Goal: Contribute content: Contribute content

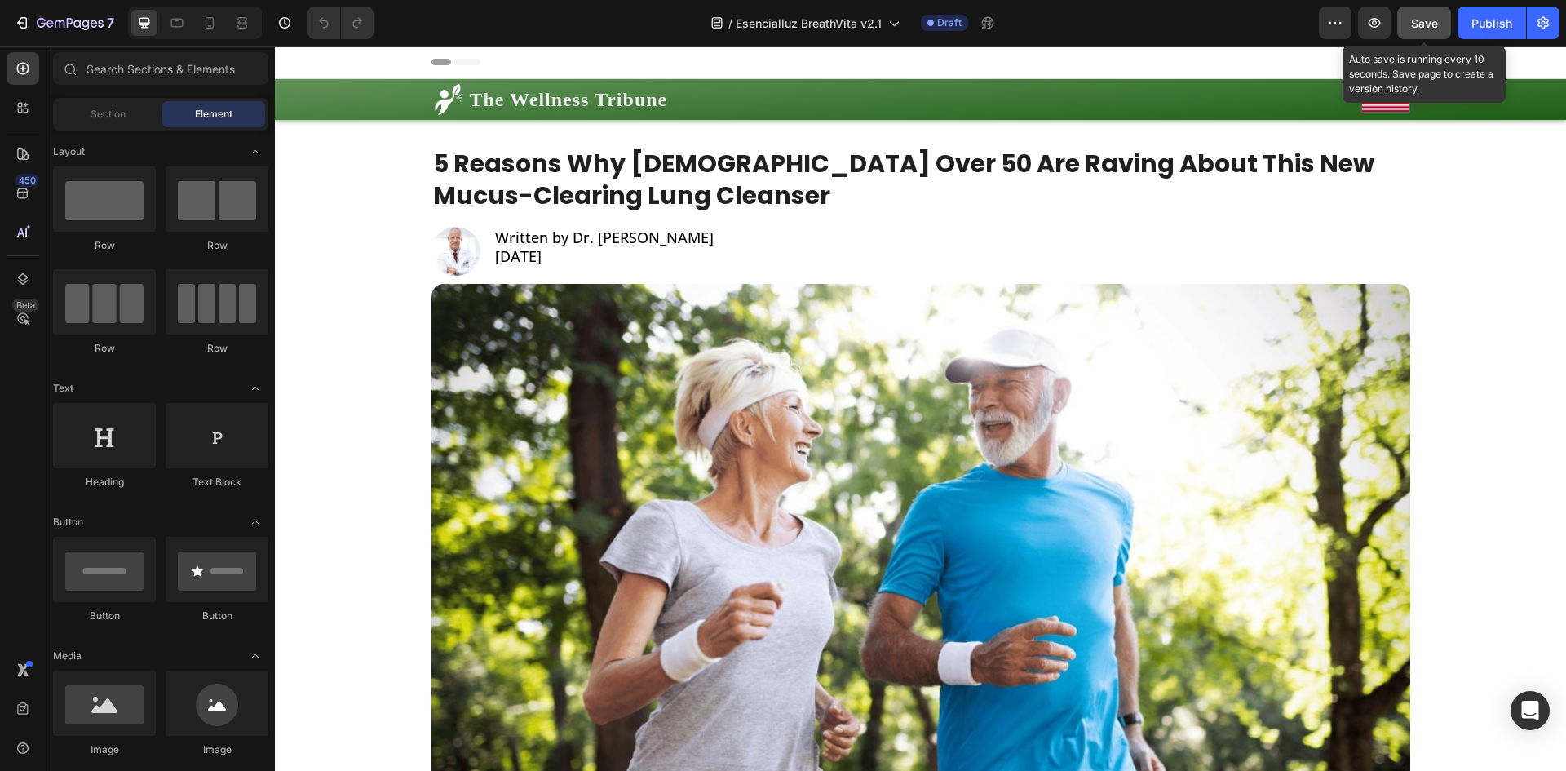
click at [1411, 26] on span "Save" at bounding box center [1424, 23] width 27 height 14
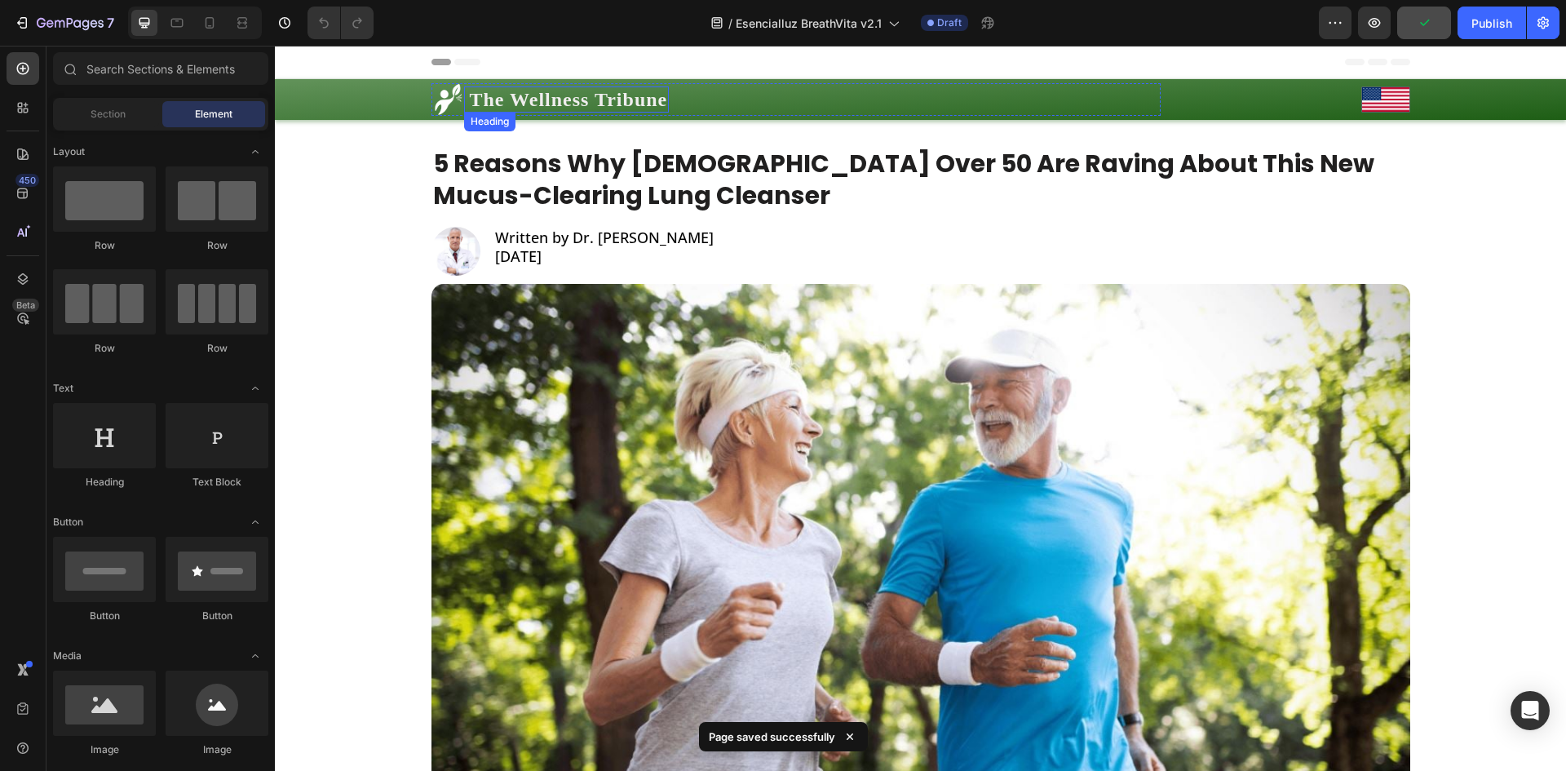
click at [644, 105] on h1 "The Wellness Tribune" at bounding box center [568, 99] width 201 height 27
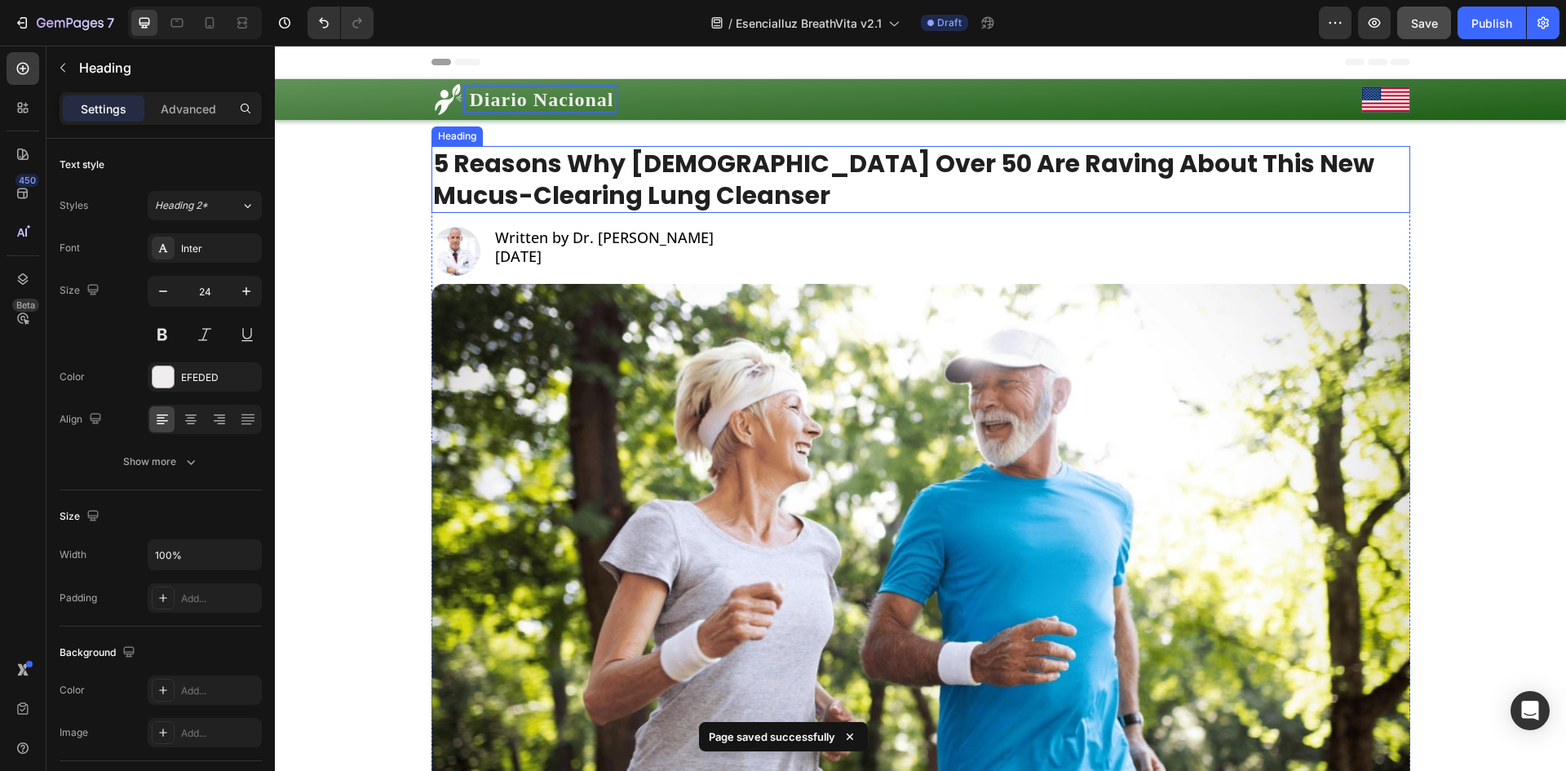
click at [657, 203] on h1 "5 Reasons Why Americans Over 50 Are Raving About This New Mucus-Clearing Lung C…" at bounding box center [920, 179] width 978 height 67
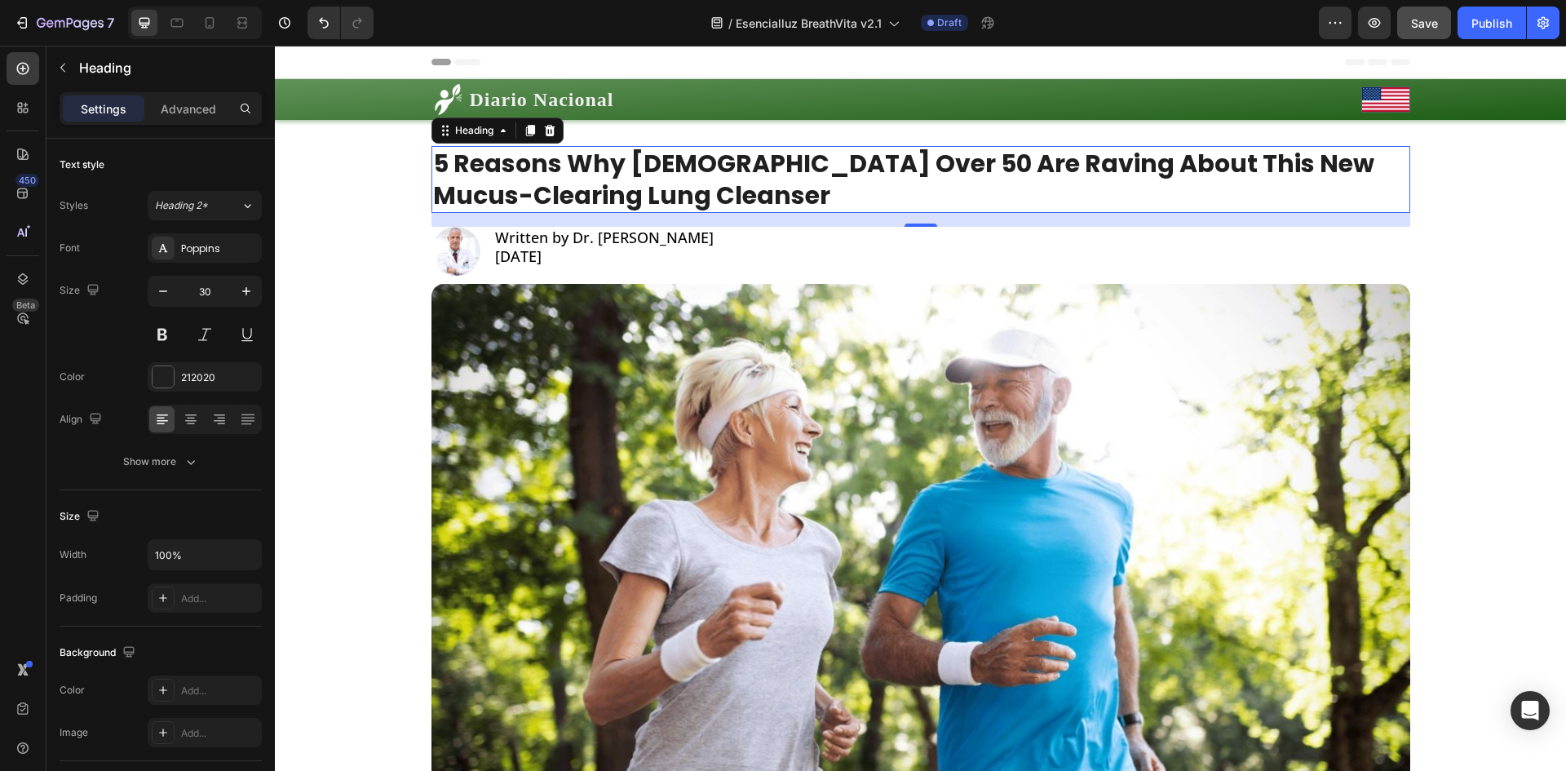
click at [885, 185] on h1 "5 Reasons Why Americans Over 50 Are Raving About This New Mucus-Clearing Lung C…" at bounding box center [920, 179] width 978 height 67
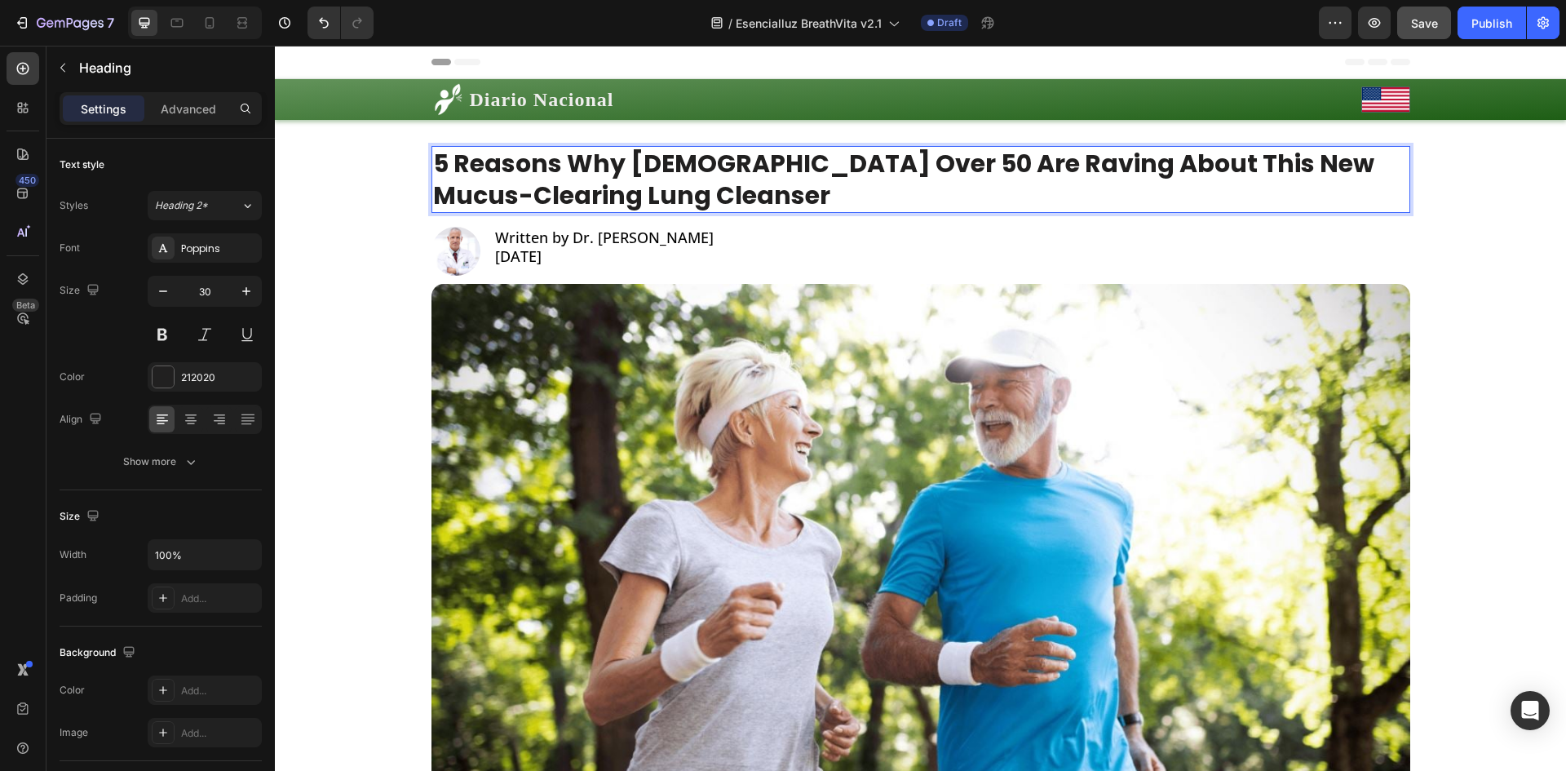
click at [885, 185] on p "5 Reasons Why Americans Over 50 Are Raving About This New Mucus-Clearing Lung C…" at bounding box center [920, 180] width 975 height 64
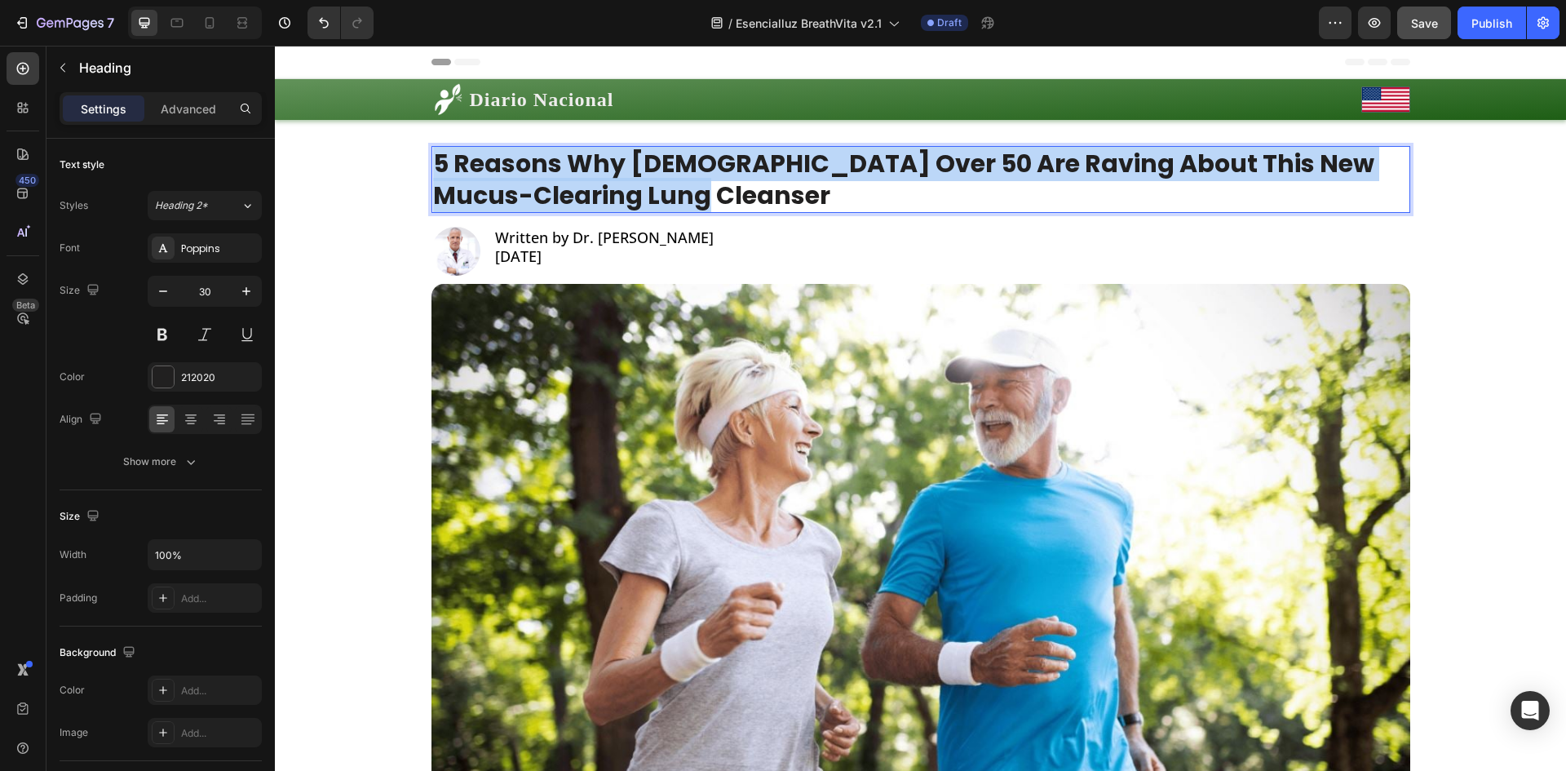
click at [885, 185] on p "5 Reasons Why Americans Over 50 Are Raving About This New Mucus-Clearing Lung C…" at bounding box center [920, 180] width 975 height 64
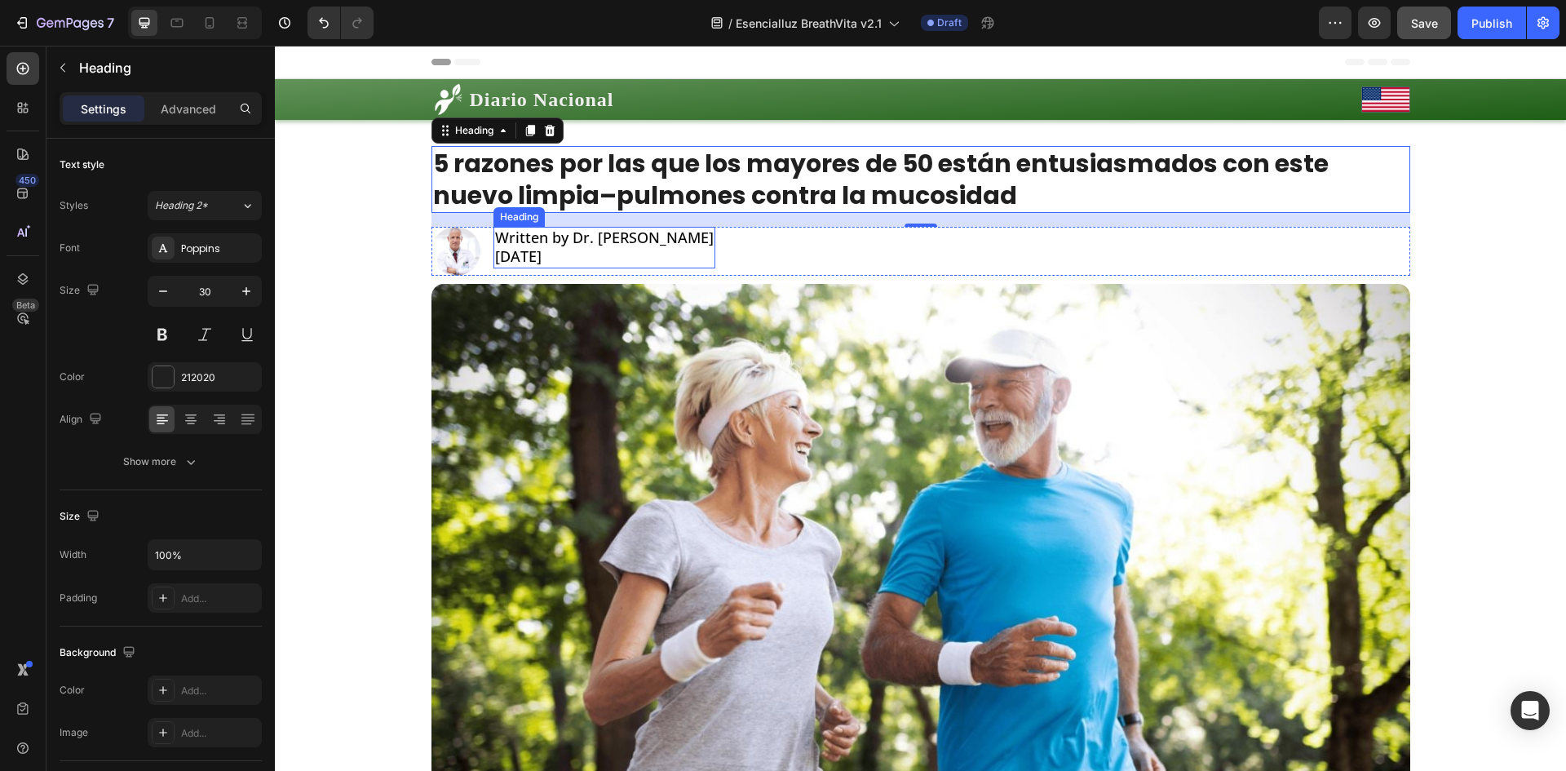
click at [630, 250] on h2 "Written by Dr. Benjamin Clark January 5, 2025" at bounding box center [604, 248] width 222 height 42
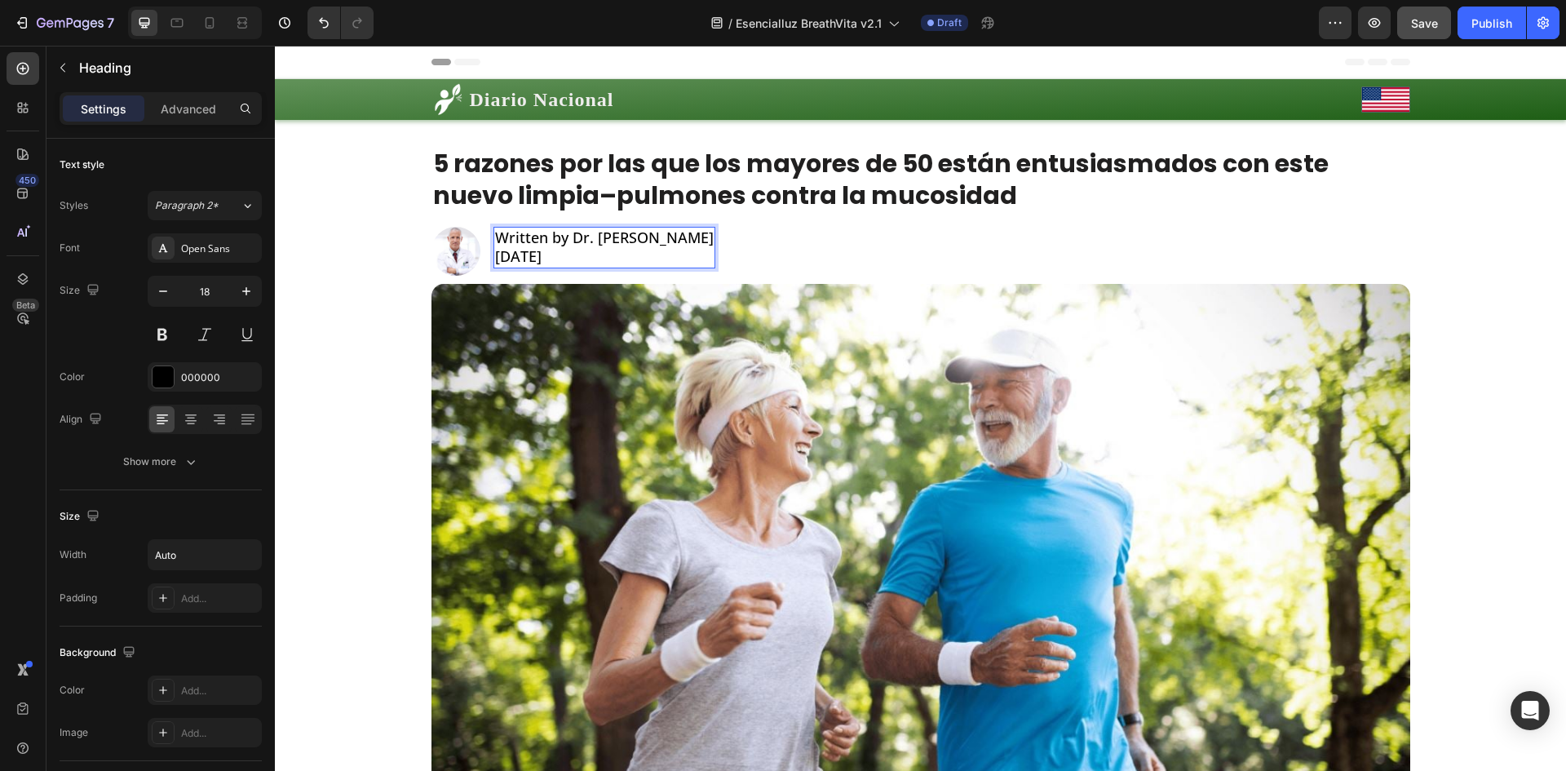
click at [630, 250] on p "Written by Dr. Benjamin Clark January 5, 2025" at bounding box center [604, 247] width 219 height 38
click at [744, 320] on img at bounding box center [920, 559] width 978 height 550
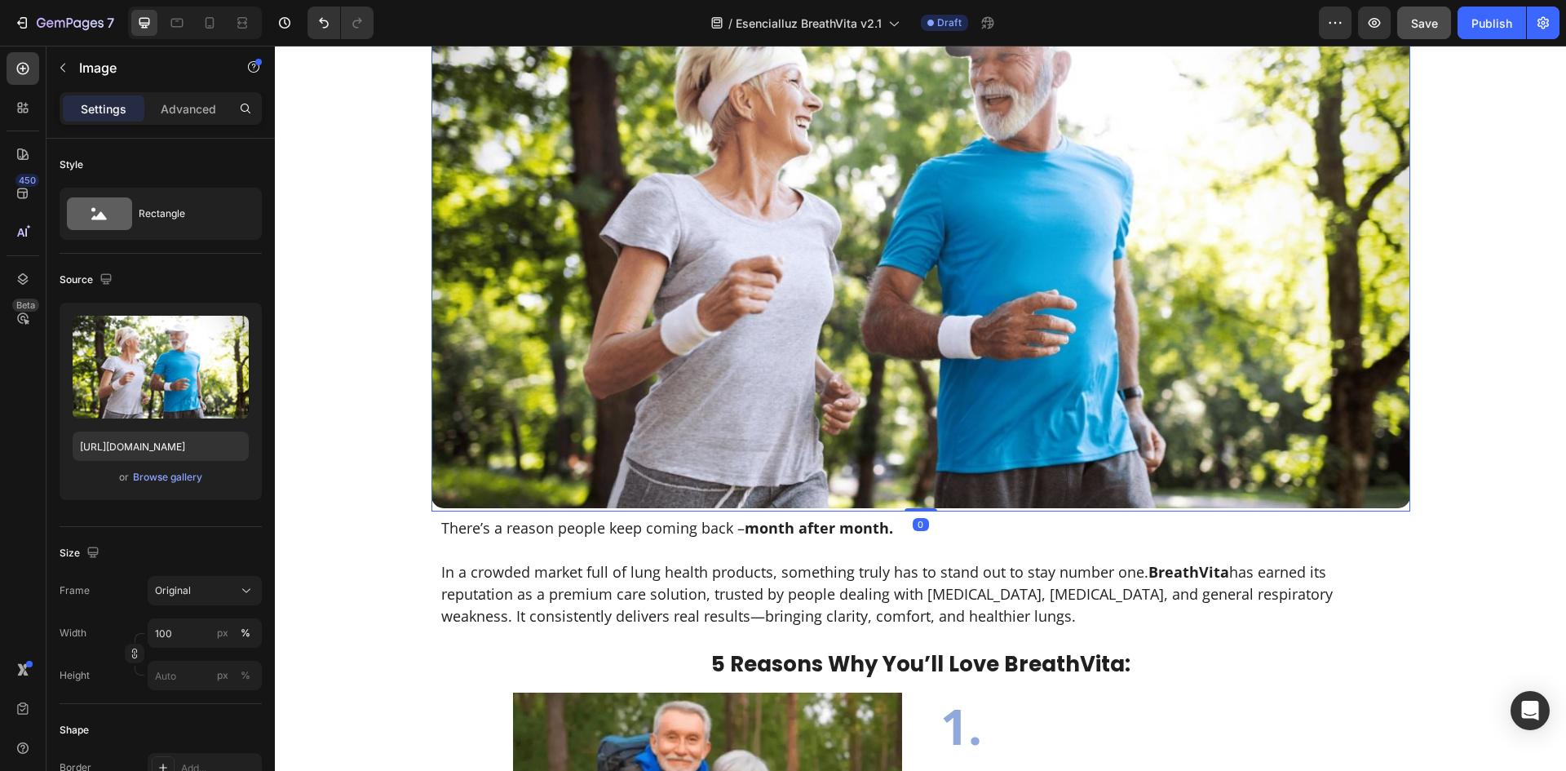
scroll to position [544, 0]
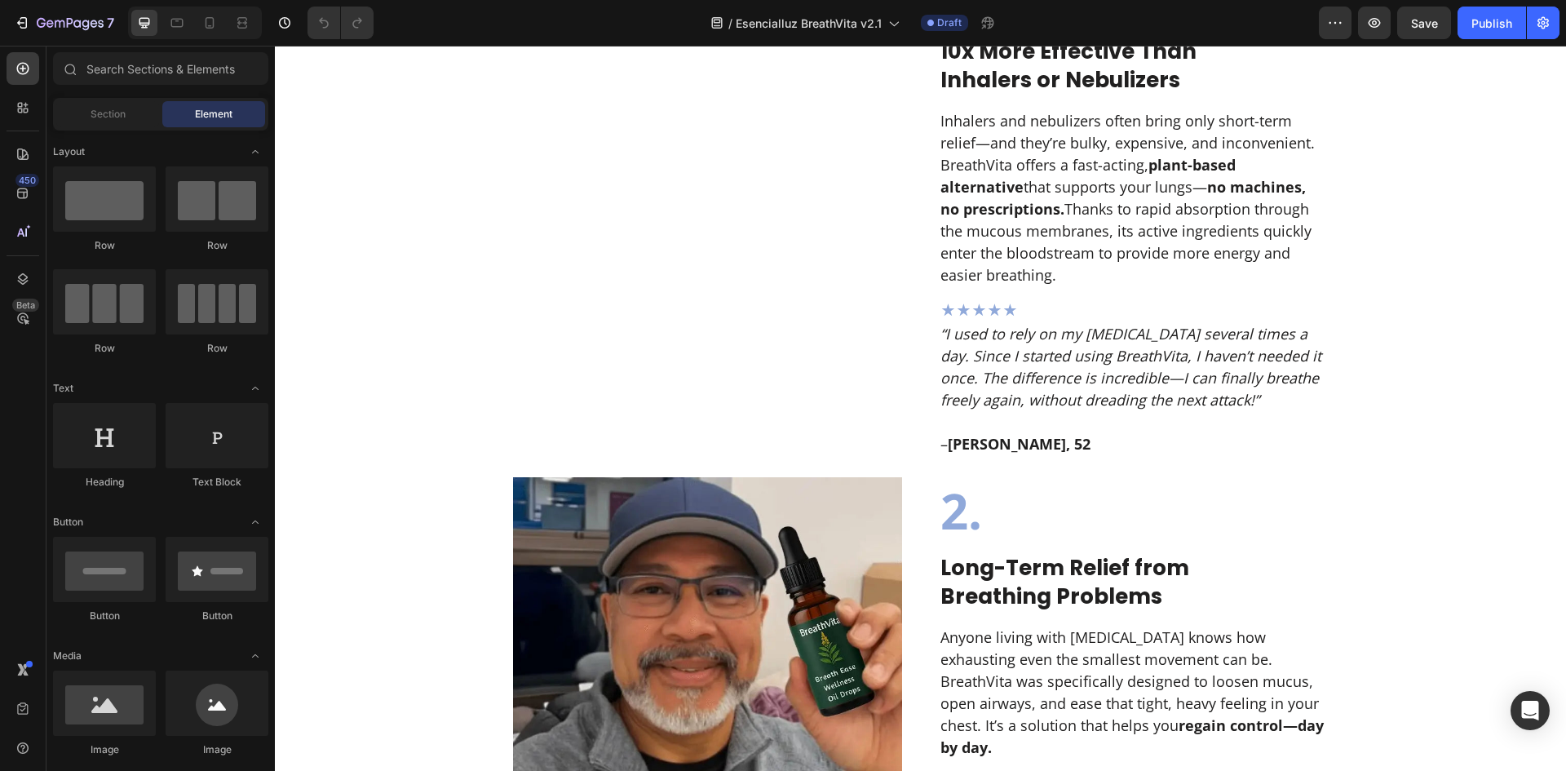
scroll to position [544, 0]
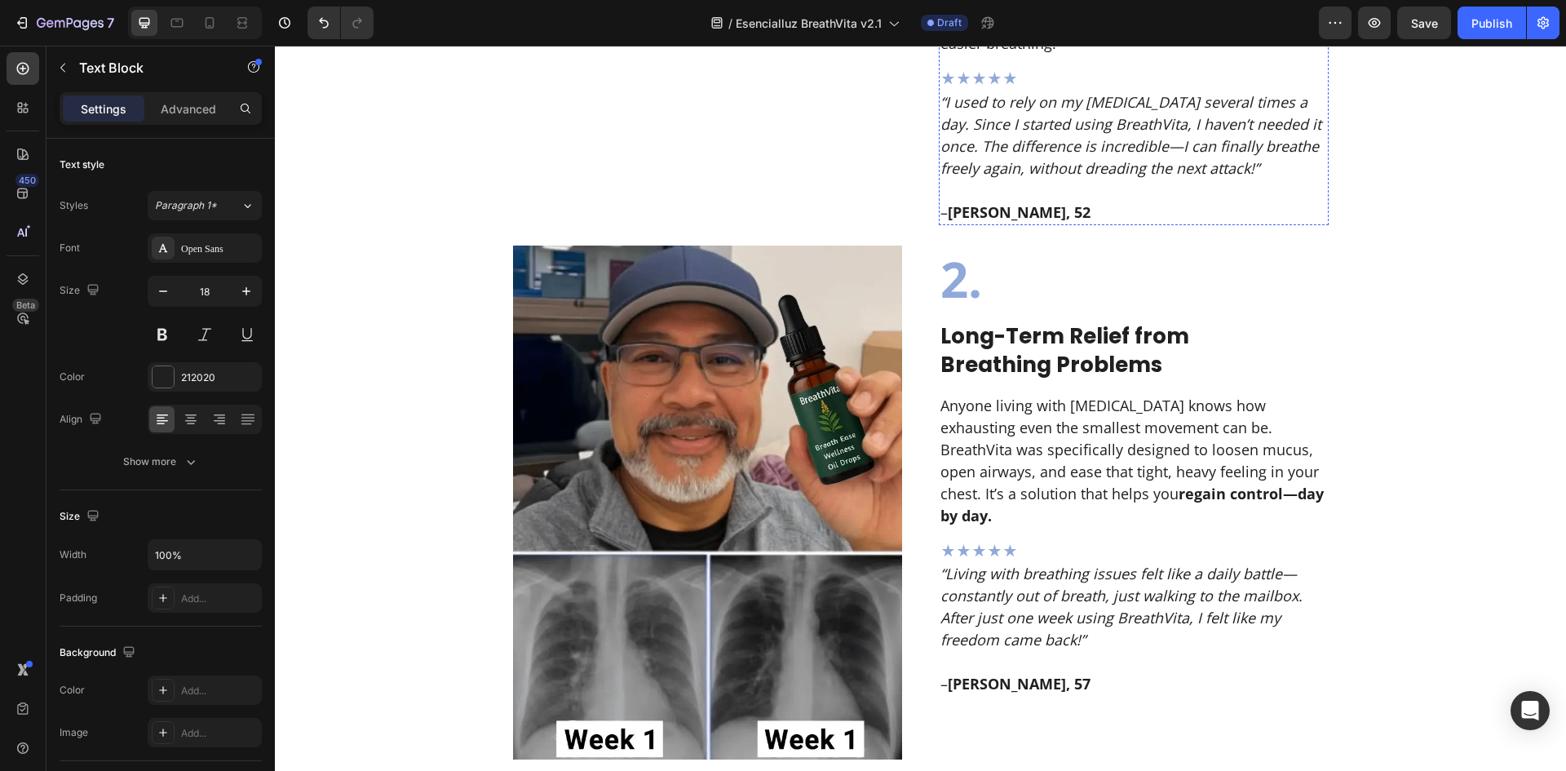
scroll to position [870, 0]
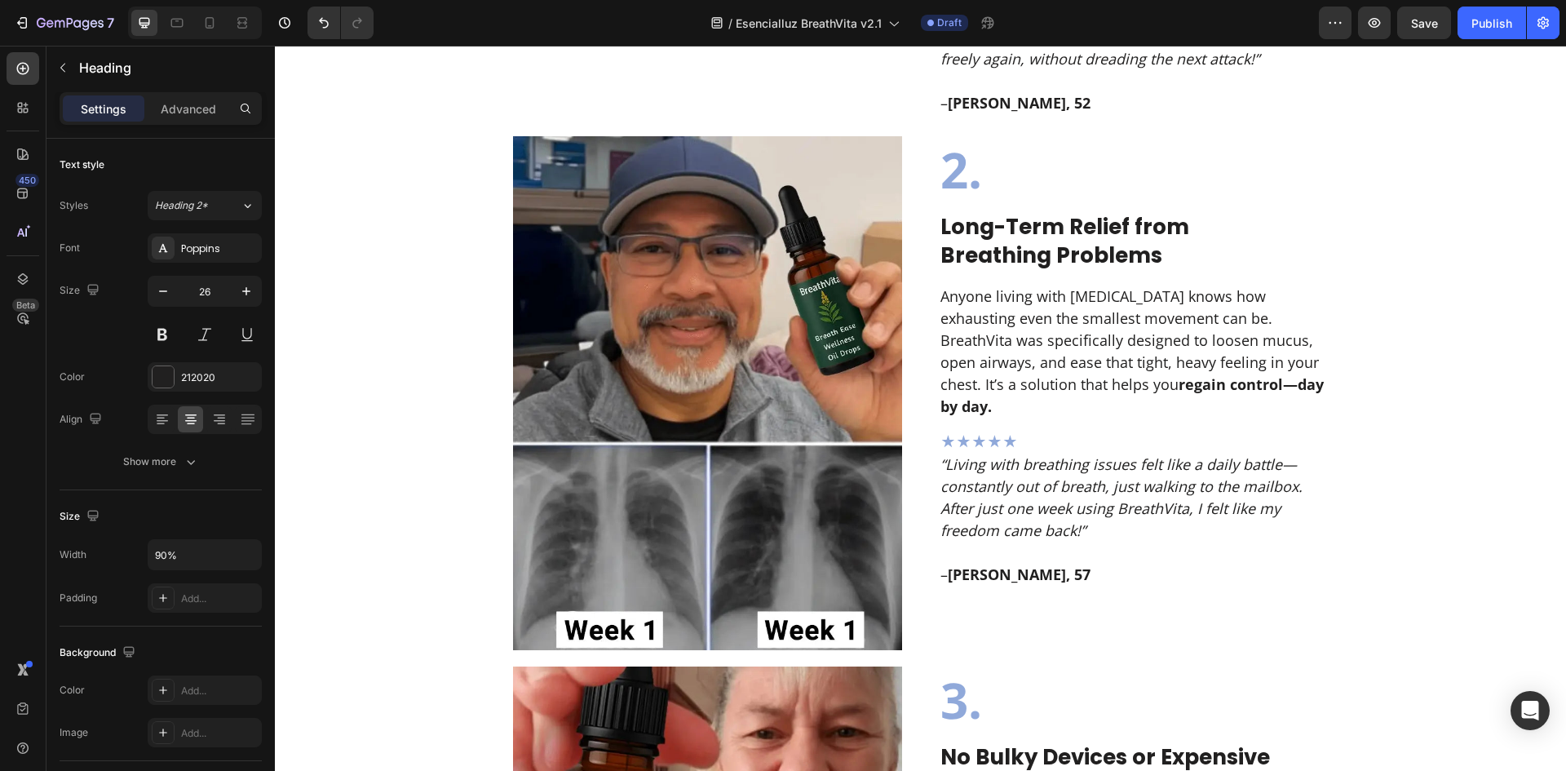
click at [1124, 68] on icon "“I used to rely on my inhaler several times a day. Since I started using Breath…" at bounding box center [1130, 26] width 381 height 86
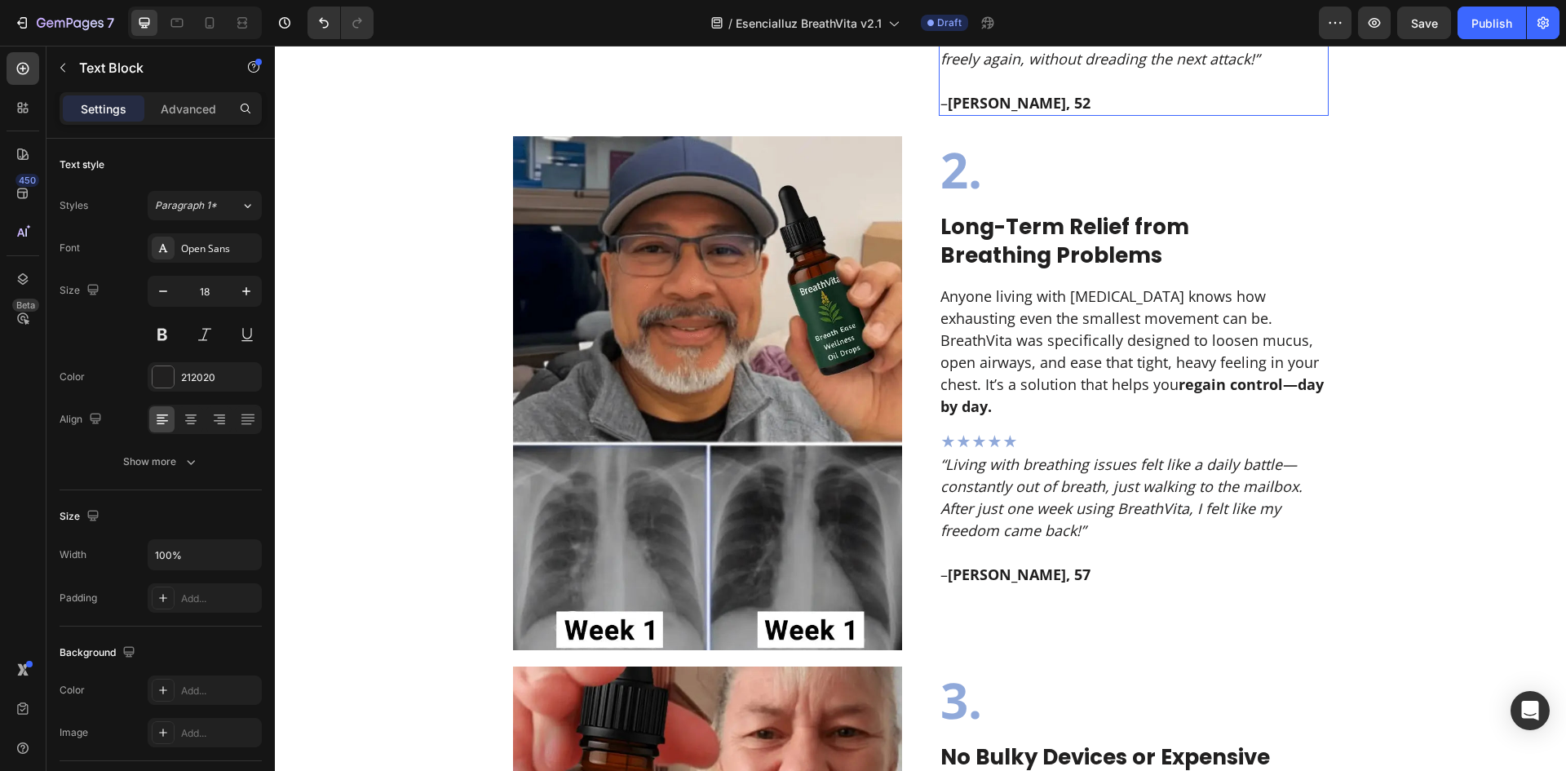
click at [1124, 68] on icon "“I used to rely on my inhaler several times a day. Since I started using Breath…" at bounding box center [1130, 26] width 381 height 86
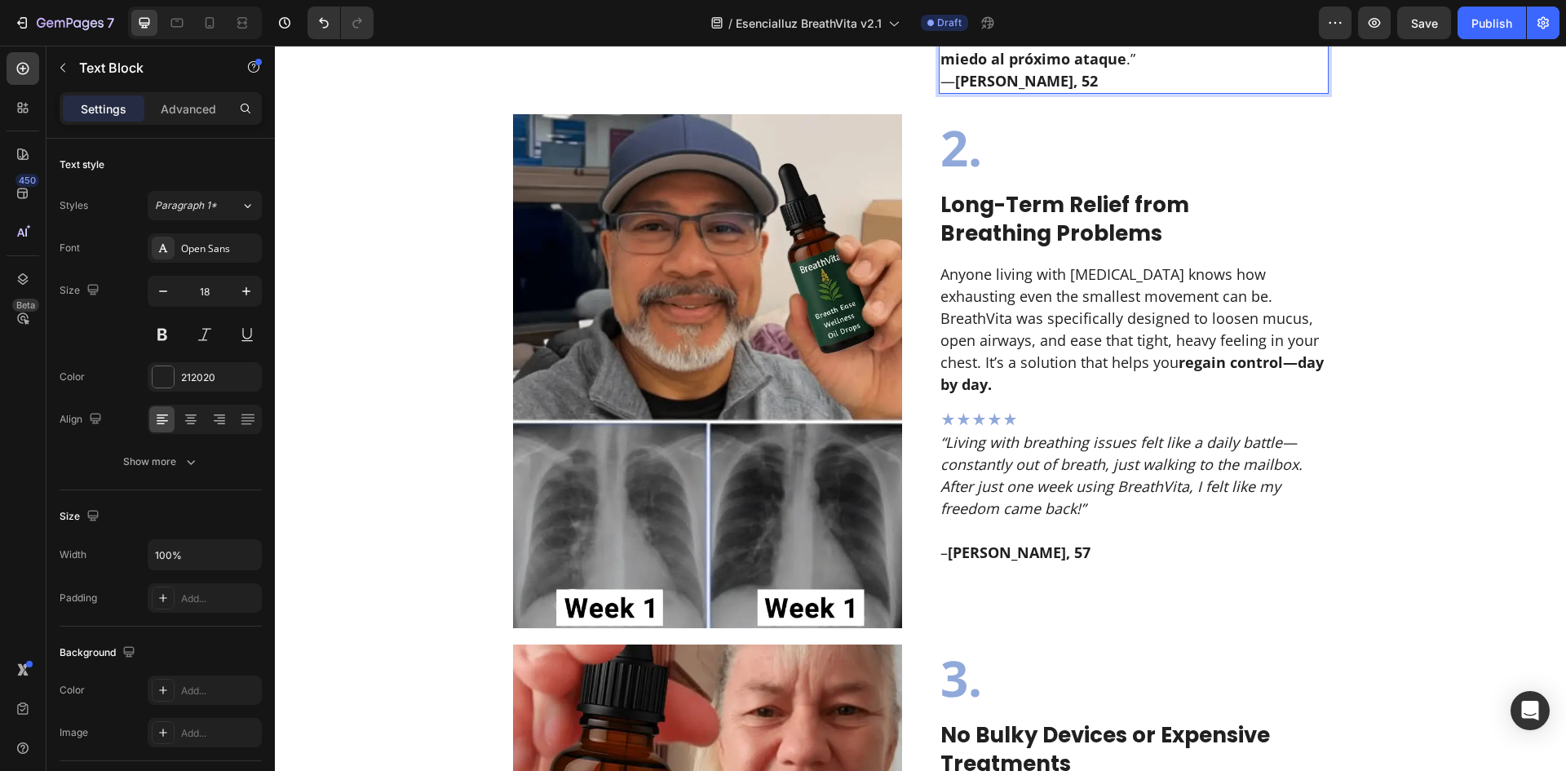
click at [1192, 92] on p "“ Antes usaba mi inhalador varias veces al día. Desde que empecé con BreathVita…" at bounding box center [1133, 37] width 387 height 110
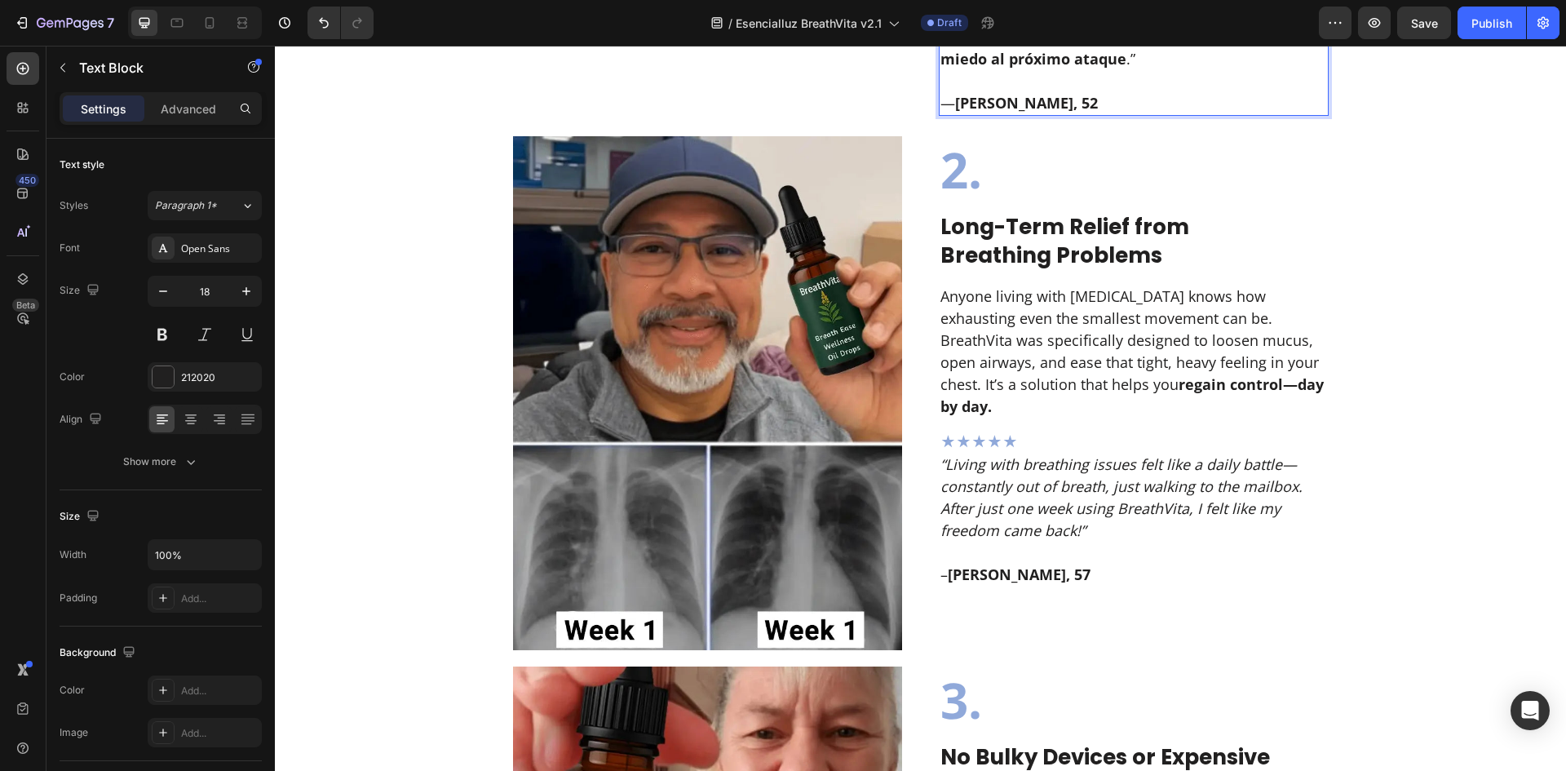
scroll to position [1087, 0]
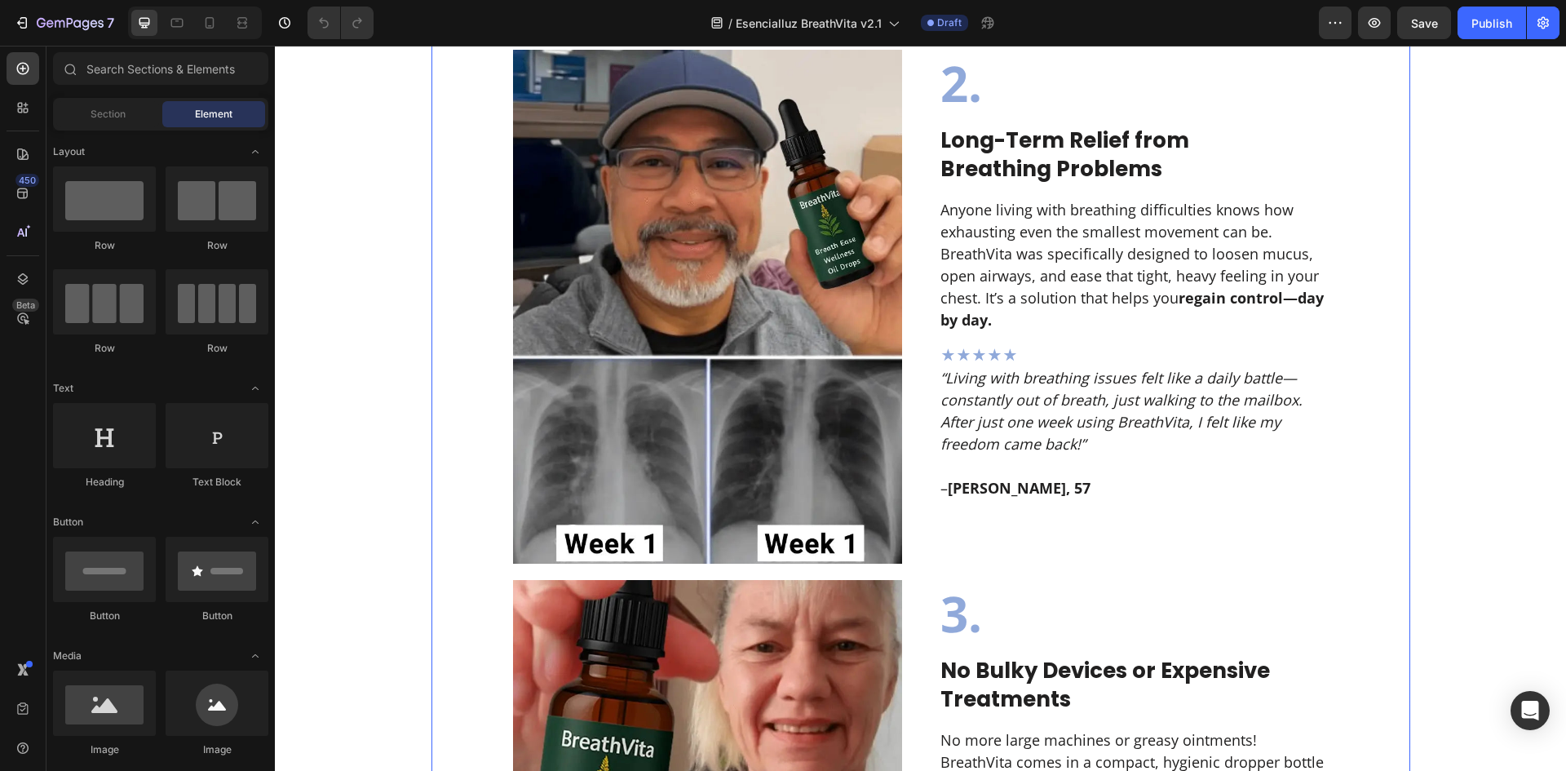
scroll to position [1087, 0]
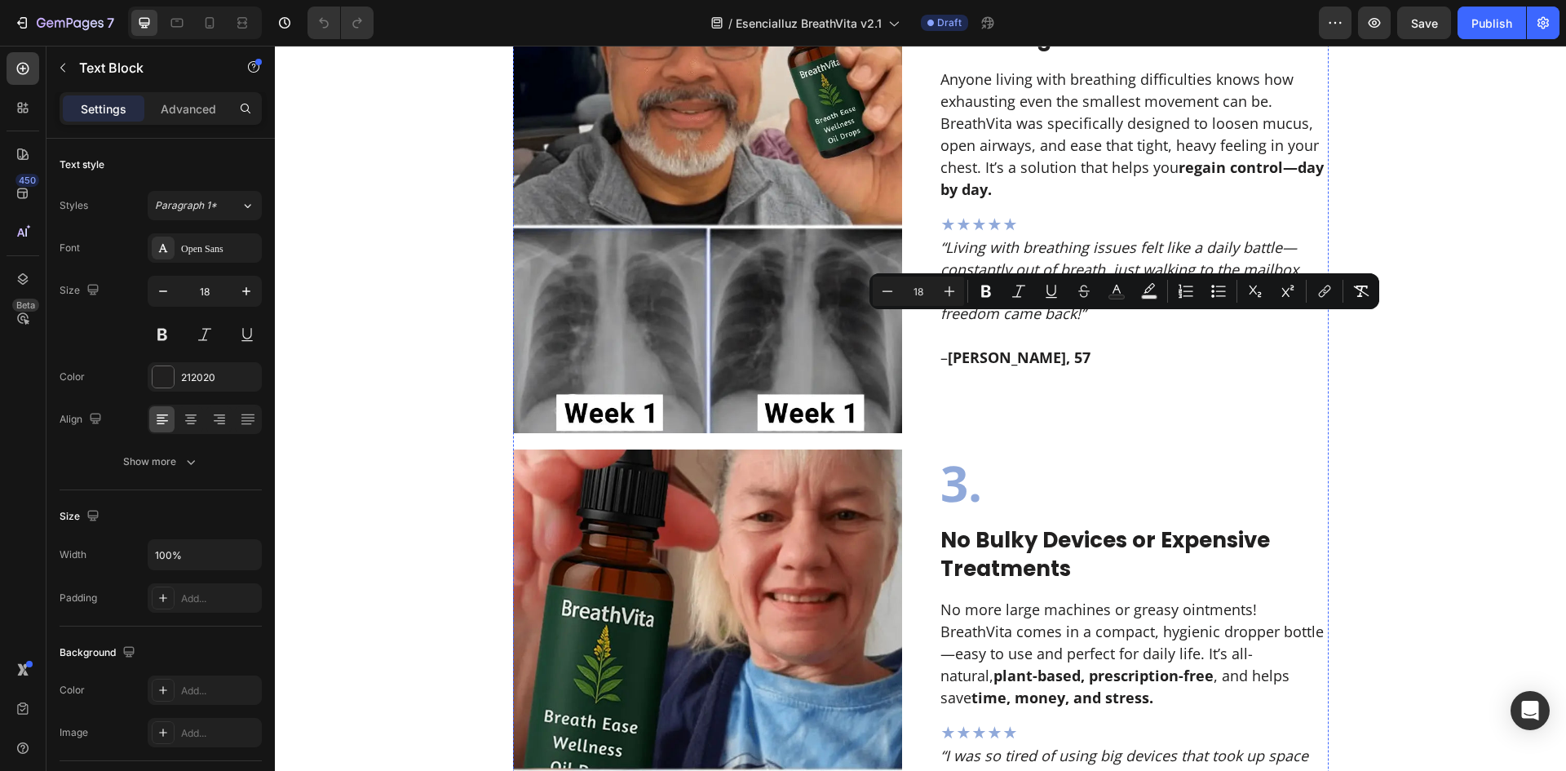
drag, startPoint x: 1142, startPoint y: 382, endPoint x: 911, endPoint y: 331, distance: 237.0
click at [1023, 282] on button "Italic" at bounding box center [1018, 290] width 29 height 29
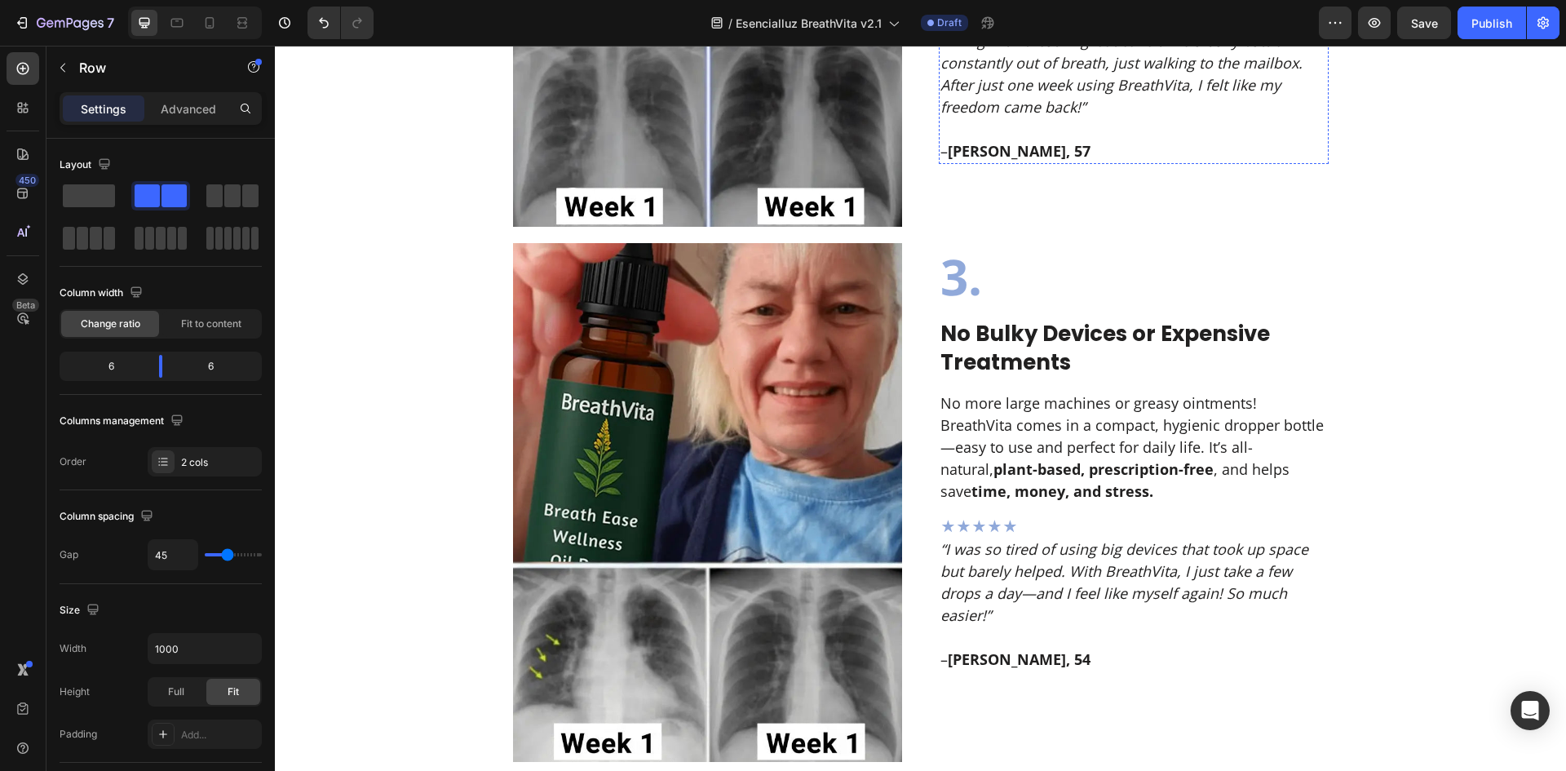
scroll to position [1305, 0]
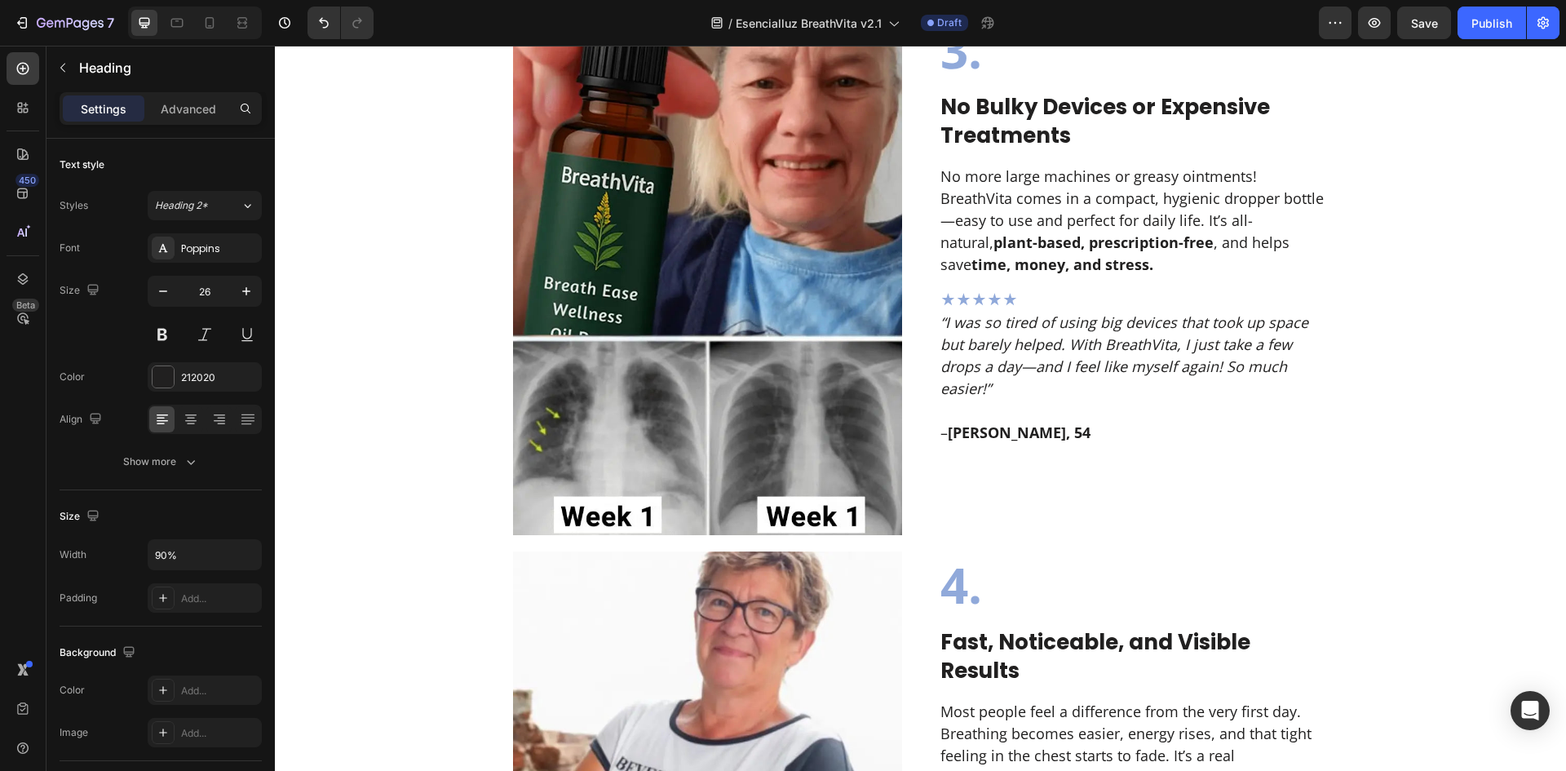
scroll to position [1522, 0]
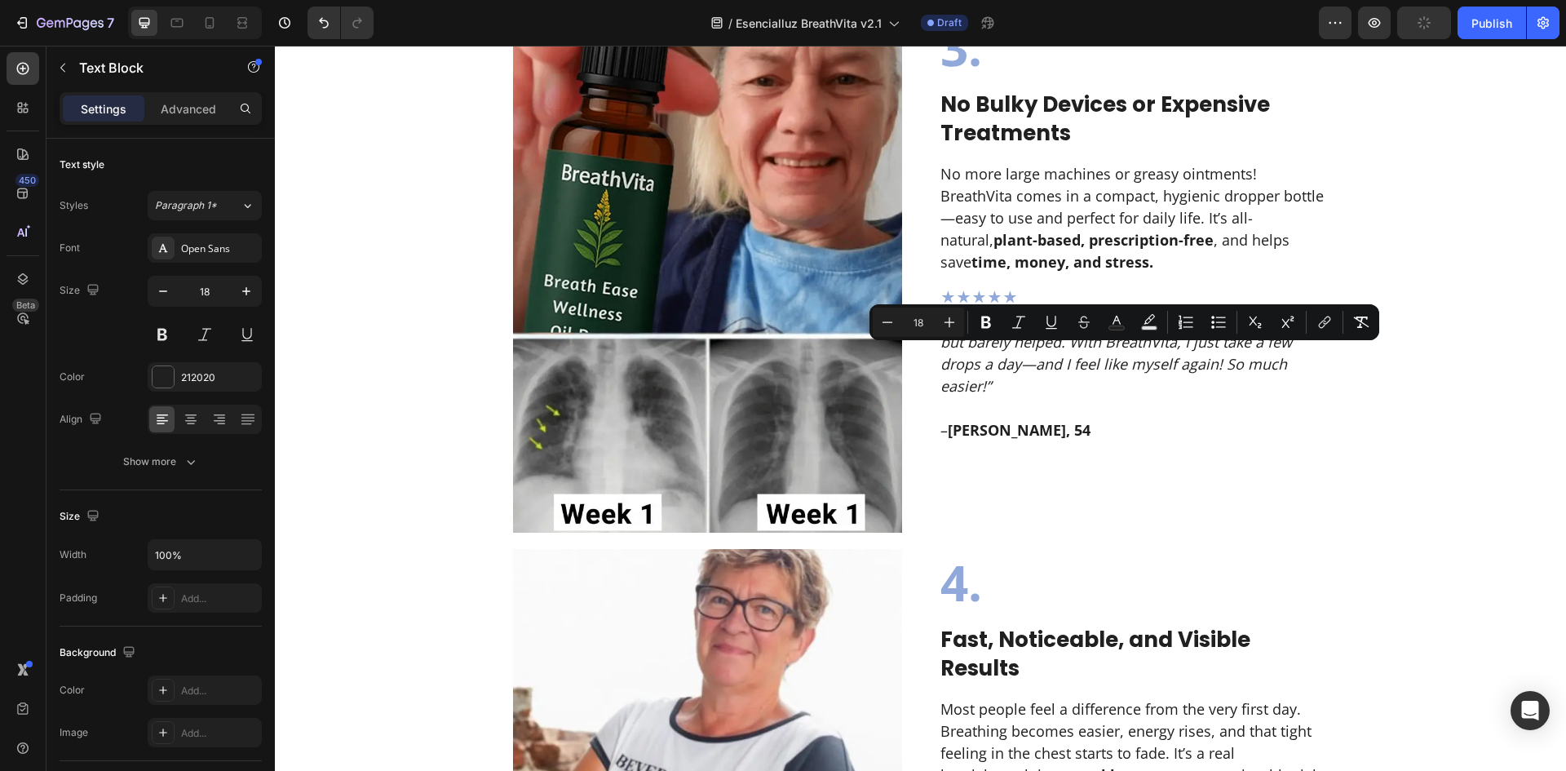
drag, startPoint x: 1107, startPoint y: 424, endPoint x: 821, endPoint y: 363, distance: 291.9
click at [1023, 319] on icon "Editor contextual toolbar" at bounding box center [1018, 322] width 16 height 16
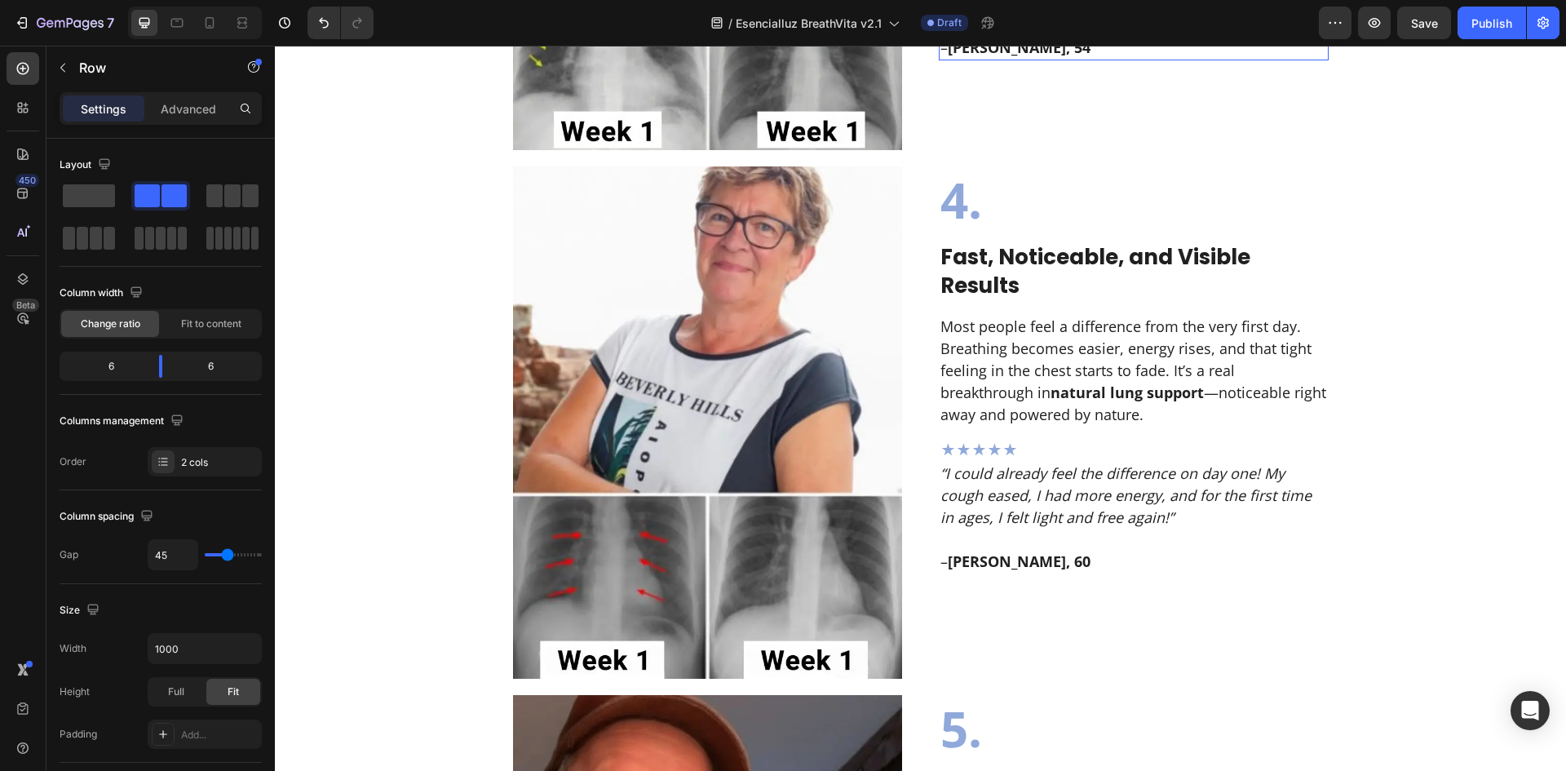
scroll to position [1957, 0]
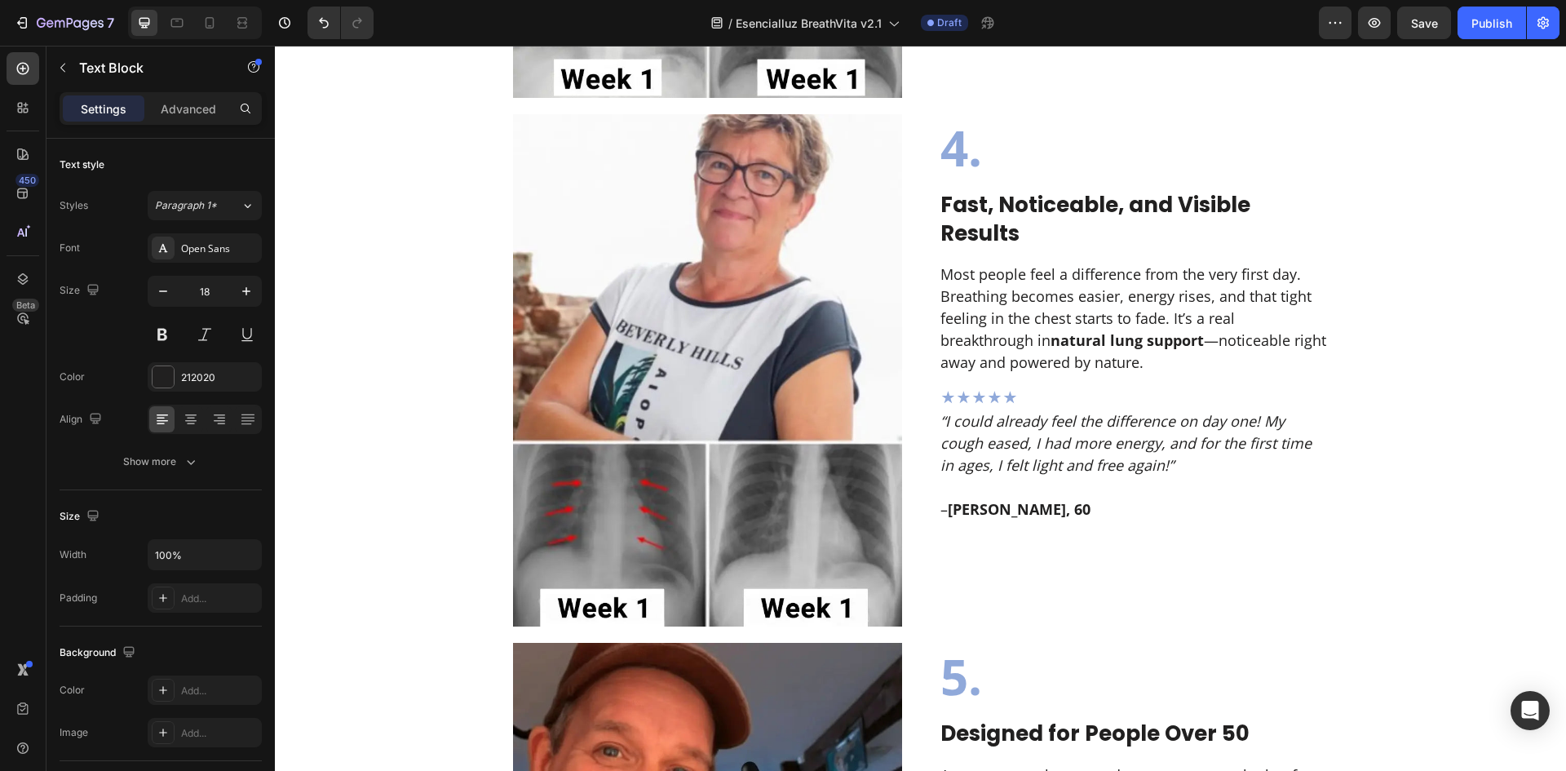
drag, startPoint x: 1076, startPoint y: 516, endPoint x: 919, endPoint y: 456, distance: 167.8
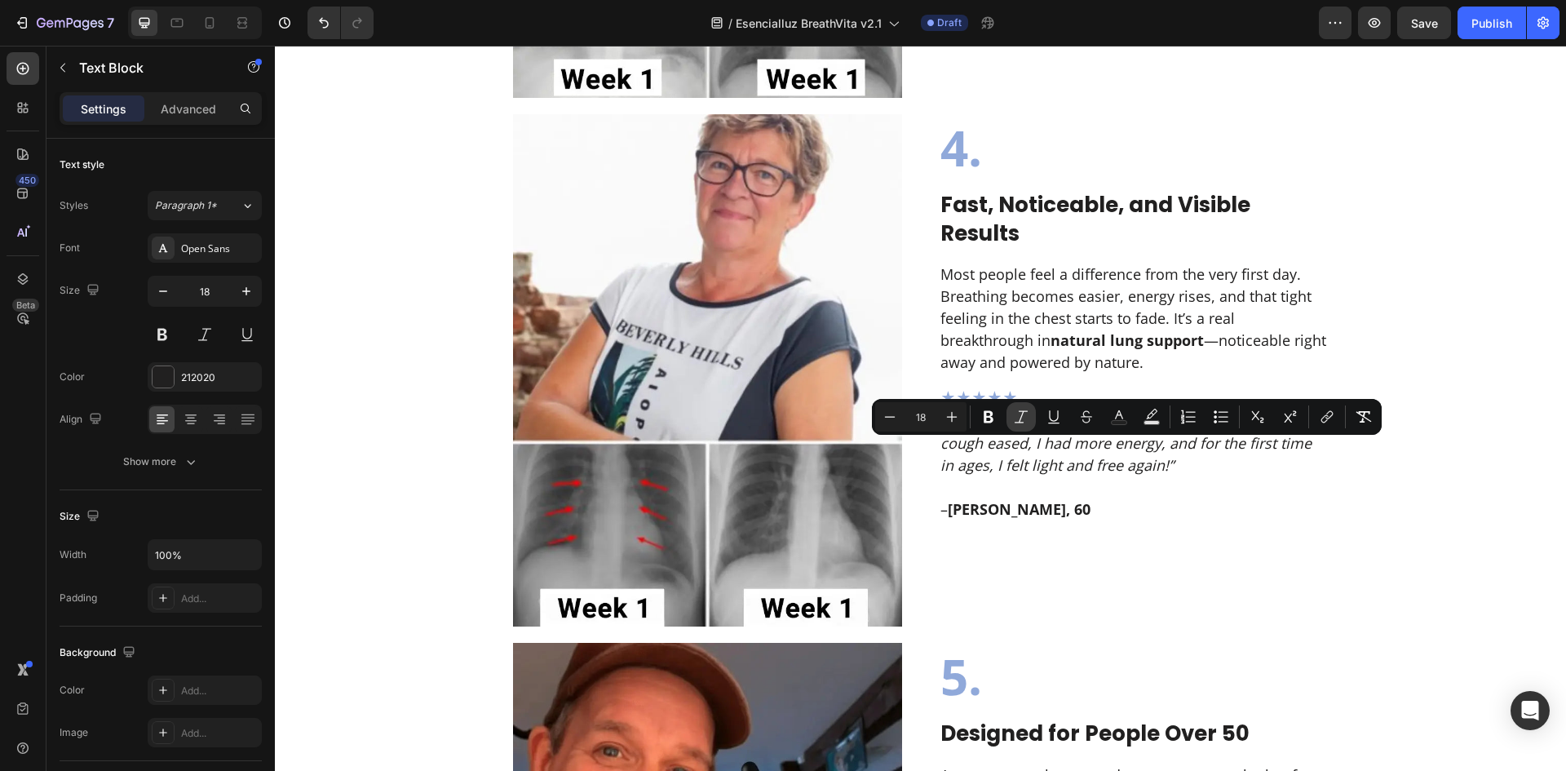
click at [1032, 408] on button "Italic" at bounding box center [1020, 416] width 29 height 29
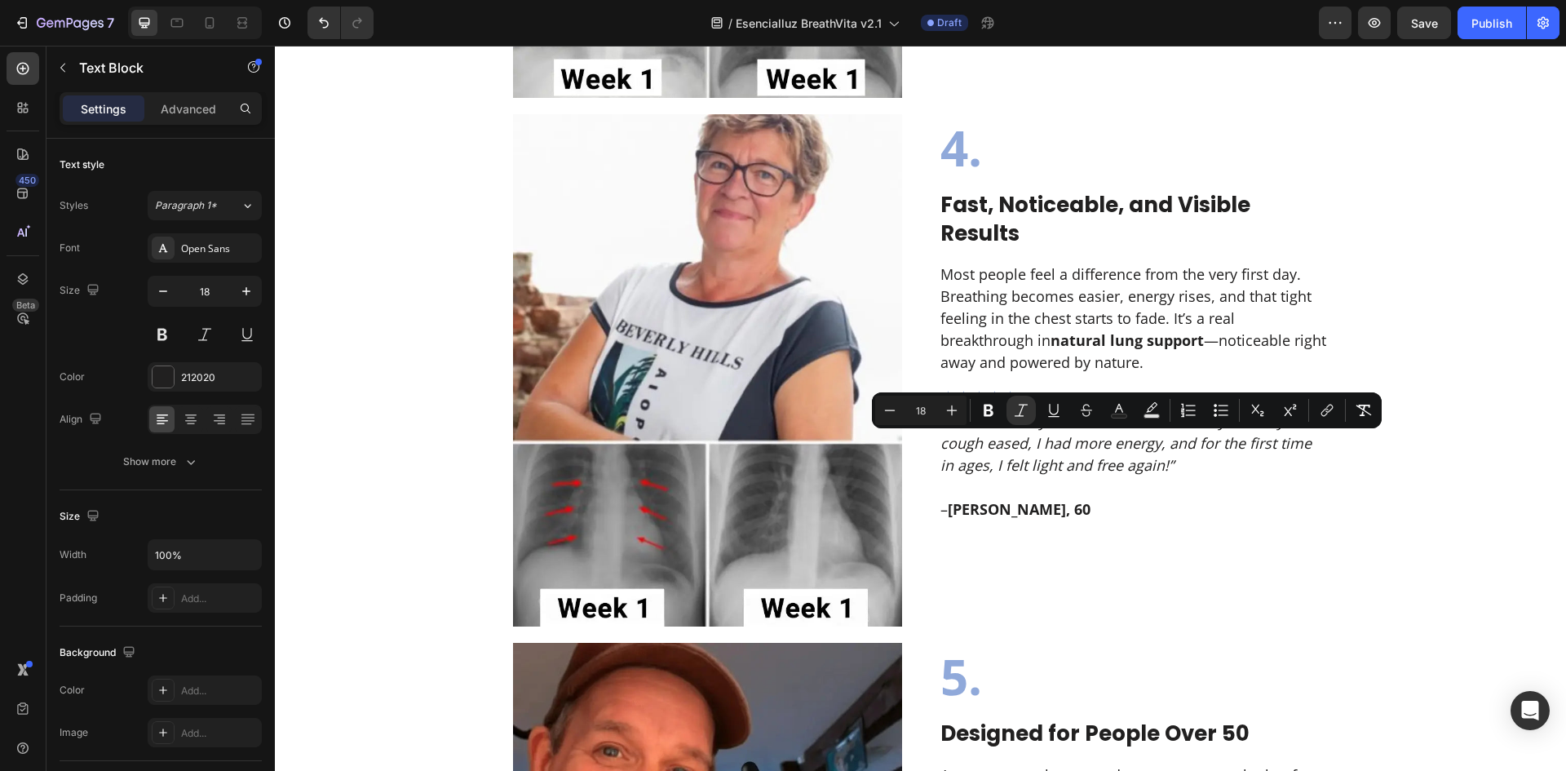
scroll to position [2065, 0]
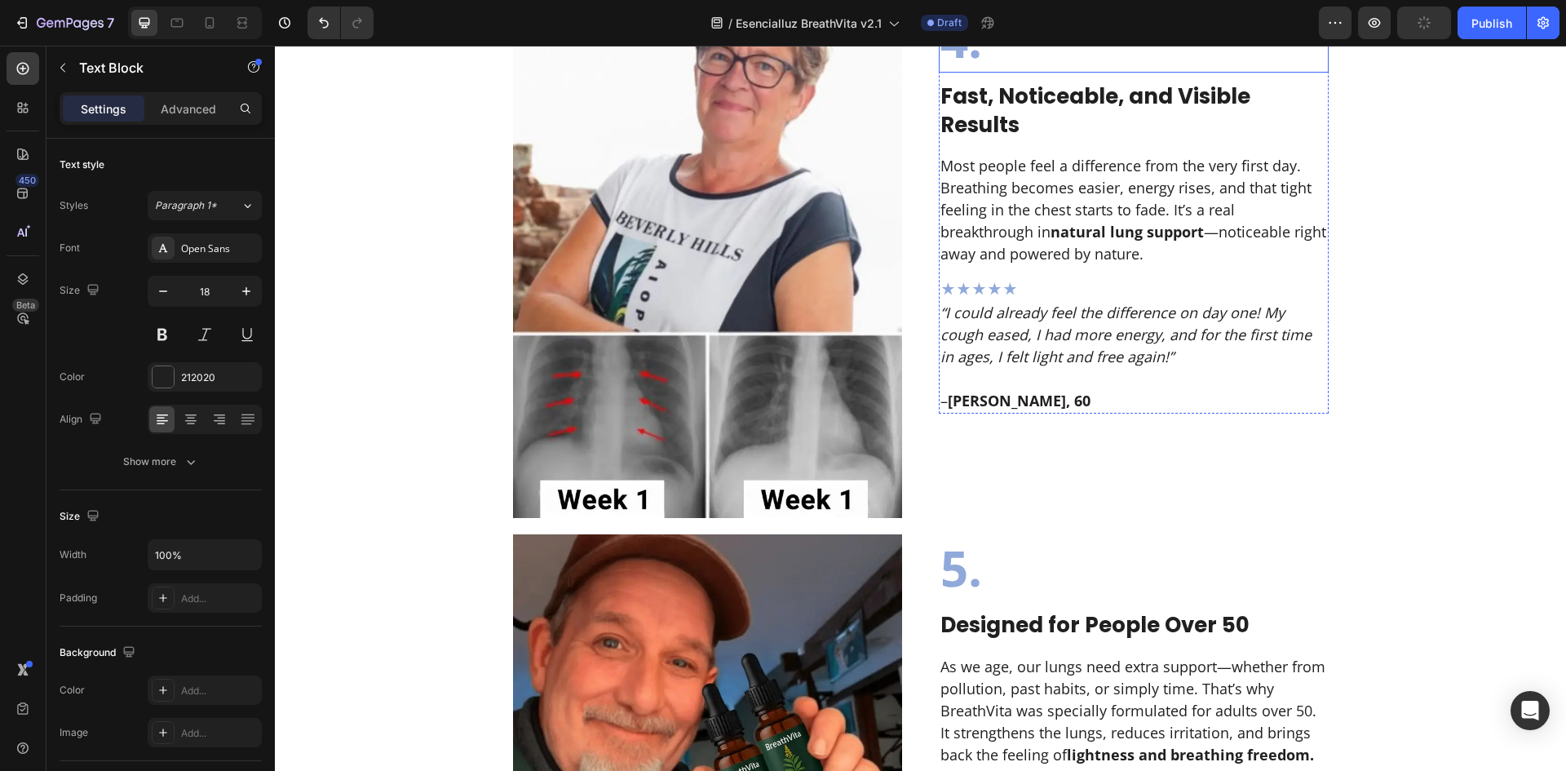
click at [981, 139] on strong "Fast, Noticeable, and Visible Results" at bounding box center [1095, 111] width 310 height 58
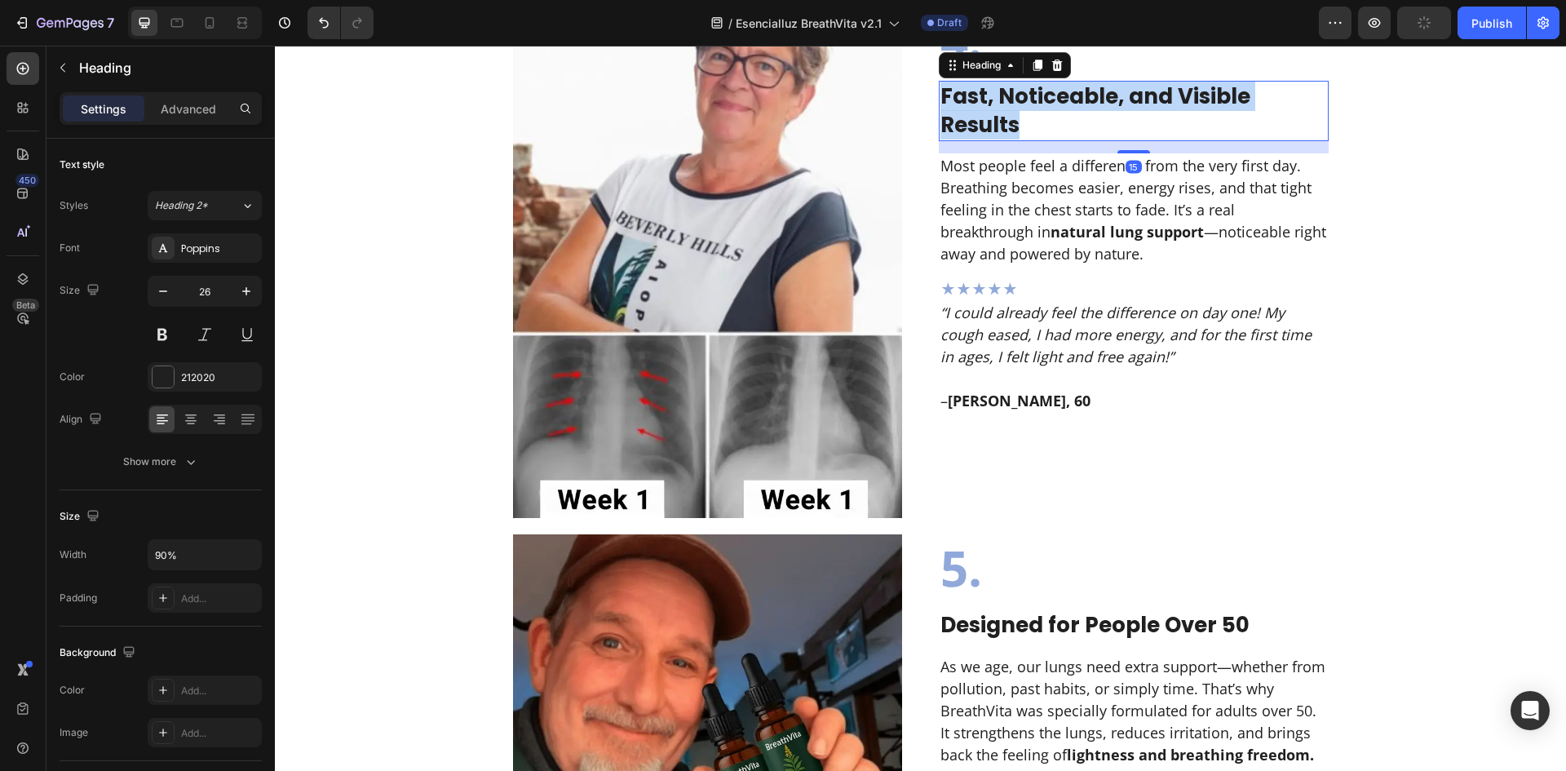
click at [981, 139] on strong "Fast, Noticeable, and Visible Results" at bounding box center [1095, 111] width 310 height 58
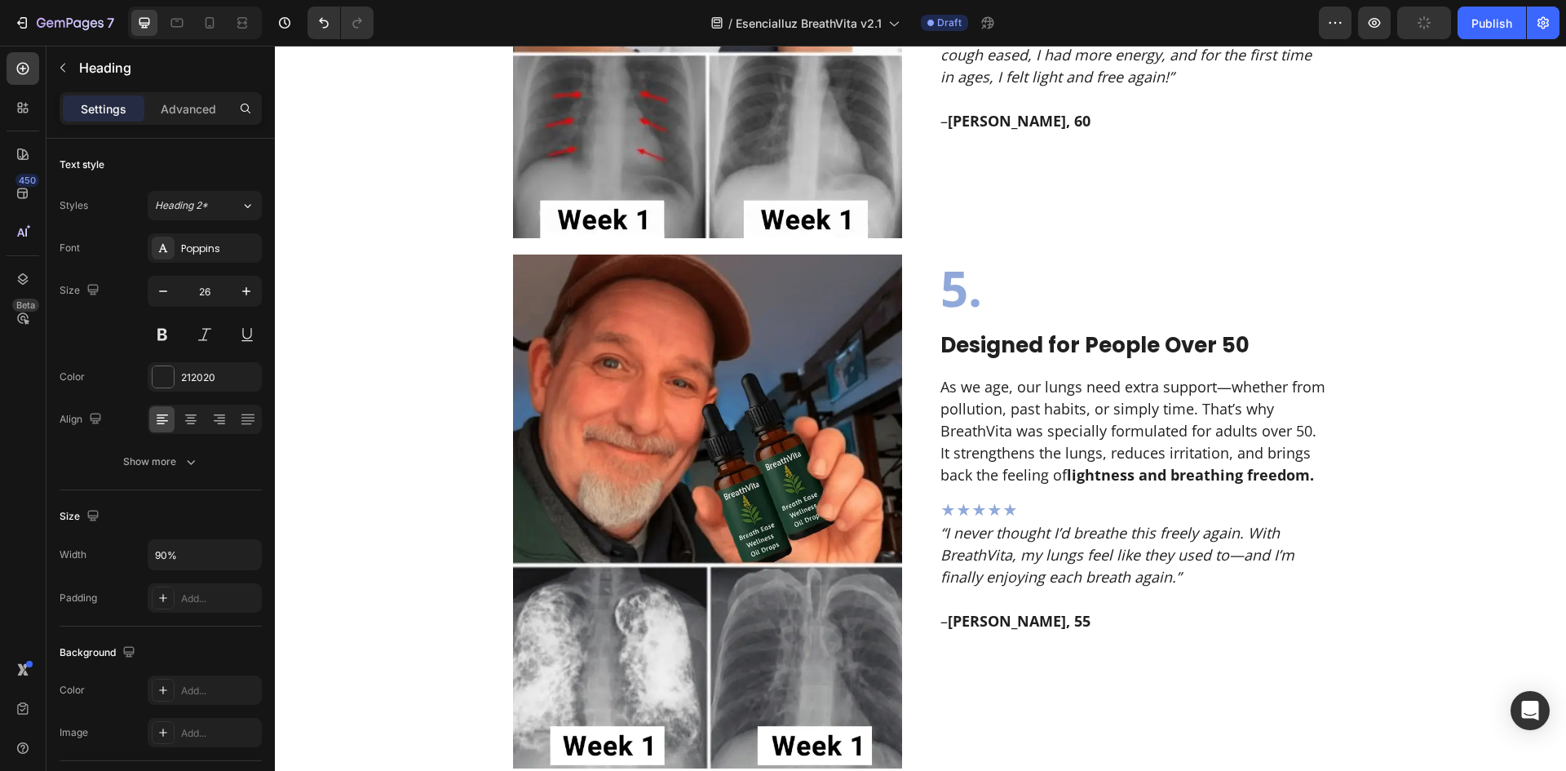
scroll to position [2392, 0]
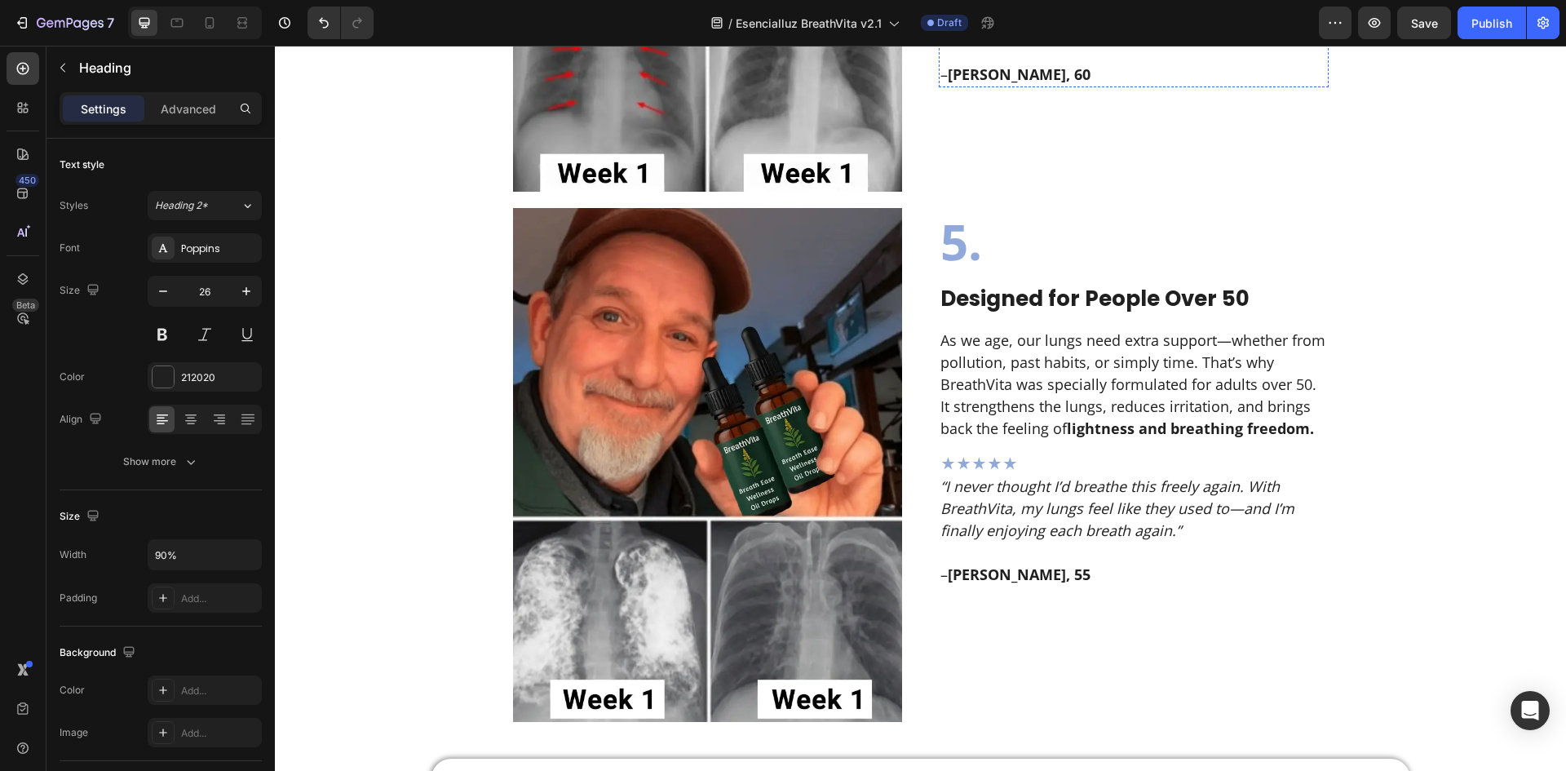
click at [1099, 40] on icon "“I could already feel the difference on day one! My cough eased, I had more ene…" at bounding box center [1125, 8] width 371 height 64
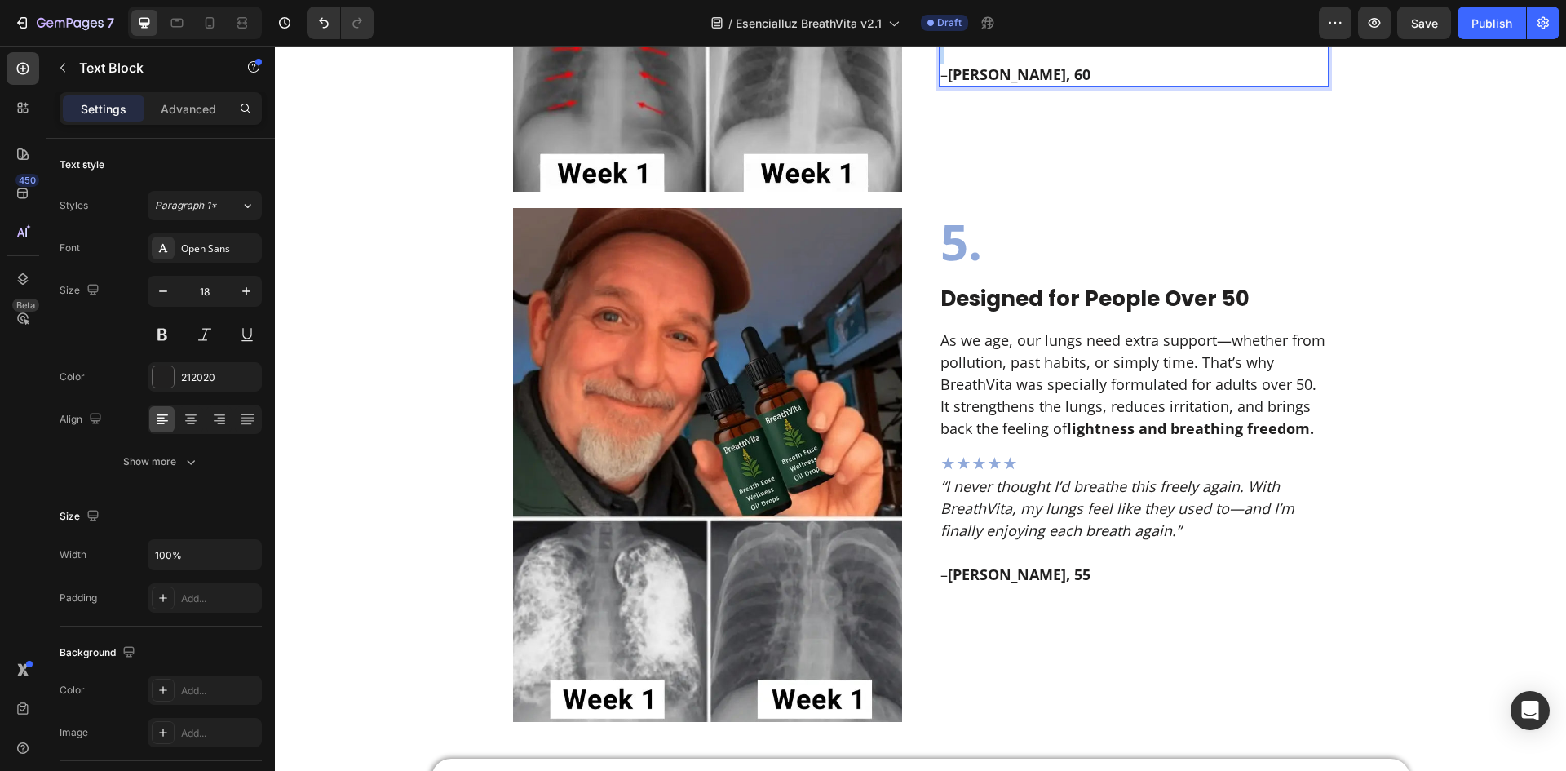
click at [1099, 40] on icon "“I could already feel the difference on day one! My cough eased, I had more ene…" at bounding box center [1125, 8] width 371 height 64
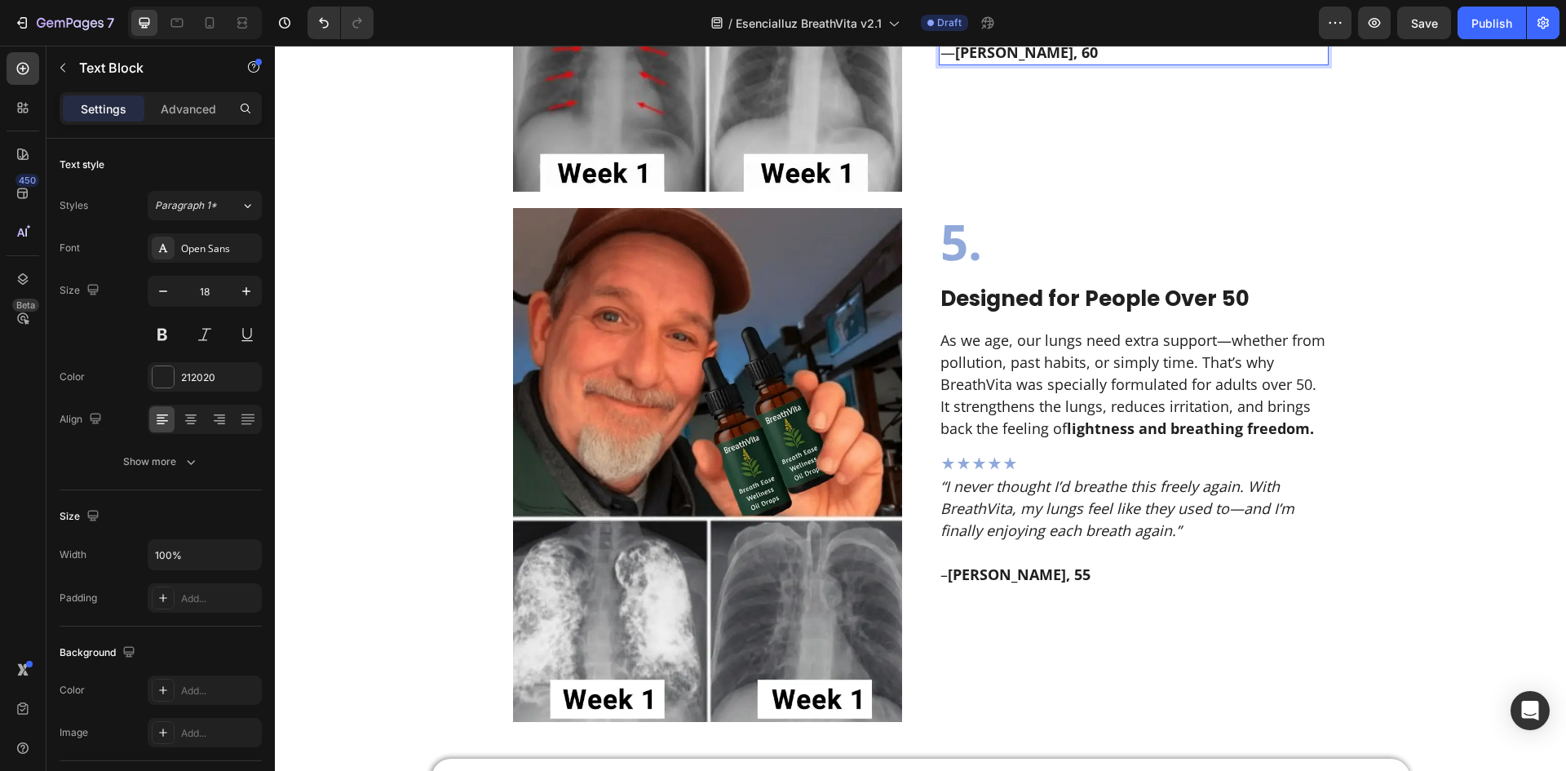
click at [1102, 64] on p "“ Lo sentí desde el primer día. Ya no despierto tosiendo , mi energía volvió y …" at bounding box center [1133, 20] width 387 height 88
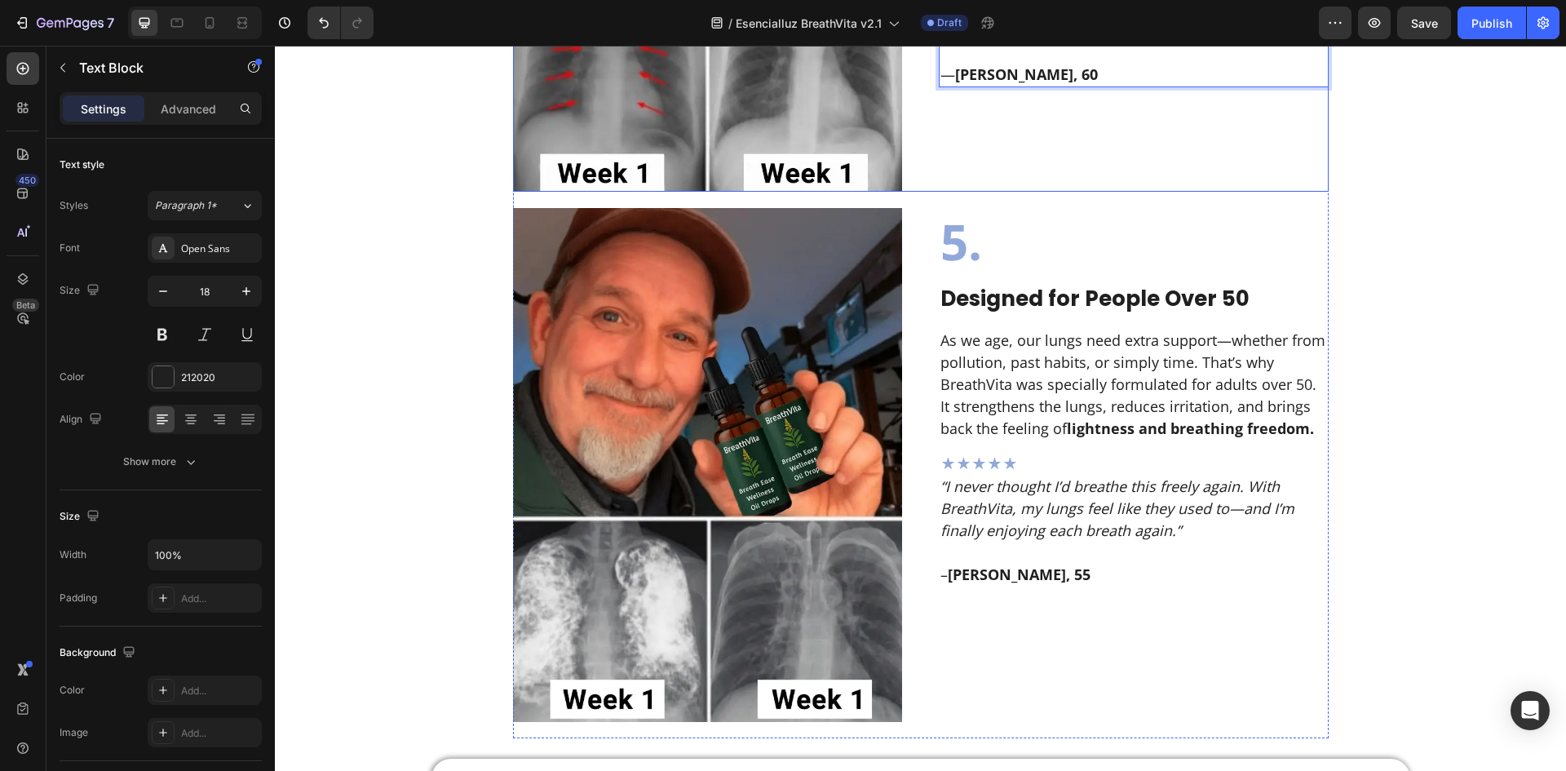
drag, startPoint x: 1097, startPoint y: 603, endPoint x: 922, endPoint y: 541, distance: 185.5
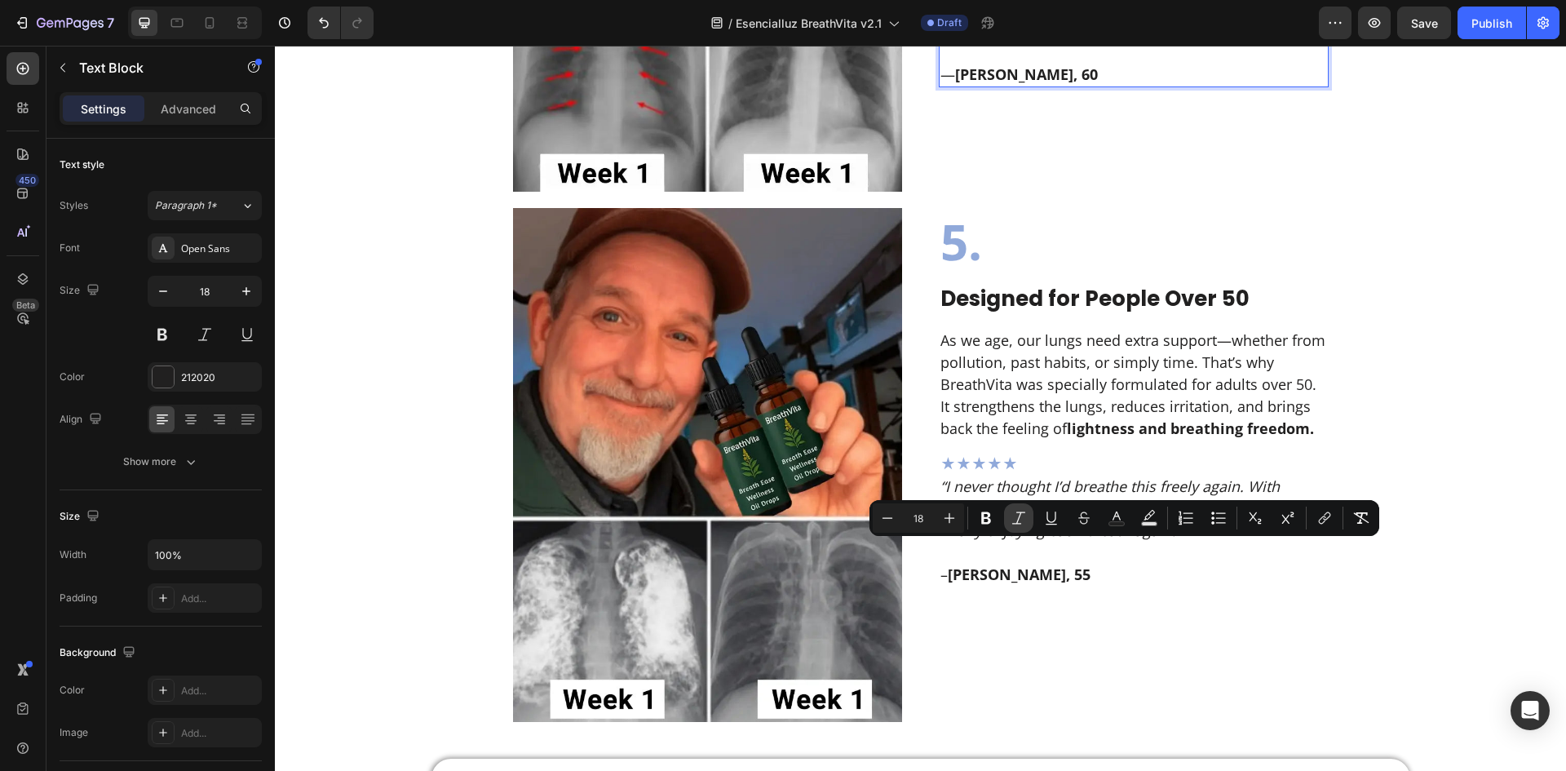
click at [1016, 525] on icon "Editor contextual toolbar" at bounding box center [1018, 518] width 16 height 16
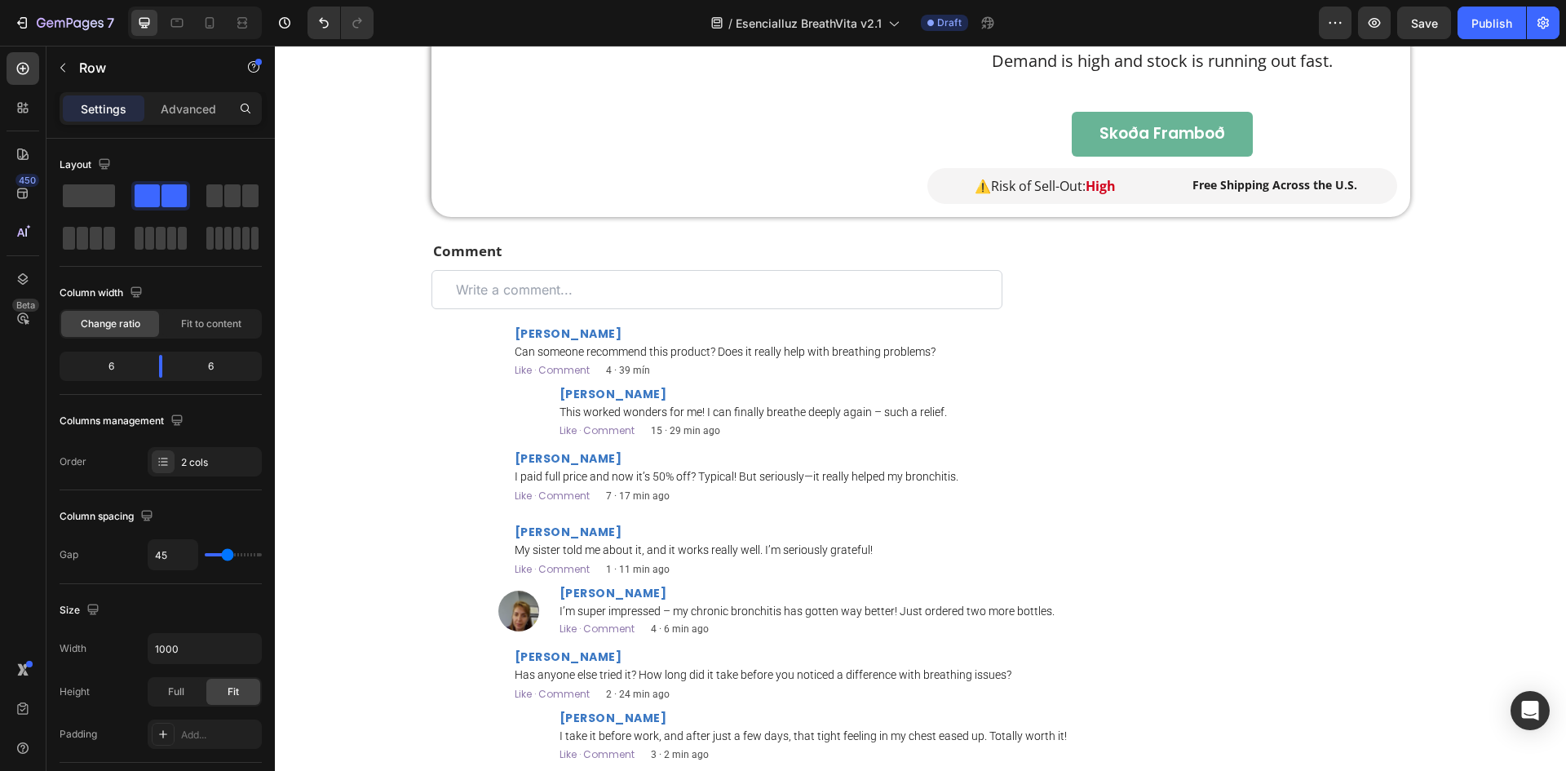
scroll to position [2935, 0]
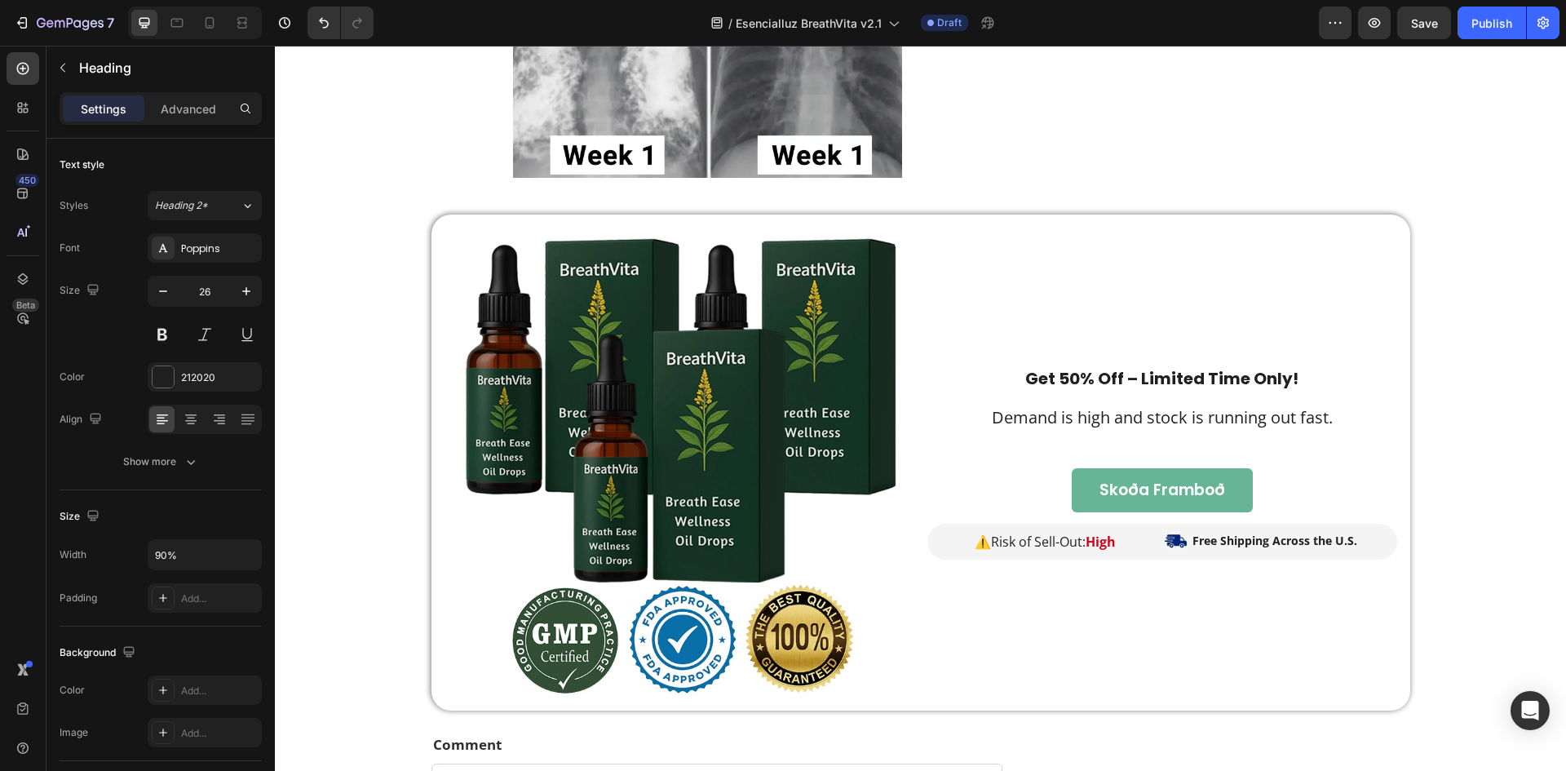
click at [1121, 64] on p "– Thomas Reed, 55" at bounding box center [1133, 42] width 387 height 44
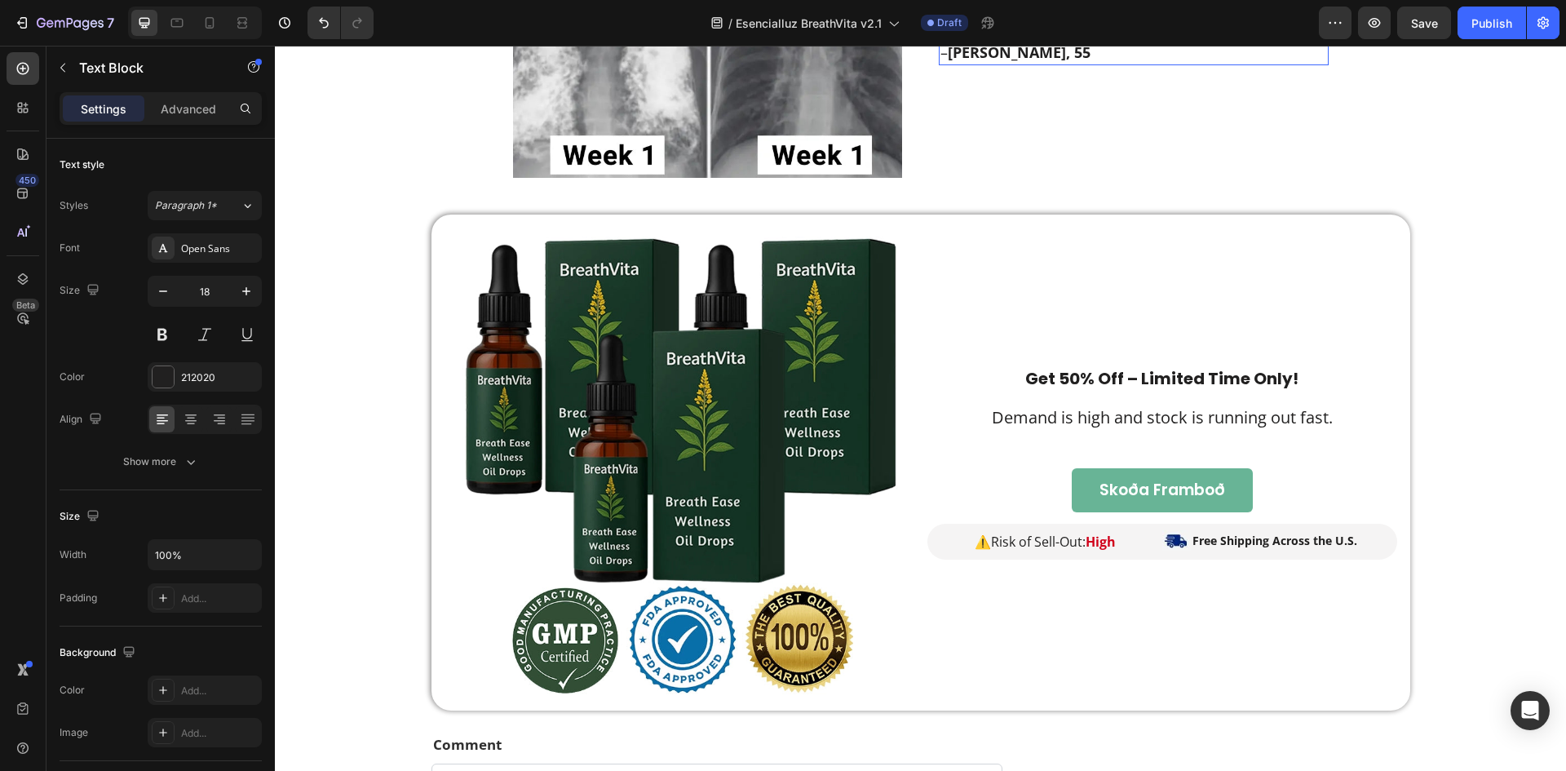
click at [1121, 64] on p "– Thomas Reed, 55" at bounding box center [1133, 42] width 387 height 44
drag, startPoint x: 1155, startPoint y: 572, endPoint x: 744, endPoint y: 526, distance: 412.8
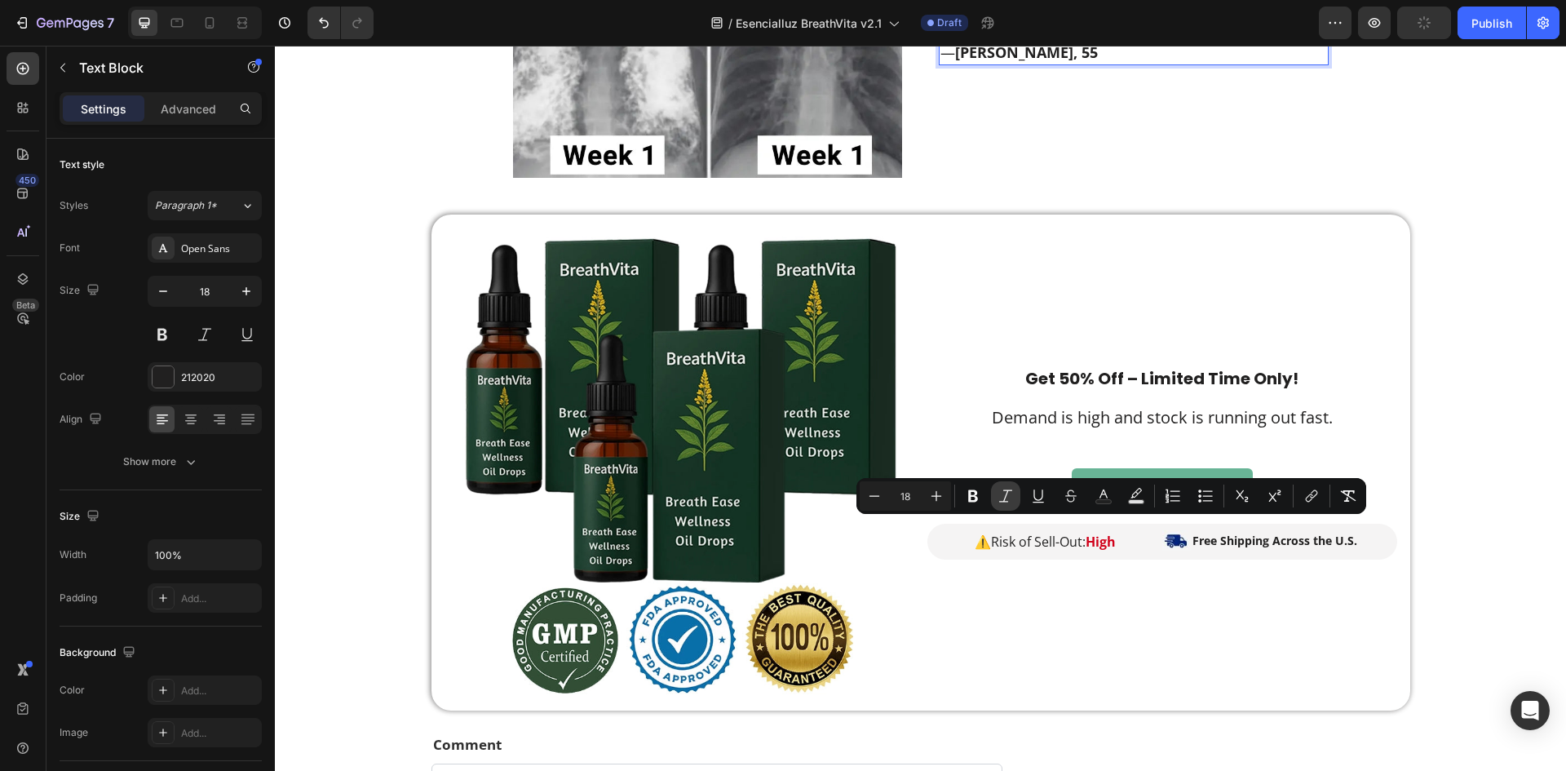
click at [1003, 488] on icon "Editor contextual toolbar" at bounding box center [1005, 496] width 16 height 16
click at [1102, 64] on p "— Tomás Martín, 55" at bounding box center [1133, 42] width 387 height 44
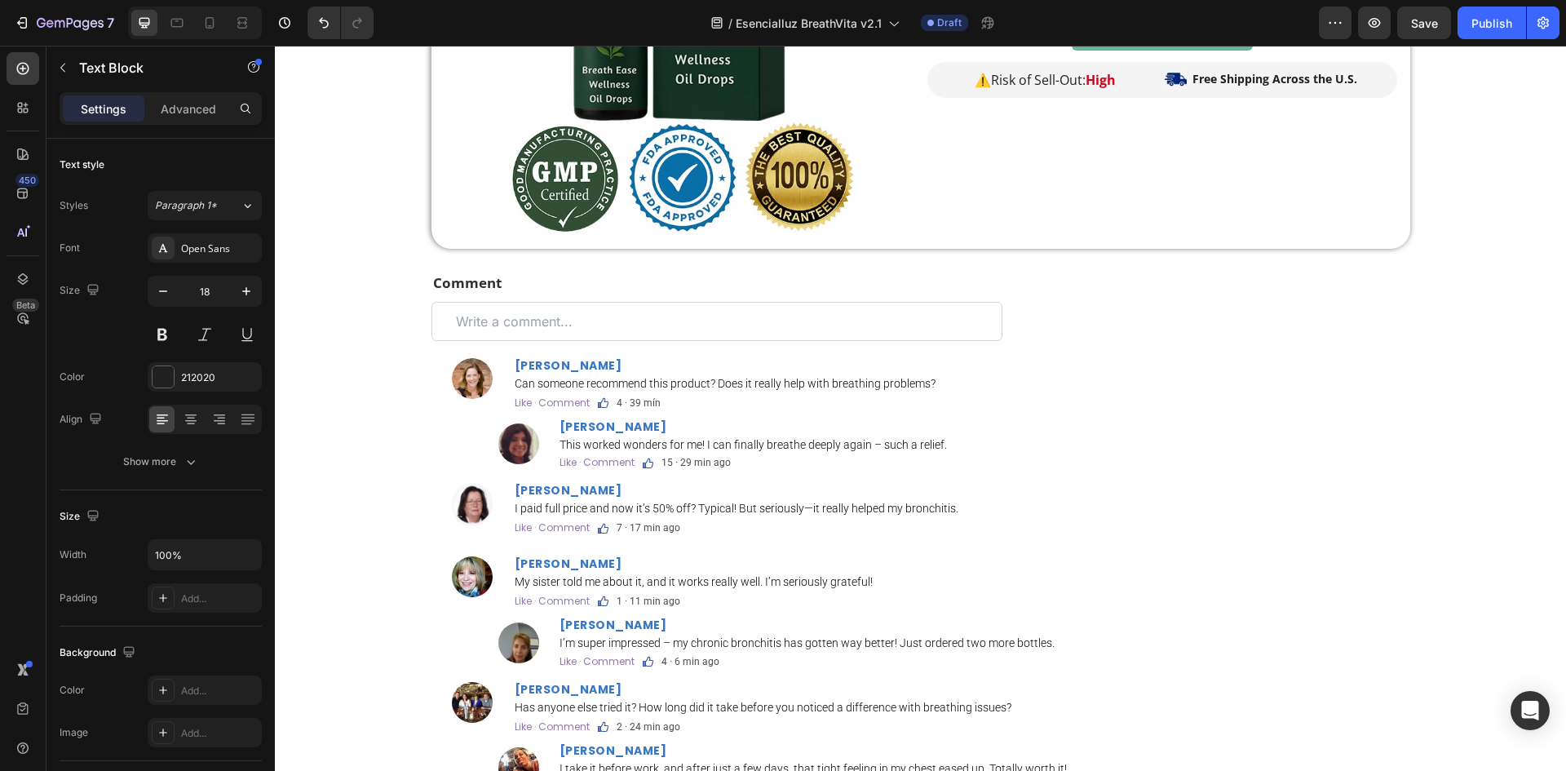
scroll to position [3479, 0]
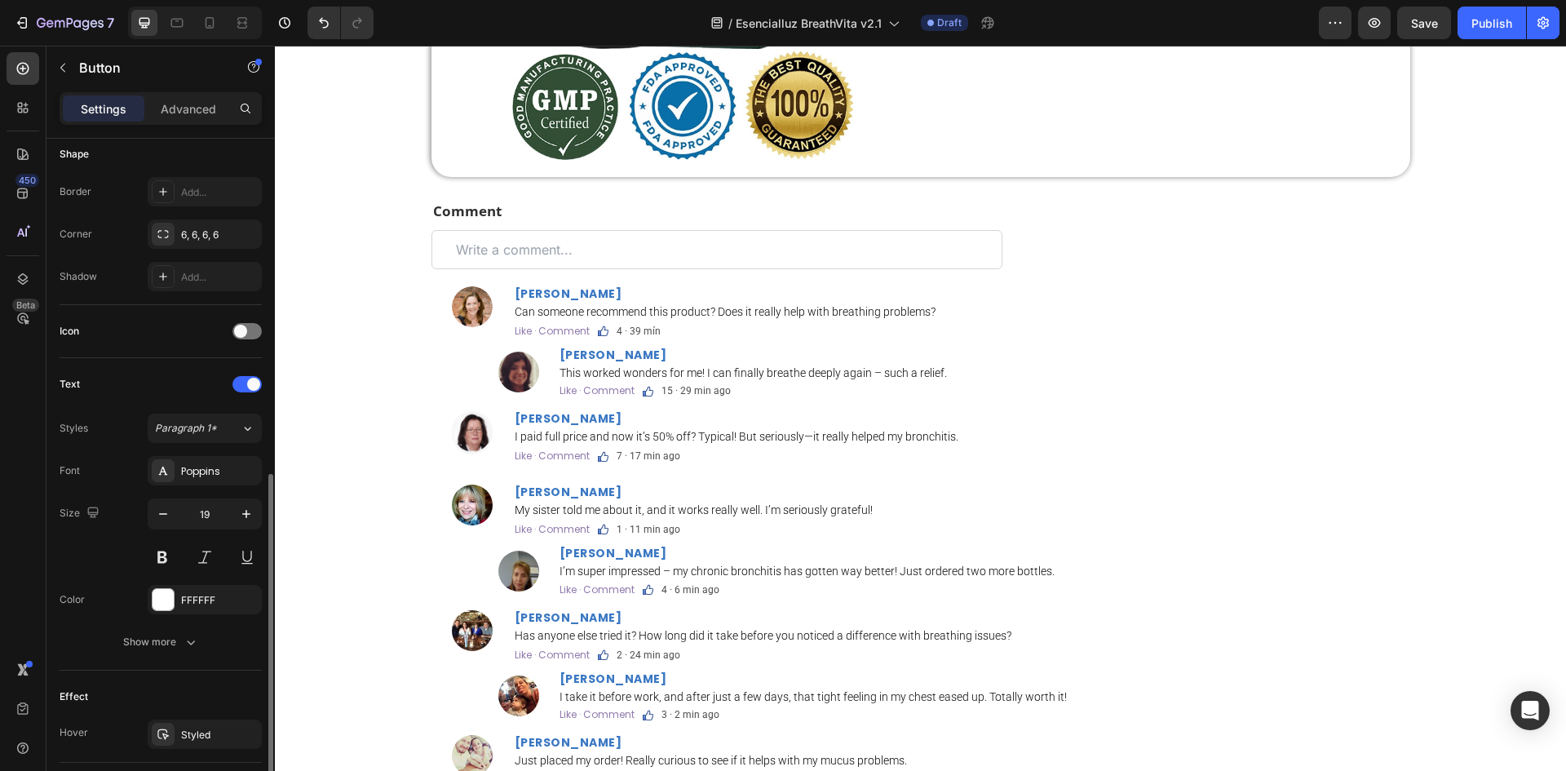
scroll to position [618, 0]
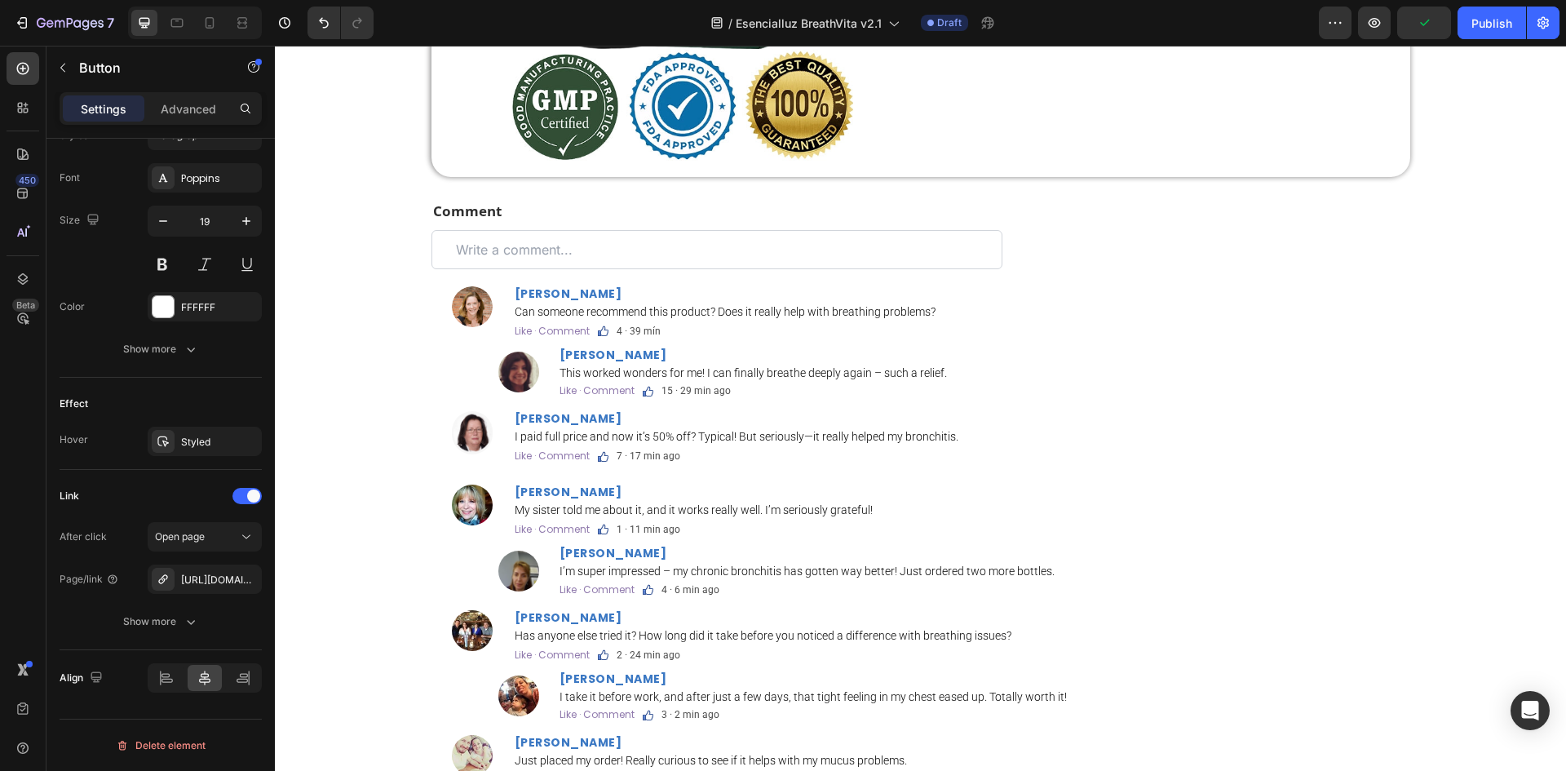
click at [1045, 29] on p "⚠️ Risk of Sell-Out: High" at bounding box center [1045, 20] width 230 height 20
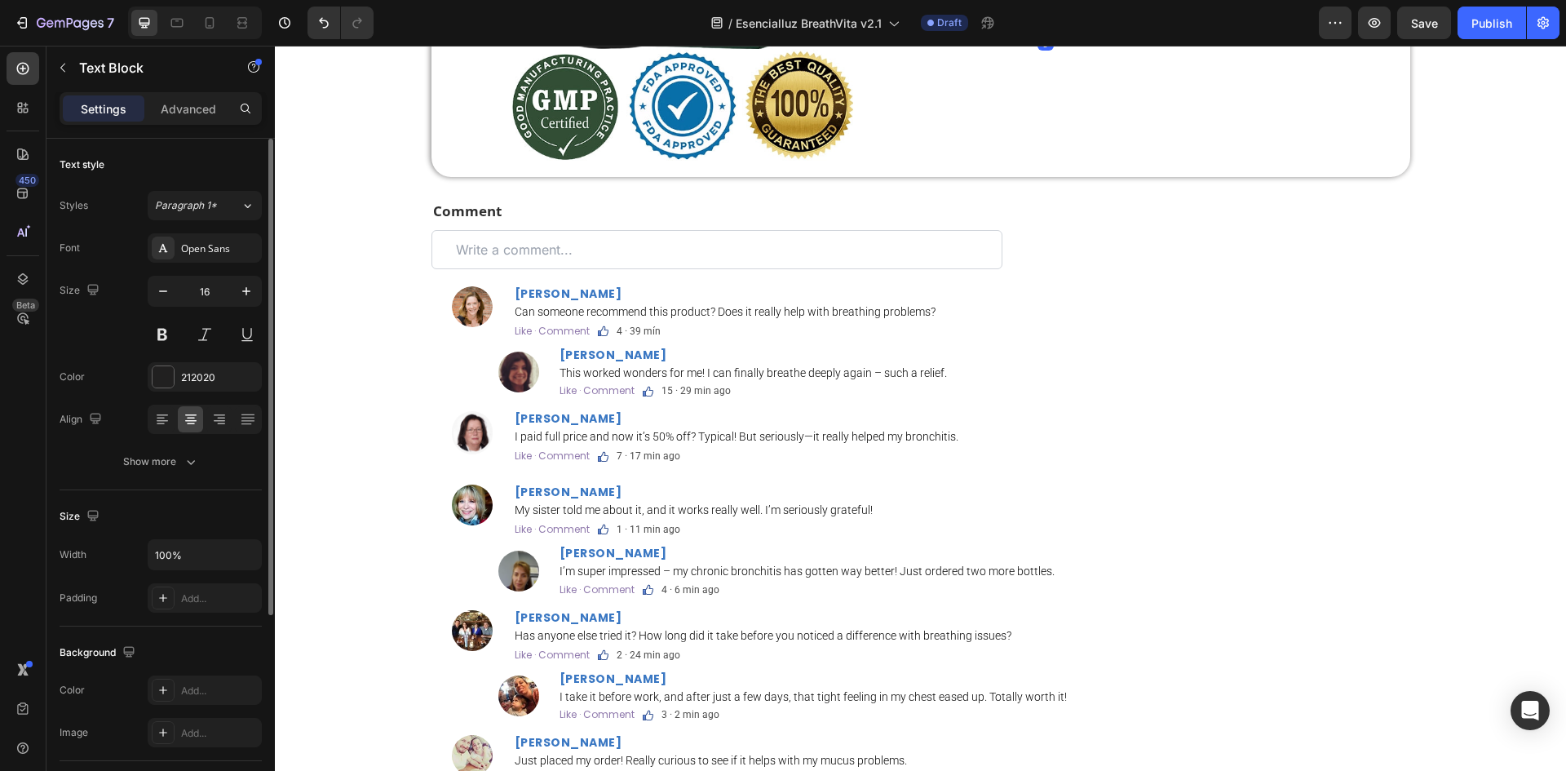
click at [1045, 29] on p "⚠️ Risk of Sell-Out: High" at bounding box center [1045, 20] width 230 height 20
drag, startPoint x: 1078, startPoint y: 585, endPoint x: 986, endPoint y: 581, distance: 92.2
click at [986, 29] on p "⚠️ Risk of Sell-Out: High" at bounding box center [1045, 20] width 230 height 20
click at [1114, 29] on strong "High" at bounding box center [1126, 20] width 30 height 18
drag, startPoint x: 1114, startPoint y: 585, endPoint x: 1123, endPoint y: 585, distance: 9.0
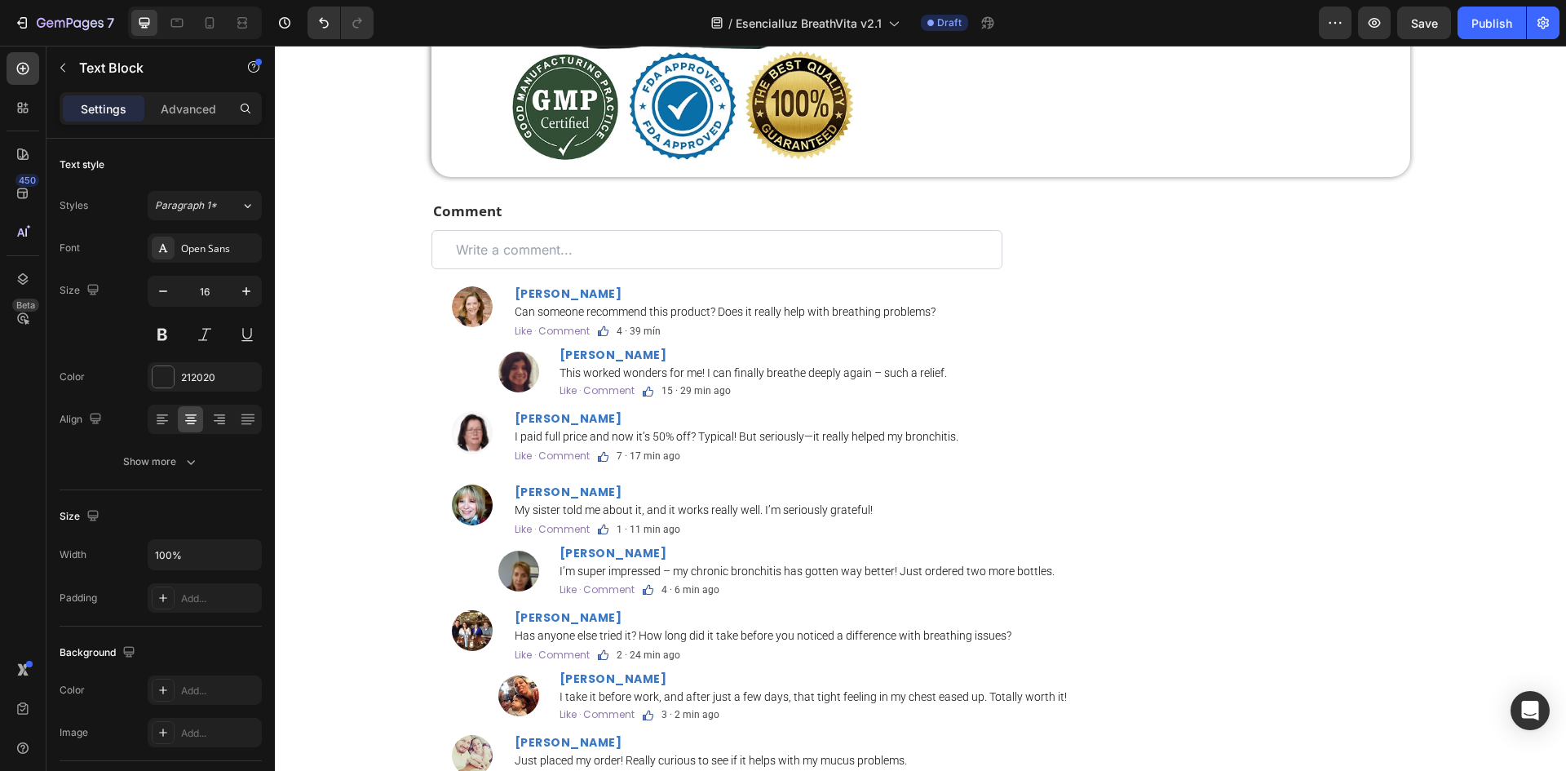
click at [1123, 29] on strong "High" at bounding box center [1126, 20] width 30 height 18
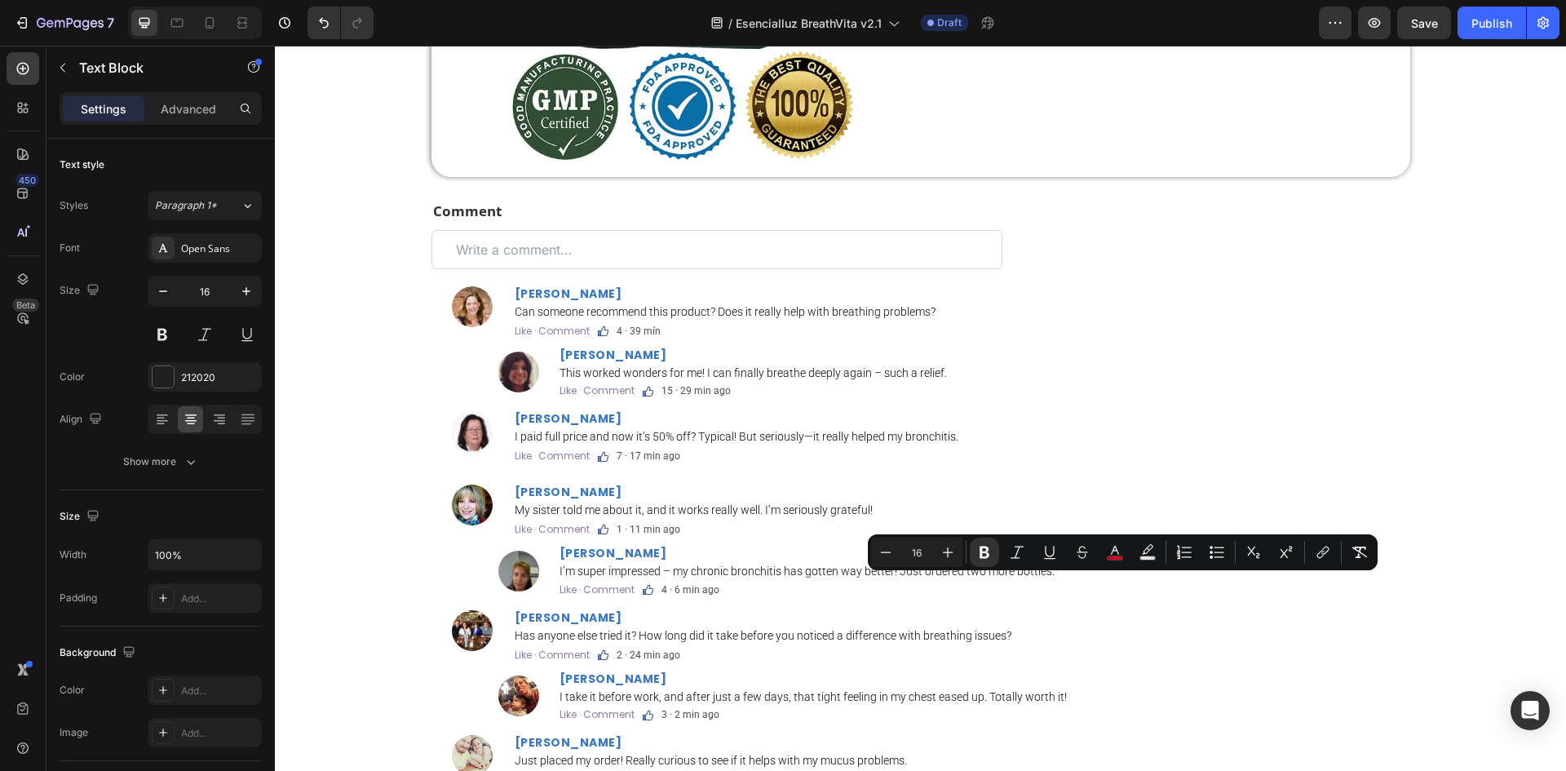
drag, startPoint x: 1112, startPoint y: 584, endPoint x: 1138, endPoint y: 585, distance: 25.3
click at [1138, 29] on p "⚠️ Riesgo de agotamiento: High" at bounding box center [1045, 20] width 230 height 20
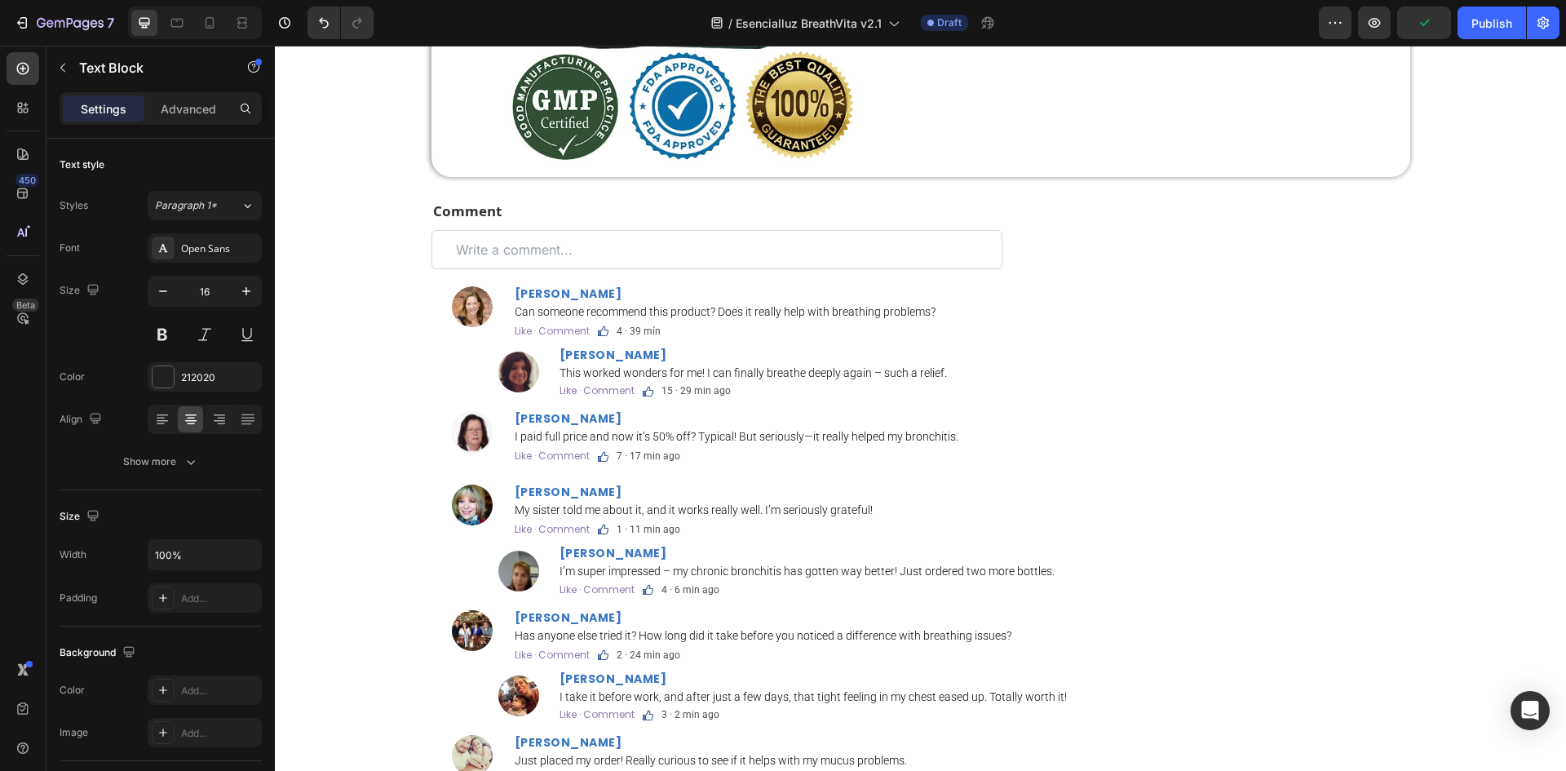
click at [1286, 26] on strong "Free Shipping Across the U.S." at bounding box center [1274, 18] width 165 height 15
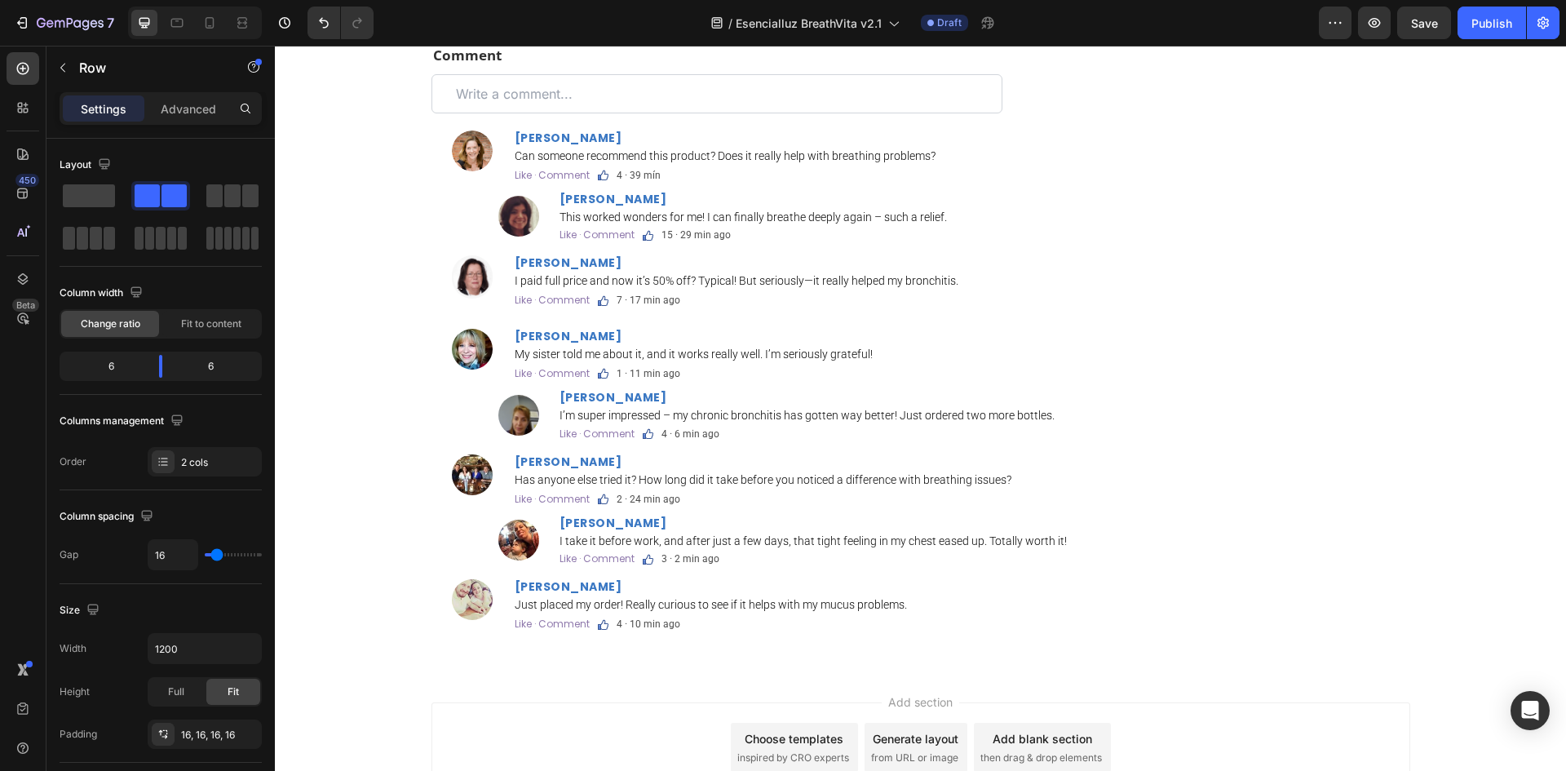
scroll to position [3678, 0]
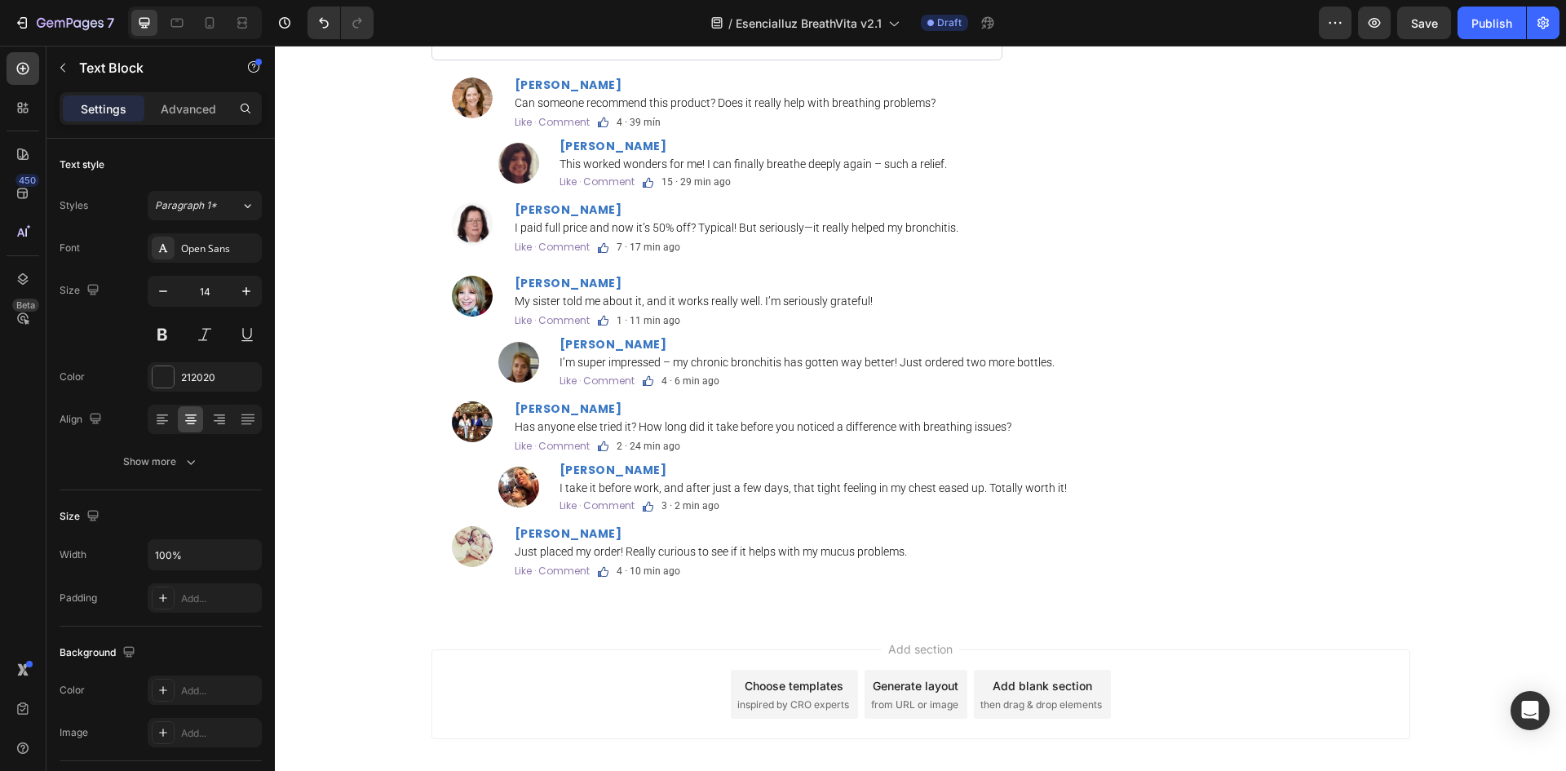
click at [171, 290] on button "button" at bounding box center [162, 290] width 29 height 29
type input "13"
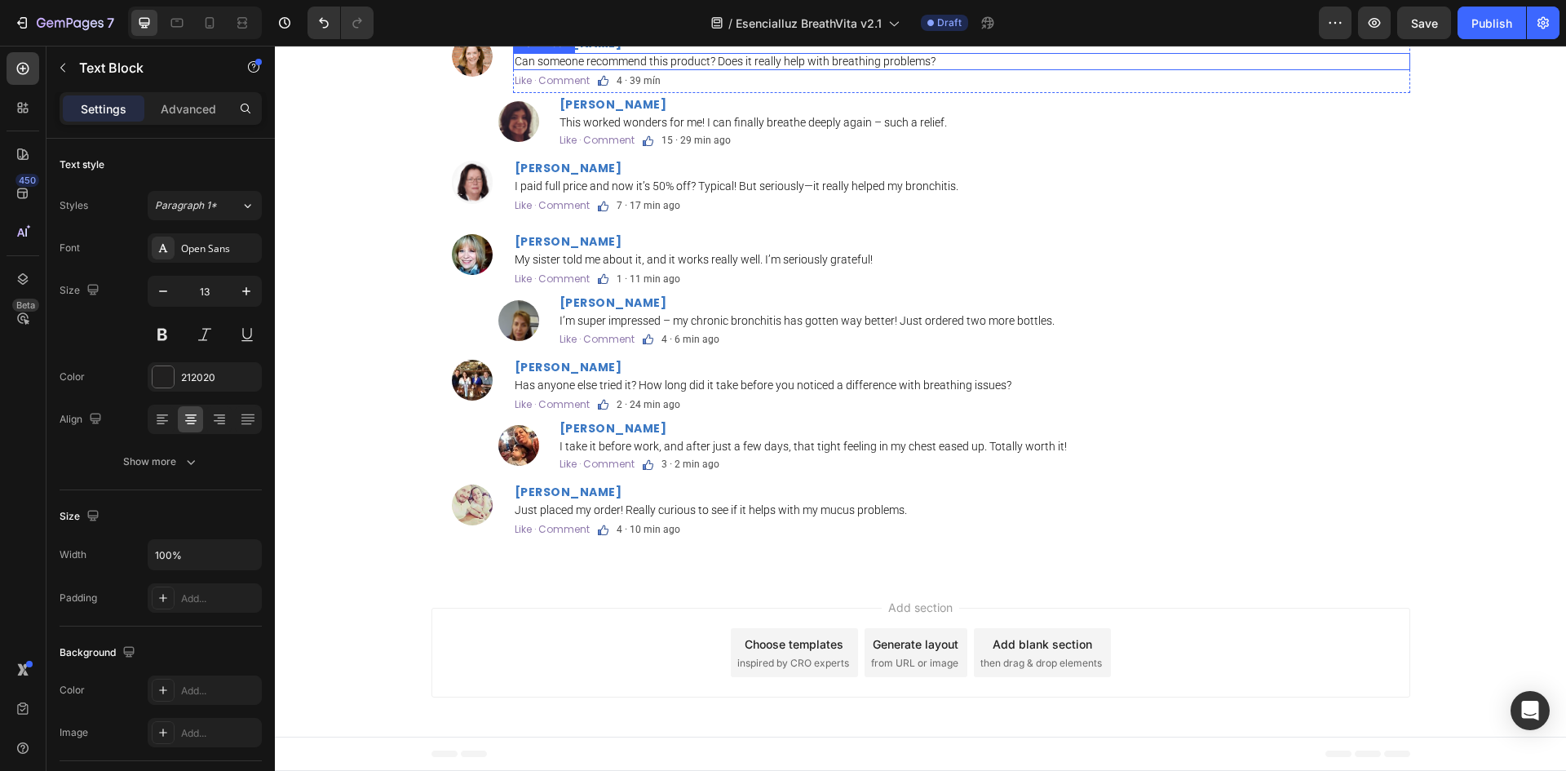
scroll to position [3895, 0]
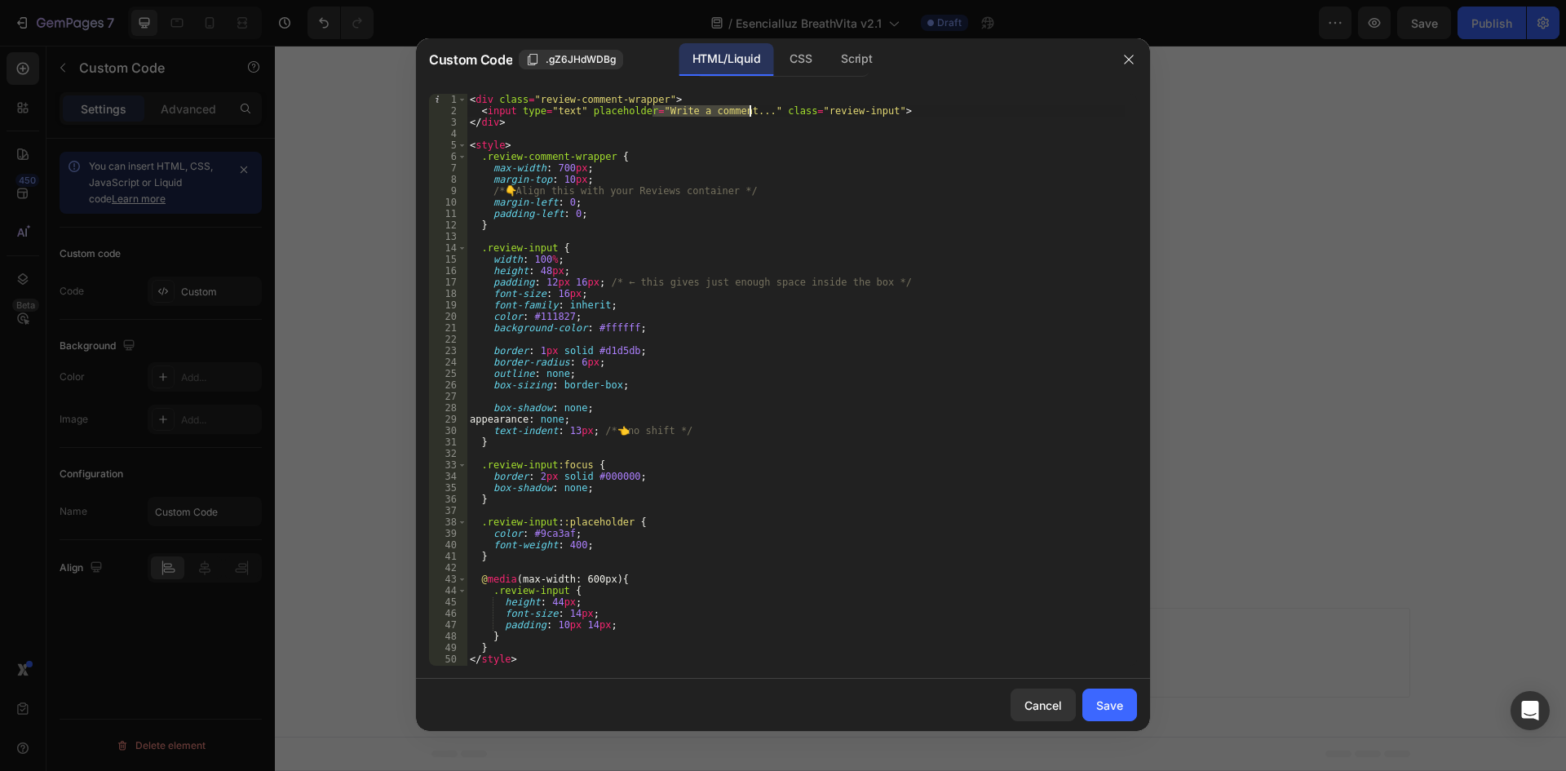
drag, startPoint x: 652, startPoint y: 113, endPoint x: 749, endPoint y: 113, distance: 97.0
click at [749, 113] on div "< div class = "review-comment-wrapper" > < input type = "text" placeholder = "W…" at bounding box center [795, 391] width 658 height 594
type textarea "<input type="text" placeholder="Escribe un comentario..." class="review-input">"
click at [1109, 704] on div "Save" at bounding box center [1109, 704] width 27 height 17
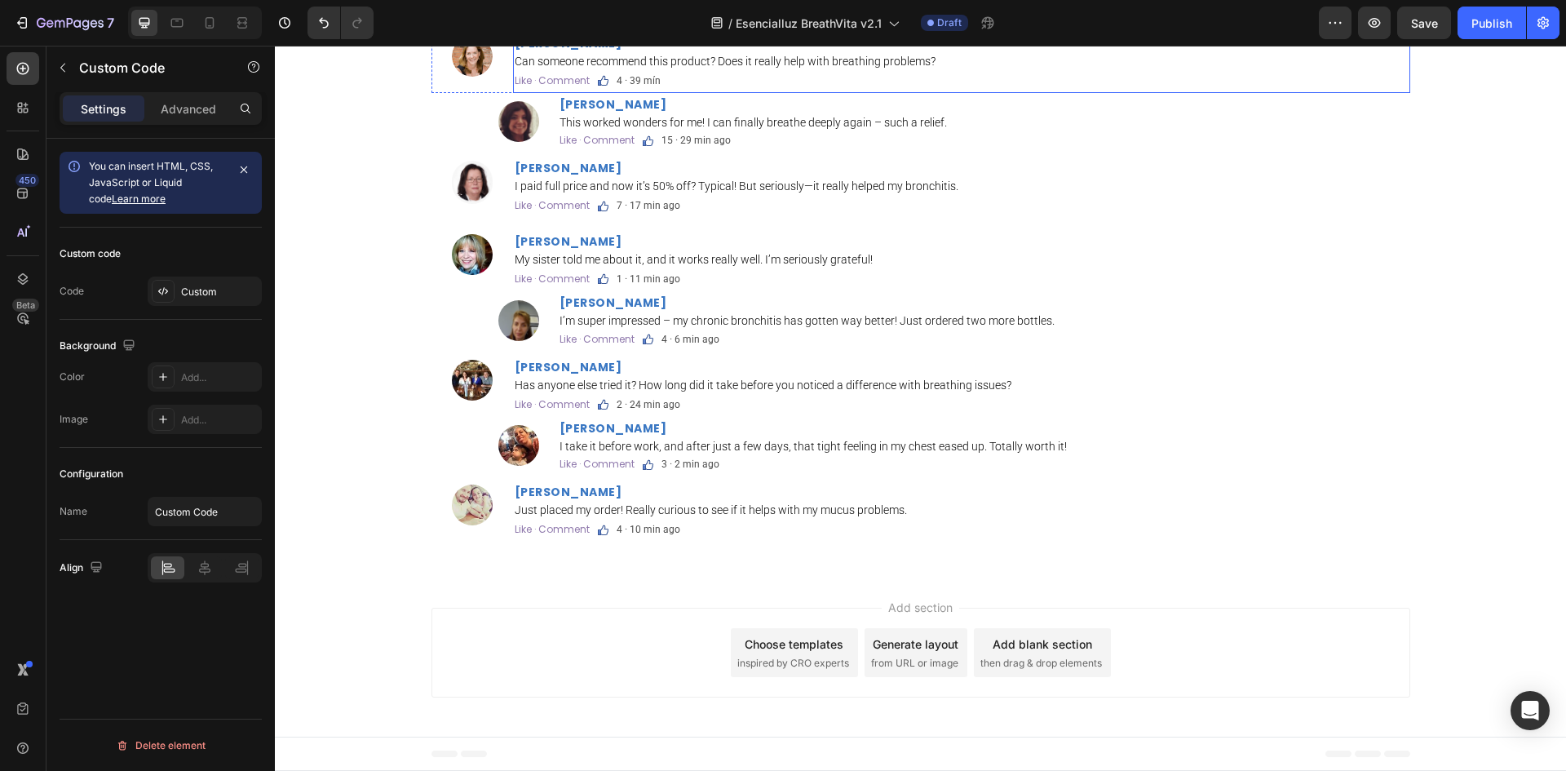
click at [584, 51] on strong "Emily Walker" at bounding box center [569, 43] width 108 height 16
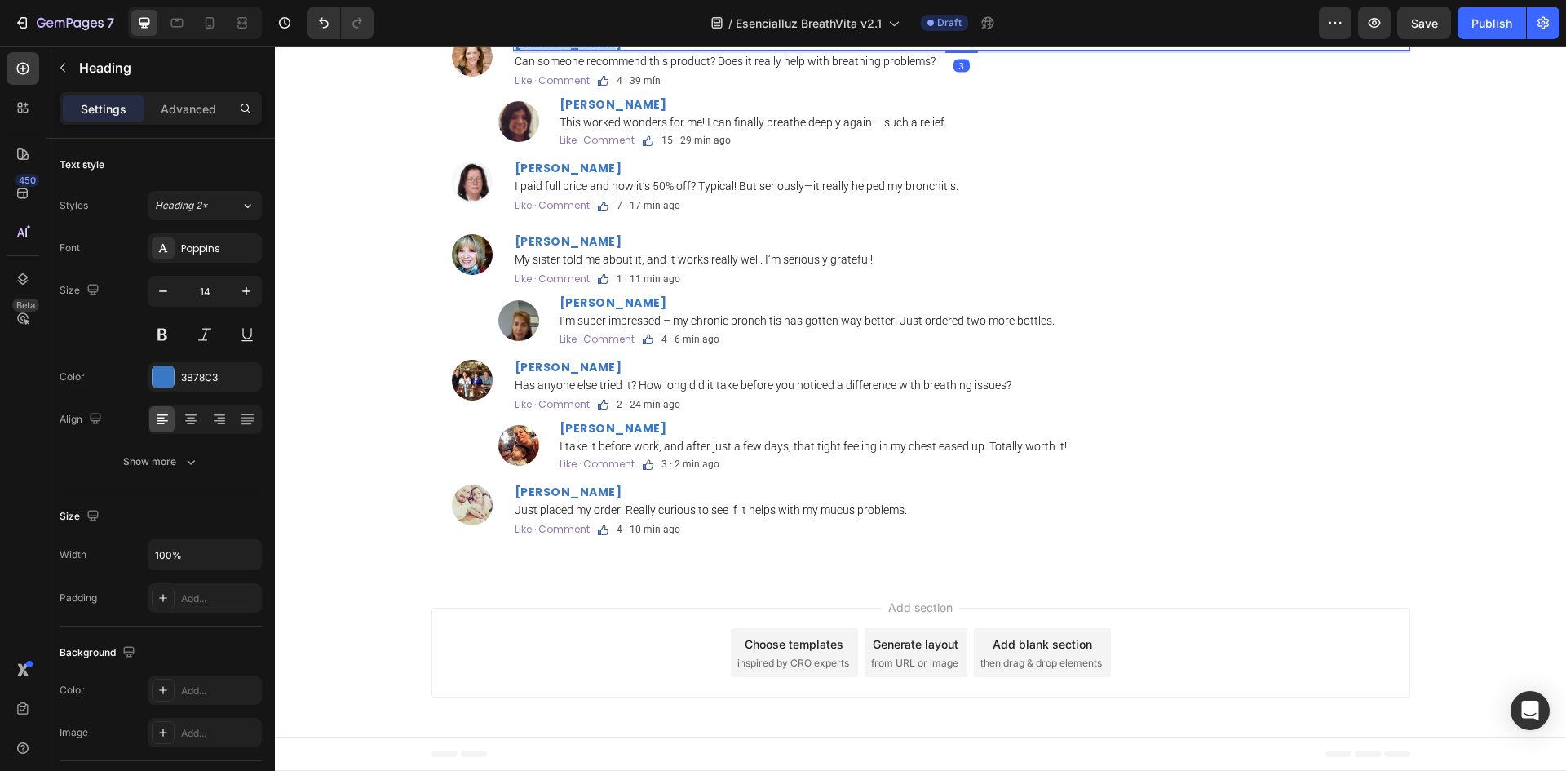
click at [584, 51] on strong "Emily Walker" at bounding box center [569, 43] width 108 height 16
click at [692, 68] on p "Can someone recommend this product? Does it really help with breathing problems?" at bounding box center [962, 62] width 894 height 14
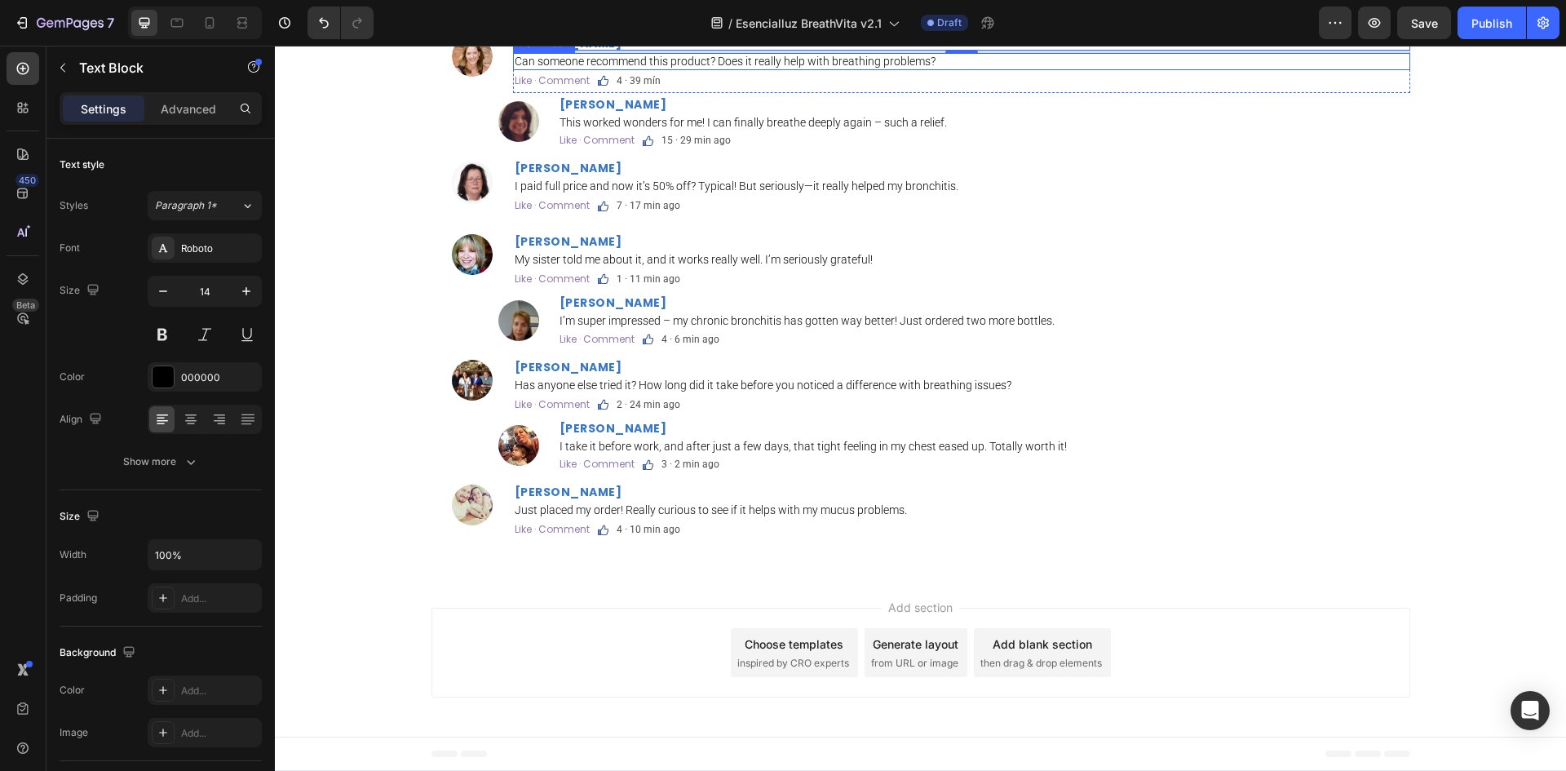
click at [692, 68] on p "Can someone recommend this product? Does it really help with breathing problems?" at bounding box center [962, 62] width 894 height 14
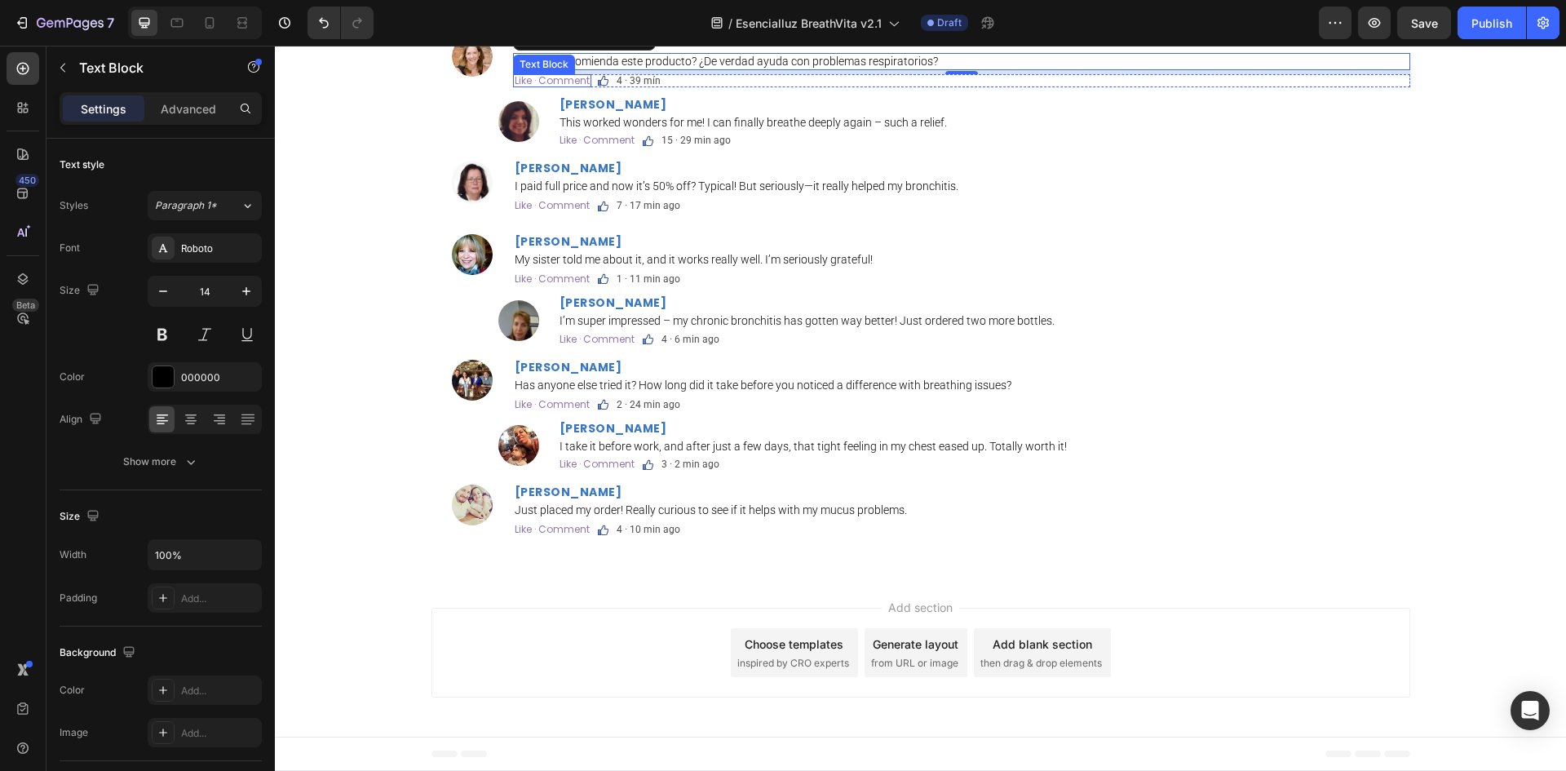
click at [576, 86] on p "Like · Comment" at bounding box center [552, 81] width 75 height 10
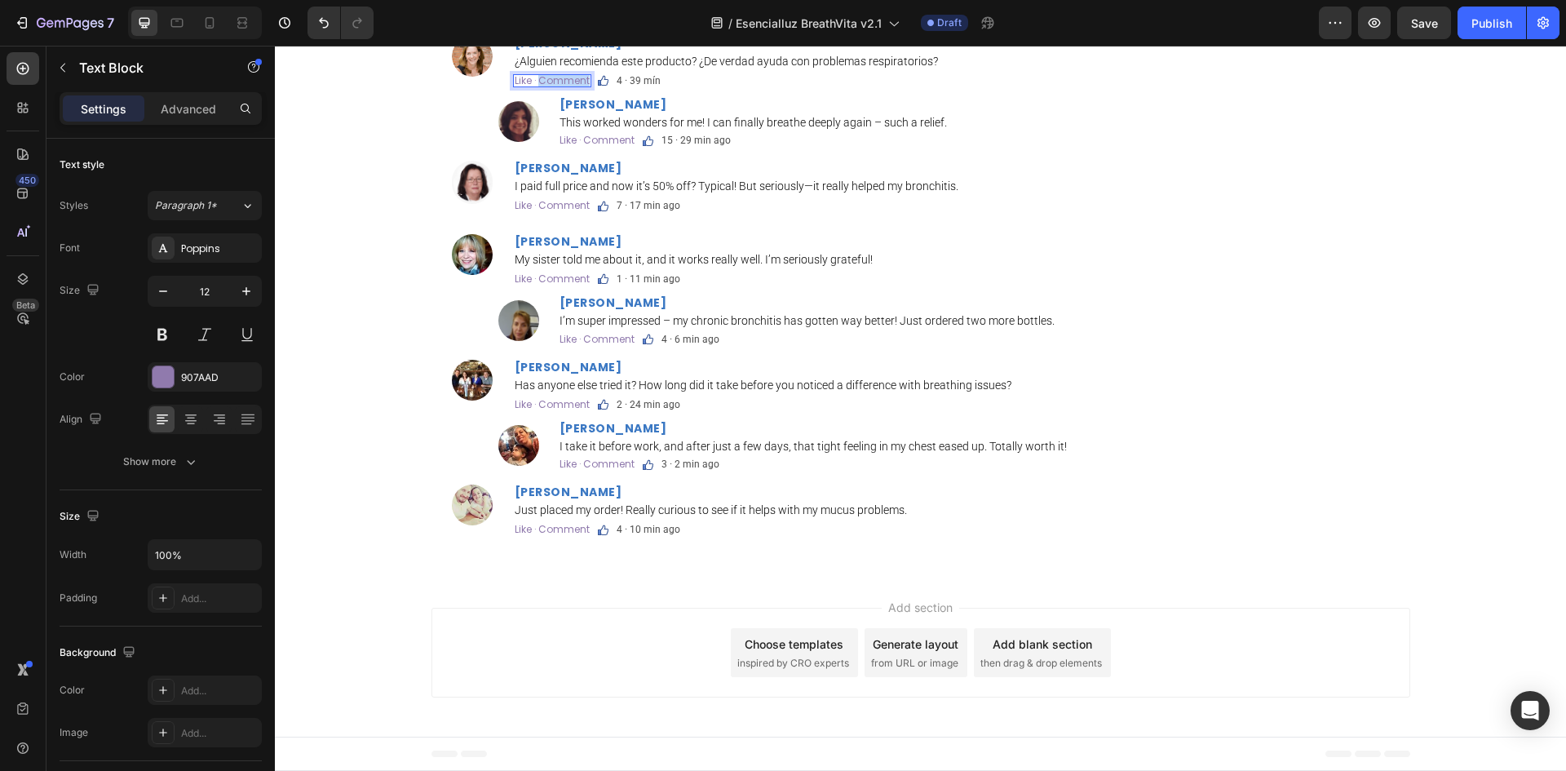
click at [576, 86] on p "Like · Comment" at bounding box center [552, 81] width 75 height 10
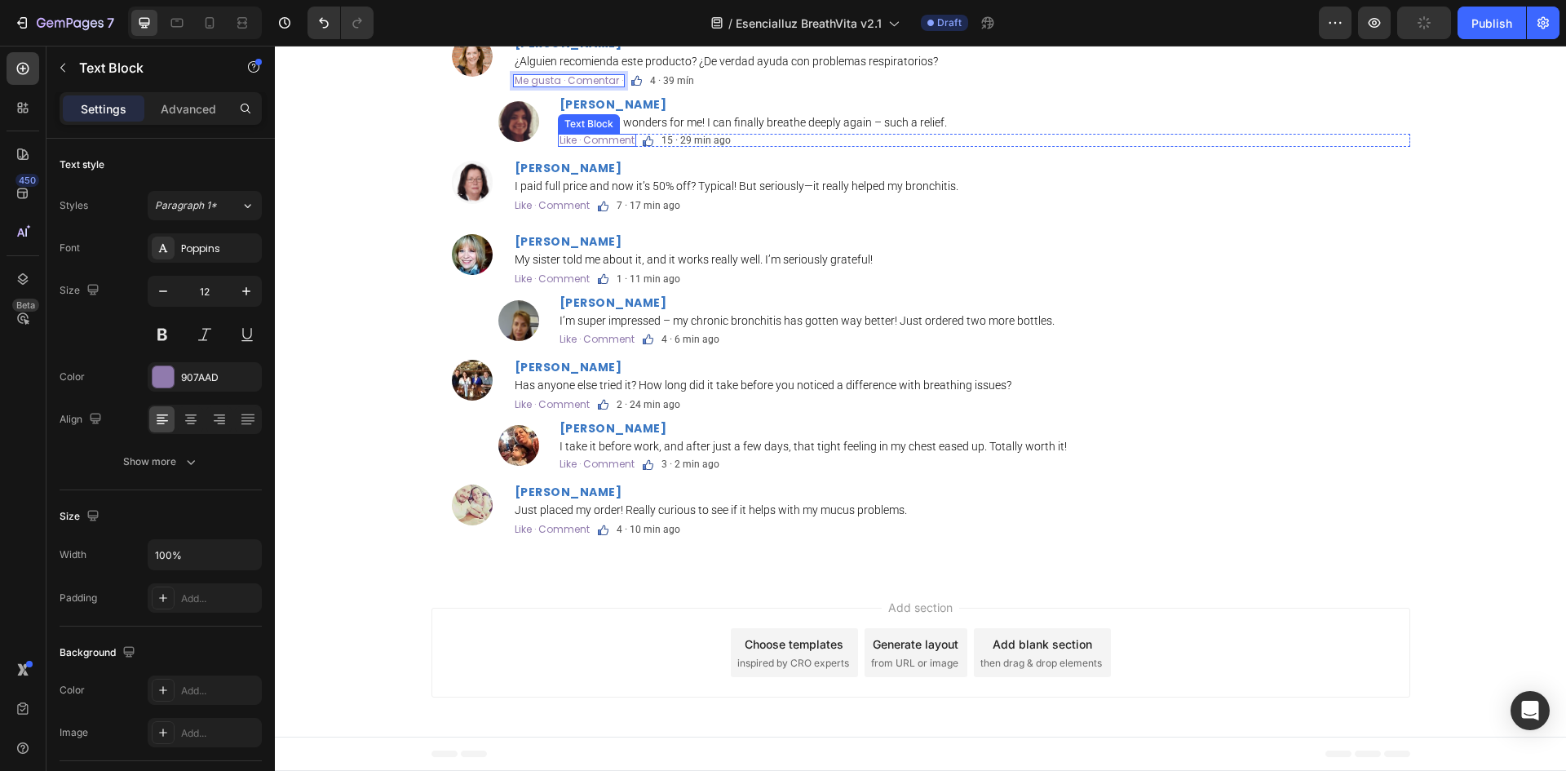
click at [580, 147] on div "Like · Comment Text Block" at bounding box center [597, 140] width 78 height 13
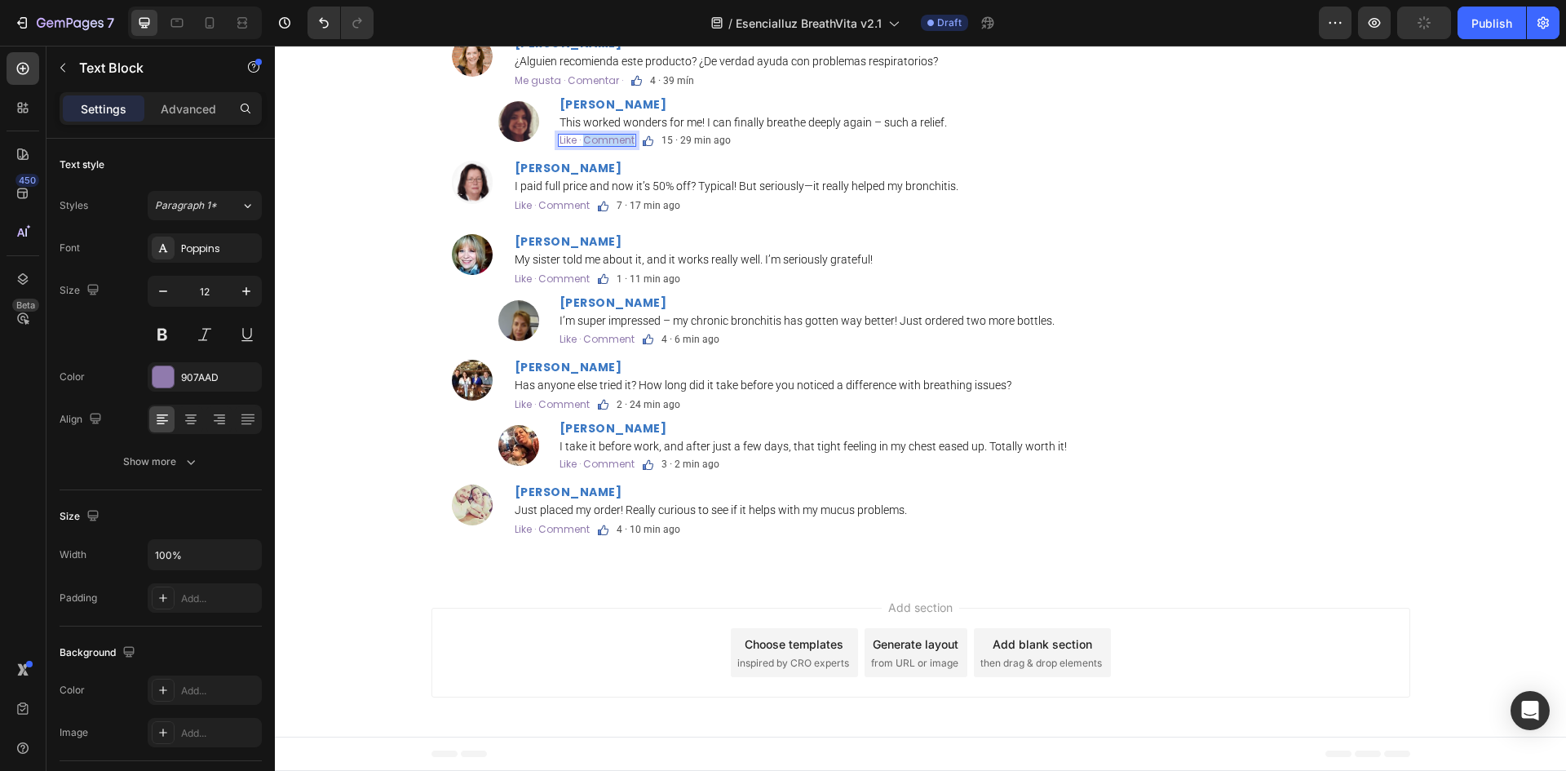
click at [580, 145] on p "Like · Comment" at bounding box center [596, 140] width 75 height 10
click at [545, 210] on p "Like · Comment" at bounding box center [552, 206] width 75 height 10
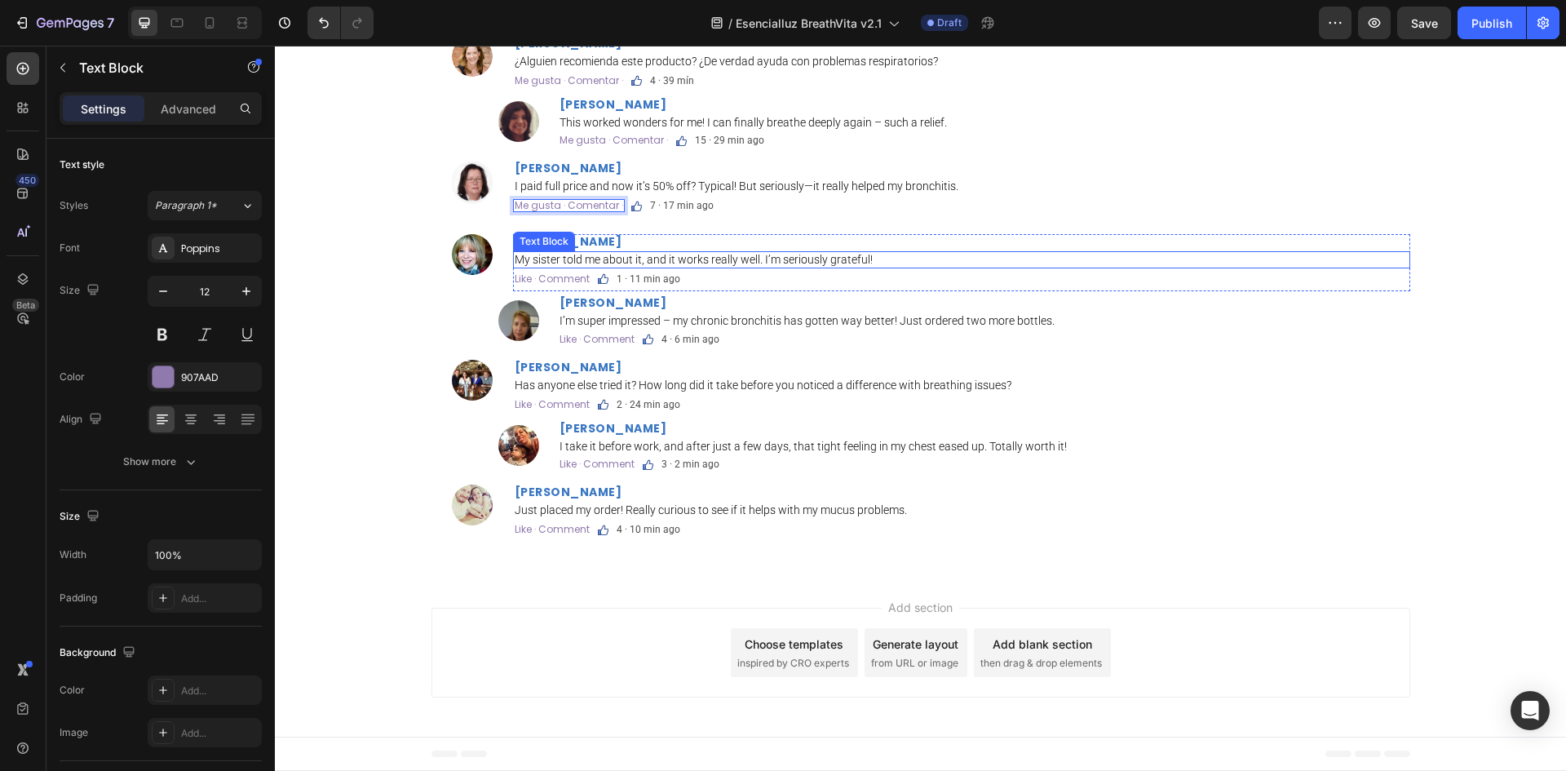
scroll to position [4004, 0]
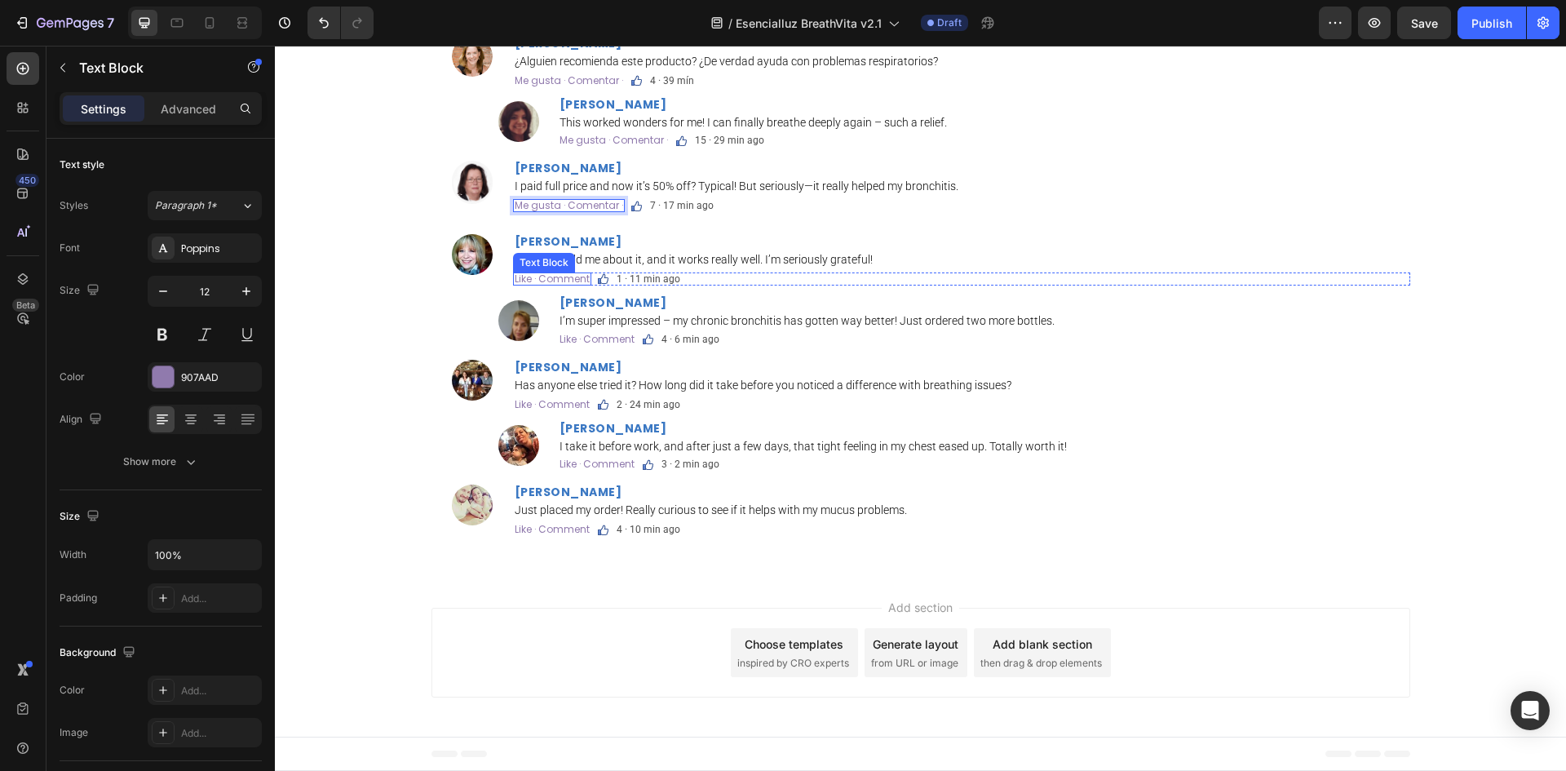
click at [541, 285] on div "Like · Comment Text Block" at bounding box center [552, 278] width 78 height 13
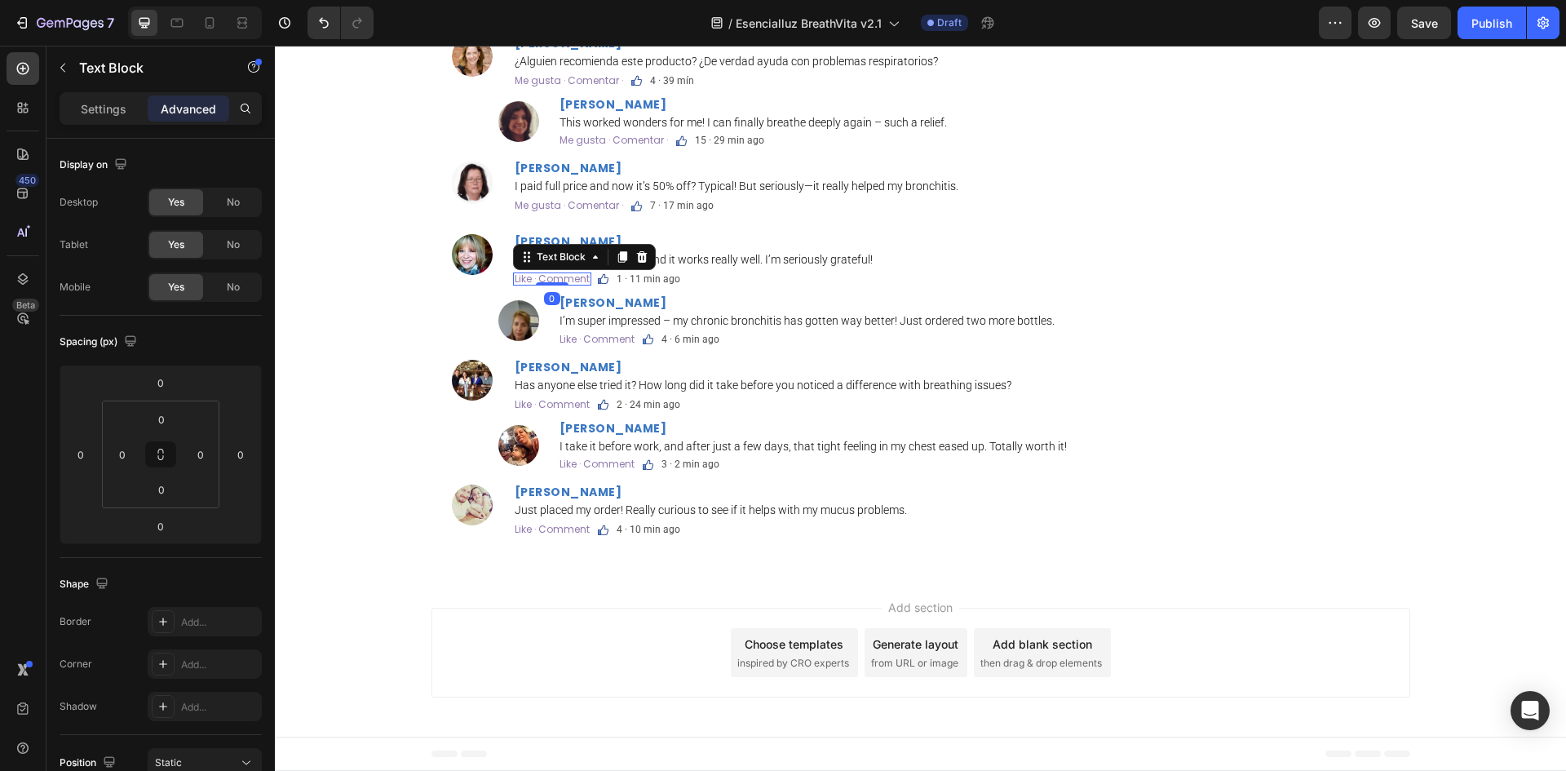
click at [541, 285] on div at bounding box center [552, 283] width 33 height 3
click at [570, 284] on p "Like · Comment" at bounding box center [552, 279] width 75 height 10
click at [603, 344] on p "Like · Comment" at bounding box center [596, 339] width 75 height 10
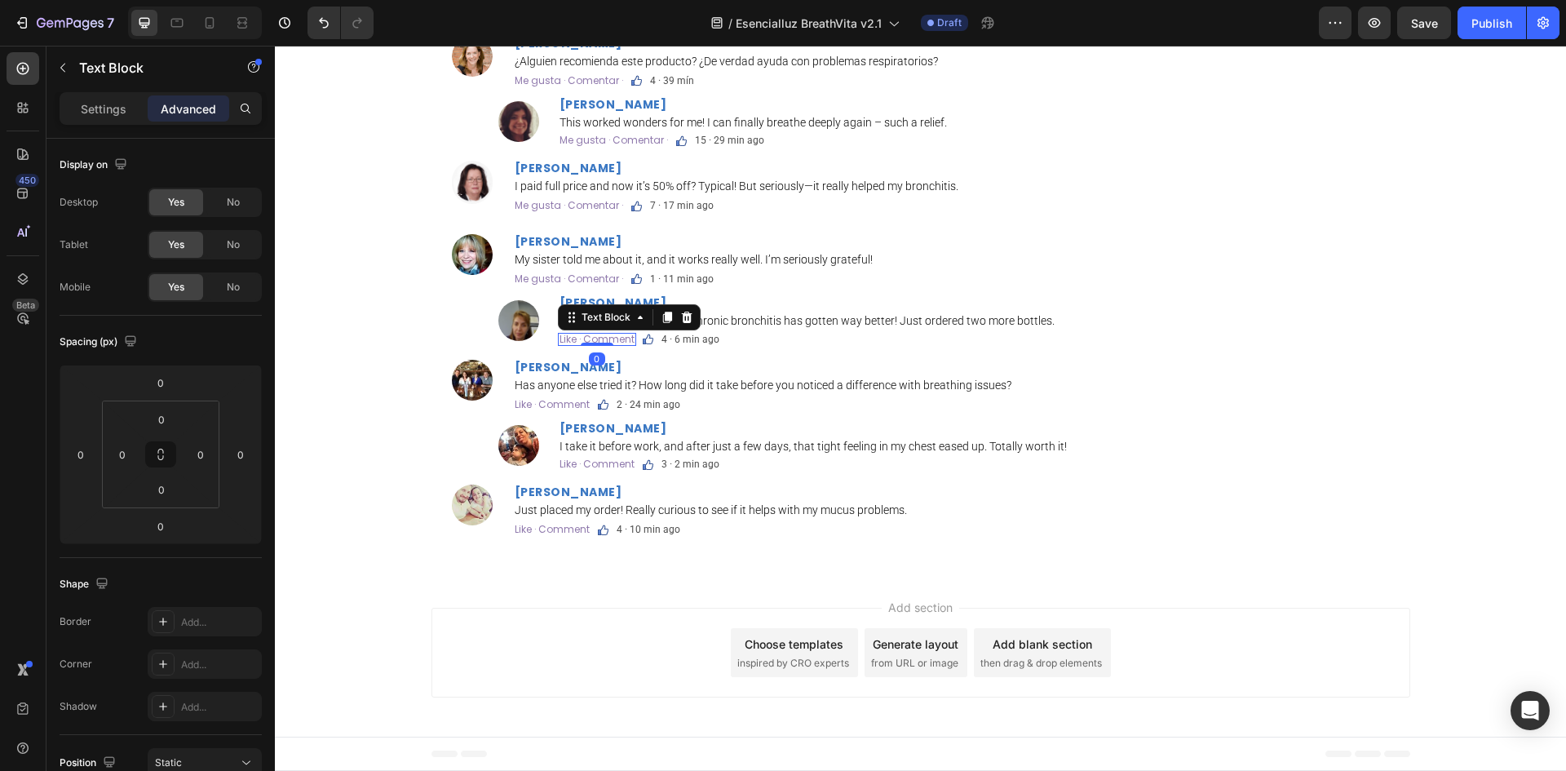
click at [603, 344] on p "Like · Comment" at bounding box center [596, 339] width 75 height 10
click at [572, 409] on p "Like · Comment" at bounding box center [552, 405] width 75 height 10
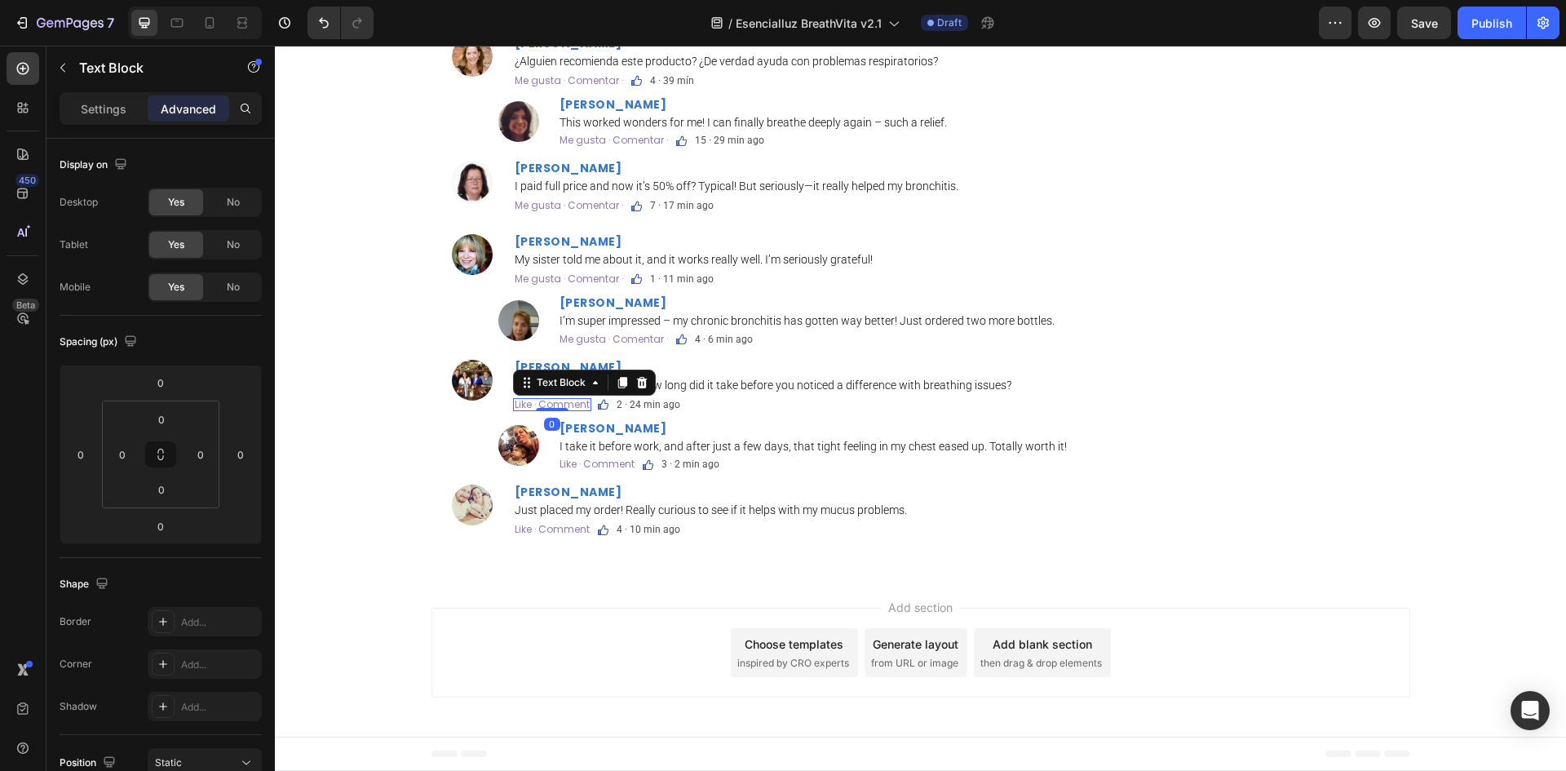
click at [572, 409] on p "Like · Comment" at bounding box center [552, 405] width 75 height 10
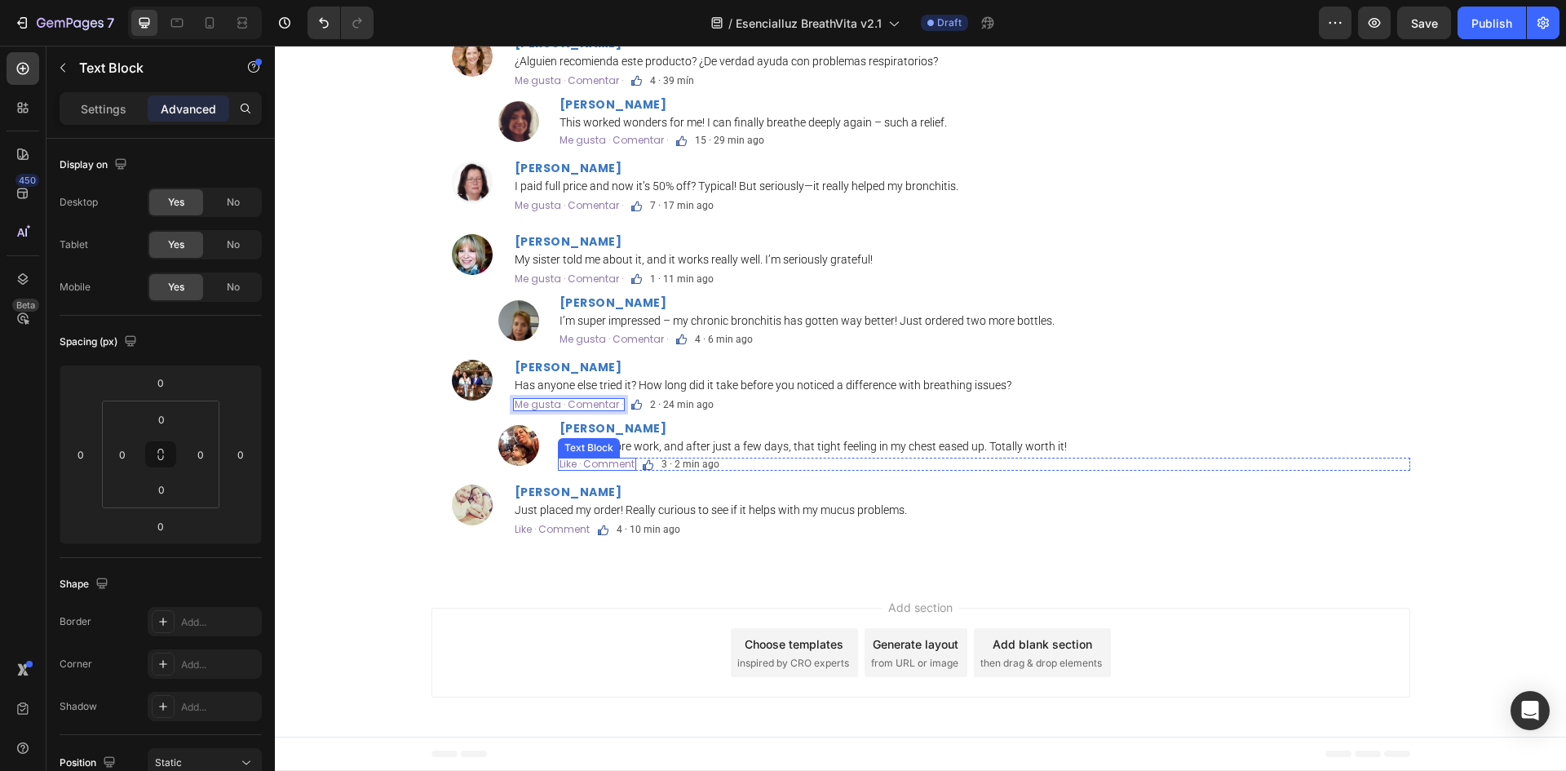
click at [593, 469] on p "Like · Comment" at bounding box center [596, 464] width 75 height 10
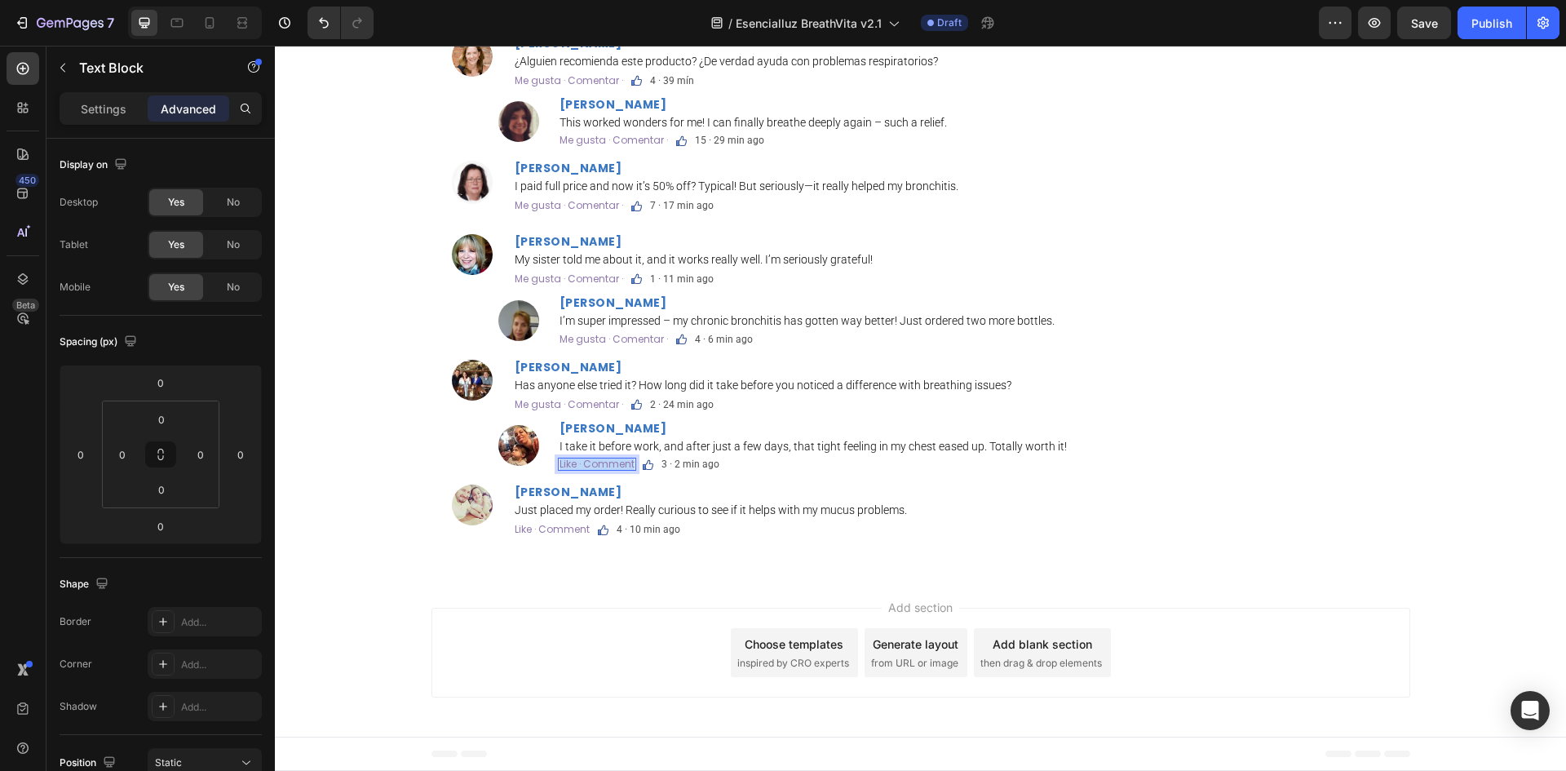
click at [593, 469] on p "Like · Comment" at bounding box center [596, 464] width 75 height 10
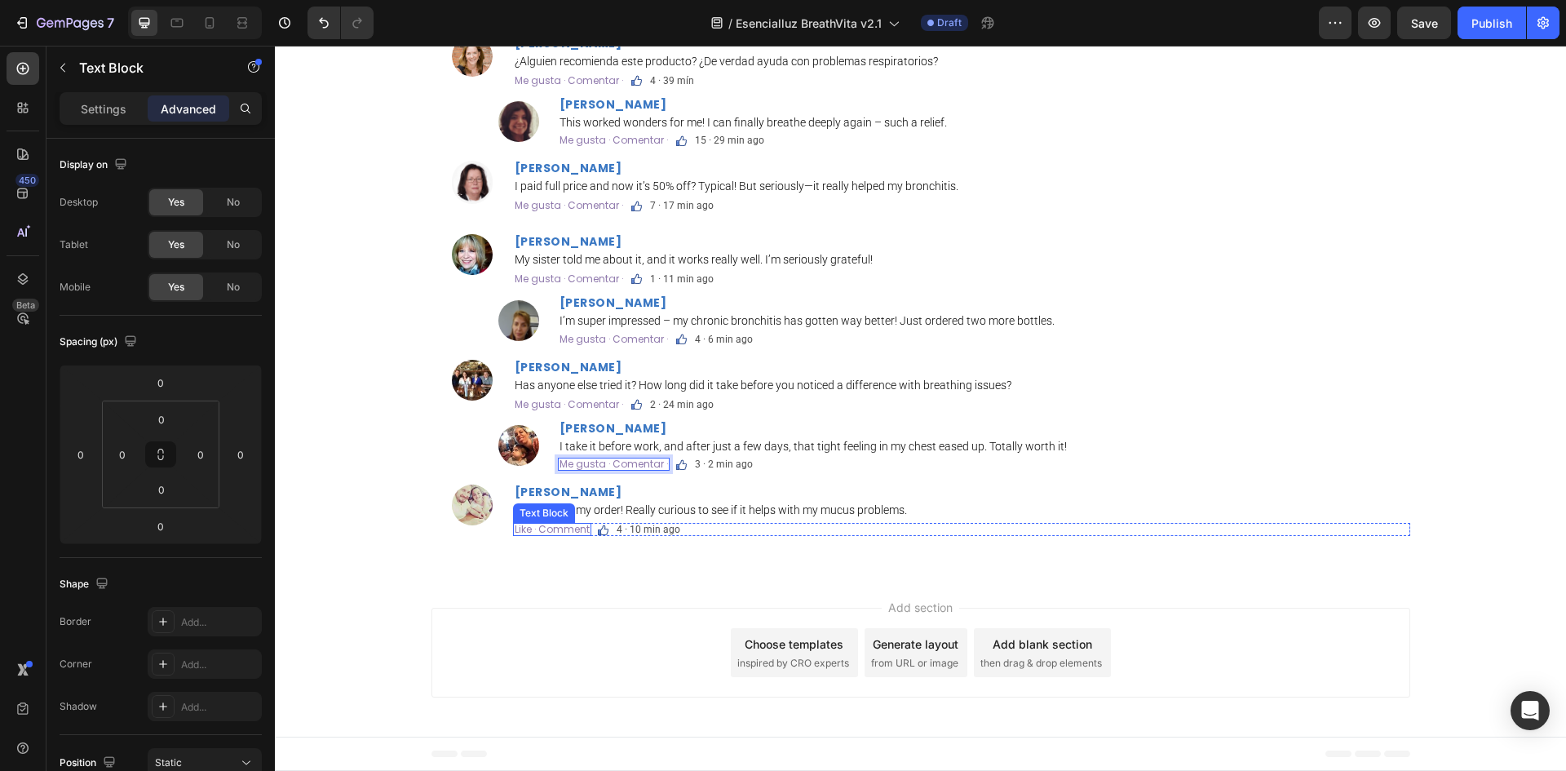
click at [566, 534] on p "Like · Comment" at bounding box center [552, 529] width 75 height 10
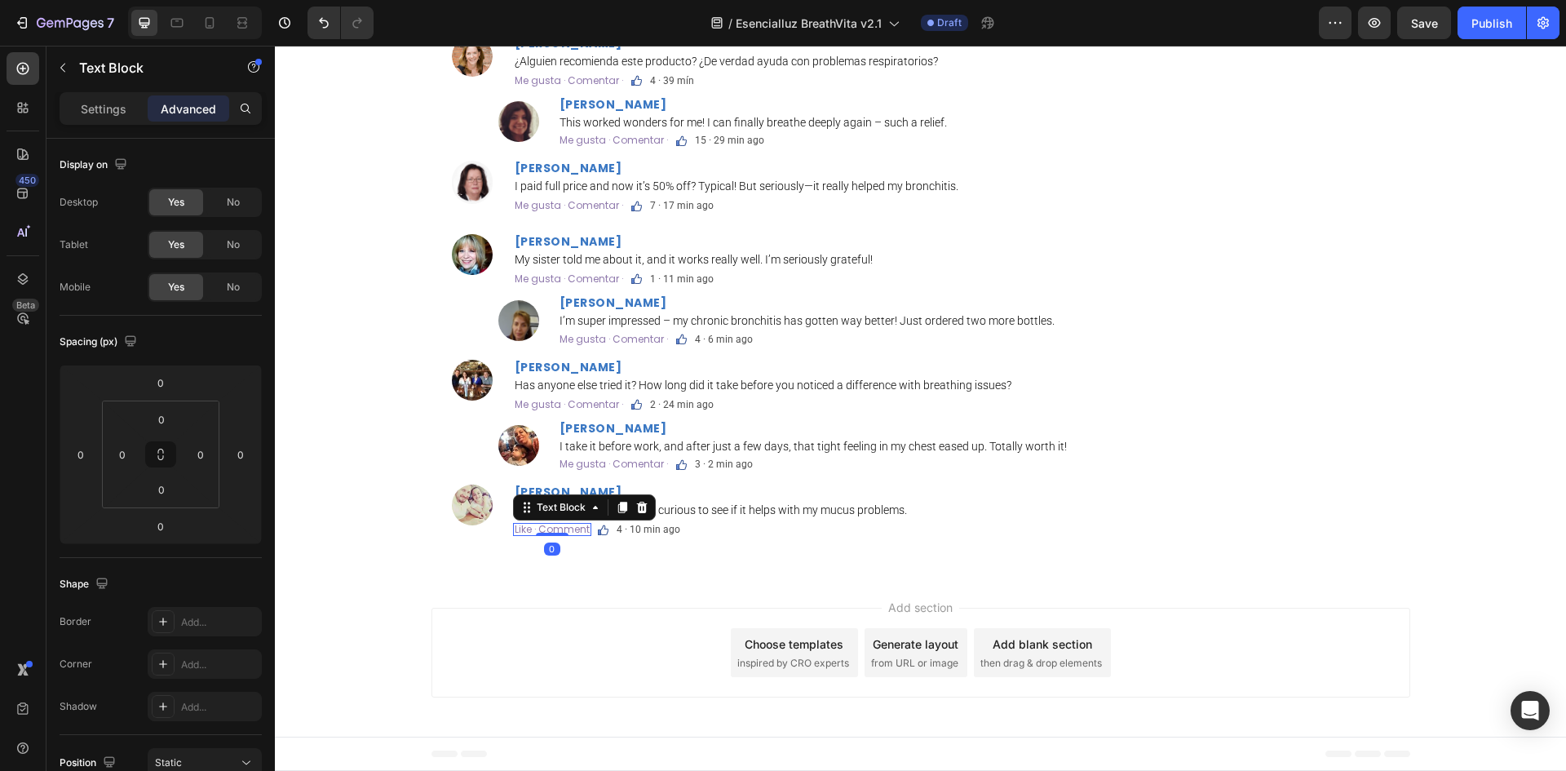
click at [566, 534] on p "Like · Comment" at bounding box center [552, 529] width 75 height 10
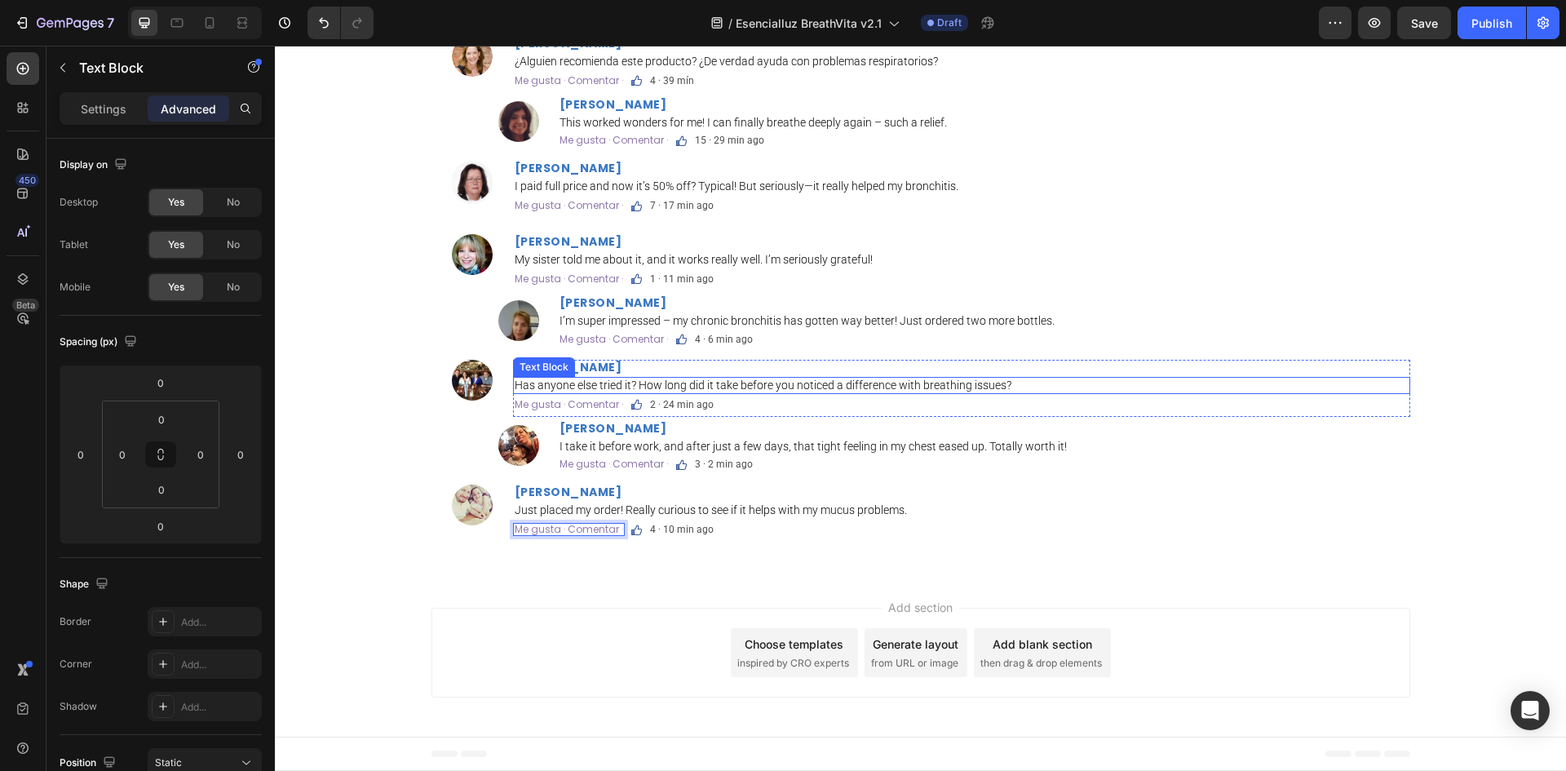
scroll to position [4004, 0]
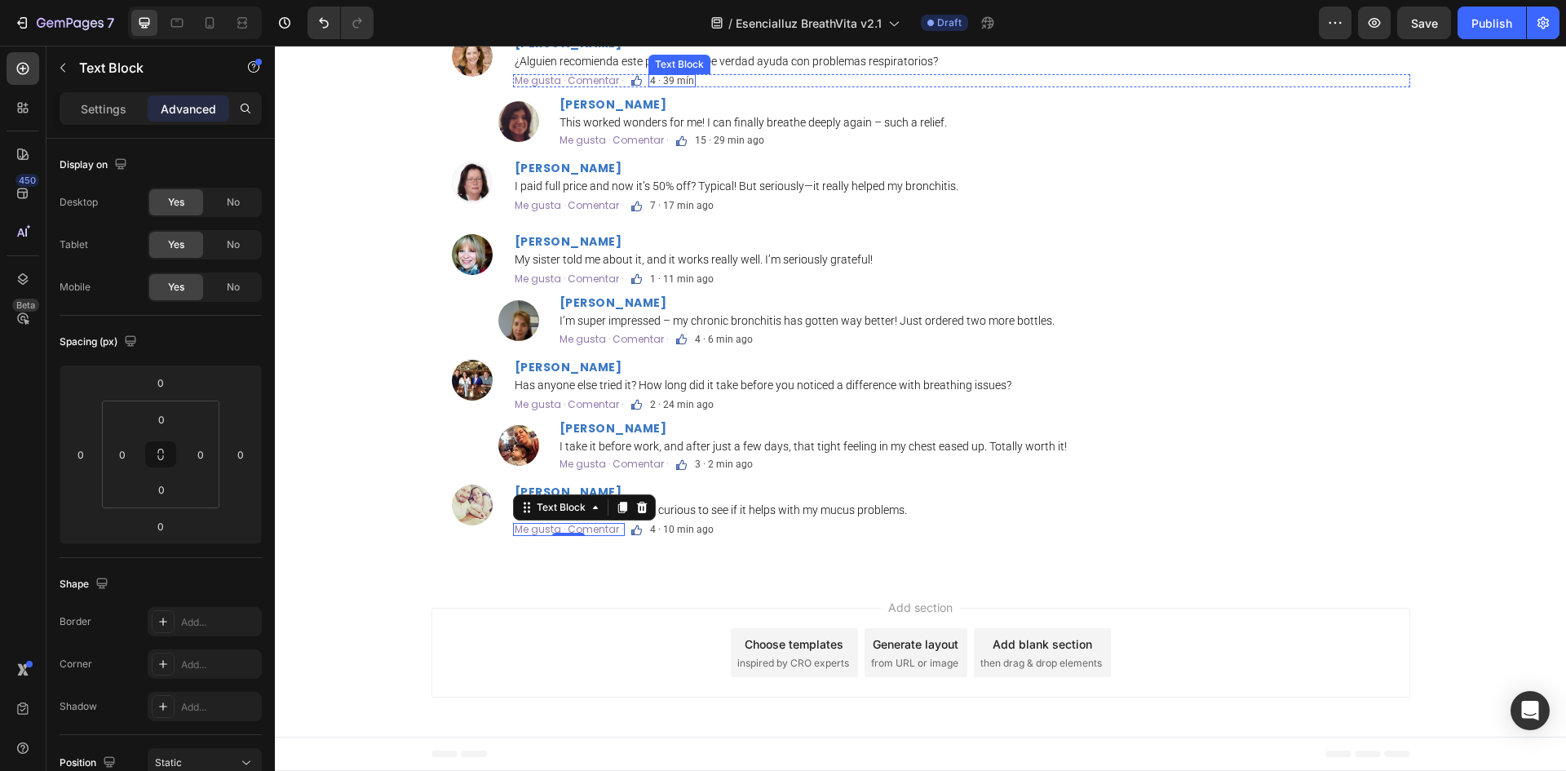
click at [687, 87] on div "4 · 39 mín" at bounding box center [671, 80] width 47 height 13
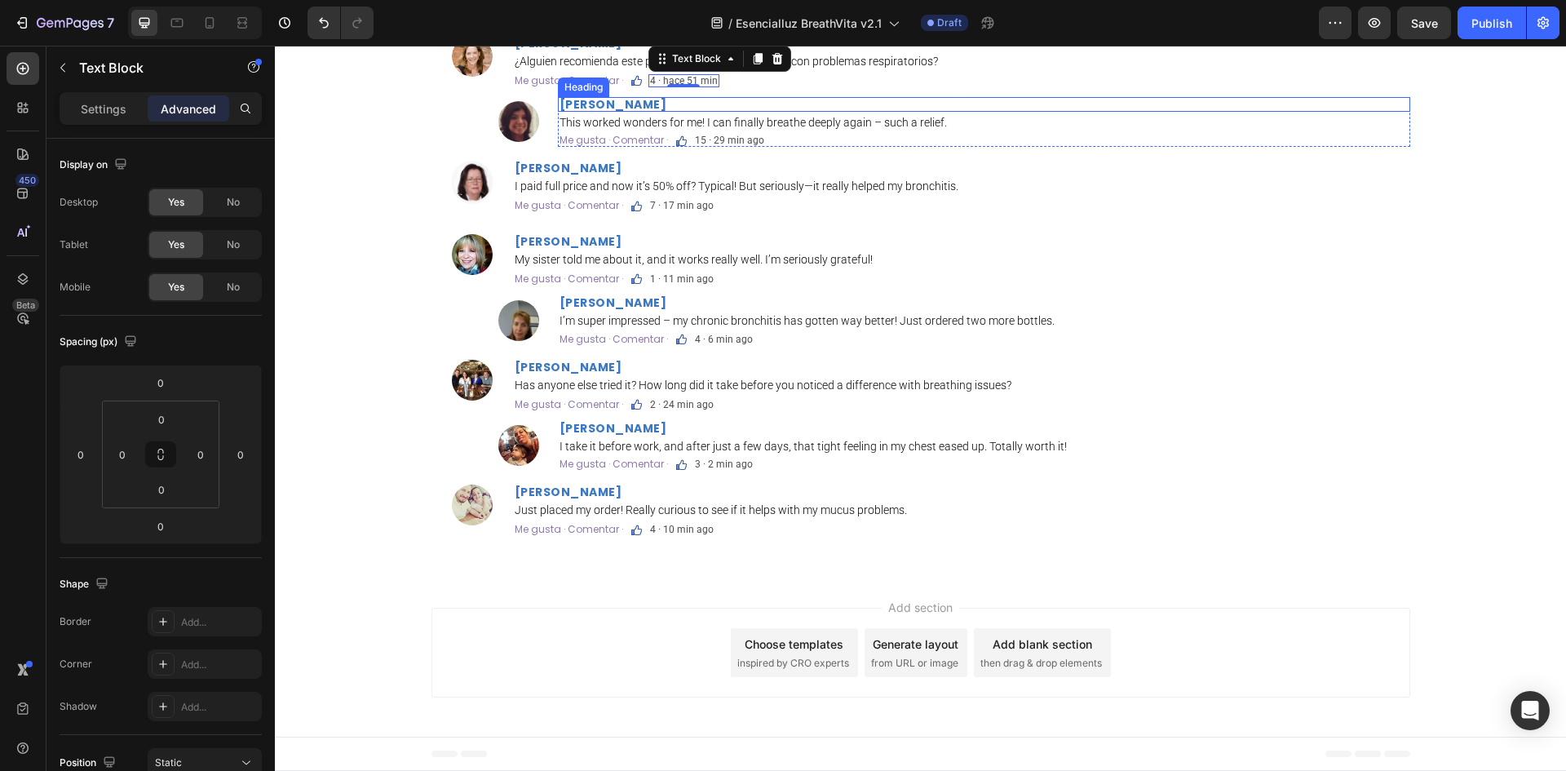
click at [612, 113] on strong "Monica King" at bounding box center [613, 104] width 108 height 16
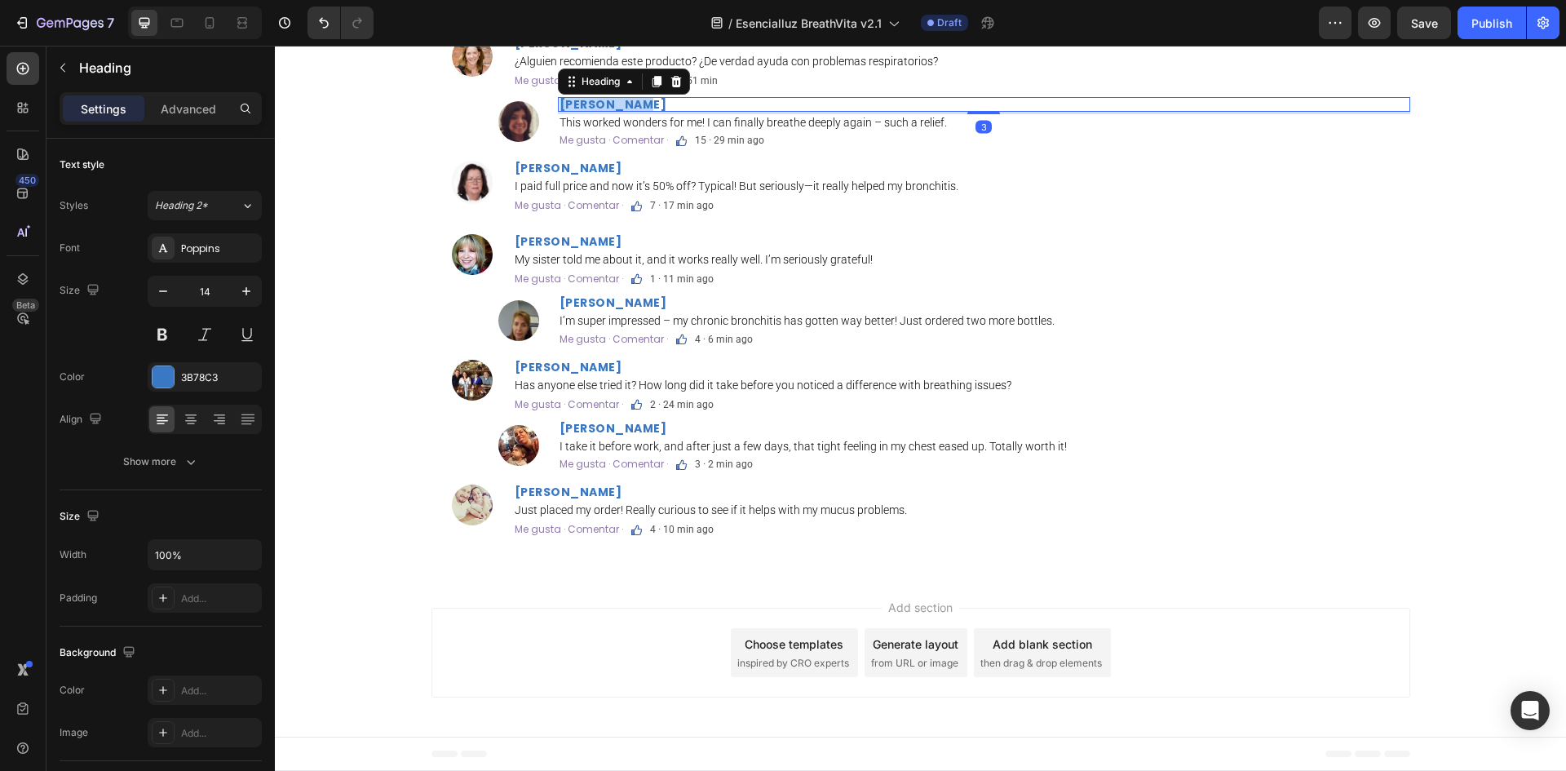
click at [612, 113] on strong "Monica King" at bounding box center [613, 104] width 108 height 16
click at [746, 130] on p "This worked wonders for me! I can finally breathe deeply again – such a relief." at bounding box center [983, 123] width 849 height 14
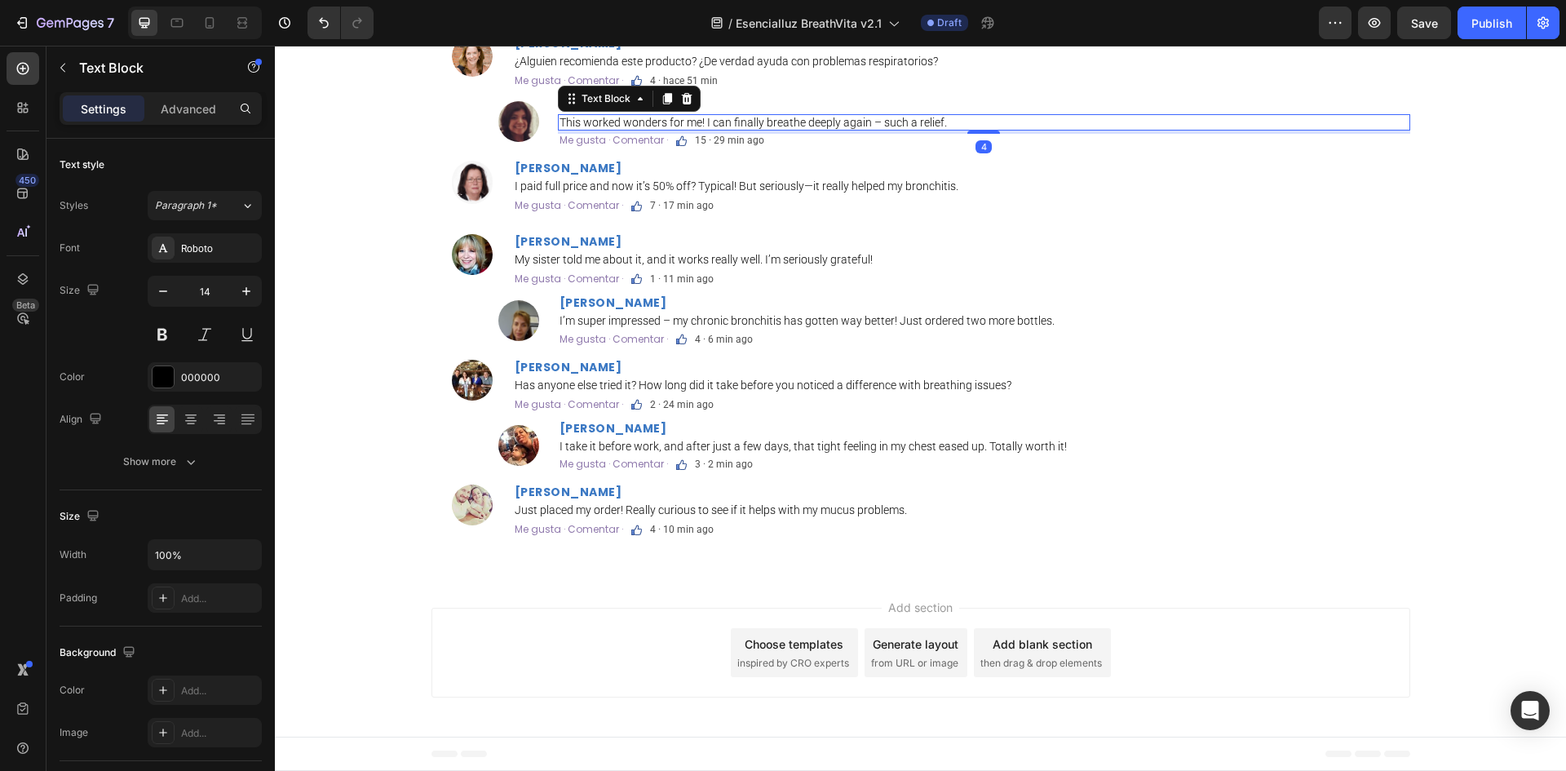
click at [746, 130] on p "This worked wonders for me! I can finally breathe deeply again – such a relief." at bounding box center [983, 123] width 849 height 14
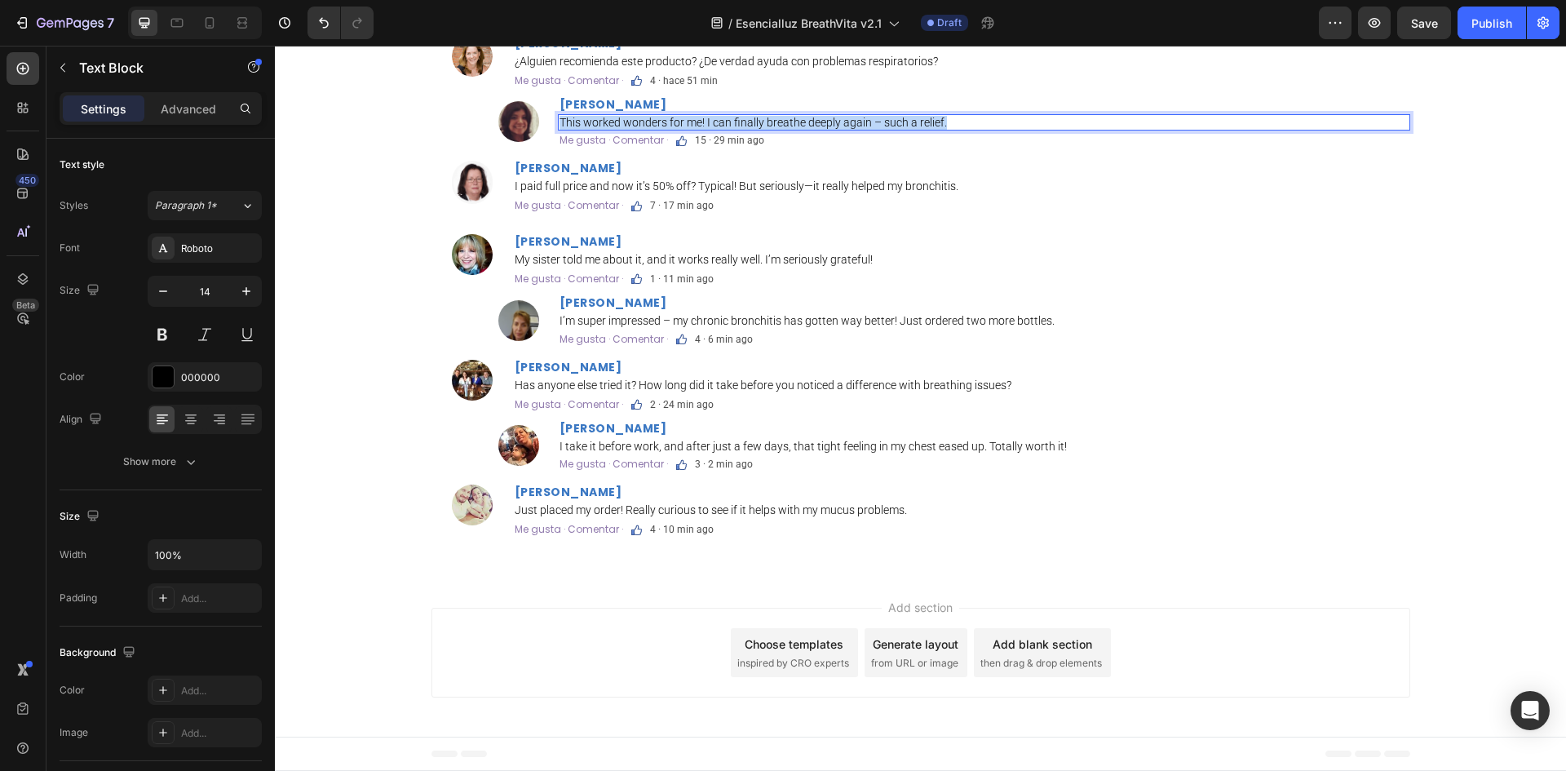
click at [746, 130] on p "This worked wonders for me! I can finally breathe deeply again – such a relief." at bounding box center [983, 123] width 849 height 14
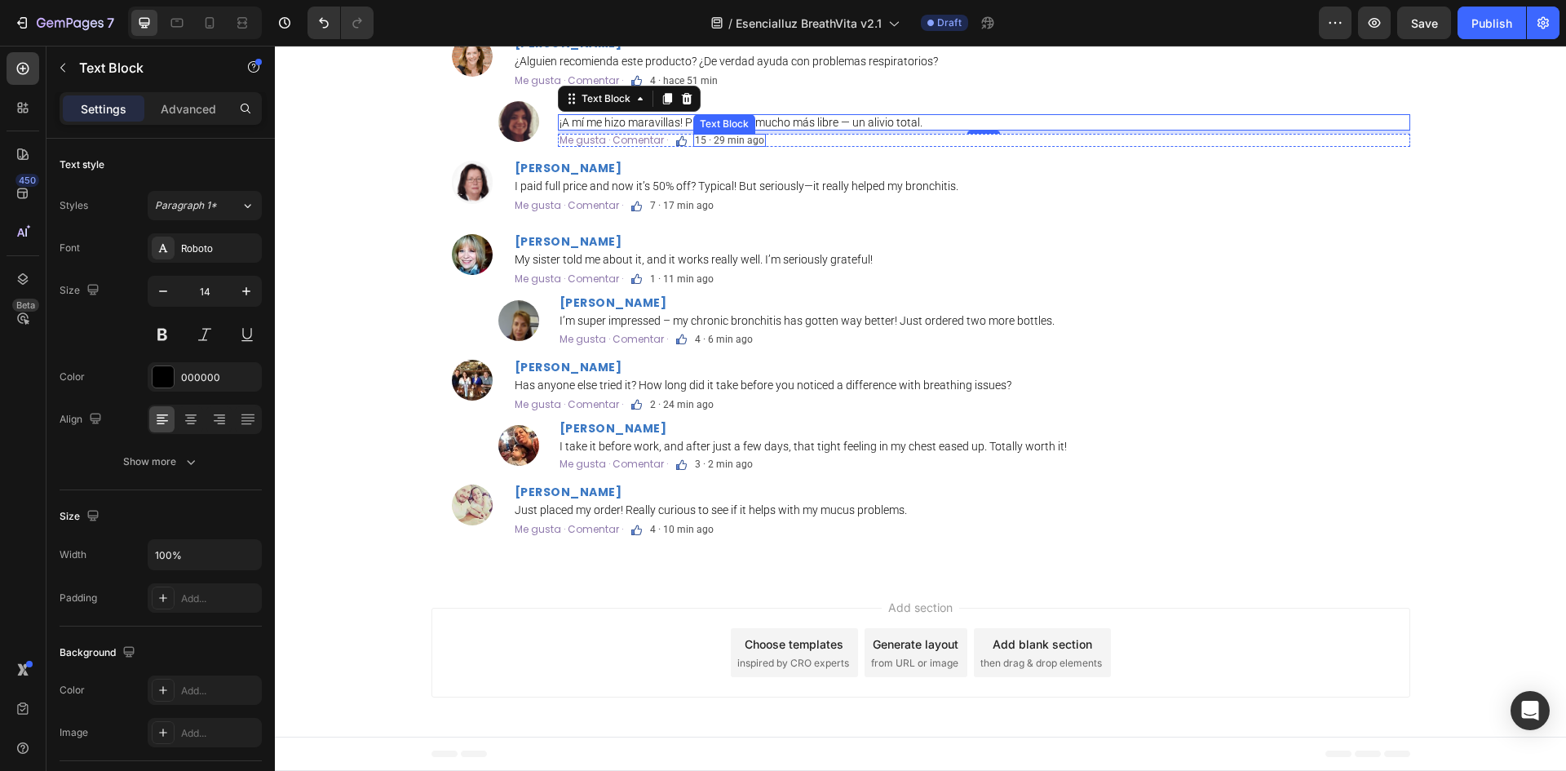
click at [732, 145] on p "15 · 29 min ago" at bounding box center [729, 140] width 69 height 10
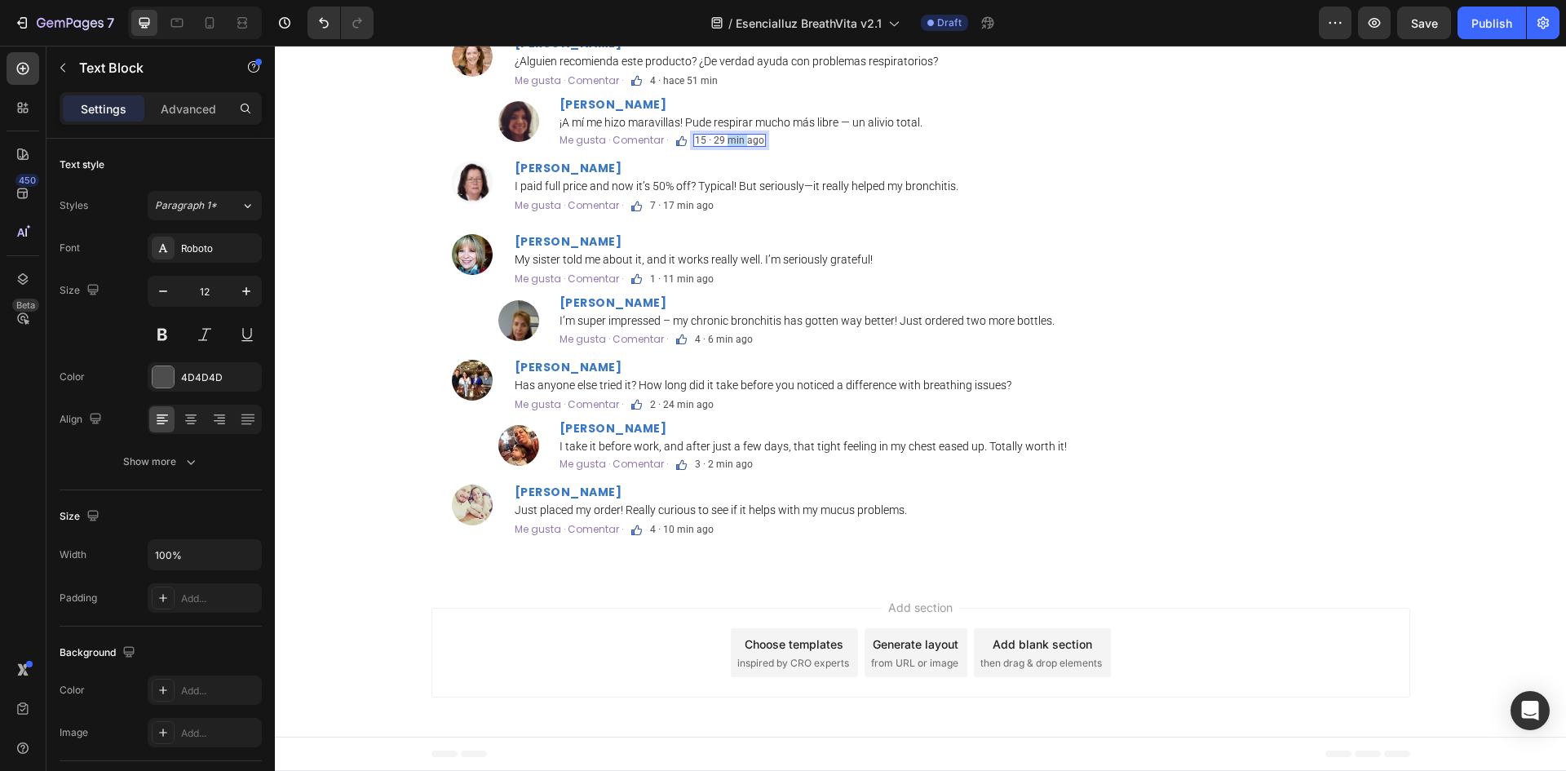
click at [732, 145] on p "15 · 29 min ago" at bounding box center [729, 140] width 69 height 10
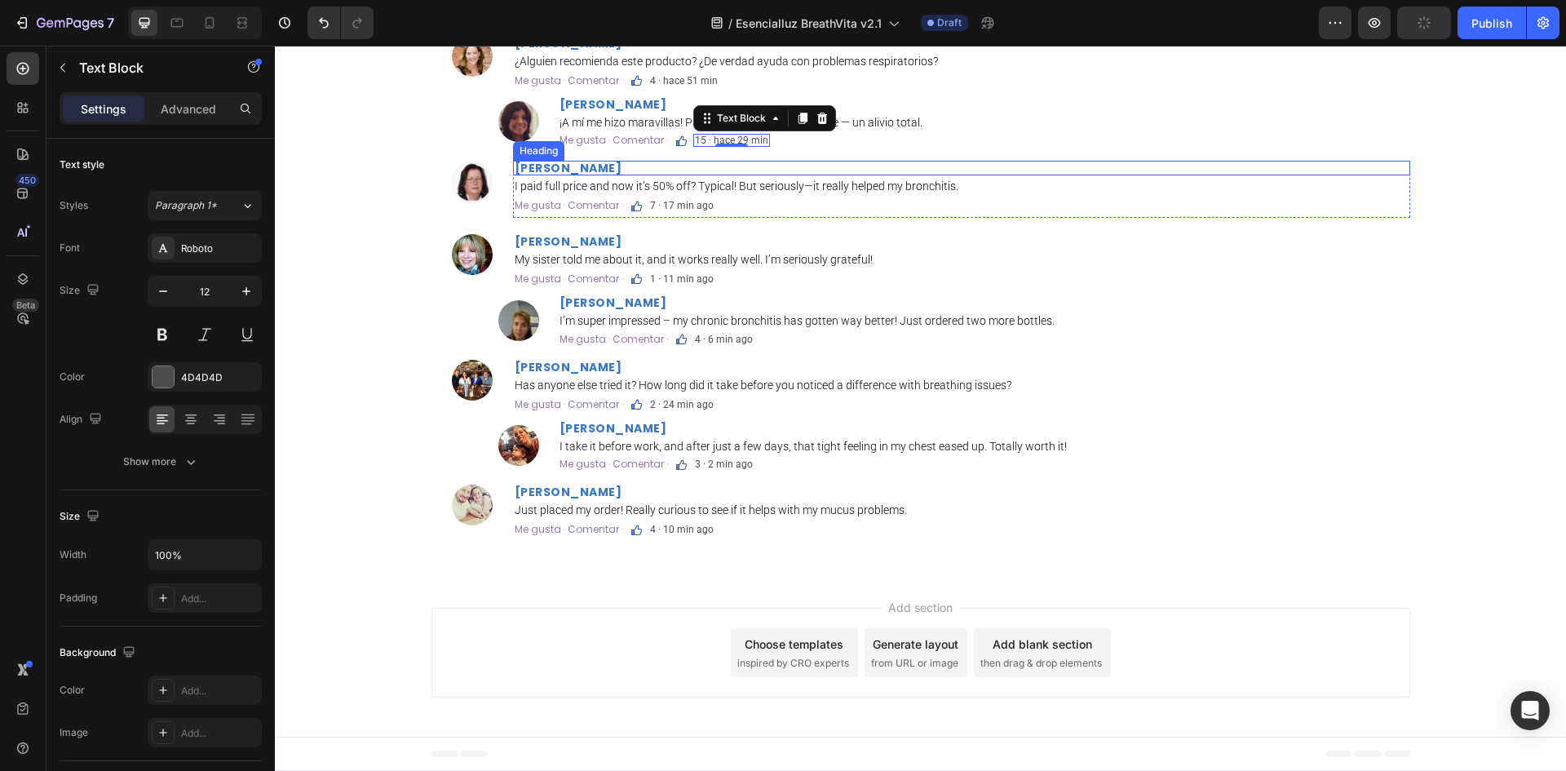
click at [546, 176] on strong "Sarah Davis" at bounding box center [569, 168] width 108 height 16
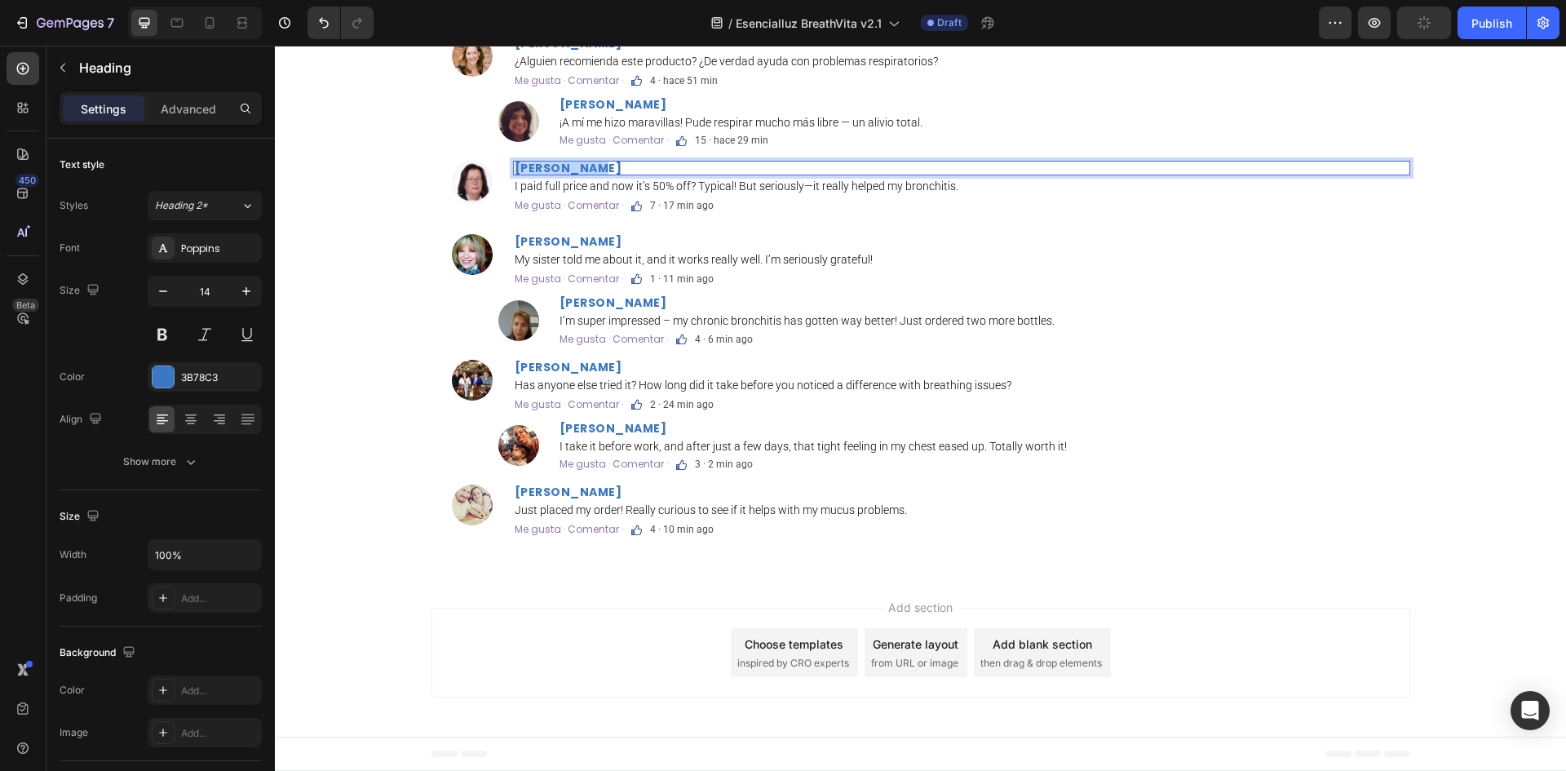
click at [546, 176] on strong "Sarah Davis" at bounding box center [569, 168] width 108 height 16
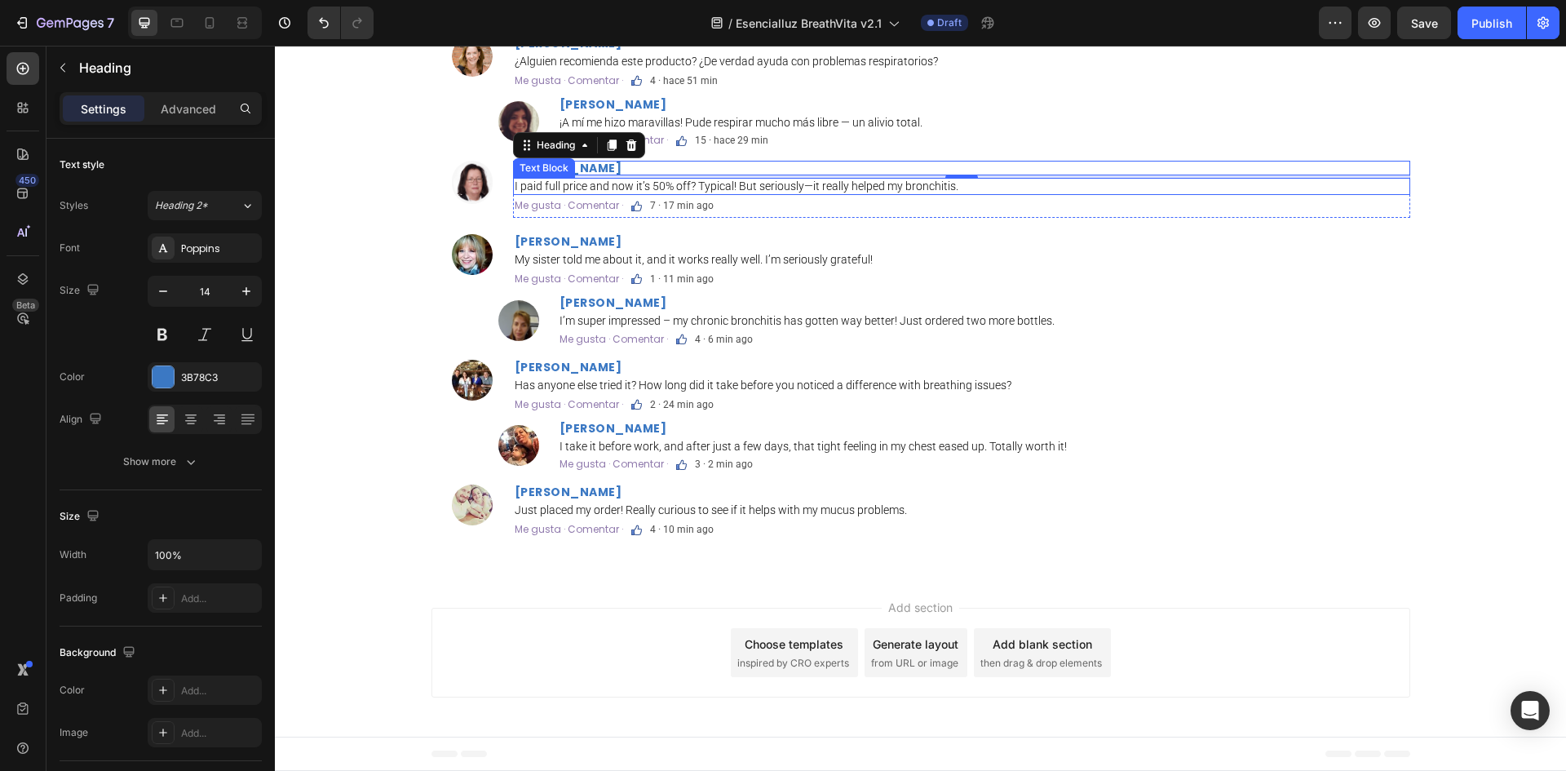
click at [780, 193] on p "I paid full price and now it’s 50% off? Typical! But seriously—it really helped…" at bounding box center [962, 186] width 894 height 14
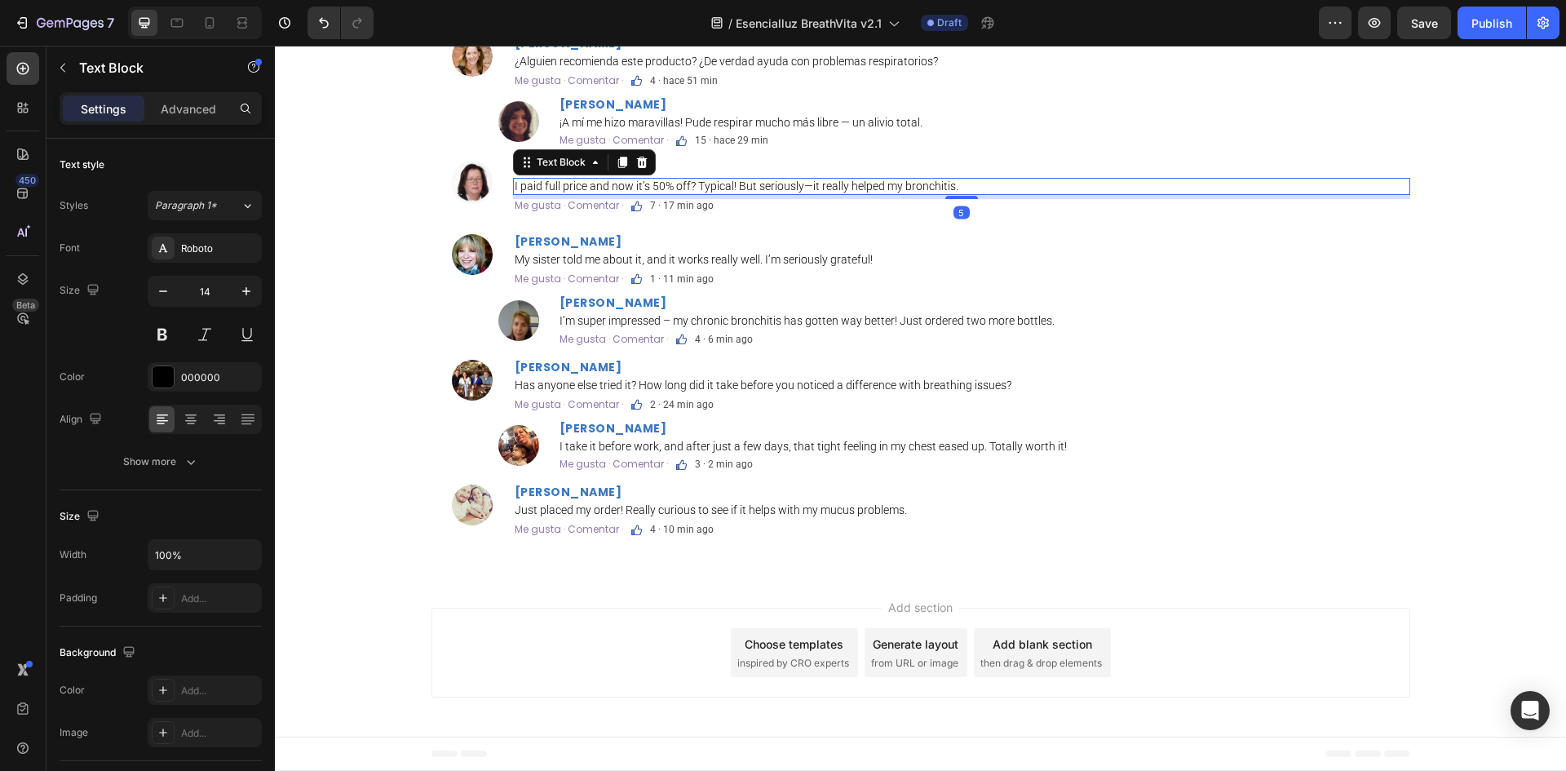
click at [780, 193] on p "I paid full price and now it’s 50% off? Typical! But seriously—it really helped…" at bounding box center [962, 186] width 894 height 14
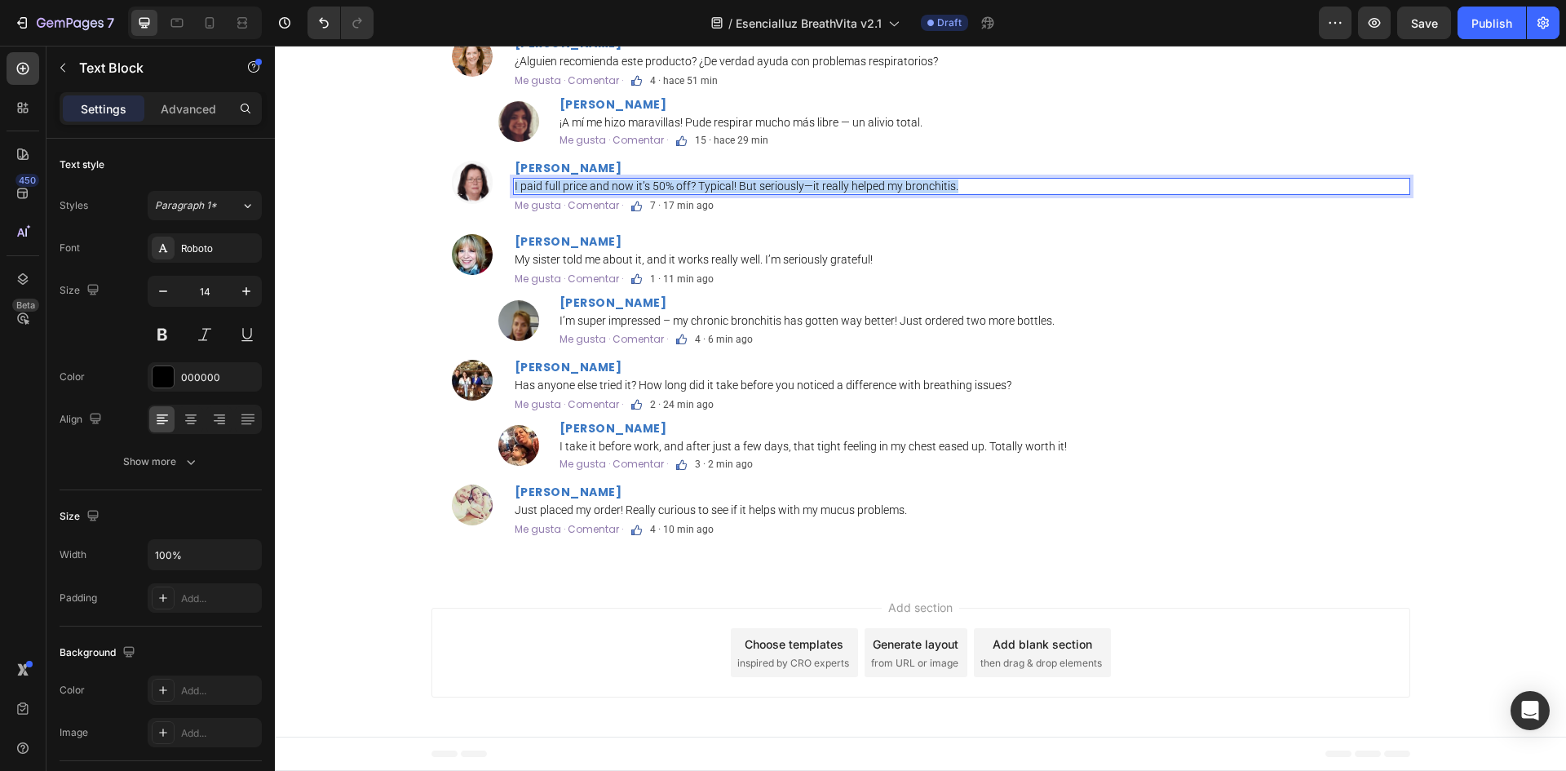
click at [780, 193] on p "I paid full price and now it’s 50% off? Typical! But seriously—it really helped…" at bounding box center [962, 186] width 894 height 14
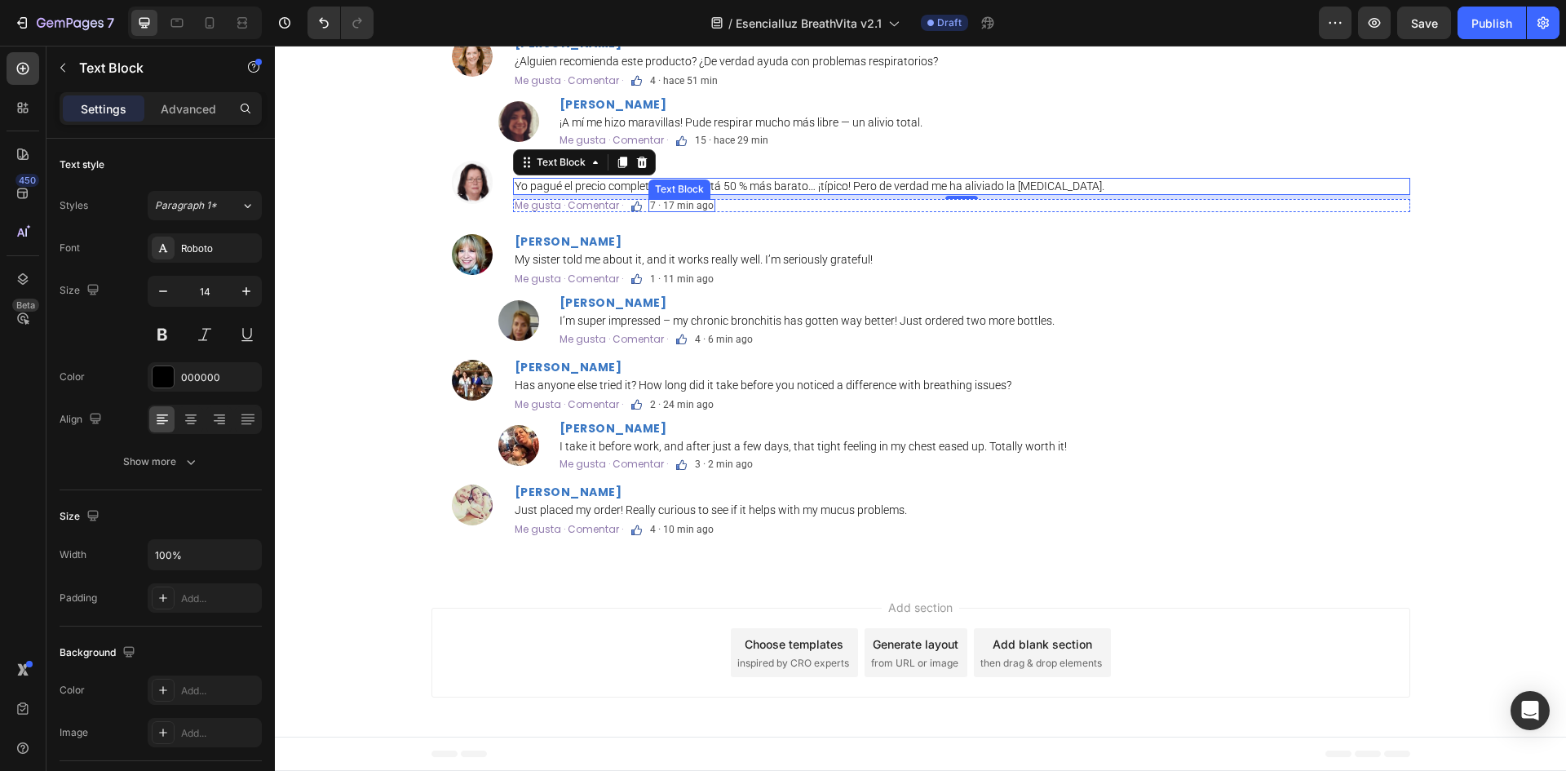
click at [693, 210] on p "7 · 17 min ago" at bounding box center [682, 206] width 64 height 10
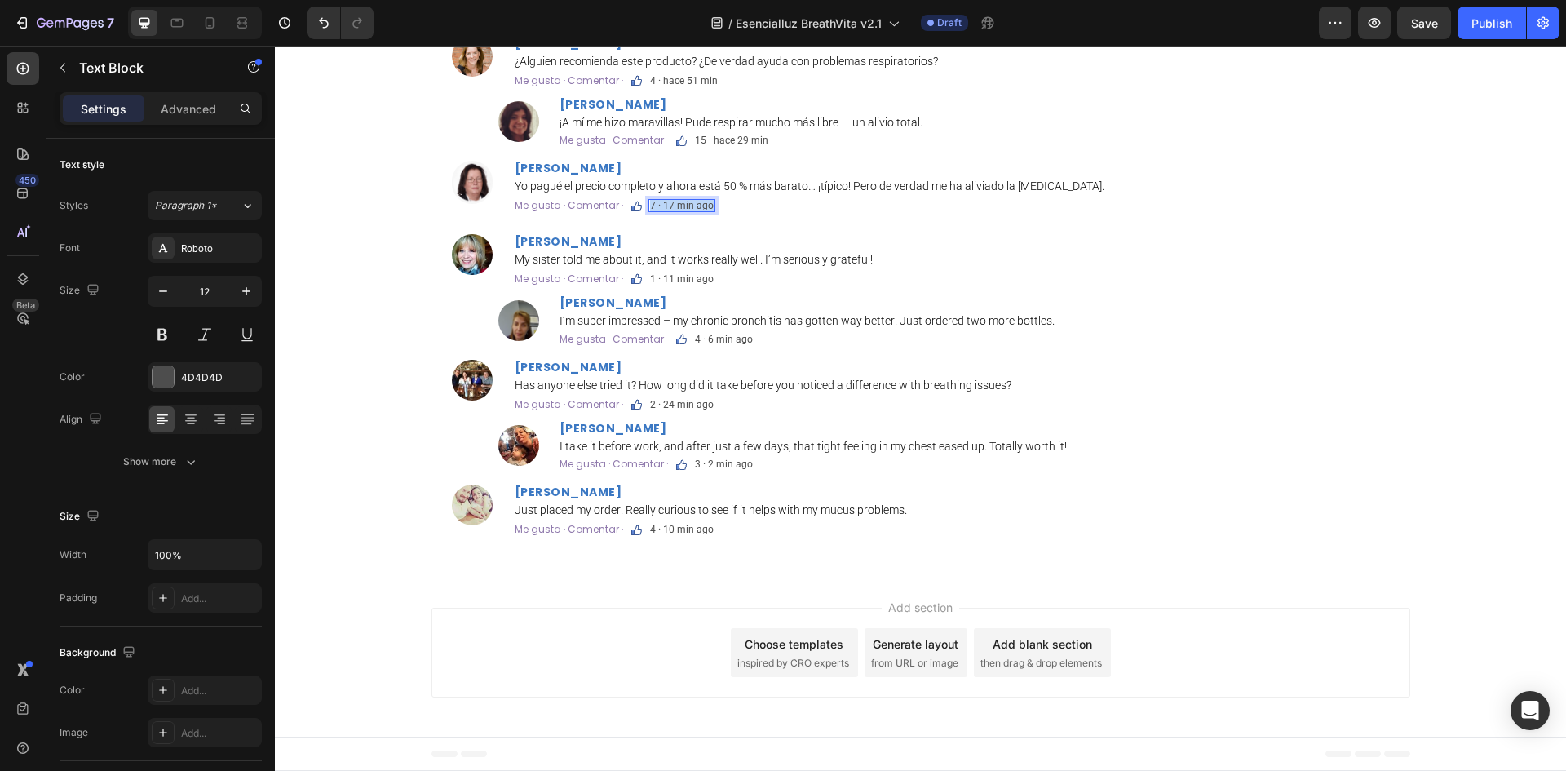
click at [693, 210] on p "7 · 17 min ago" at bounding box center [682, 206] width 64 height 10
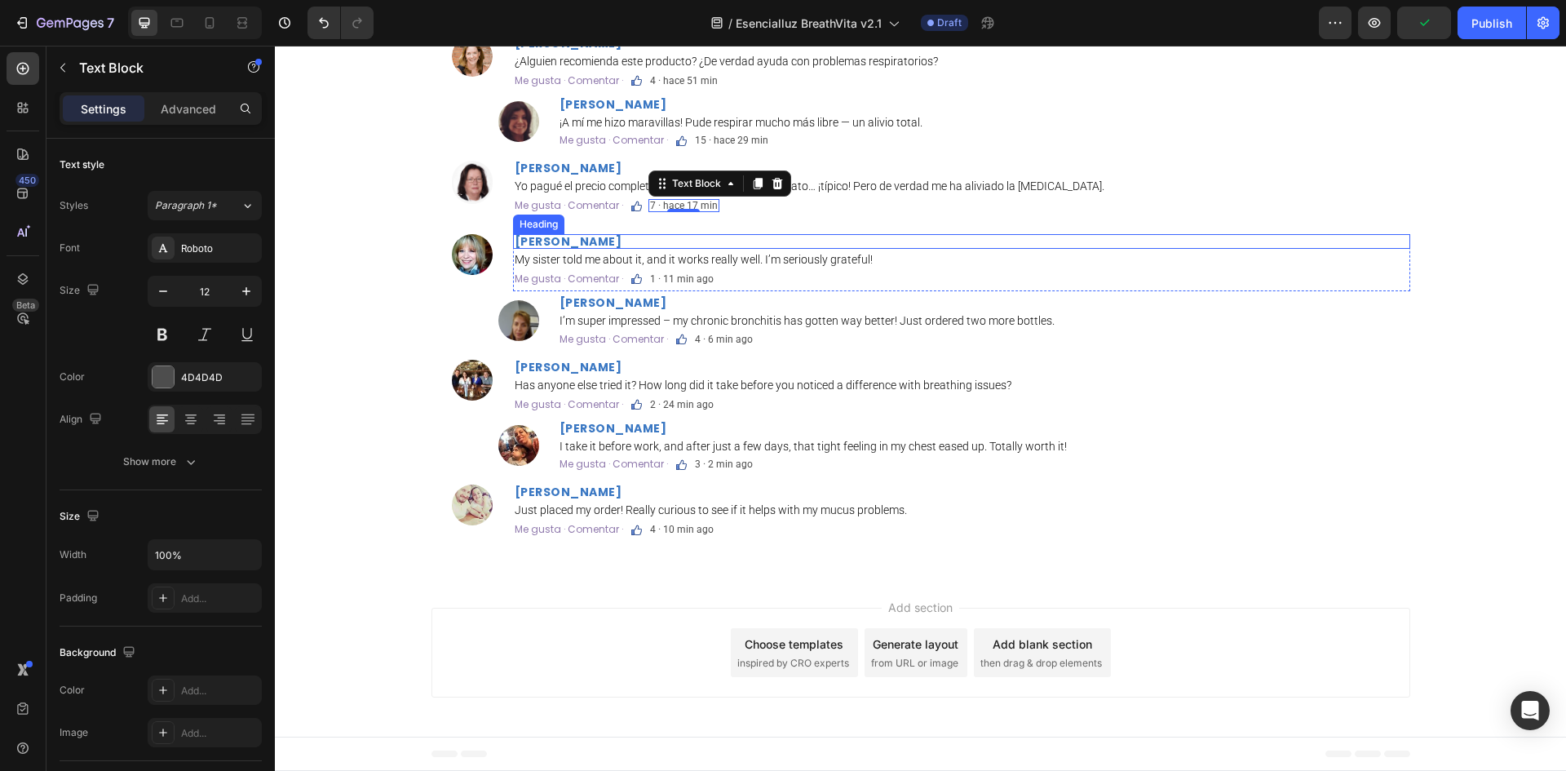
click at [580, 250] on strong "Emma Reed" at bounding box center [569, 241] width 108 height 16
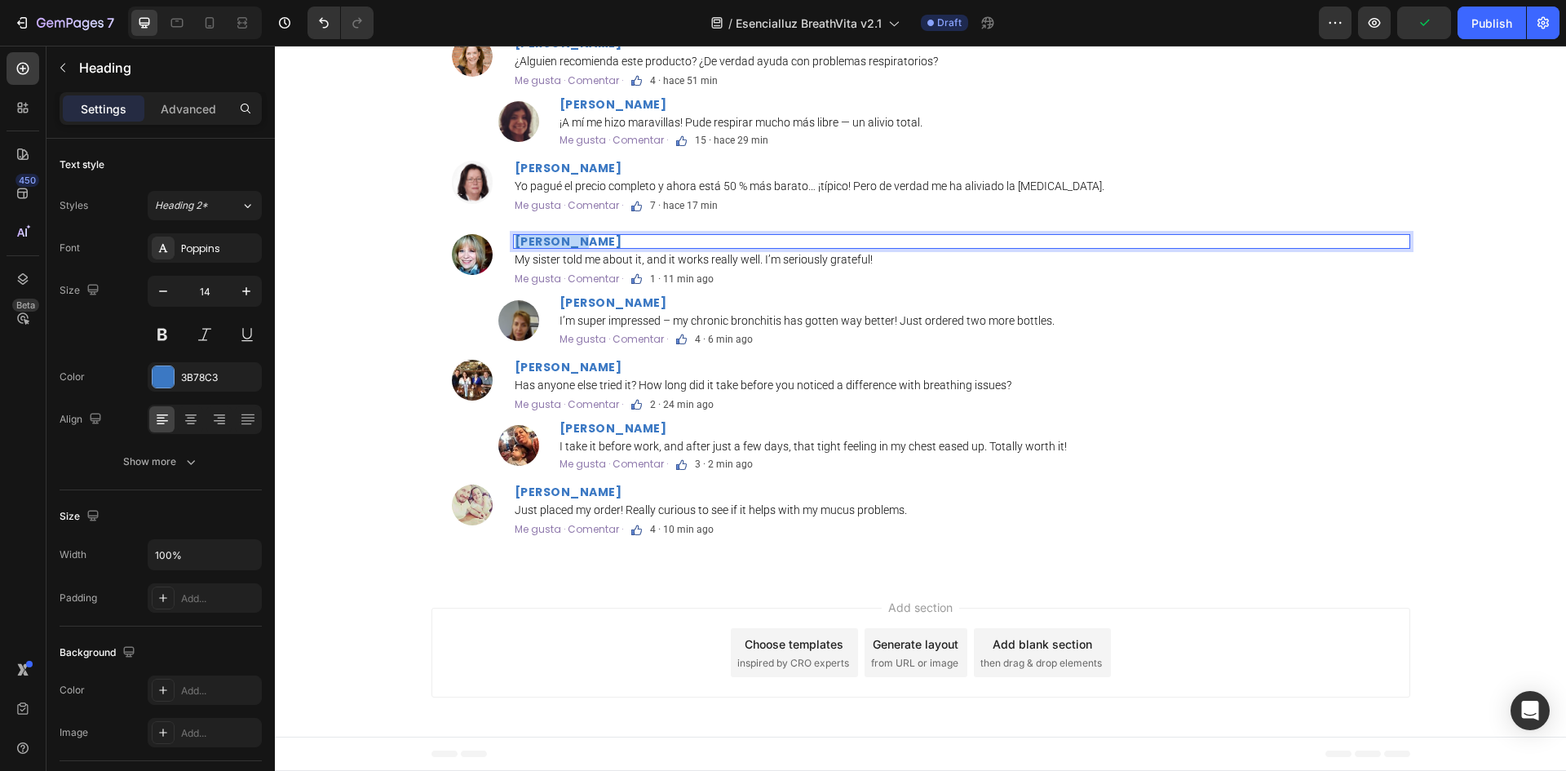
click at [580, 250] on strong "Emma Reed" at bounding box center [569, 241] width 108 height 16
click at [626, 267] on p "My sister told me about it, and it works really well. I’m seriously grateful!" at bounding box center [962, 260] width 894 height 14
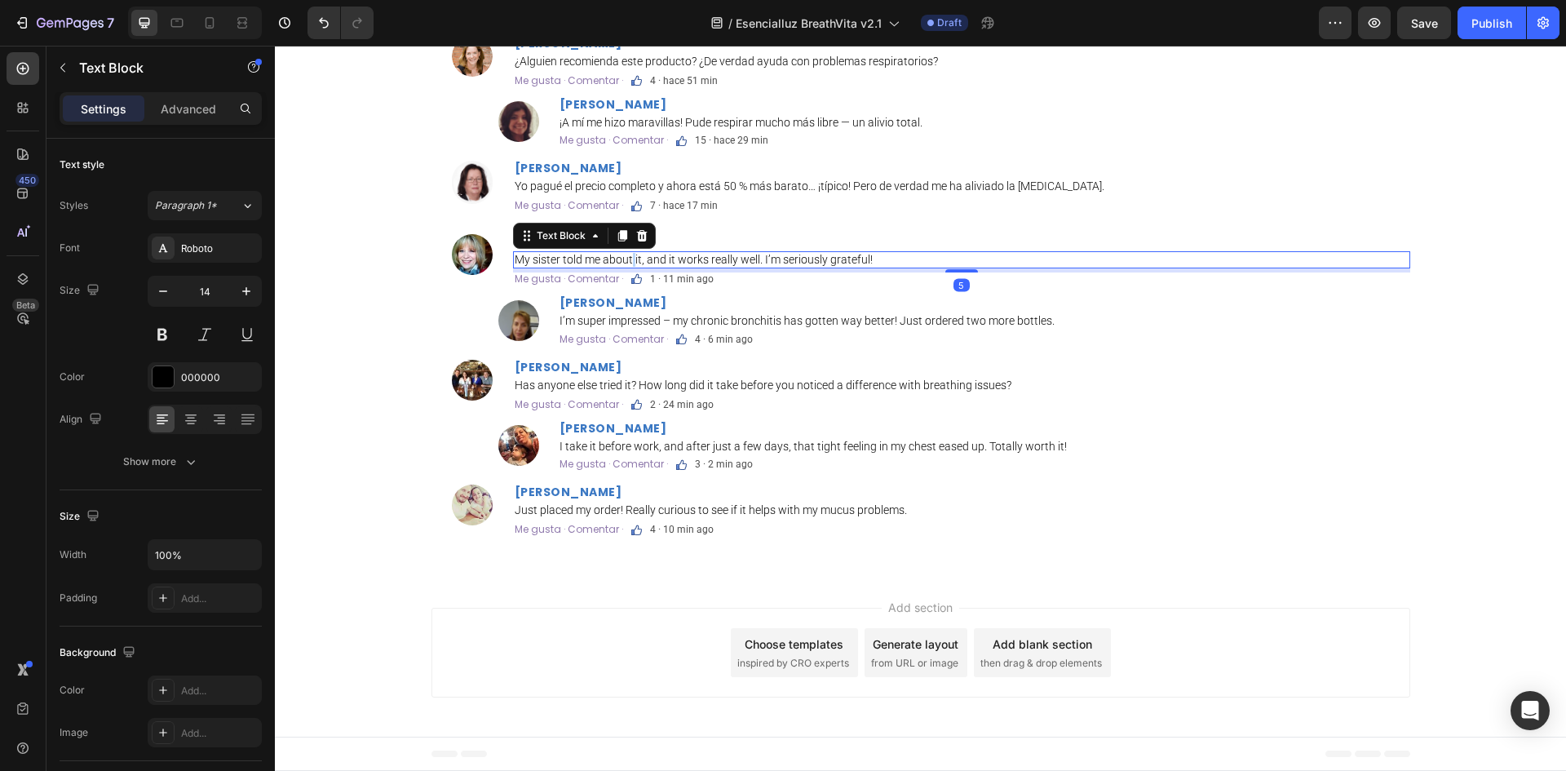
click at [626, 267] on p "My sister told me about it, and it works really well. I’m seriously grateful!" at bounding box center [962, 260] width 894 height 14
click at [678, 284] on p "1 · 11 min ago" at bounding box center [682, 279] width 64 height 10
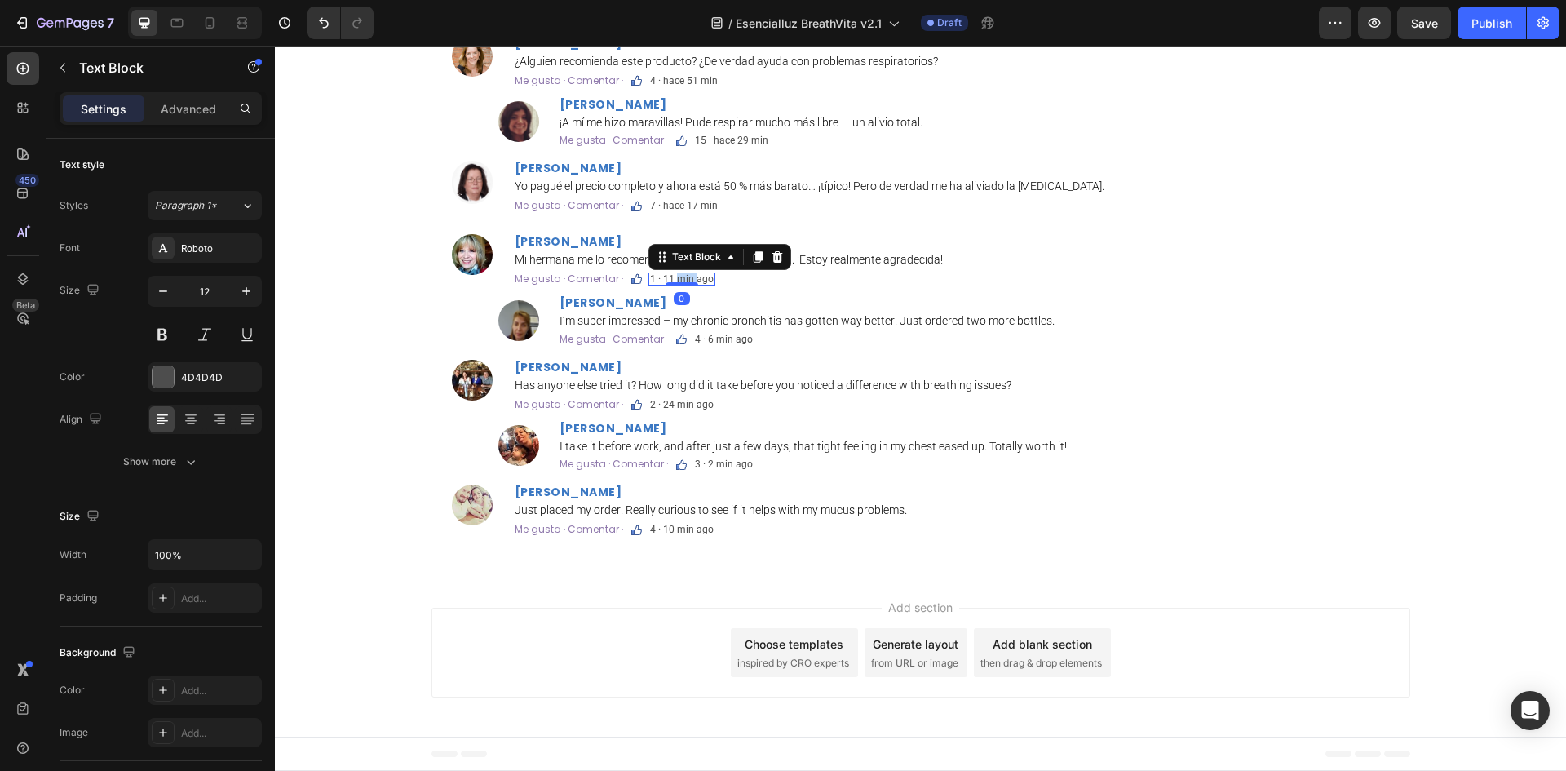
click at [678, 284] on p "1 · 11 min ago" at bounding box center [682, 279] width 64 height 10
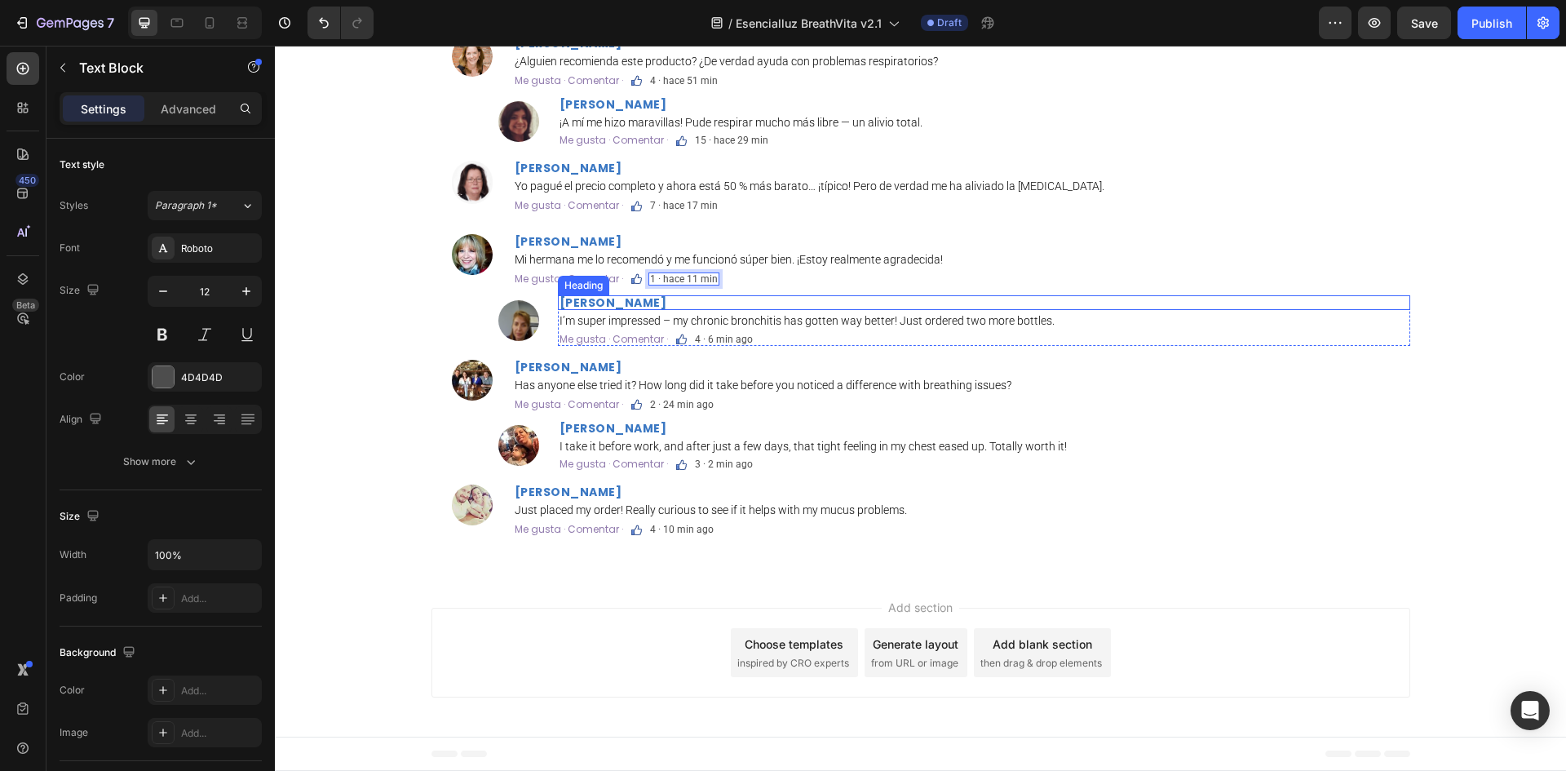
scroll to position [4113, 0]
click at [666, 310] on h2 "Nicole Bennett" at bounding box center [984, 302] width 852 height 15
click at [666, 308] on p "Nicole Bennett" at bounding box center [983, 302] width 849 height 11
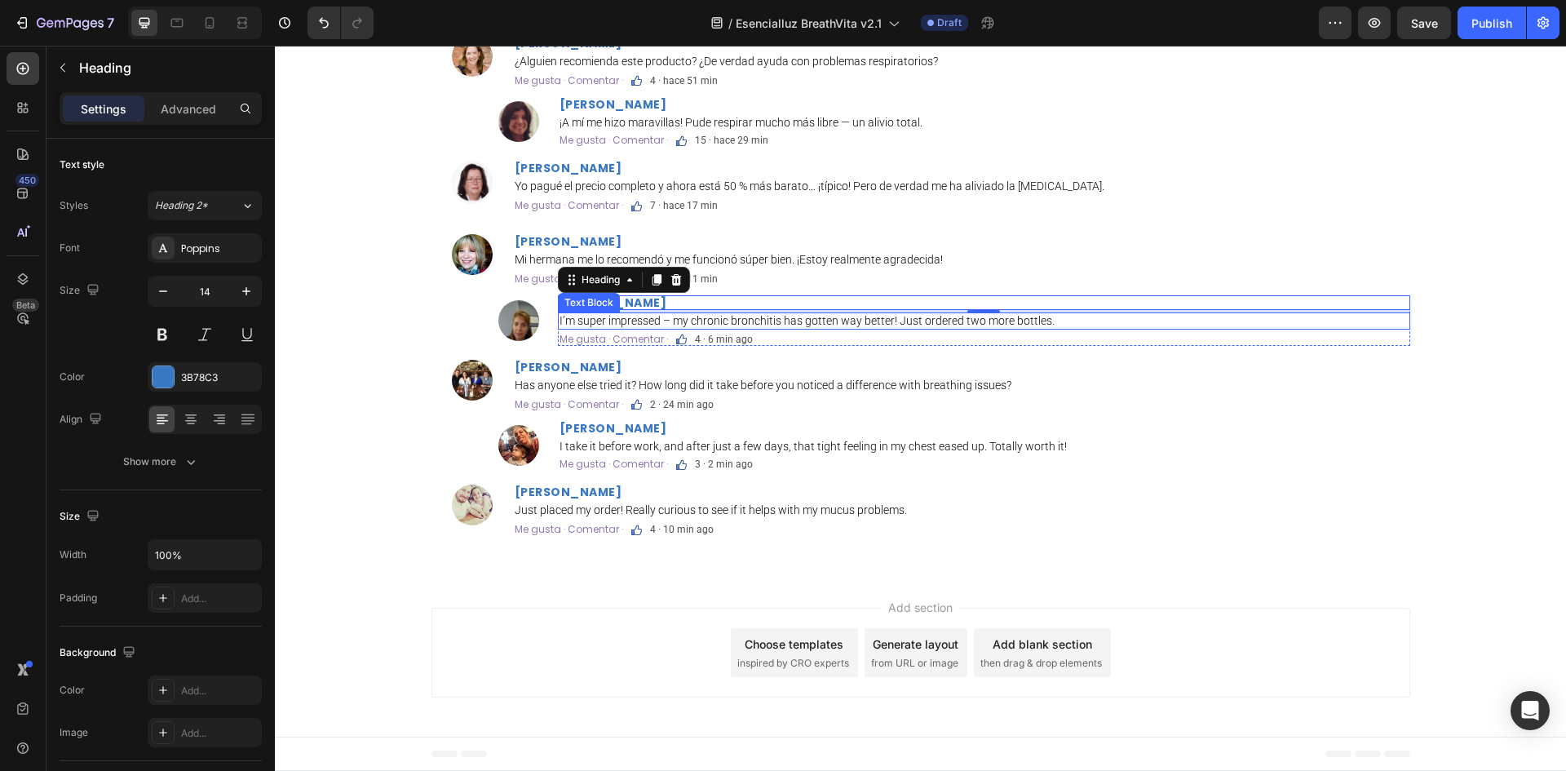
click at [623, 328] on p "I’m super impressed – my chronic bronchitis has gotten way better! Just ordered…" at bounding box center [983, 321] width 849 height 14
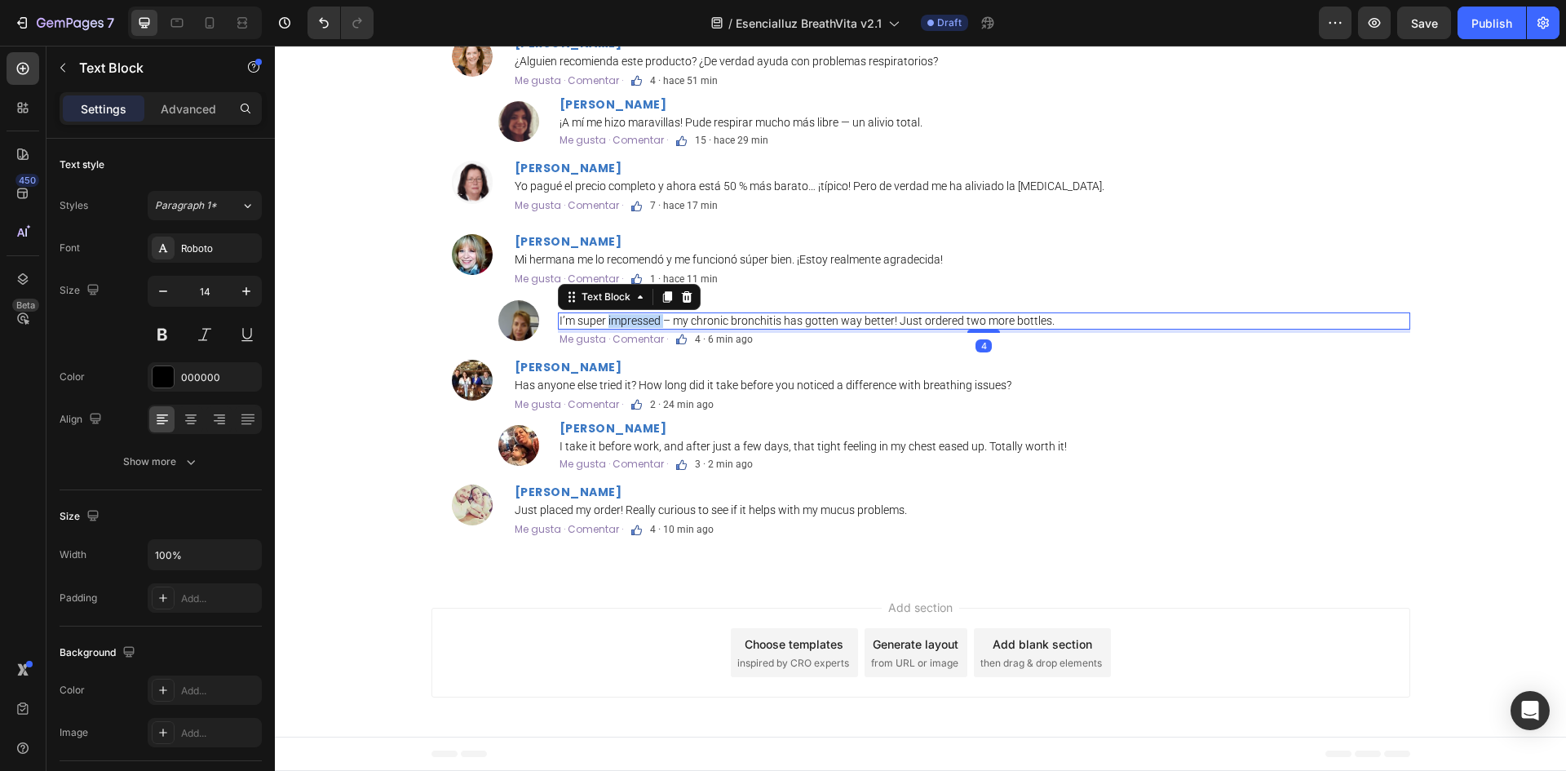
click at [623, 328] on p "I’m super impressed – my chronic bronchitis has gotten way better! Just ordered…" at bounding box center [983, 321] width 849 height 14
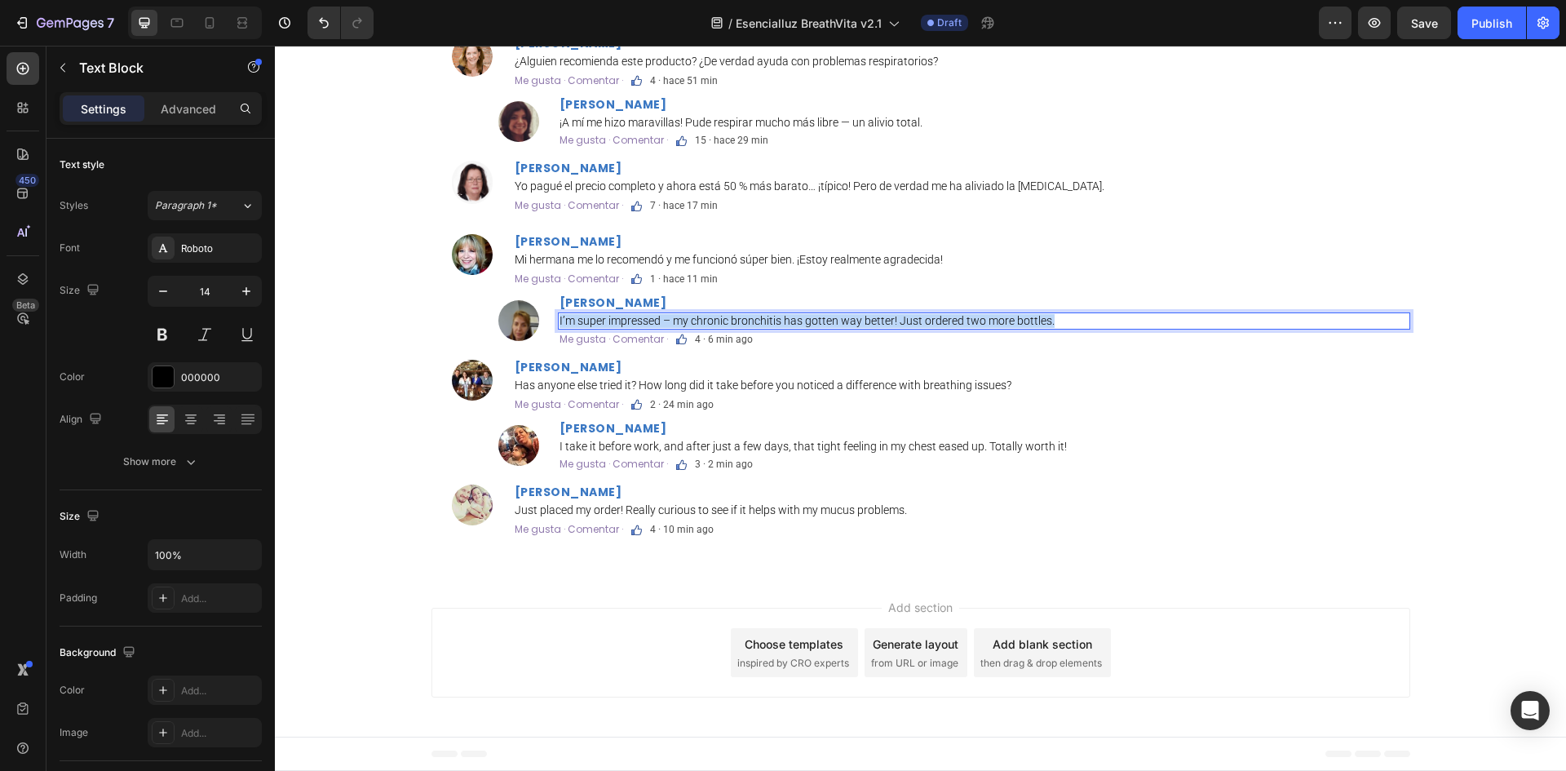
click at [623, 328] on p "I’m super impressed – my chronic bronchitis has gotten way better! Just ordered…" at bounding box center [983, 321] width 849 height 14
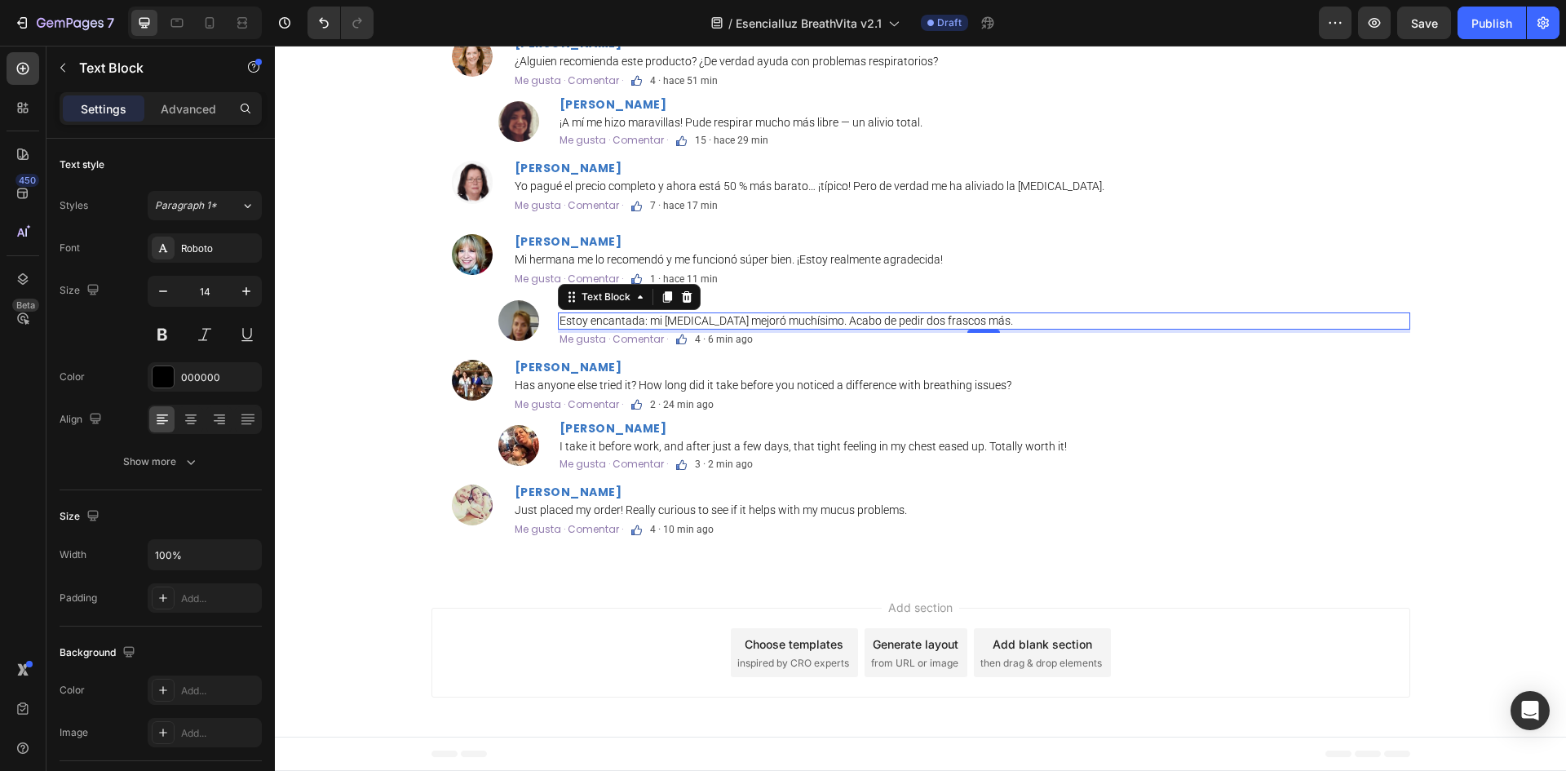
click at [725, 344] on p "4 · 6 min ago" at bounding box center [724, 339] width 58 height 10
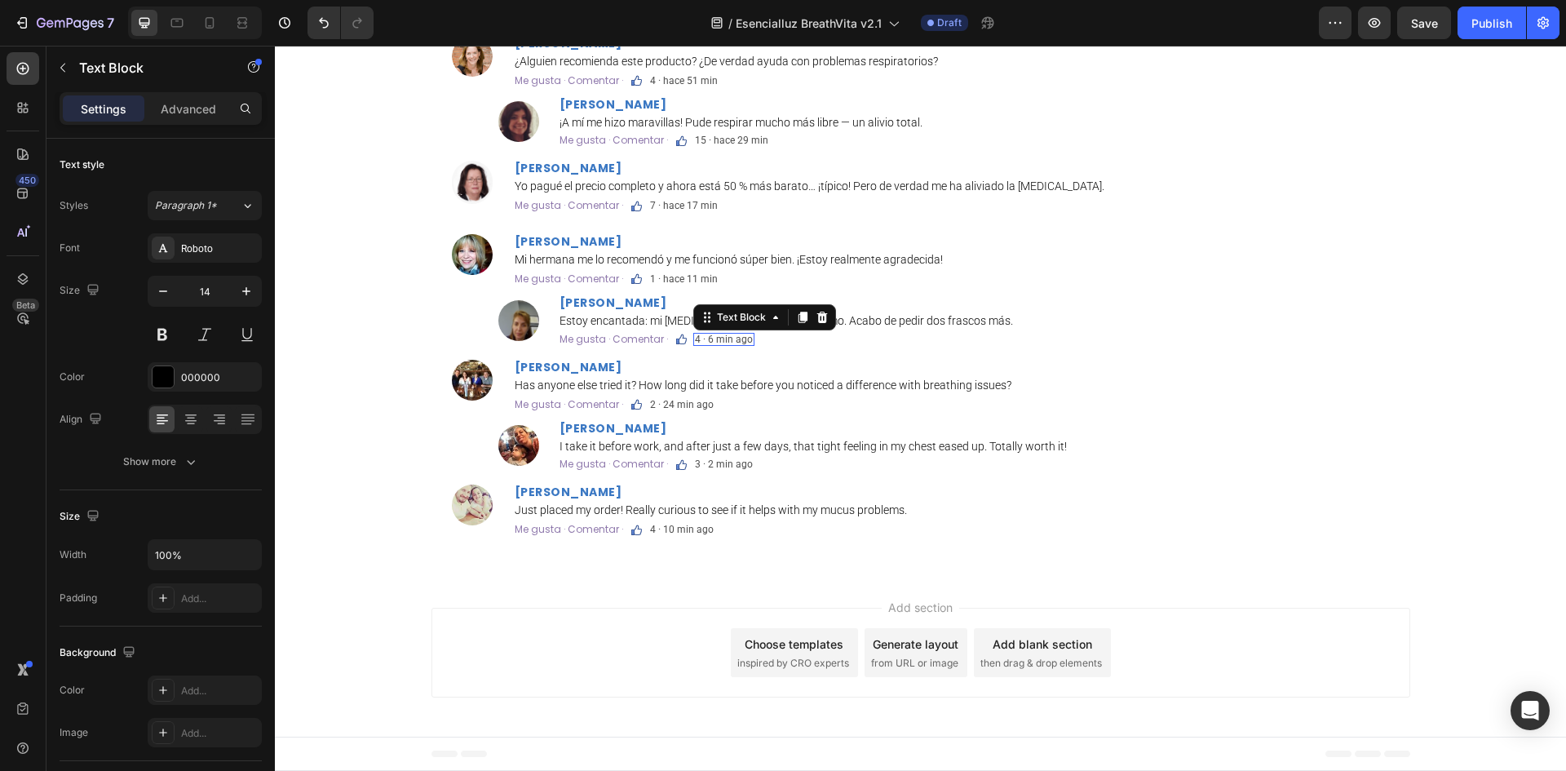
click at [725, 344] on p "4 · 6 min ago" at bounding box center [724, 339] width 58 height 10
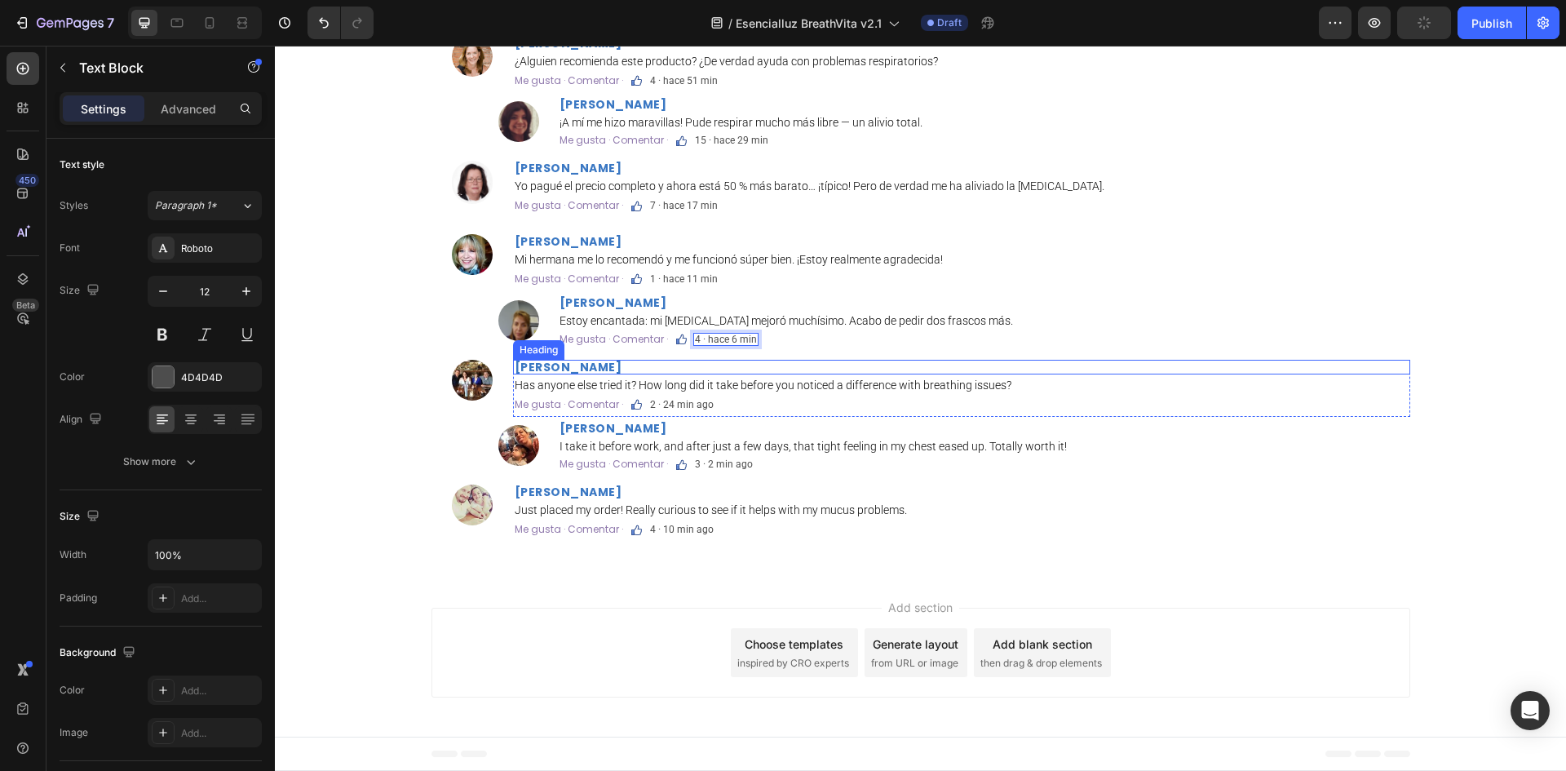
scroll to position [4177, 0]
click at [605, 374] on h2 "Jasmine Carter" at bounding box center [961, 367] width 897 height 15
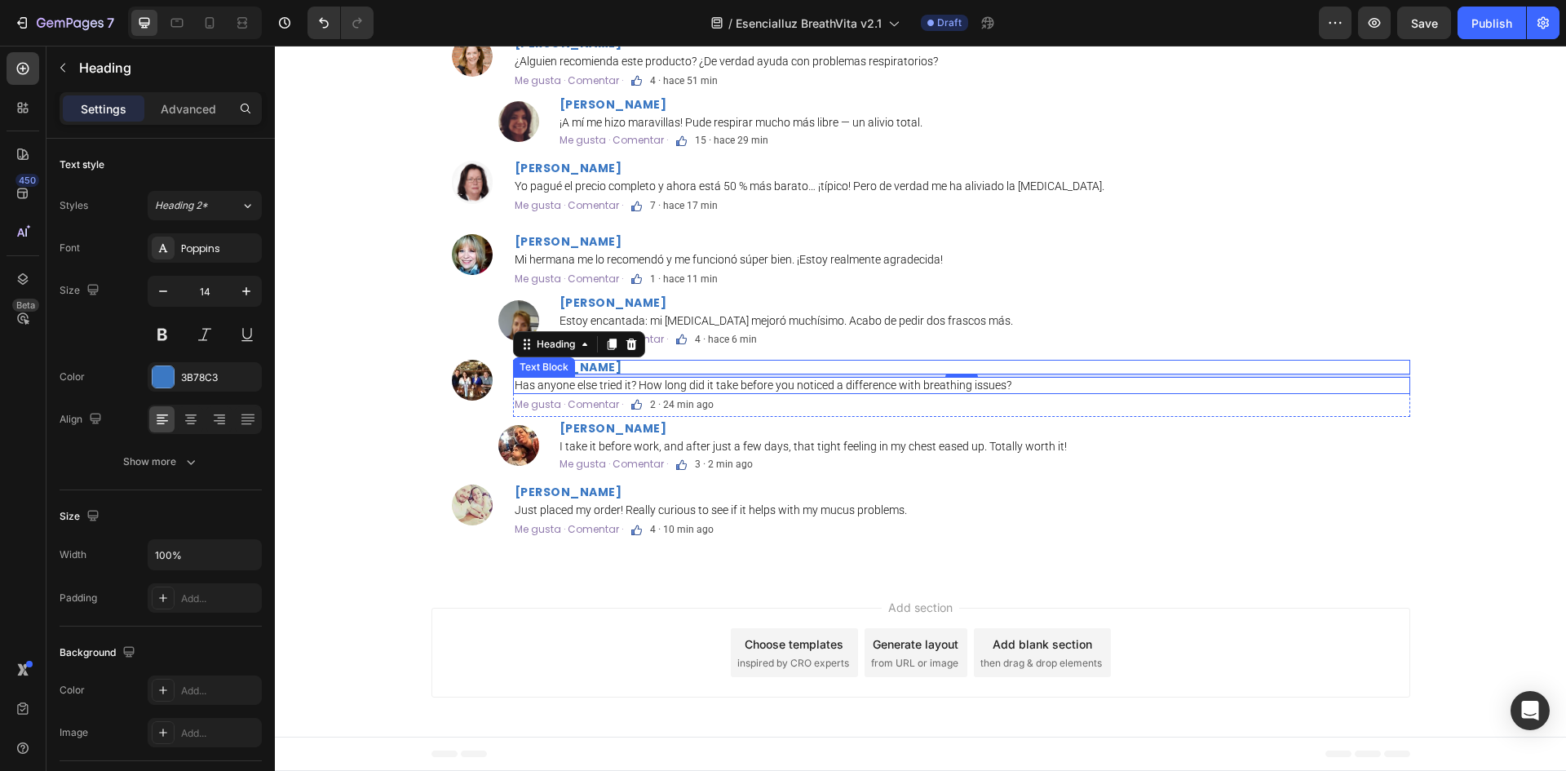
click at [607, 392] on p "Has anyone else tried it? How long did it take before you noticed a difference …" at bounding box center [962, 385] width 894 height 14
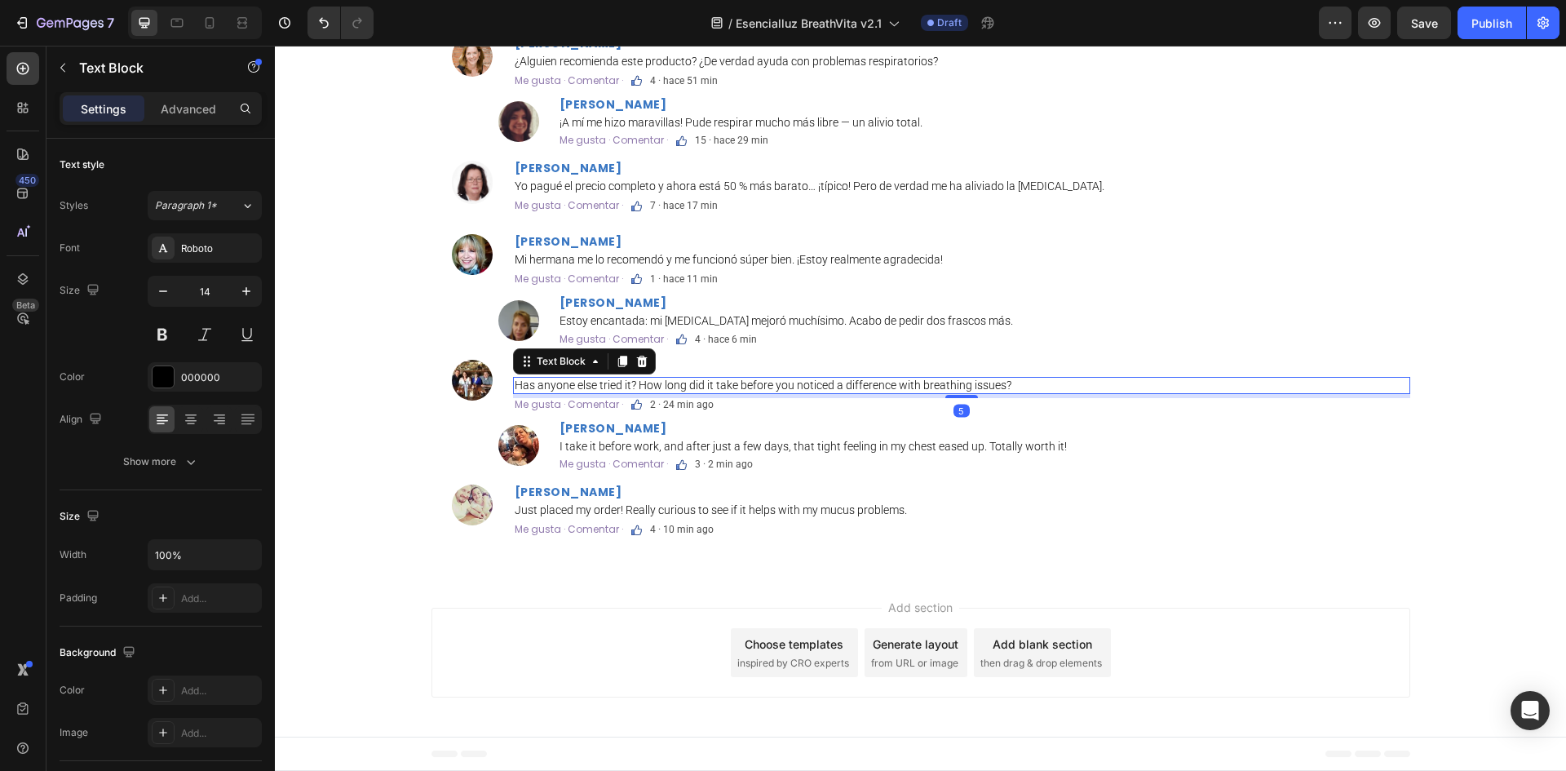
click at [607, 392] on p "Has anyone else tried it? How long did it take before you noticed a difference …" at bounding box center [962, 385] width 894 height 14
click at [680, 409] on p "2 · 24 min ago" at bounding box center [682, 405] width 64 height 10
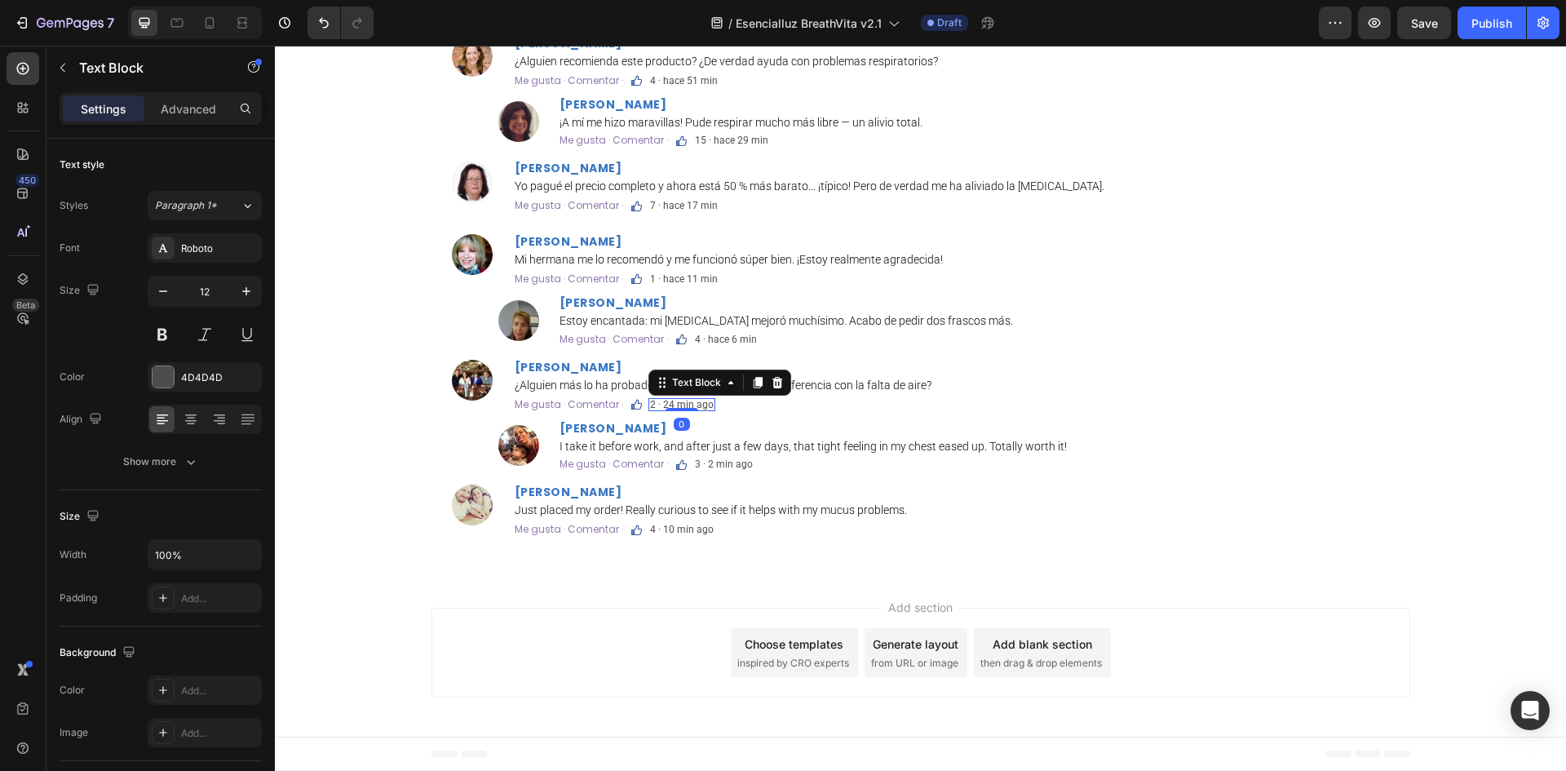
click at [680, 409] on p "2 · 24 min ago" at bounding box center [682, 405] width 64 height 10
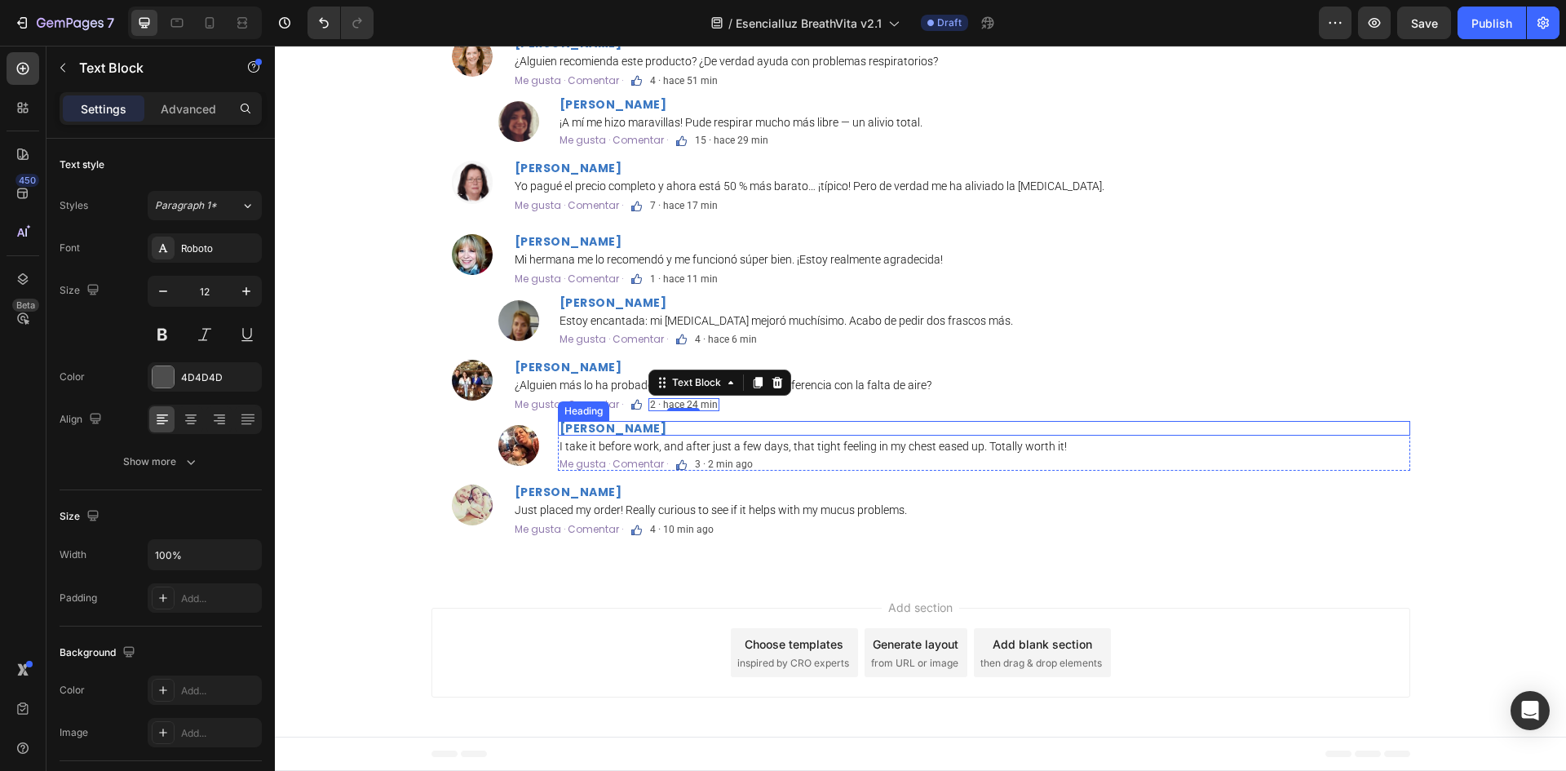
click at [613, 436] on strong "Olivia Grant" at bounding box center [613, 428] width 108 height 16
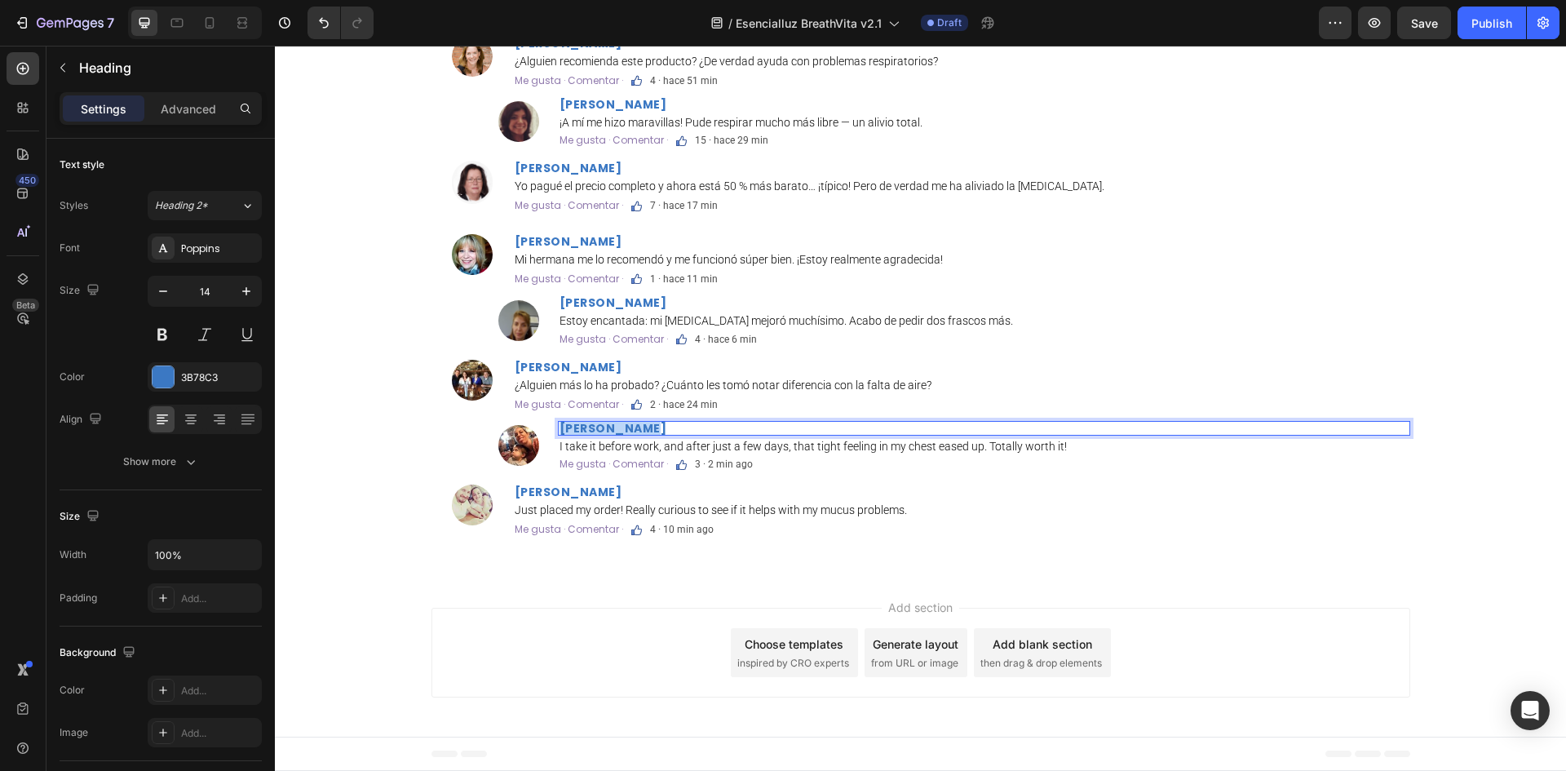
click at [613, 436] on strong "Olivia Grant" at bounding box center [613, 428] width 108 height 16
click at [565, 436] on strong "Irene Briceño" at bounding box center [619, 428] width 108 height 16
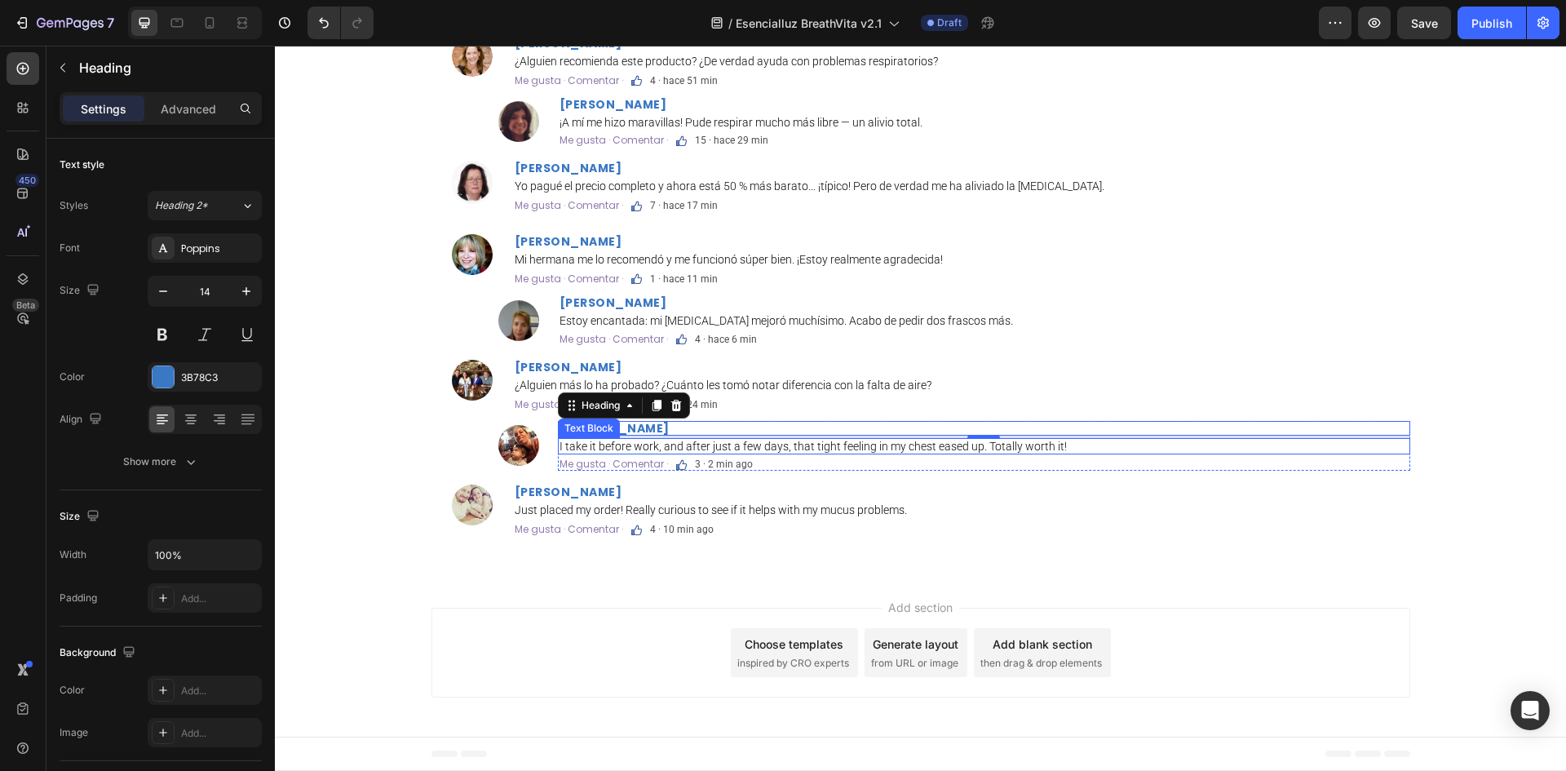
click at [649, 453] on p "I take it before work, and after just a few days, that tight feeling in my ches…" at bounding box center [983, 447] width 849 height 14
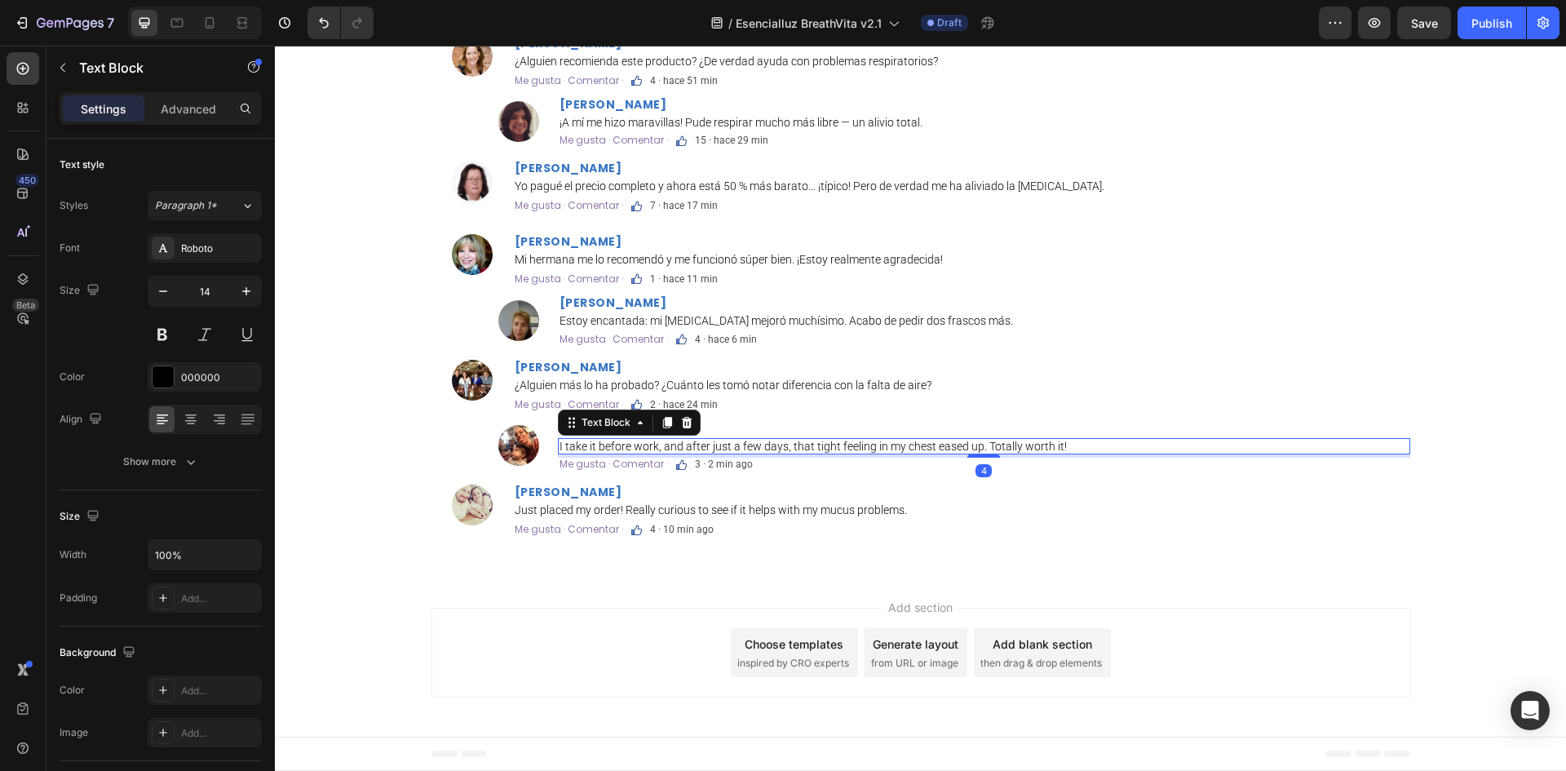
click at [649, 453] on p "I take it before work, and after just a few days, that tight feeling in my ches…" at bounding box center [983, 447] width 849 height 14
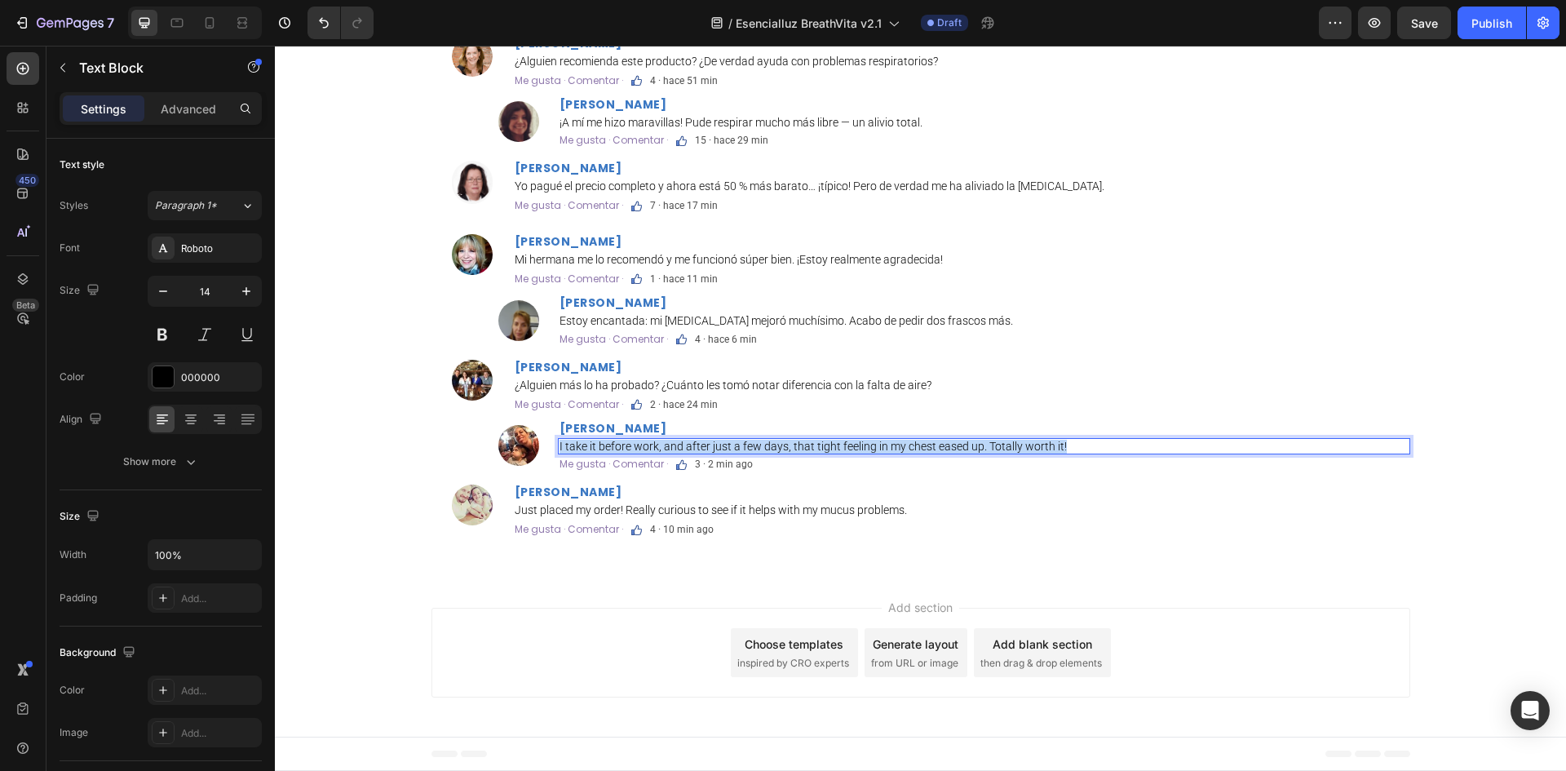
click at [649, 453] on p "I take it before work, and after just a few days, that tight feeling in my ches…" at bounding box center [983, 447] width 849 height 14
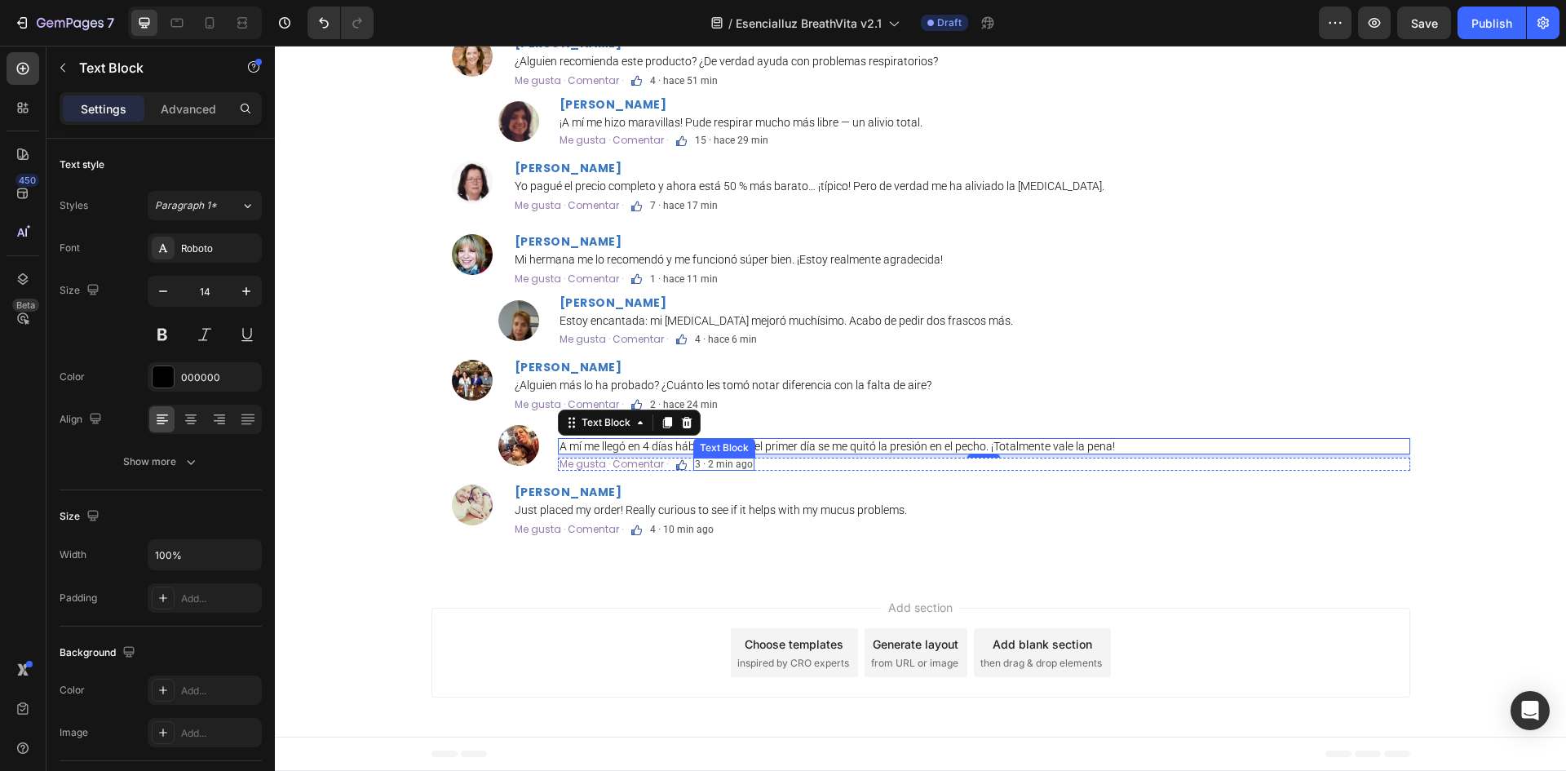
click at [731, 469] on p "3 · 2 min ago" at bounding box center [724, 464] width 58 height 10
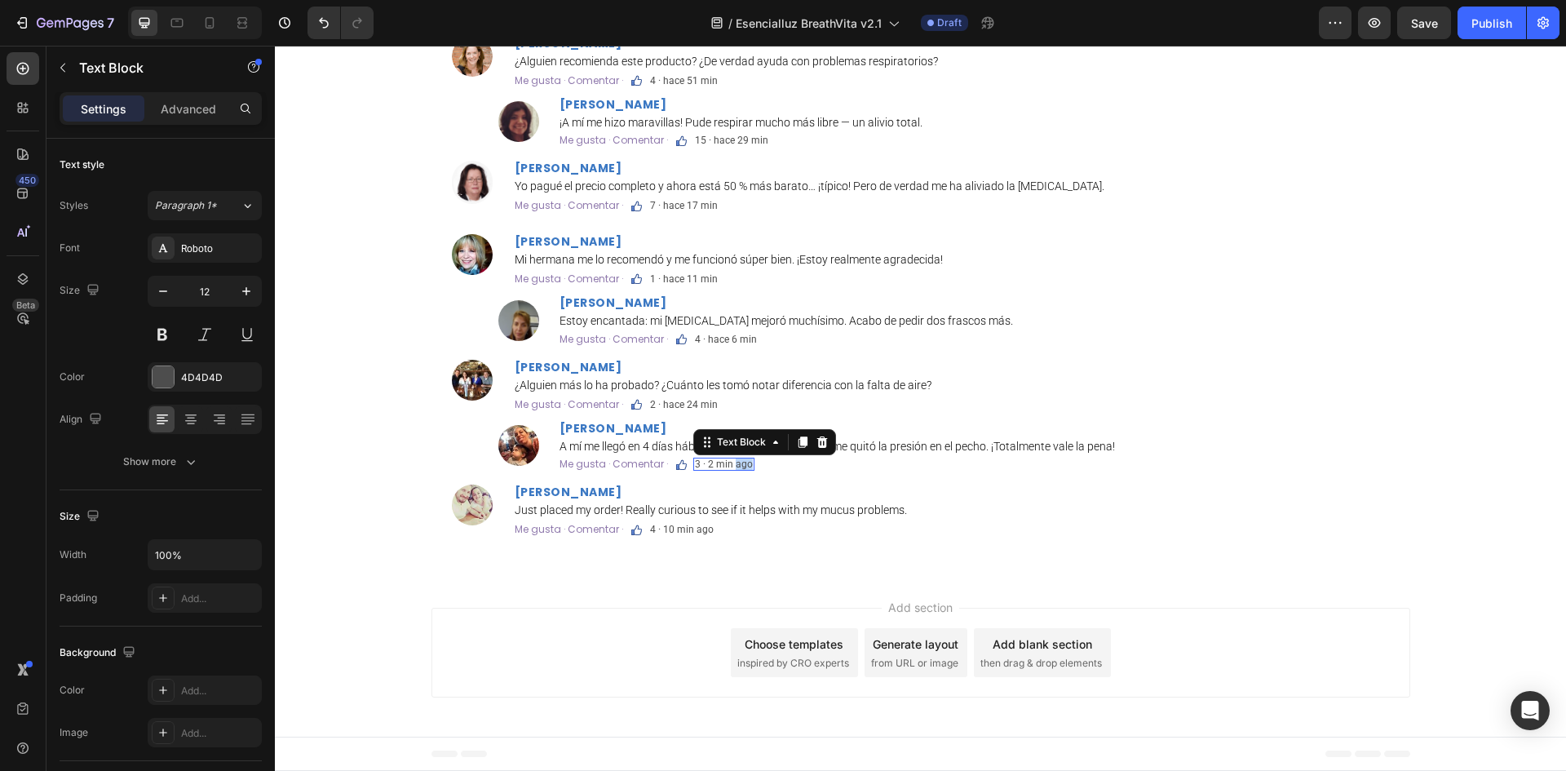
click at [731, 469] on p "3 · 2 min ago" at bounding box center [724, 464] width 58 height 10
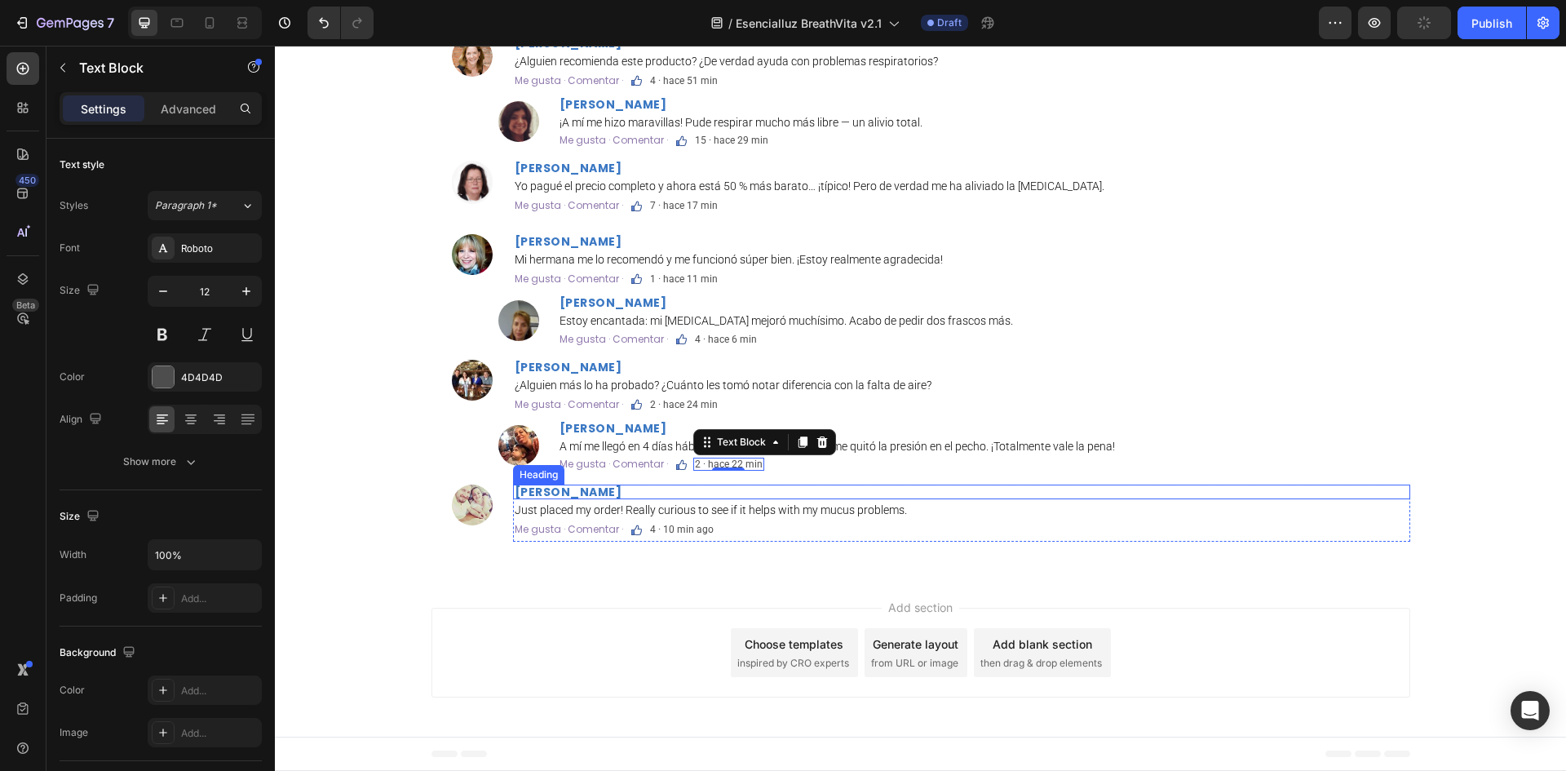
click at [565, 500] on strong "Sophie Lane" at bounding box center [569, 492] width 108 height 16
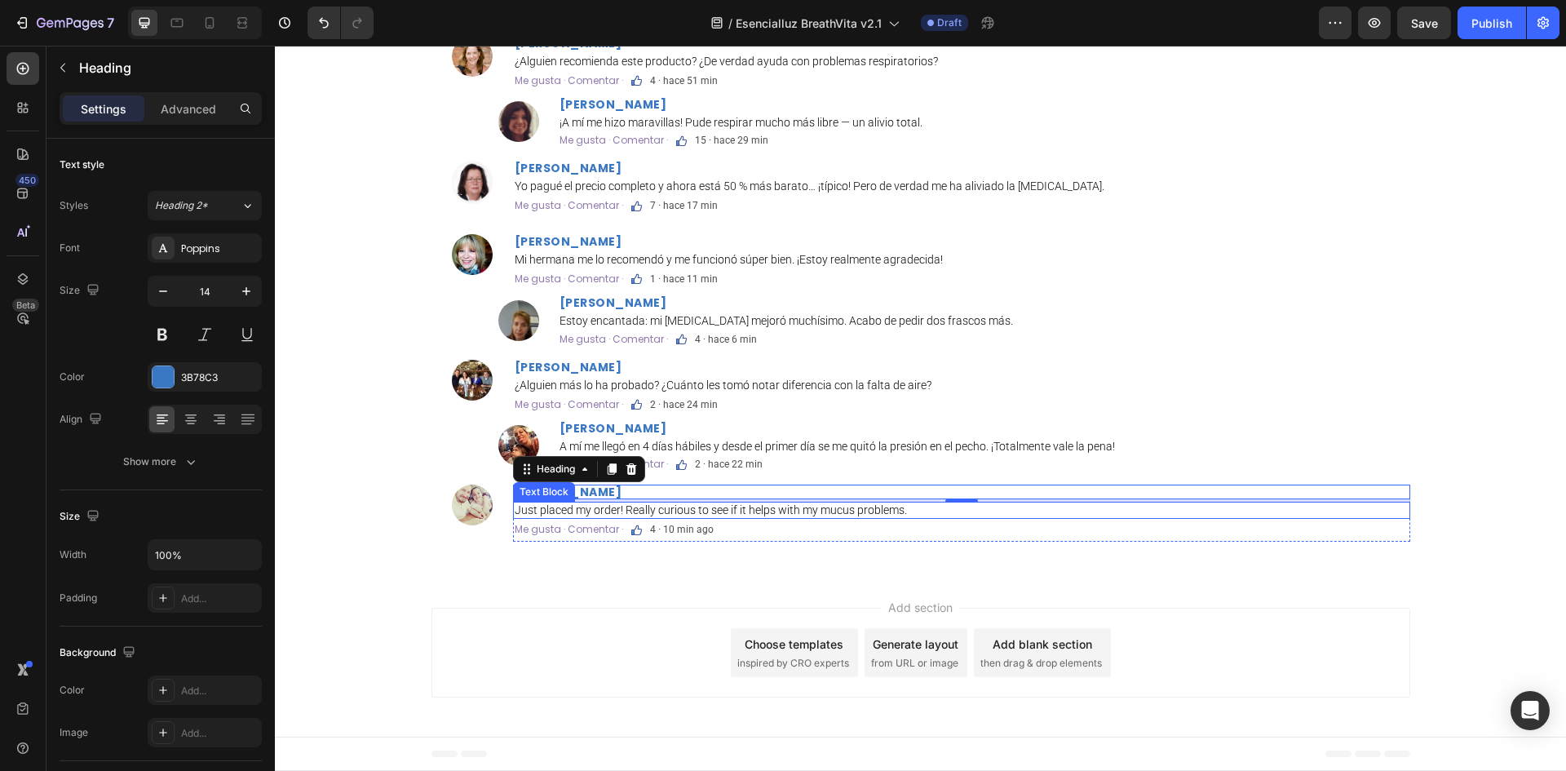
click at [921, 517] on p "Just placed my order! Really curious to see if it helps with my mucus problems." at bounding box center [962, 510] width 894 height 14
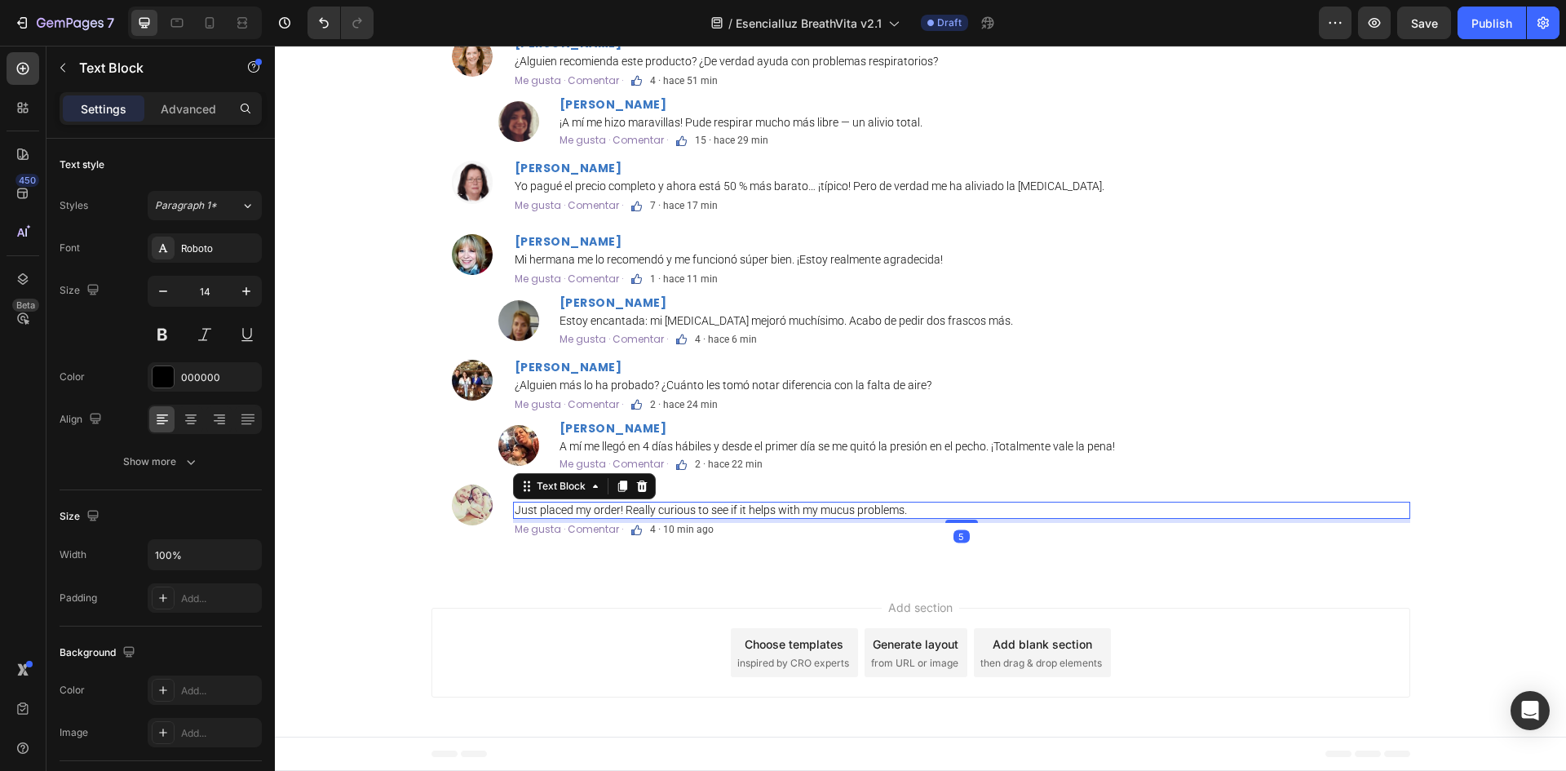
click at [921, 517] on p "Just placed my order! Really curious to see if it helps with my mucus problems." at bounding box center [962, 510] width 894 height 14
click at [686, 534] on p "4 · 10 min ago" at bounding box center [682, 529] width 64 height 10
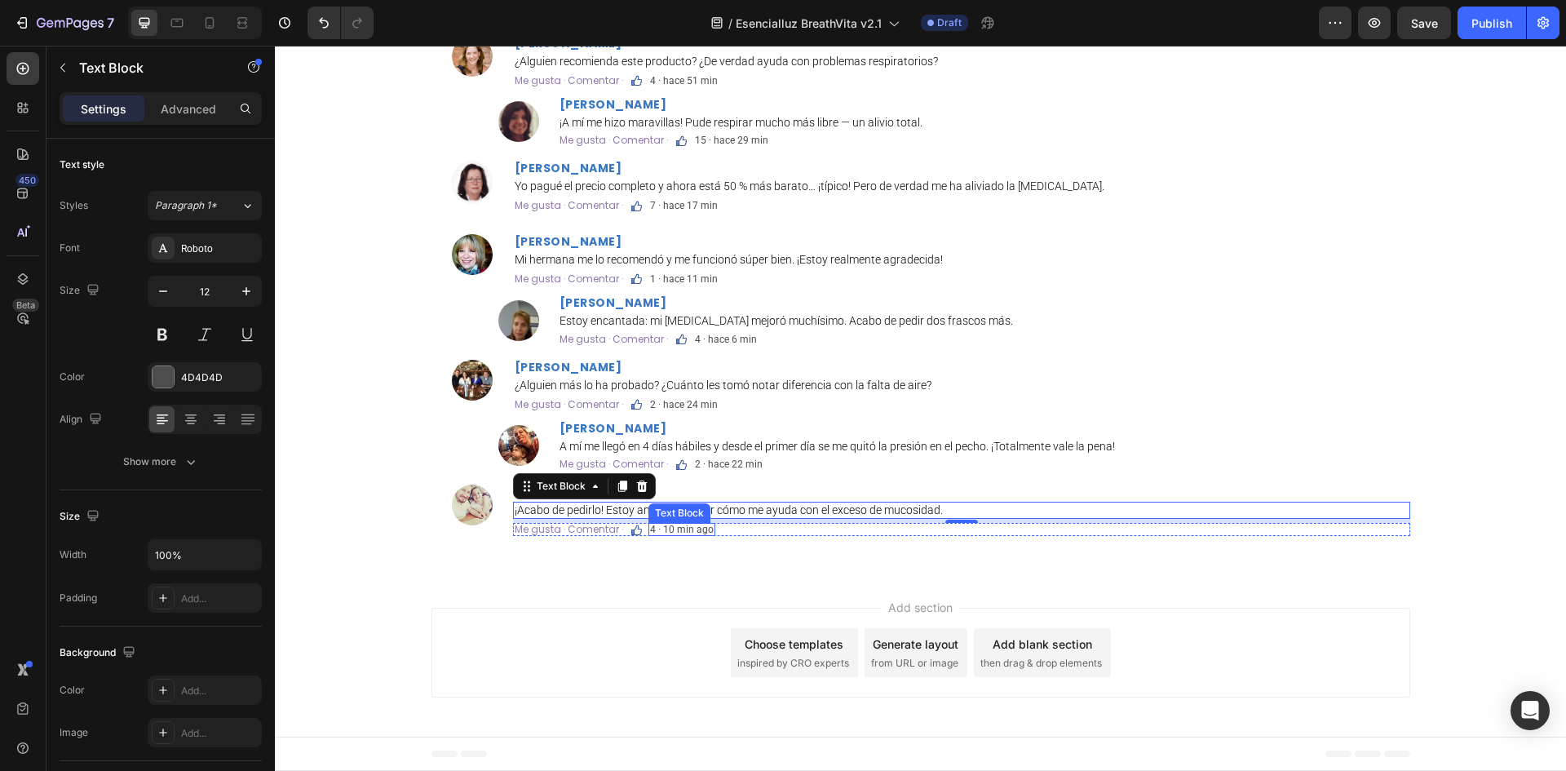
click at [686, 534] on p "4 · 10 min ago" at bounding box center [682, 529] width 64 height 10
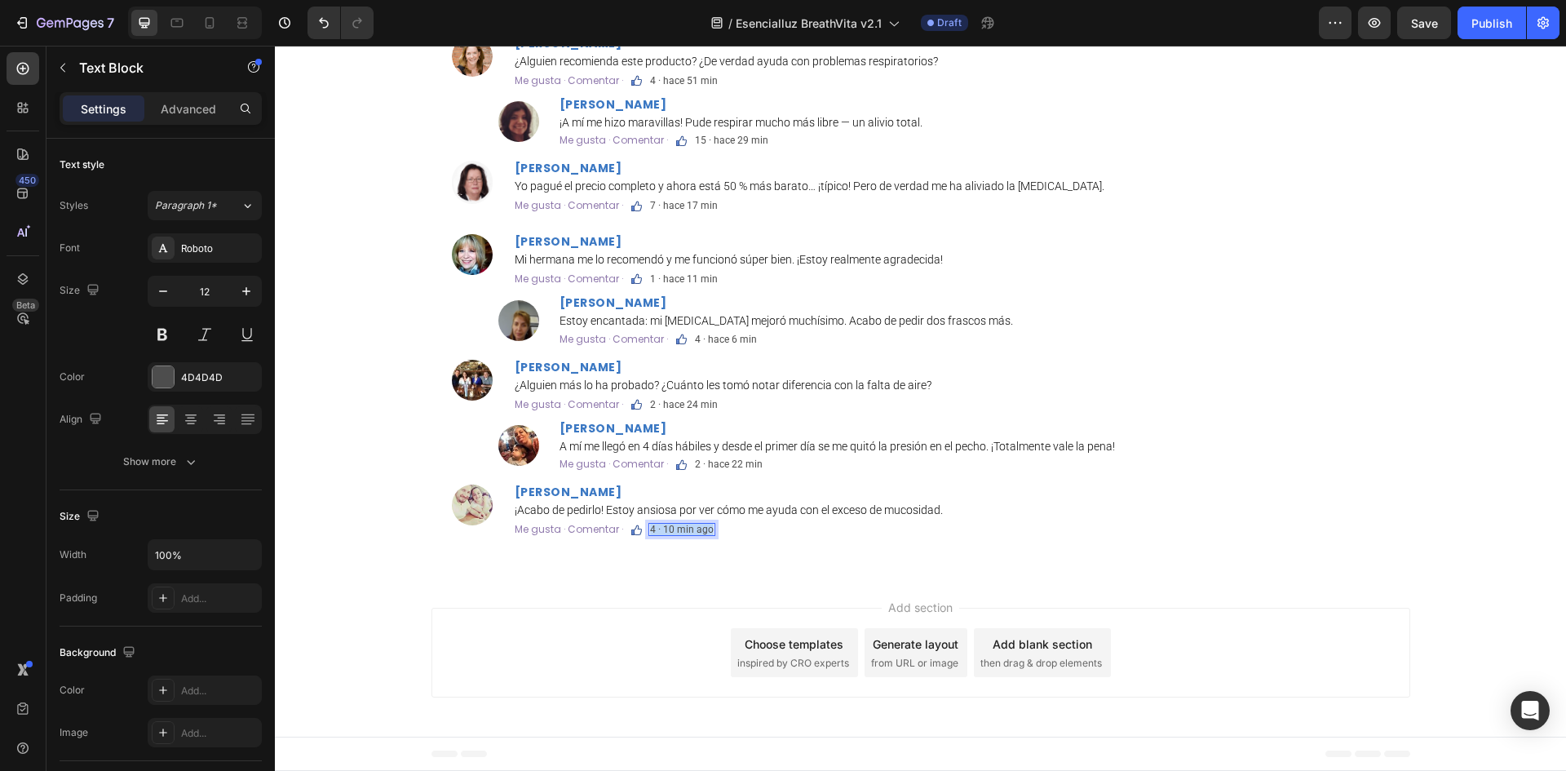
click at [686, 534] on p "4 · 10 min ago" at bounding box center [682, 529] width 64 height 10
click at [917, 546] on div "Image ⁠⁠⁠⁠⁠⁠⁠ Sonia Ledesma Heading Yo pagué el precio completo y ahora está 50…" at bounding box center [920, 353] width 978 height 385
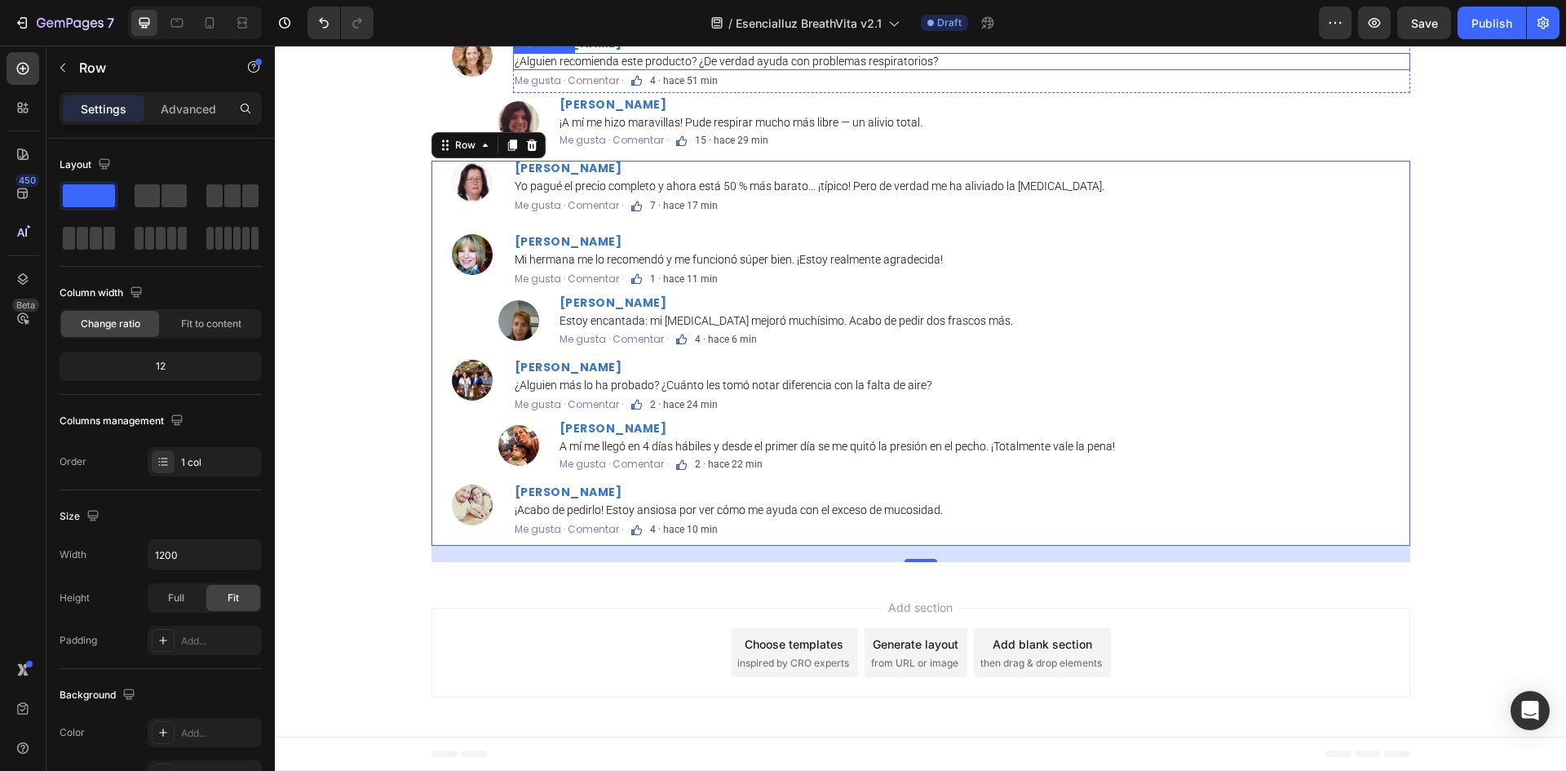
scroll to position [3851, 0]
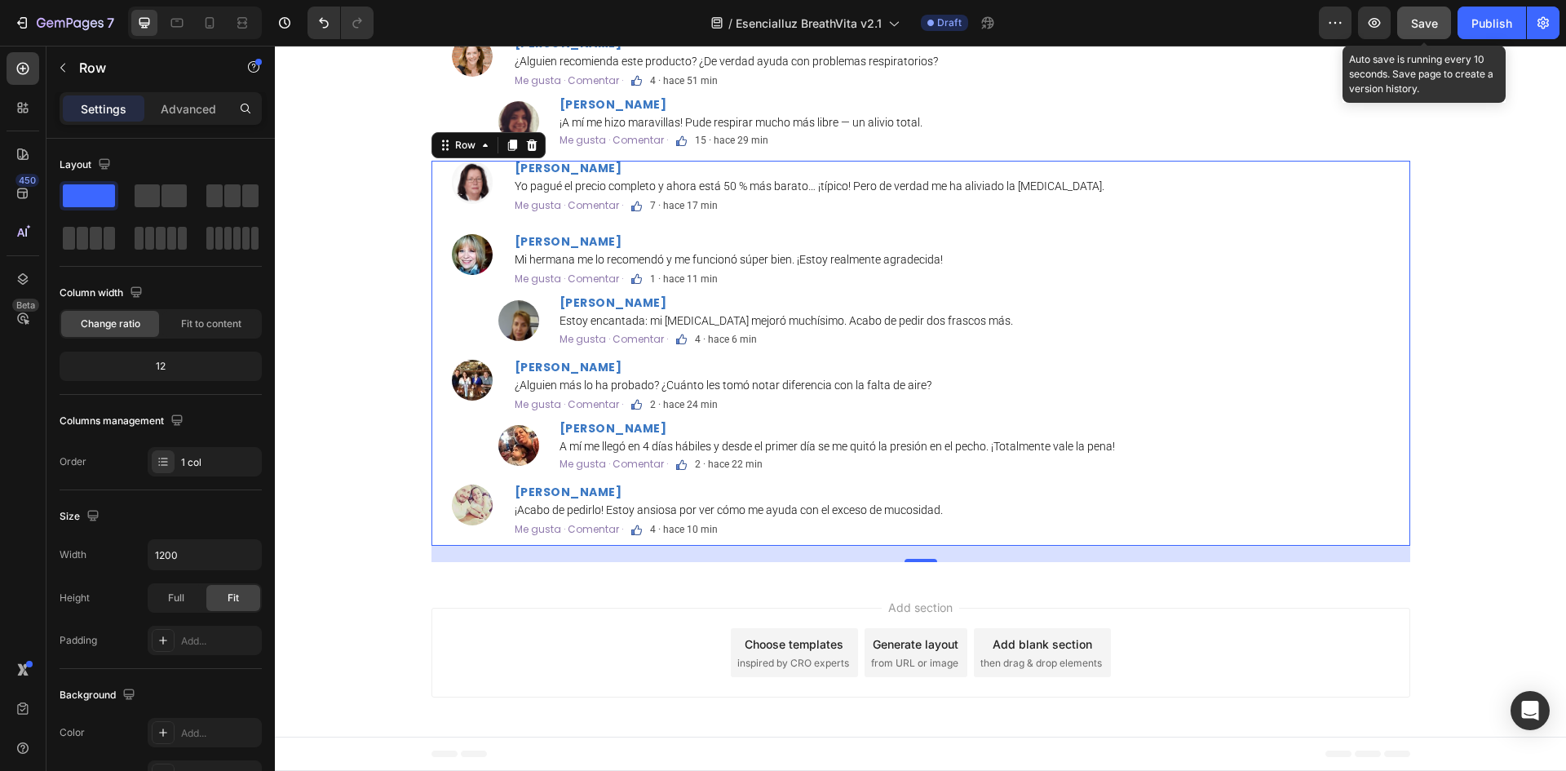
click at [1414, 19] on span "Save" at bounding box center [1424, 23] width 27 height 14
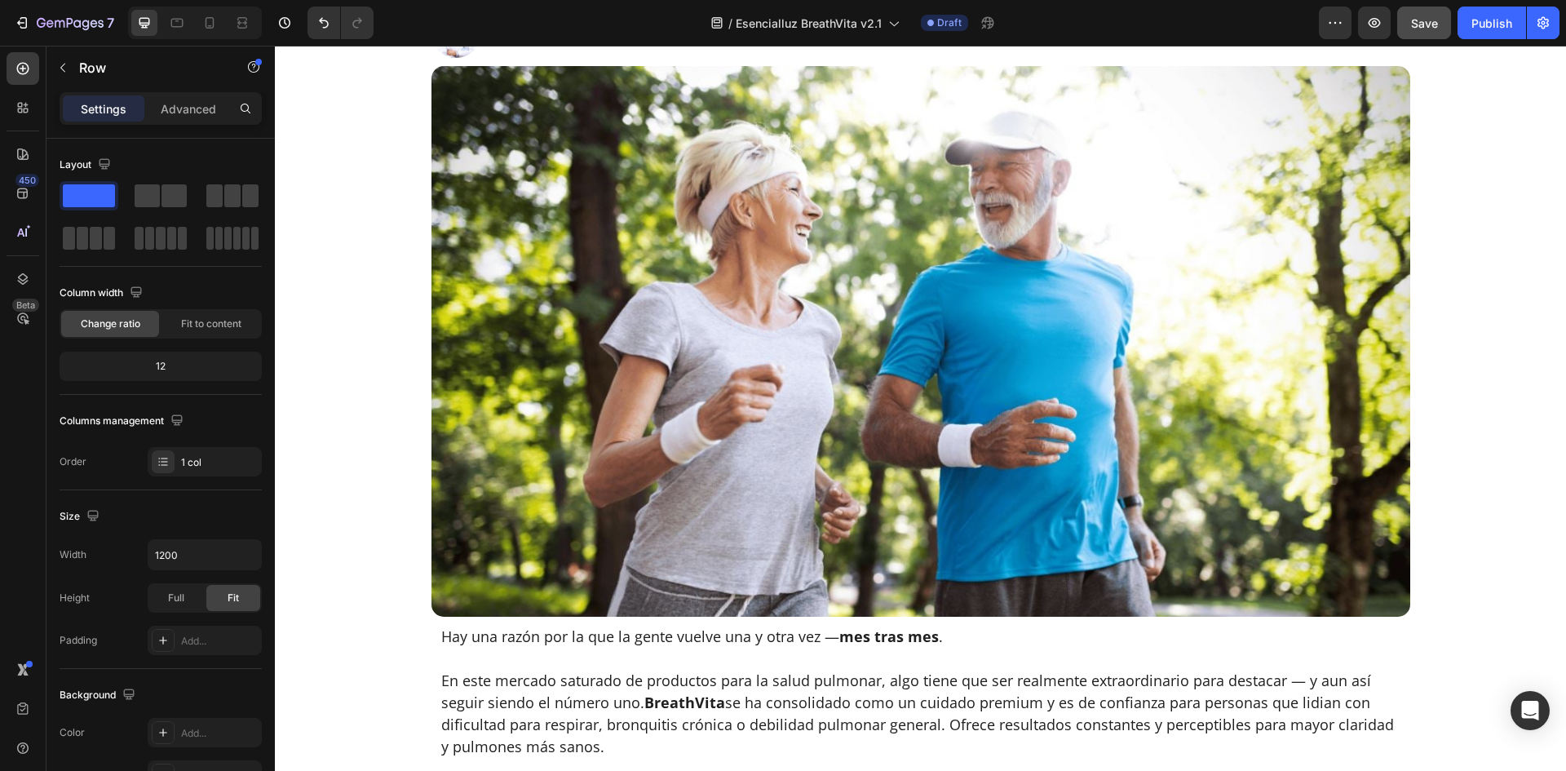
scroll to position [0, 0]
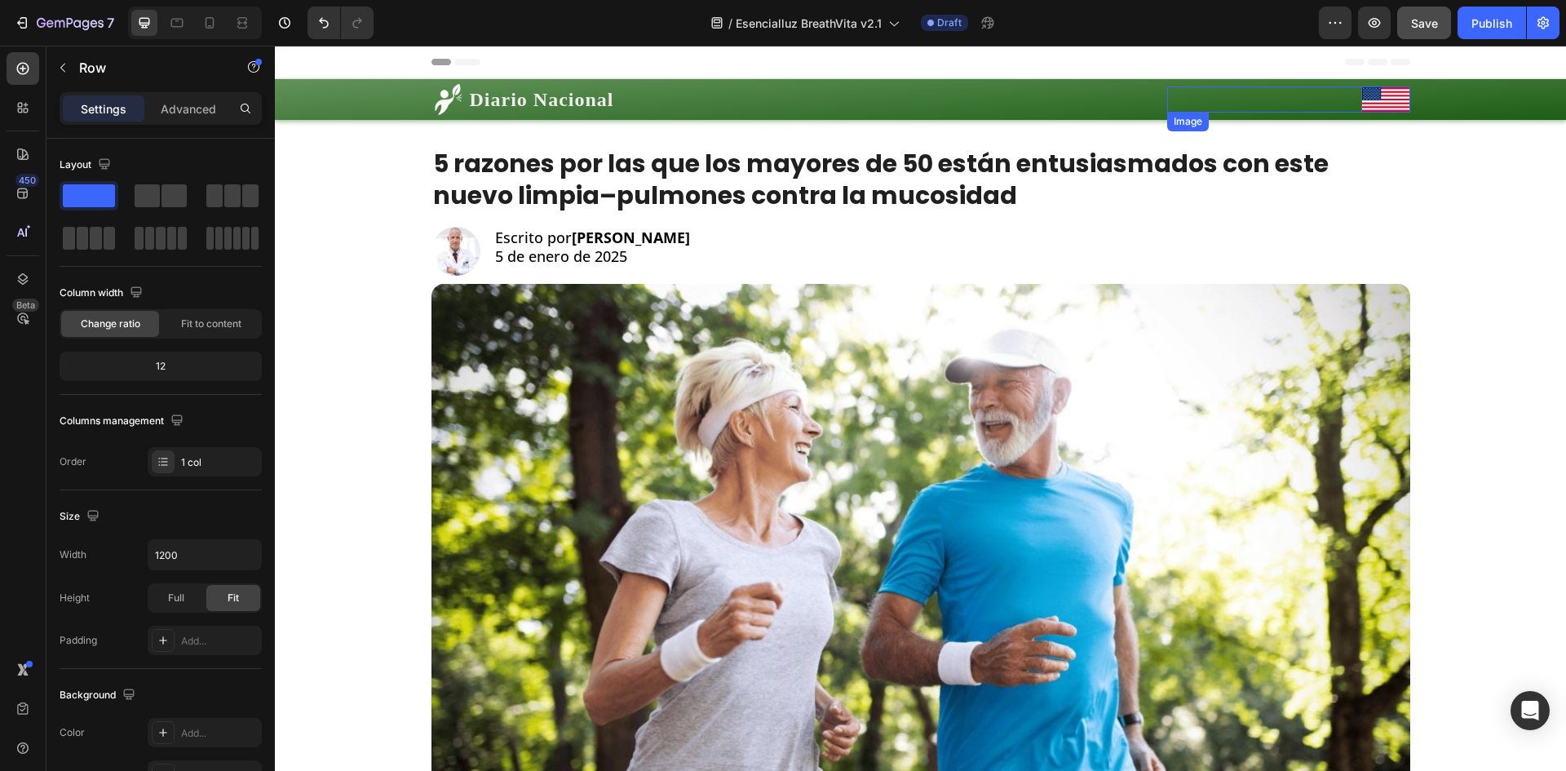
click at [1361, 103] on img at bounding box center [1385, 99] width 49 height 27
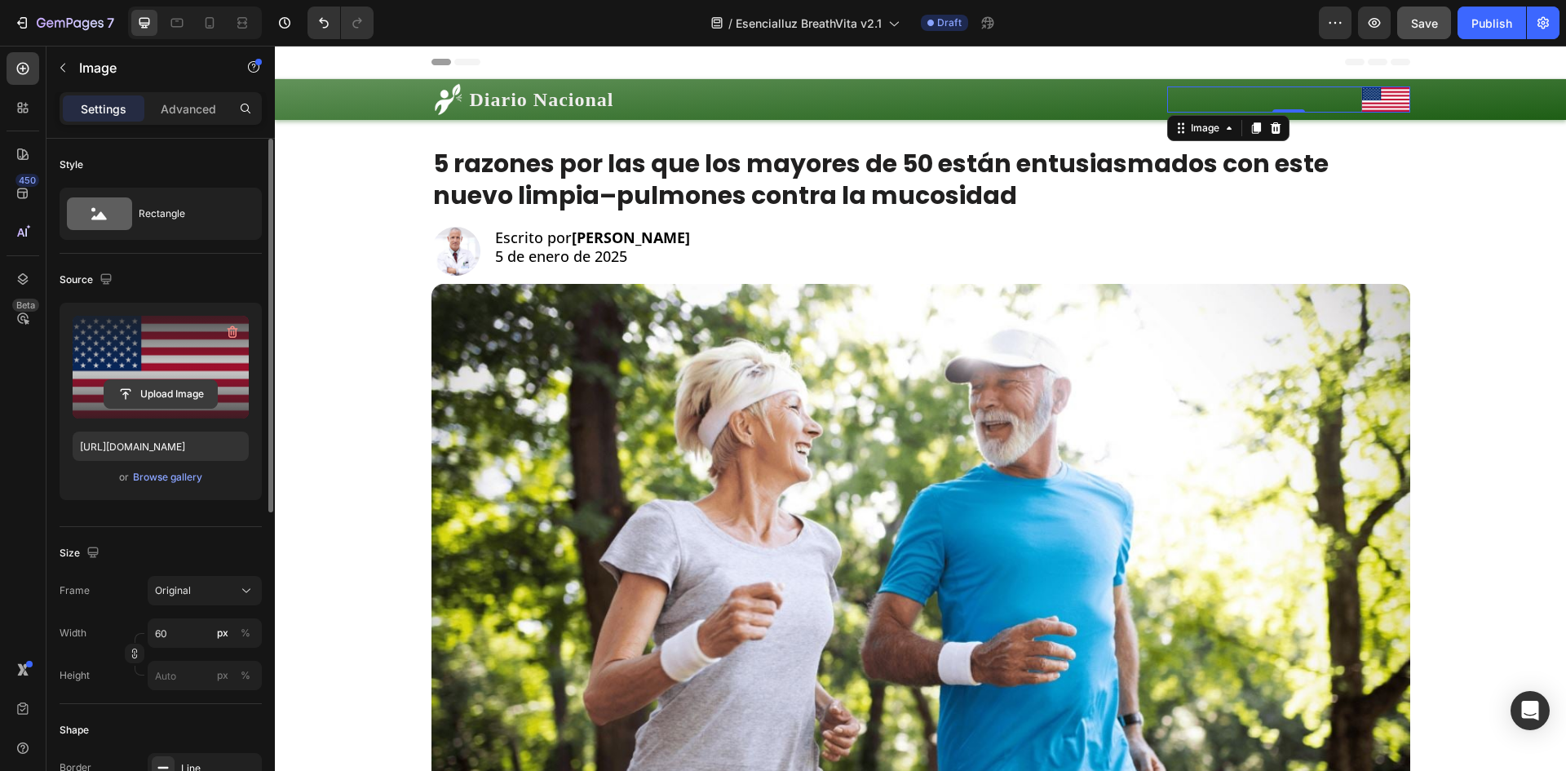
click at [169, 389] on input "file" at bounding box center [160, 394] width 113 height 28
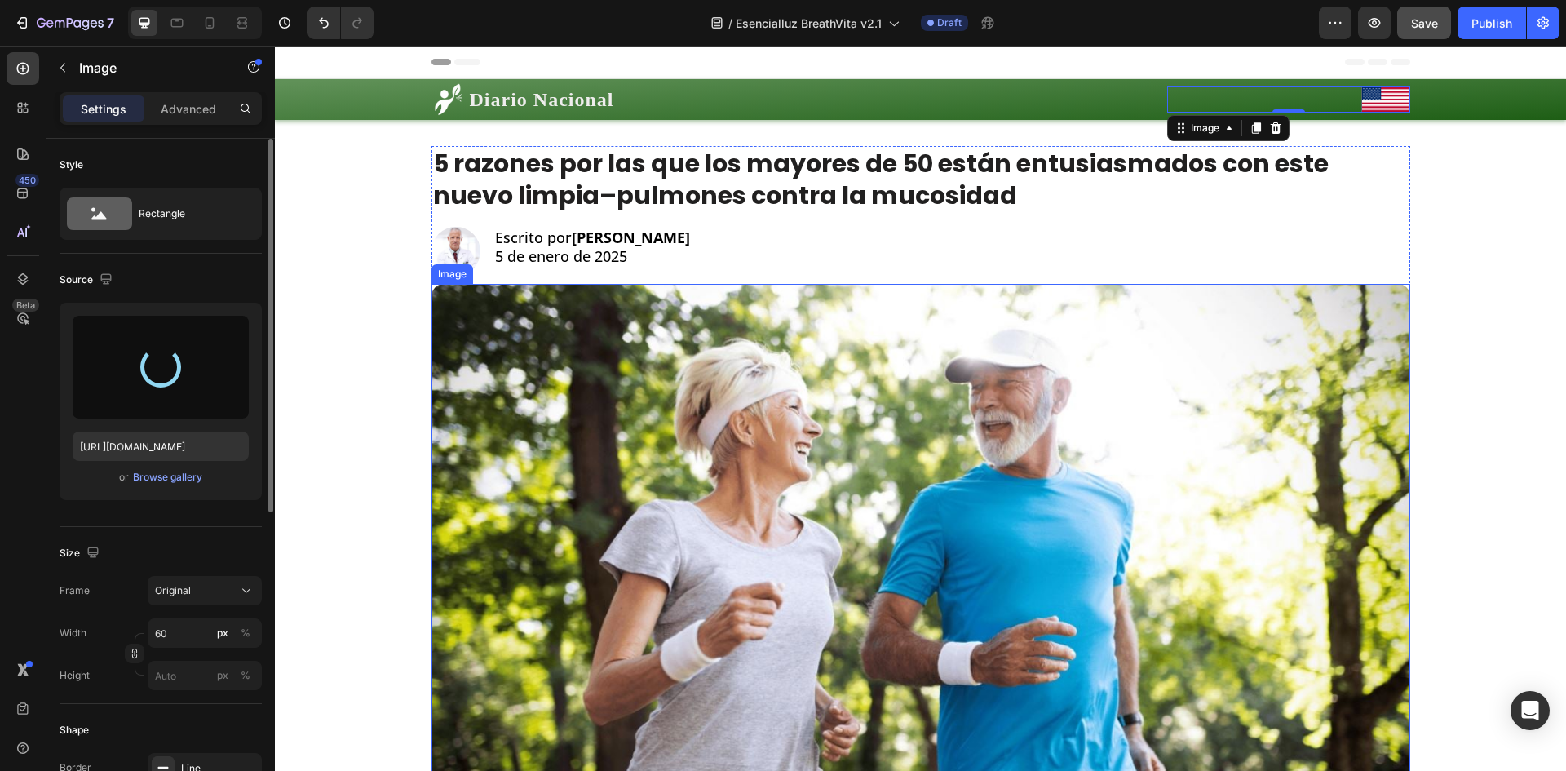
type input "https://cdn.shopify.com/s/files/1/0657/6783/3683/files/gempages_578032762192134…"
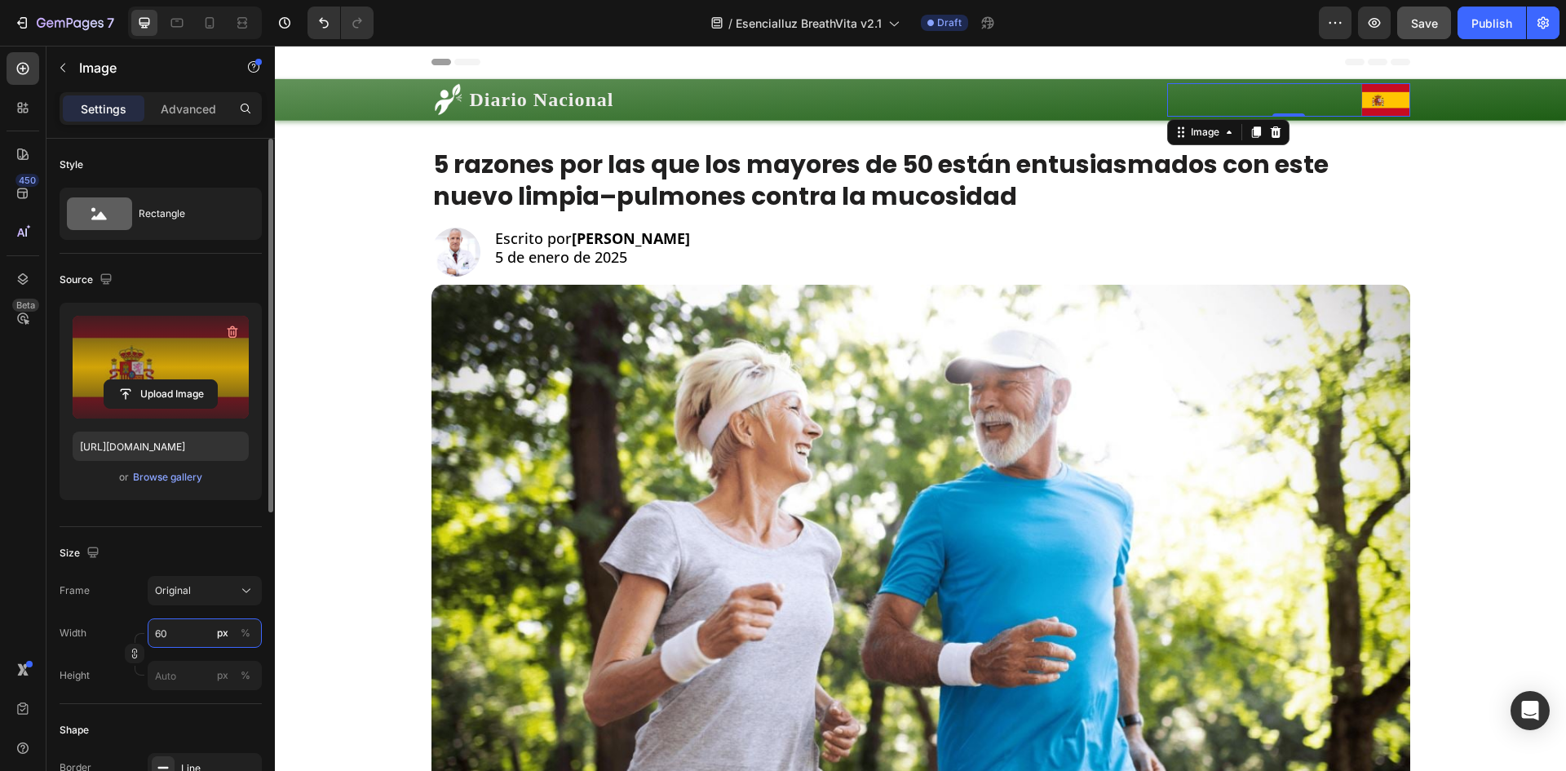
click at [169, 628] on input "60" at bounding box center [205, 632] width 114 height 29
type input "58"
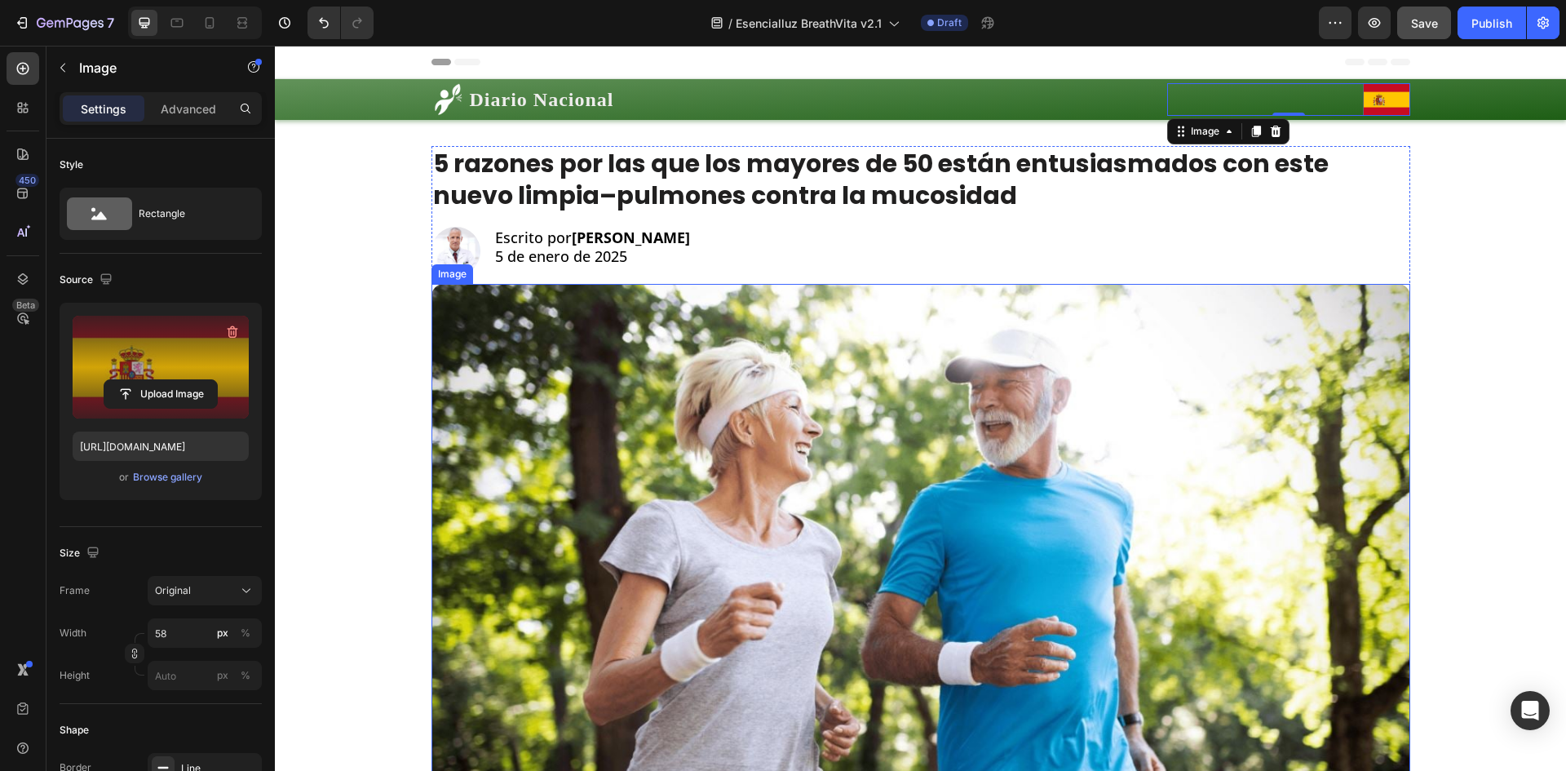
click at [1046, 385] on img at bounding box center [920, 559] width 978 height 550
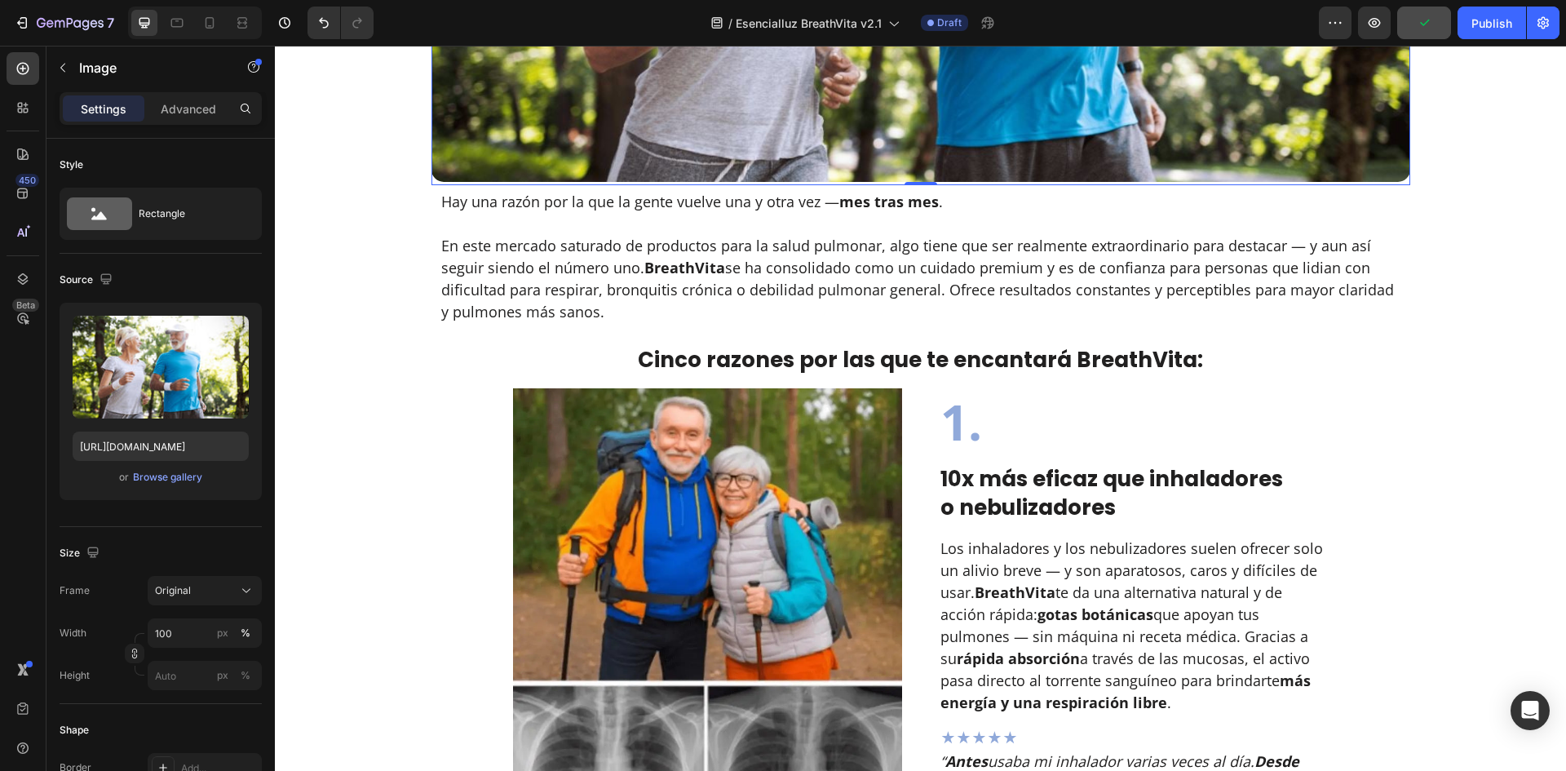
scroll to position [761, 0]
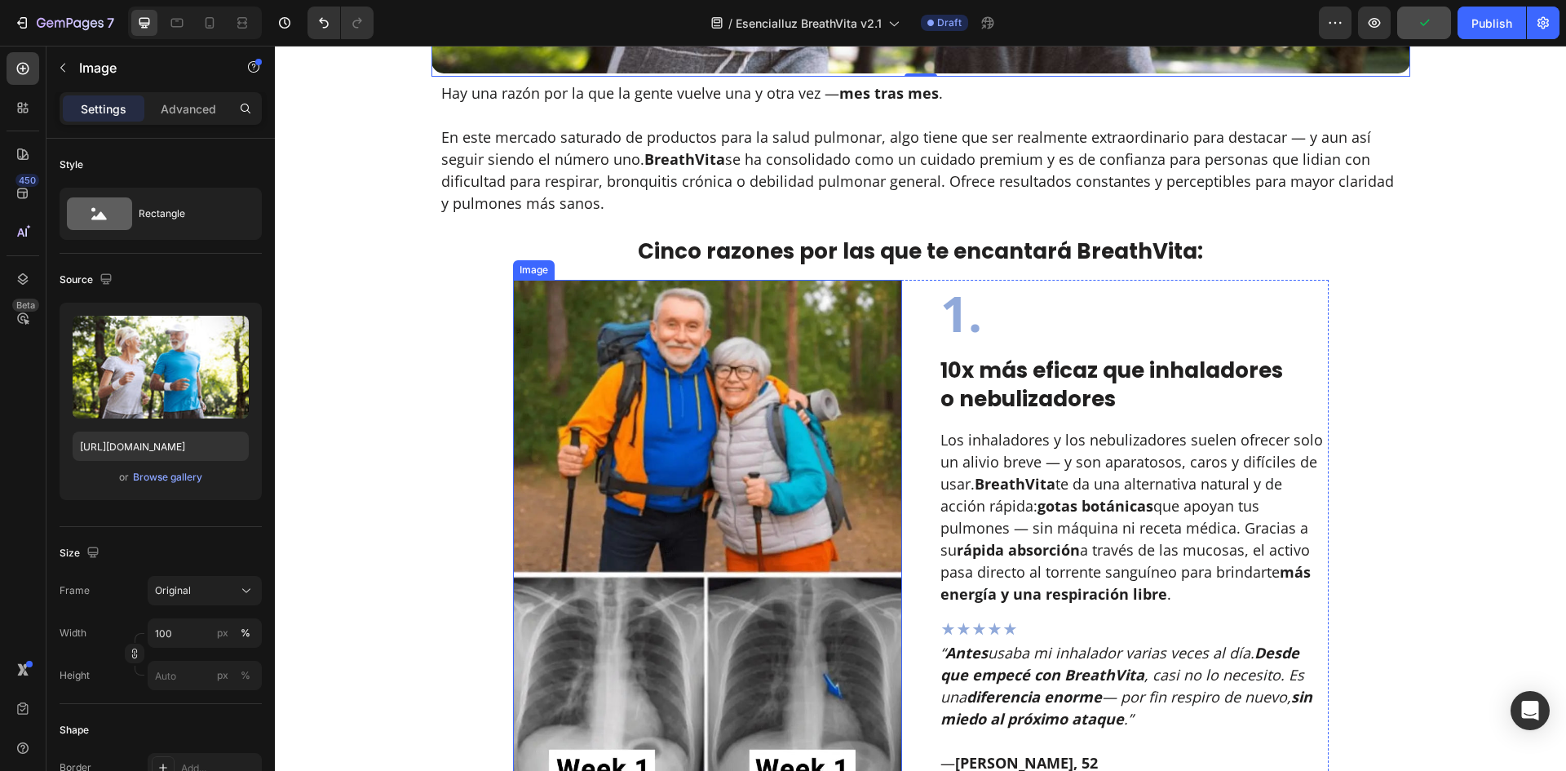
click at [718, 400] on img at bounding box center [708, 535] width 390 height 511
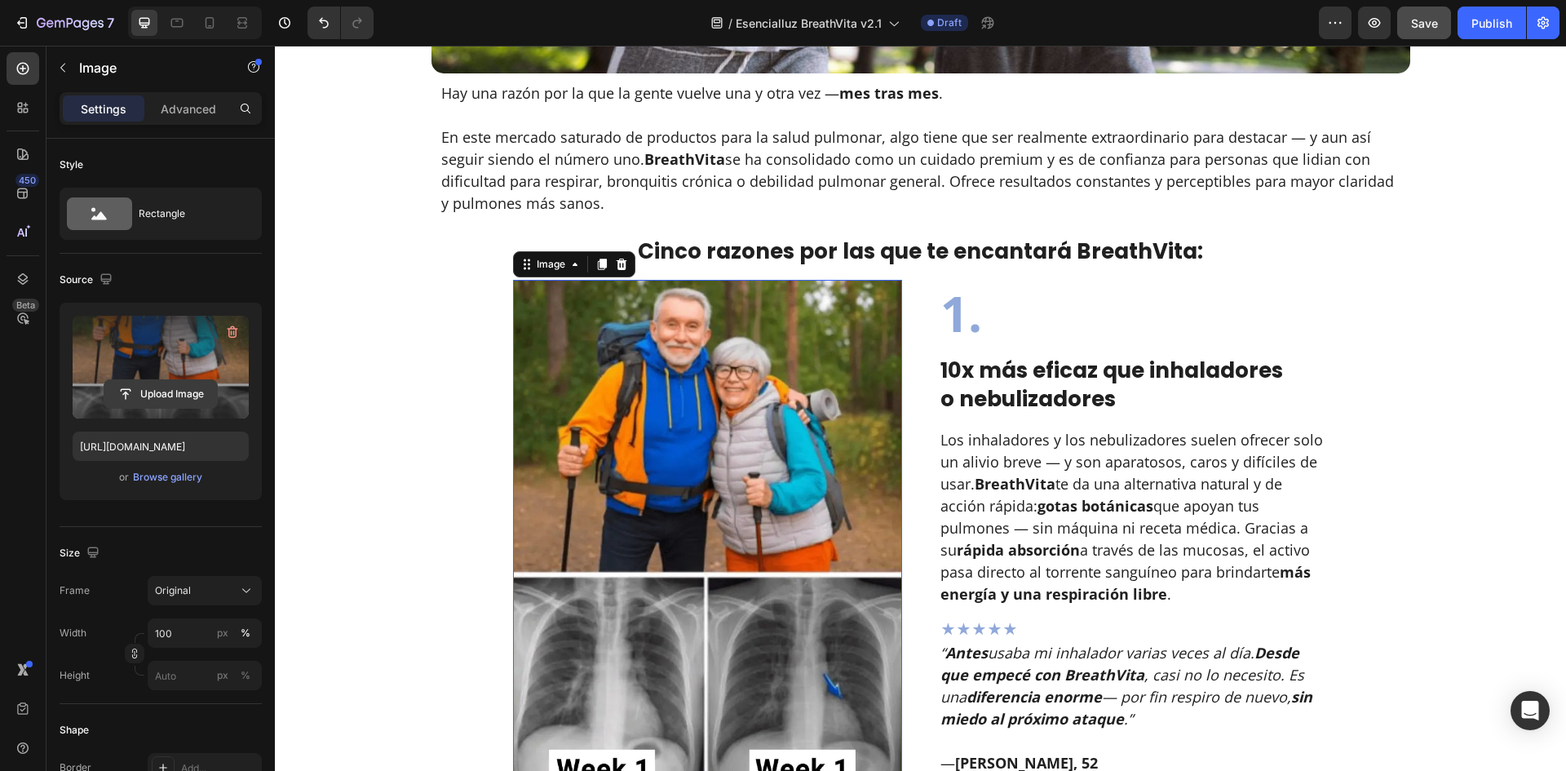
click at [176, 382] on input "file" at bounding box center [160, 394] width 113 height 28
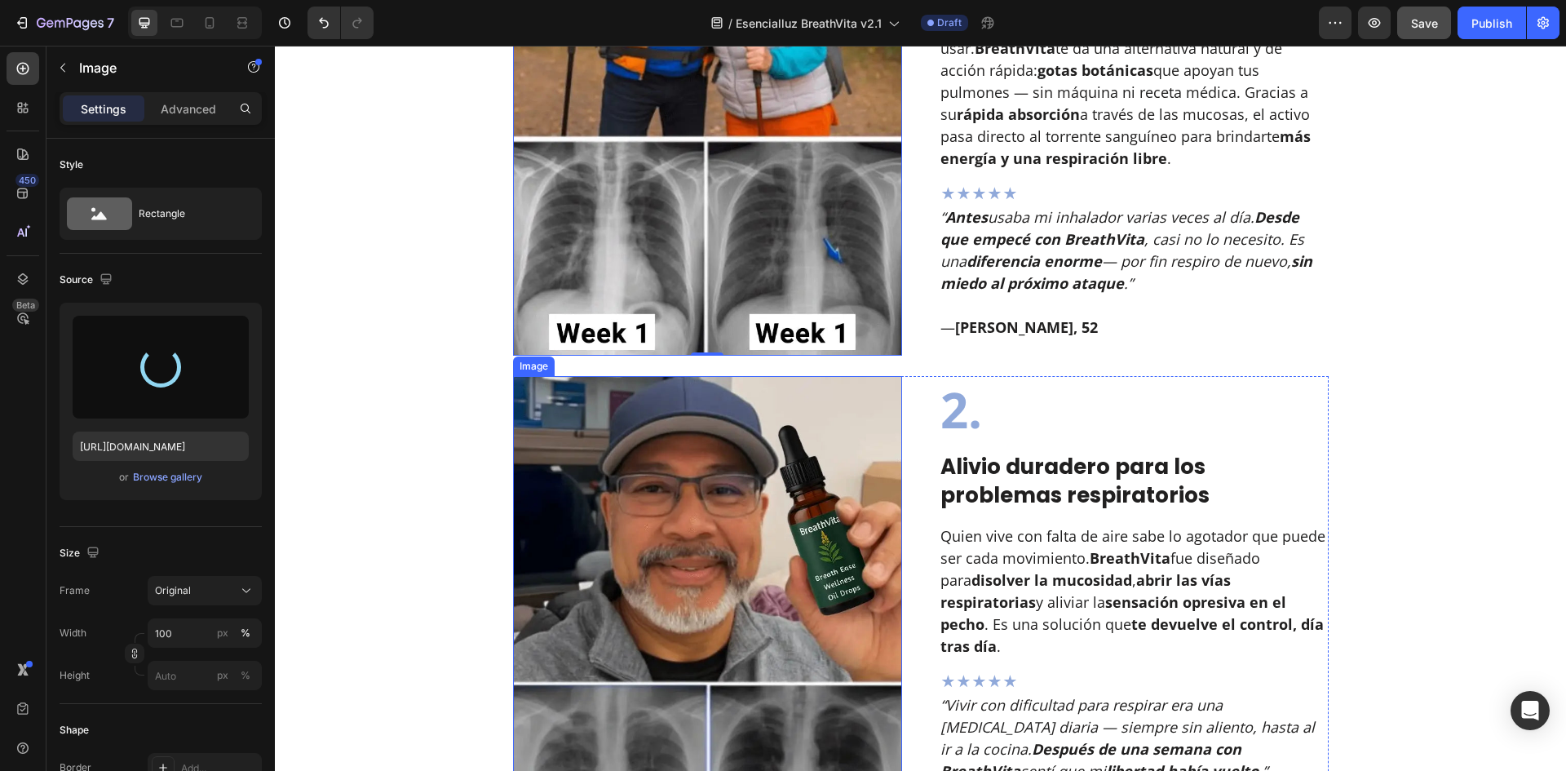
scroll to position [1305, 0]
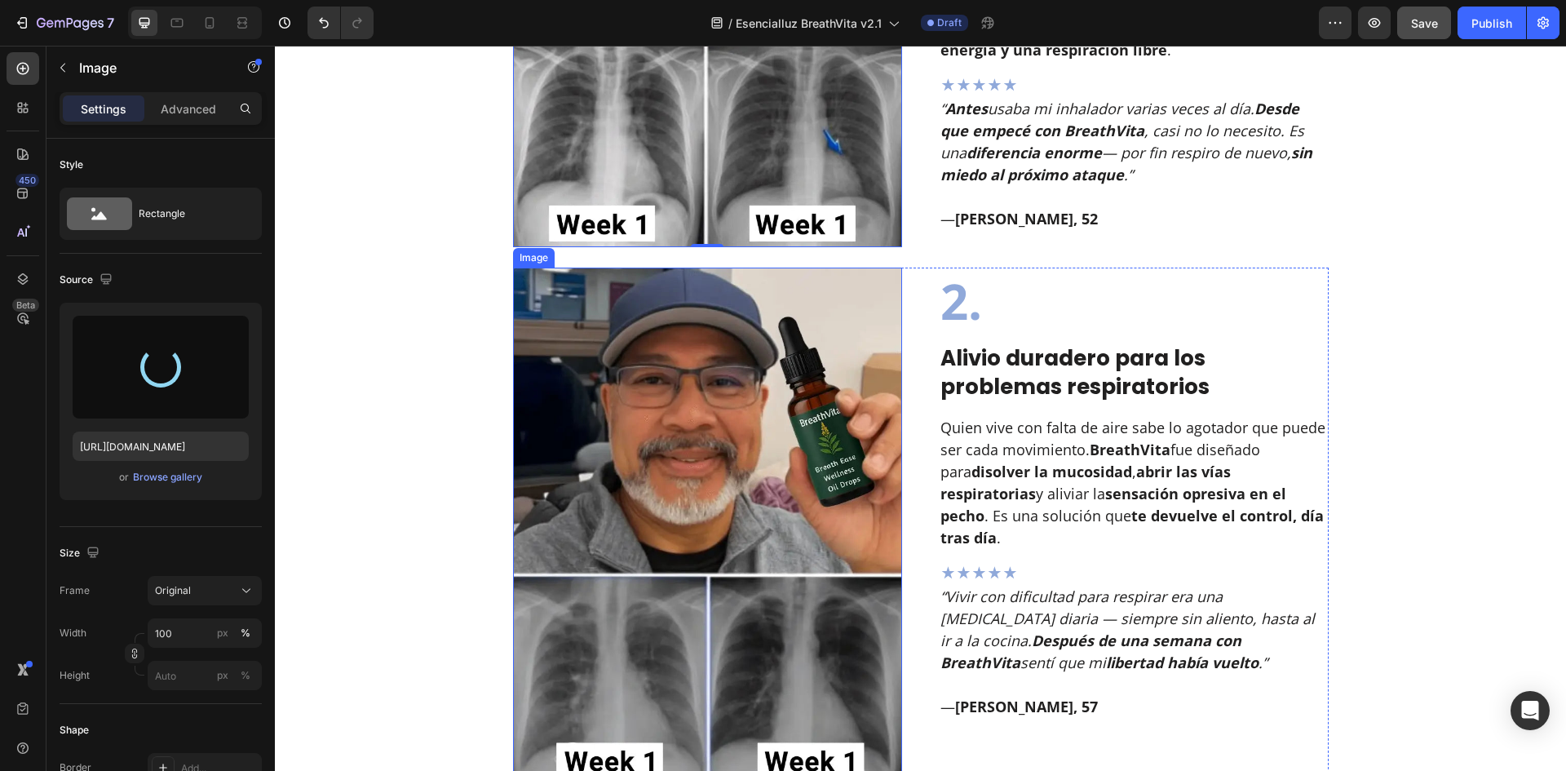
type input "https://cdn.shopify.com/s/files/1/0657/6783/3683/files/gempages_578032762192134…"
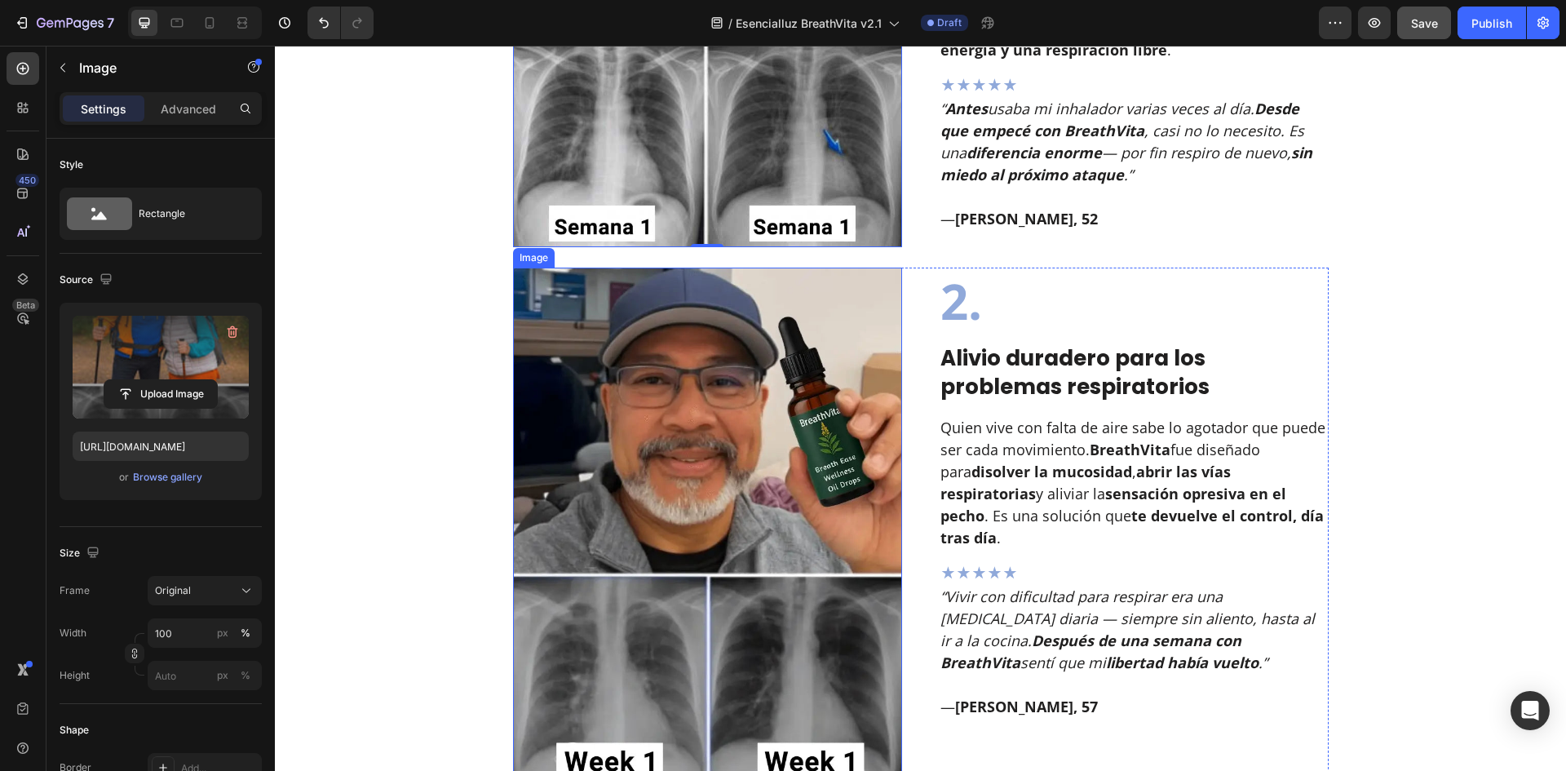
click at [700, 478] on img at bounding box center [708, 524] width 390 height 514
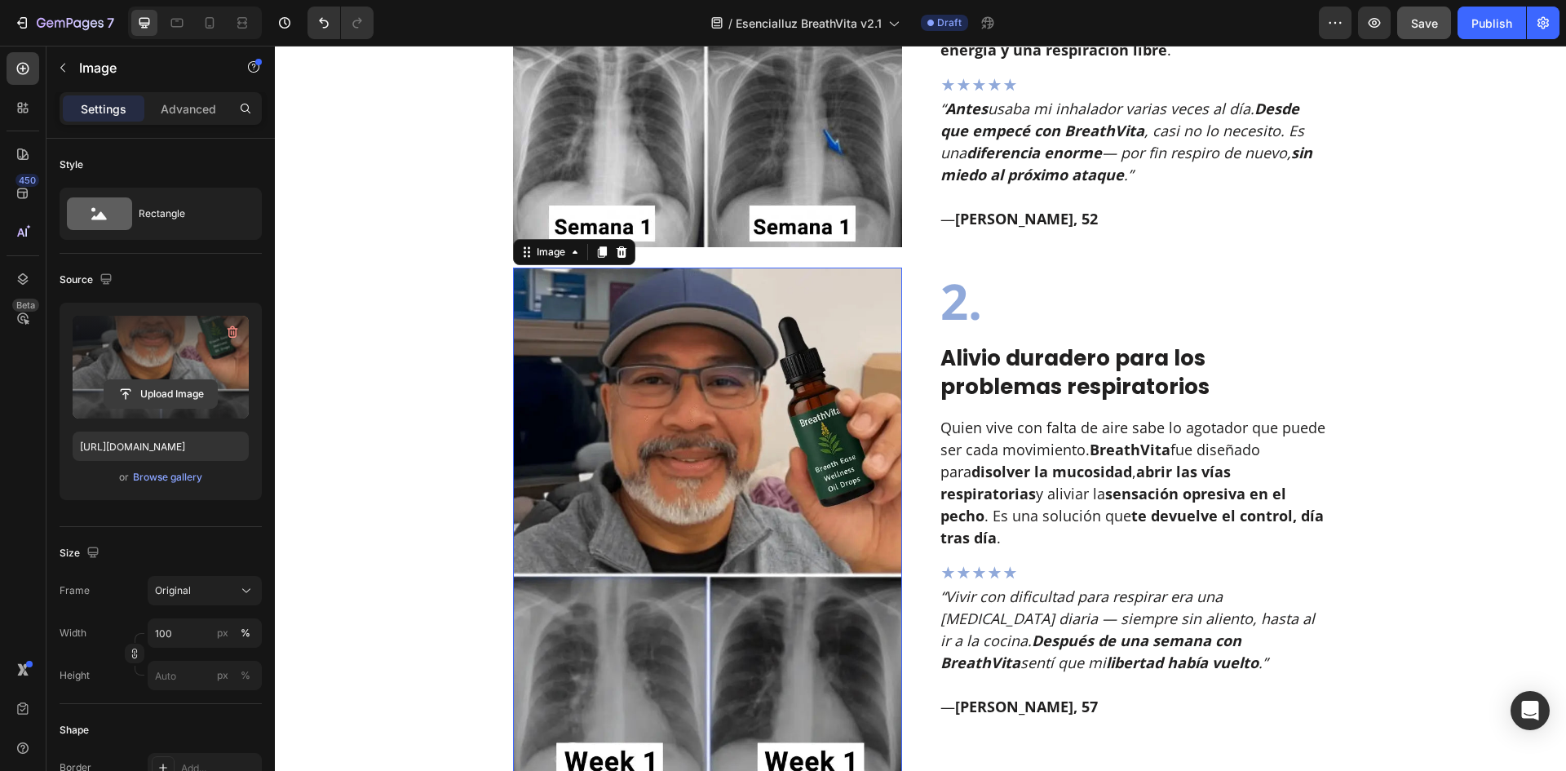
click at [125, 395] on input "file" at bounding box center [160, 394] width 113 height 28
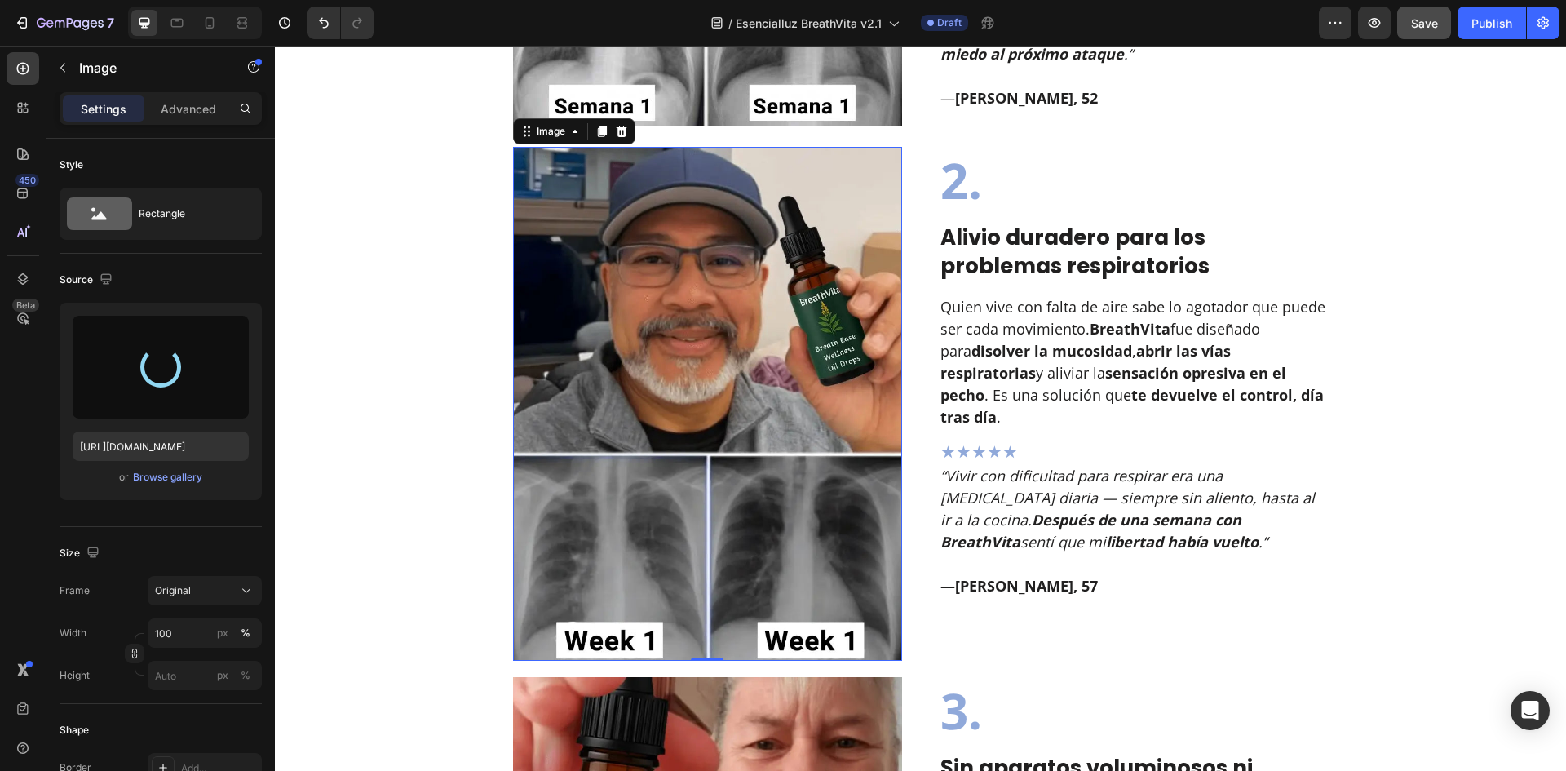
scroll to position [1631, 0]
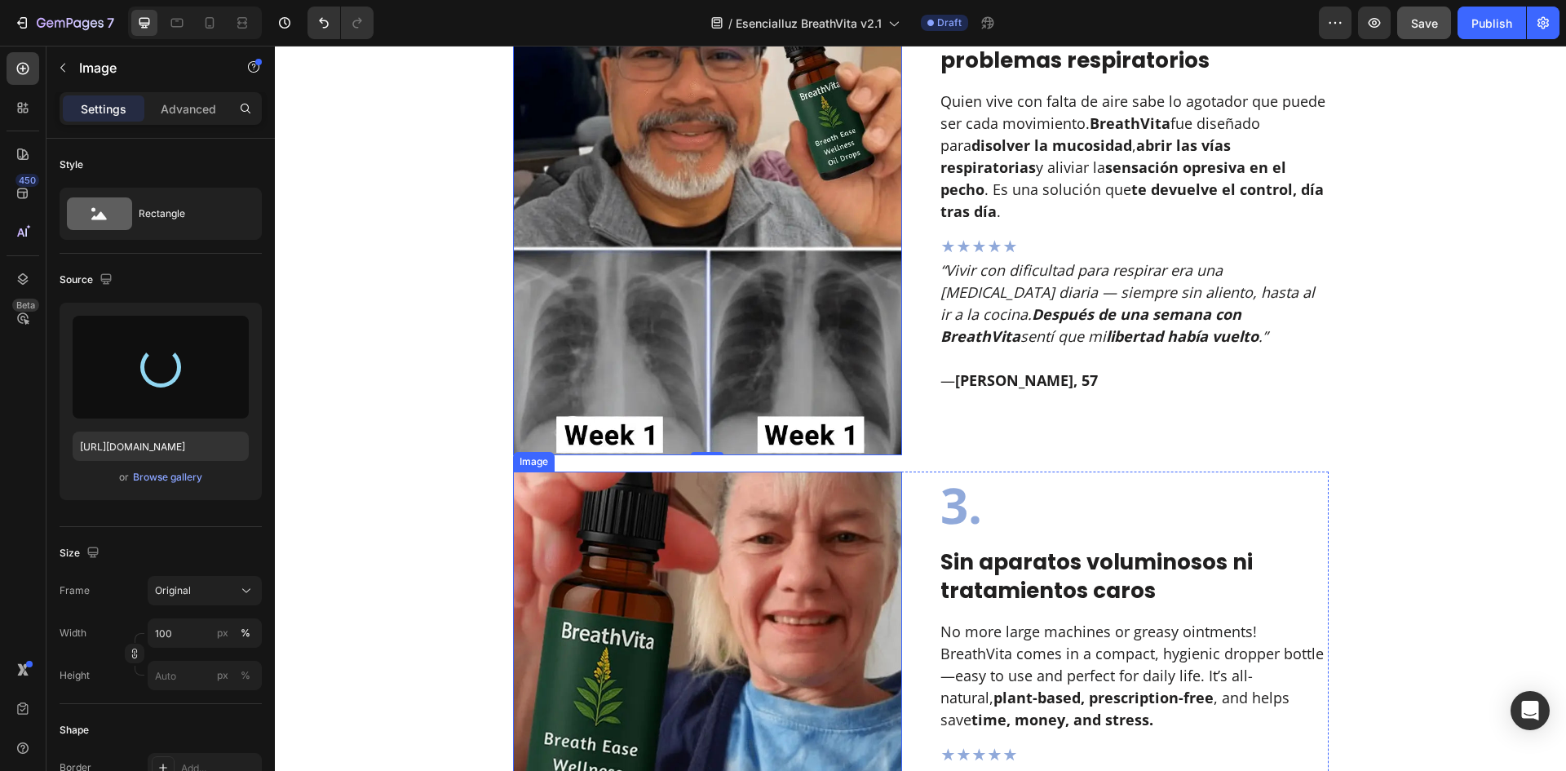
type input "https://cdn.shopify.com/s/files/1/0657/6783/3683/files/gempages_578032762192134…"
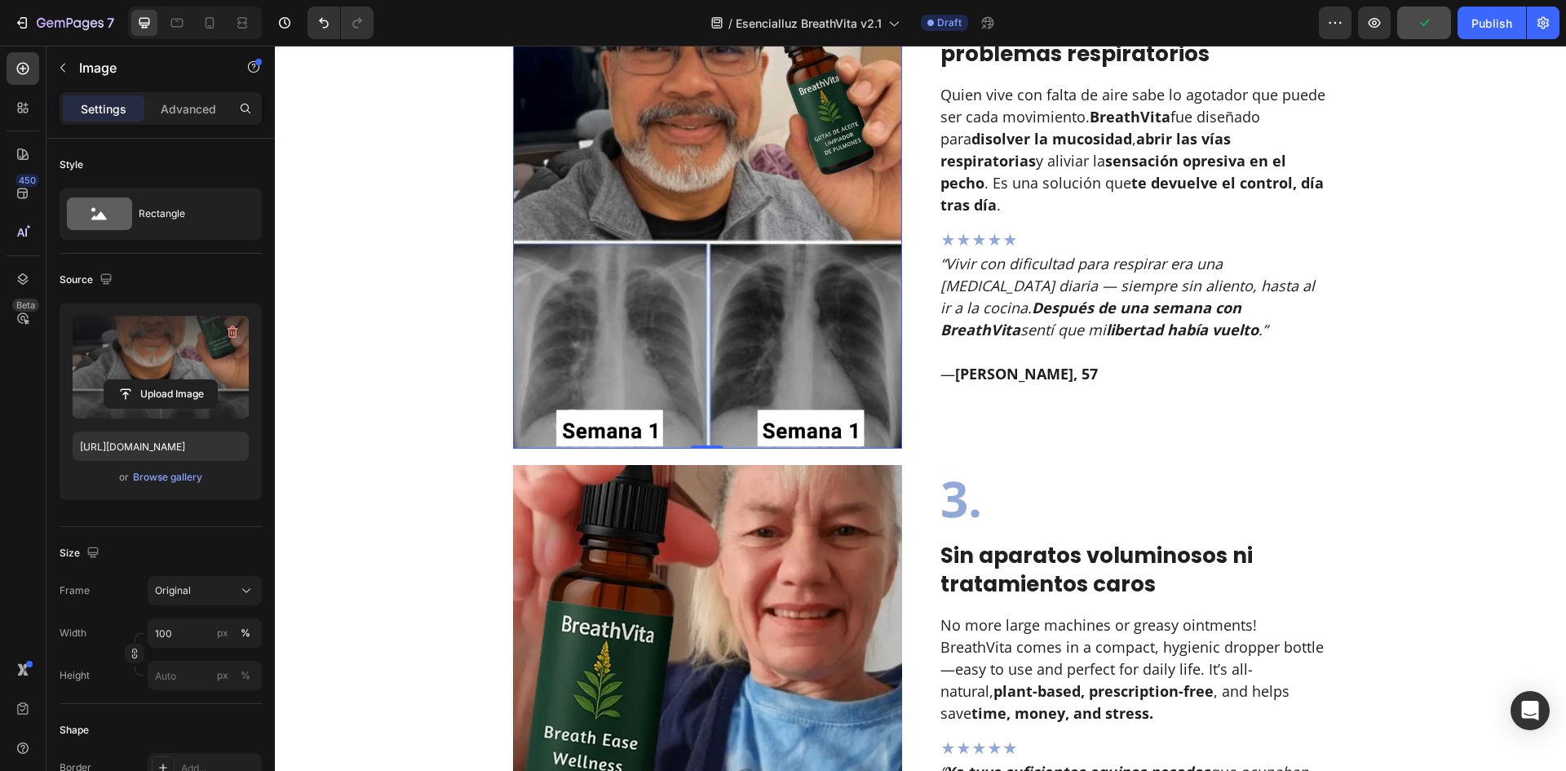
scroll to position [1739, 0]
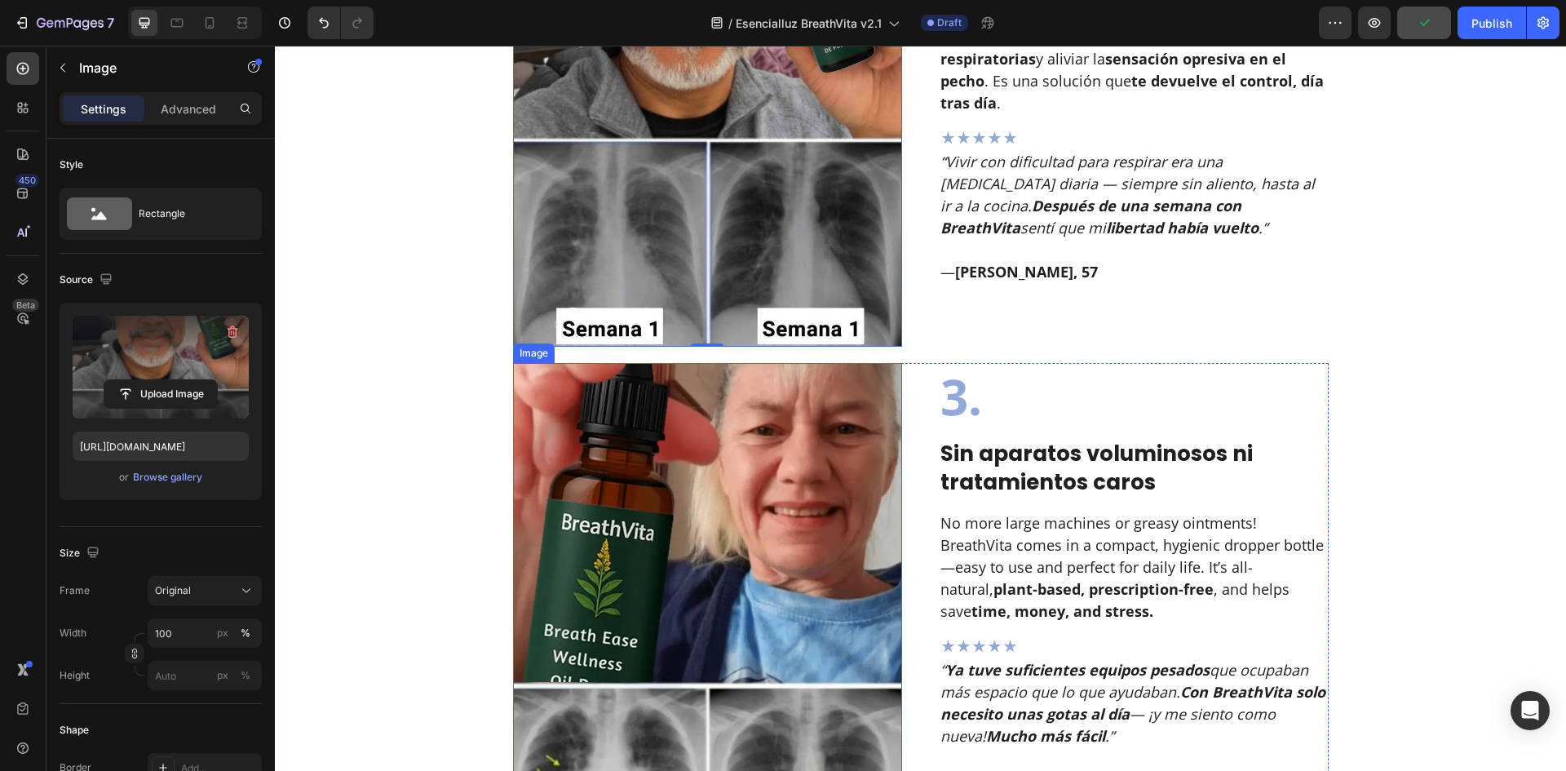
click at [652, 559] on img at bounding box center [708, 622] width 390 height 519
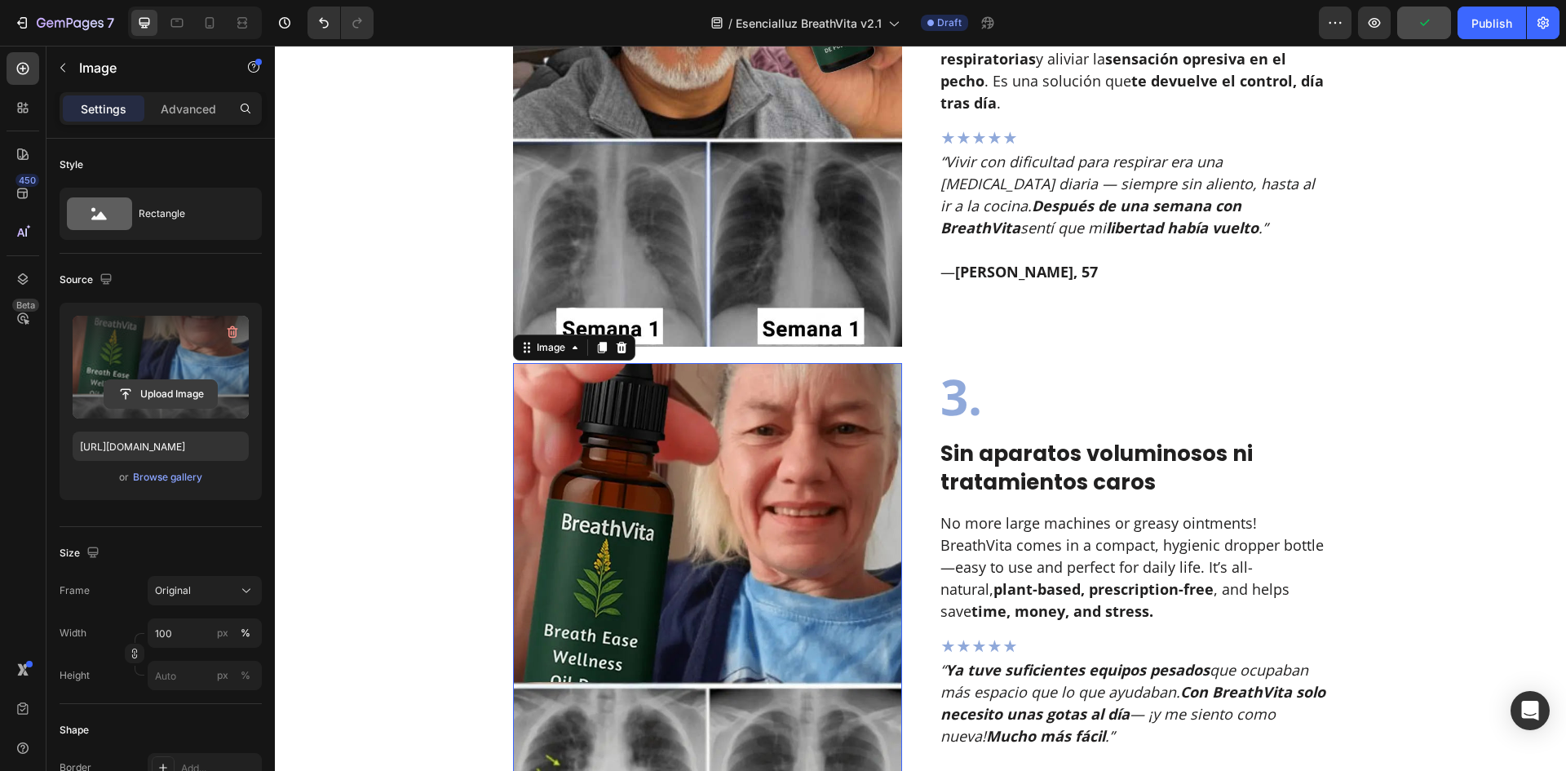
click at [196, 387] on input "file" at bounding box center [160, 394] width 113 height 28
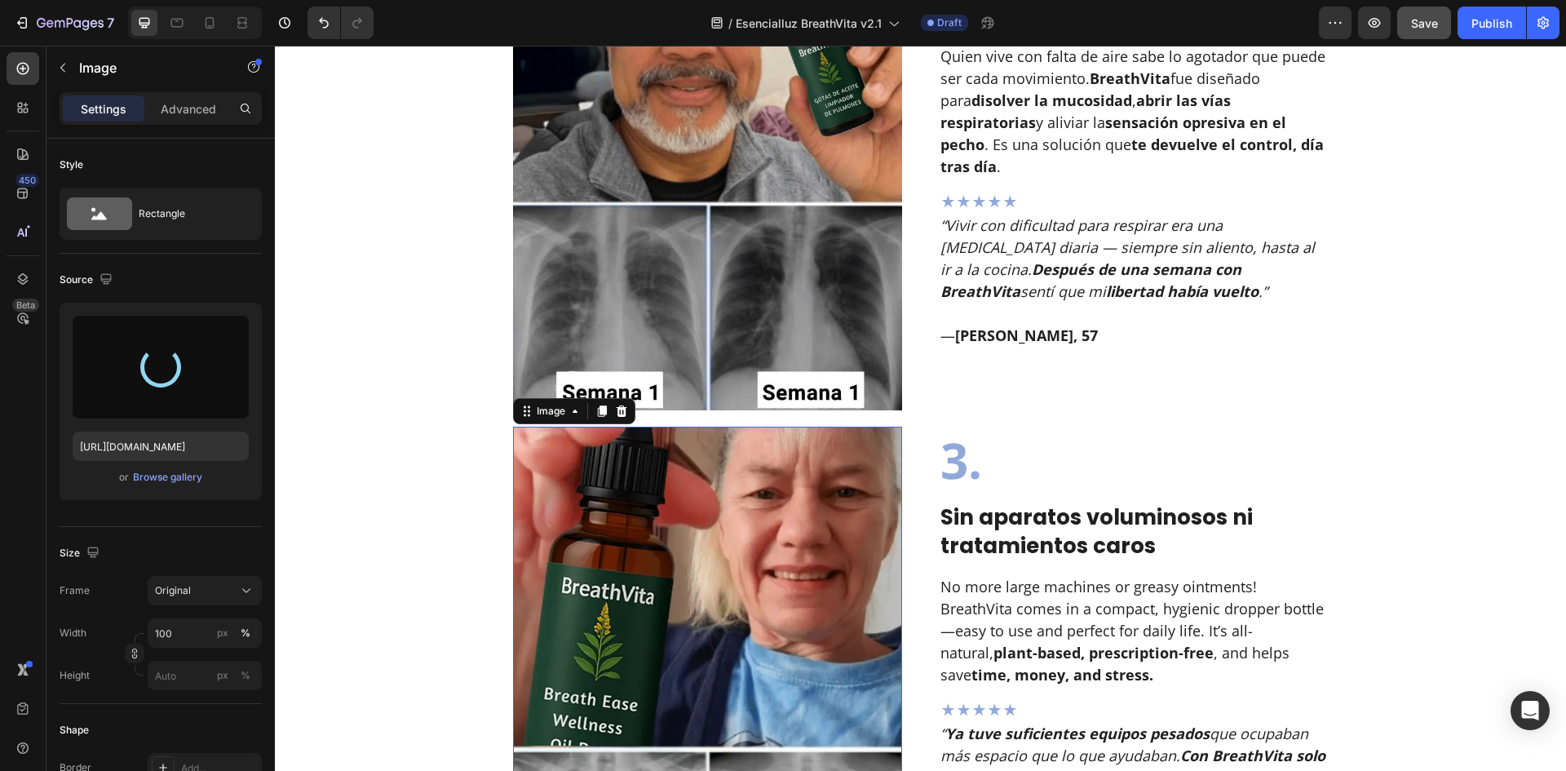
scroll to position [1522, 0]
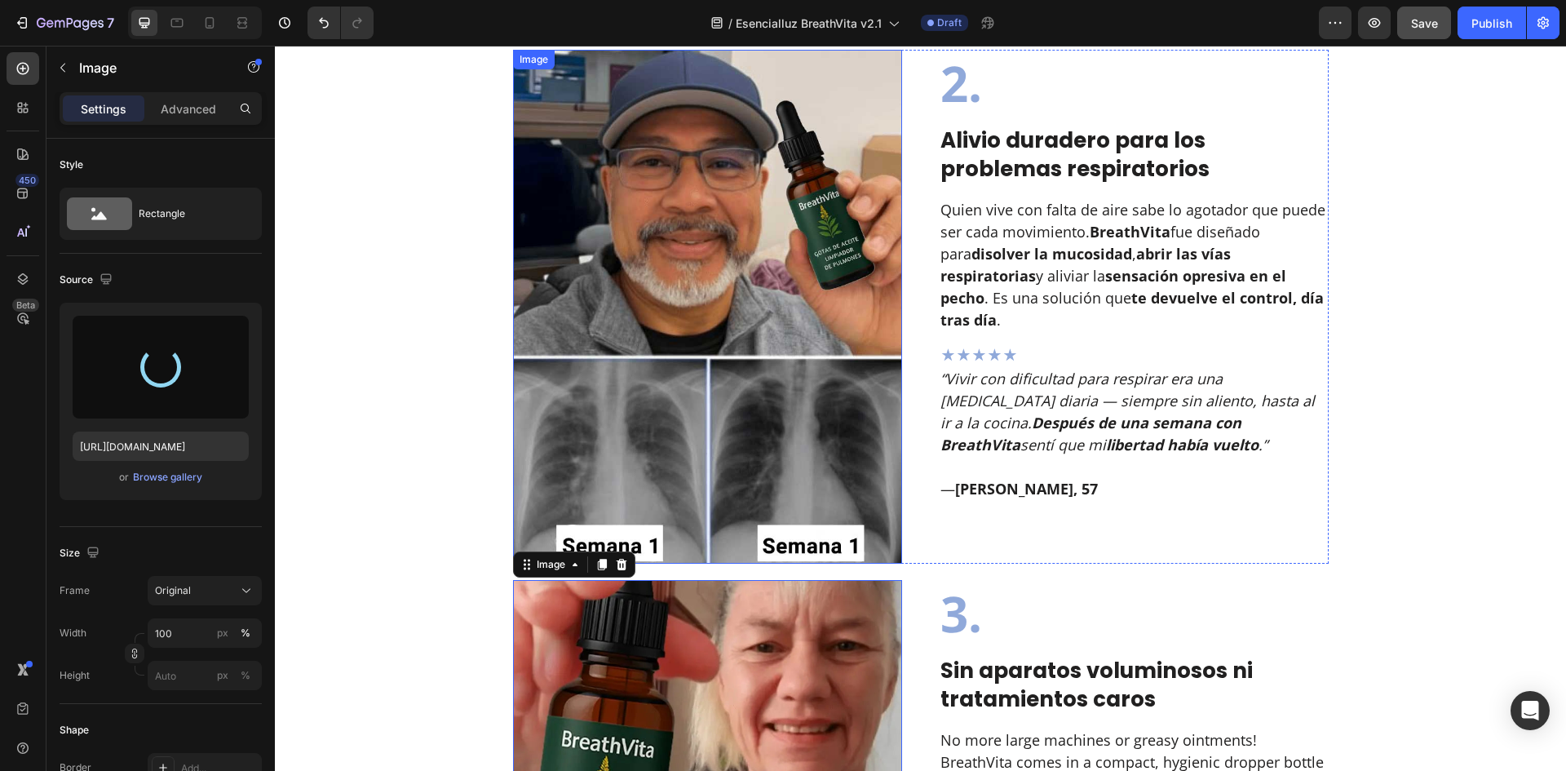
type input "https://cdn.shopify.com/s/files/1/0657/6783/3683/files/gempages_578032762192134…"
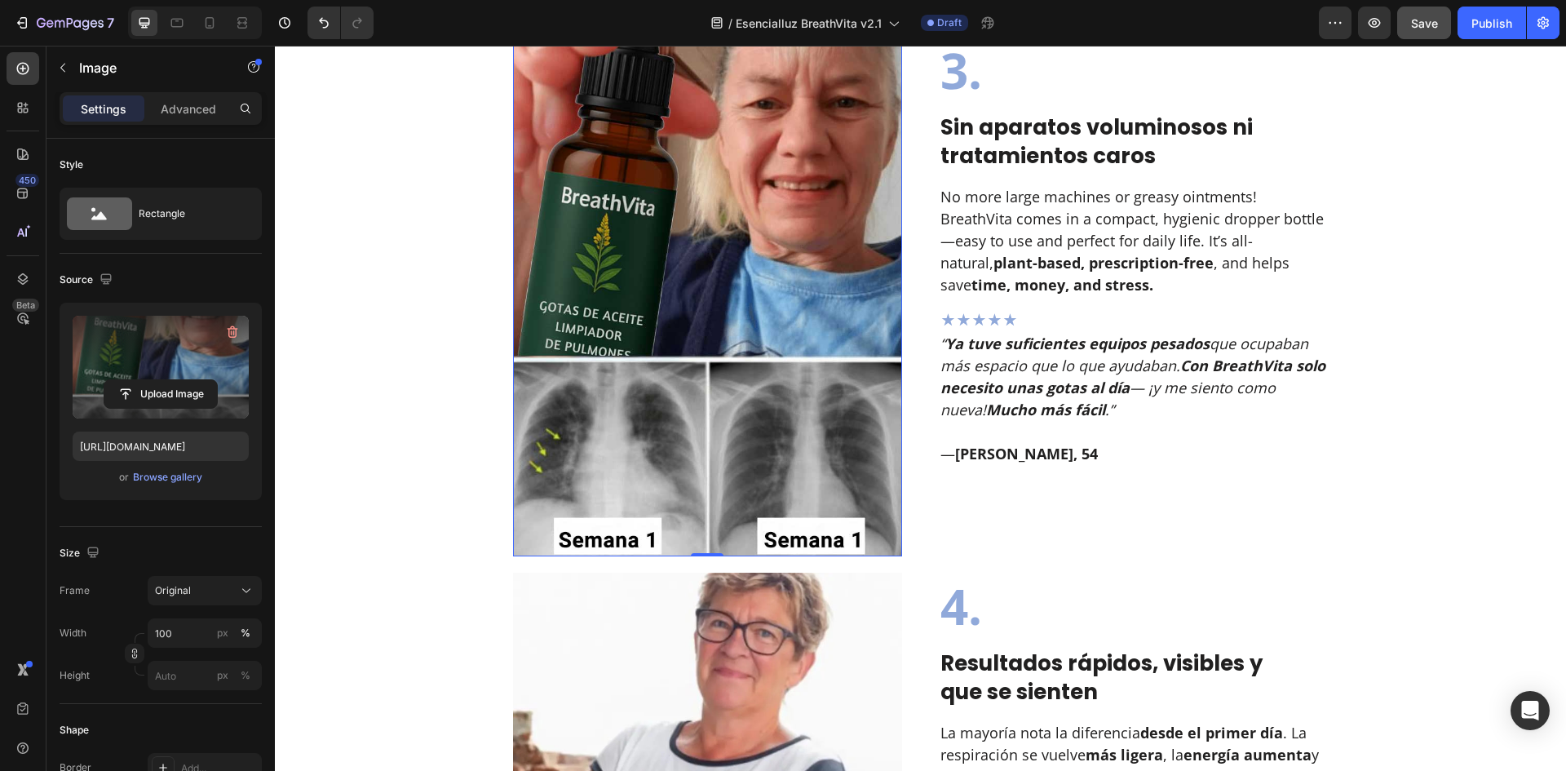
scroll to position [2283, 0]
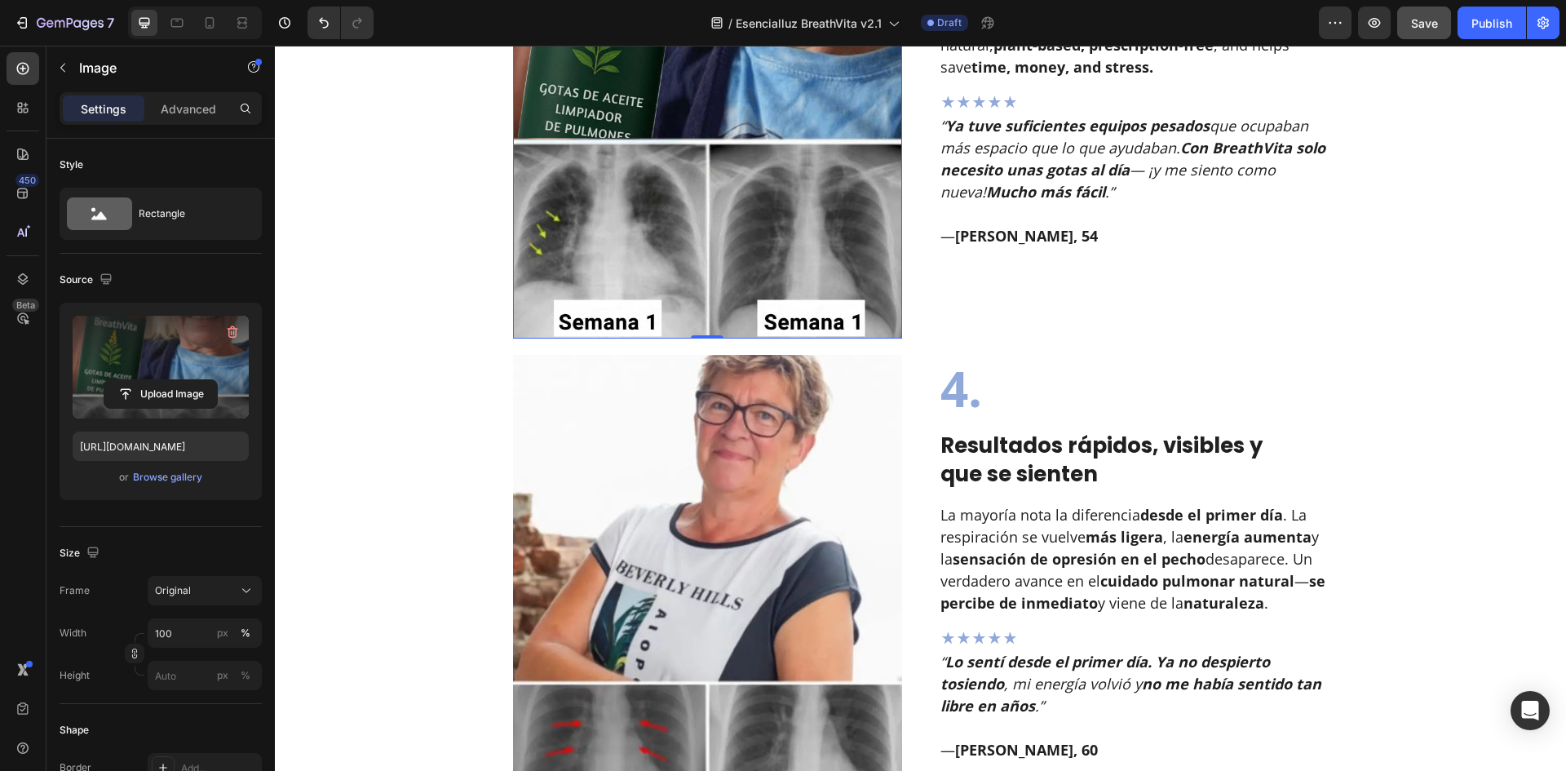
click at [640, 510] on img at bounding box center [708, 611] width 390 height 512
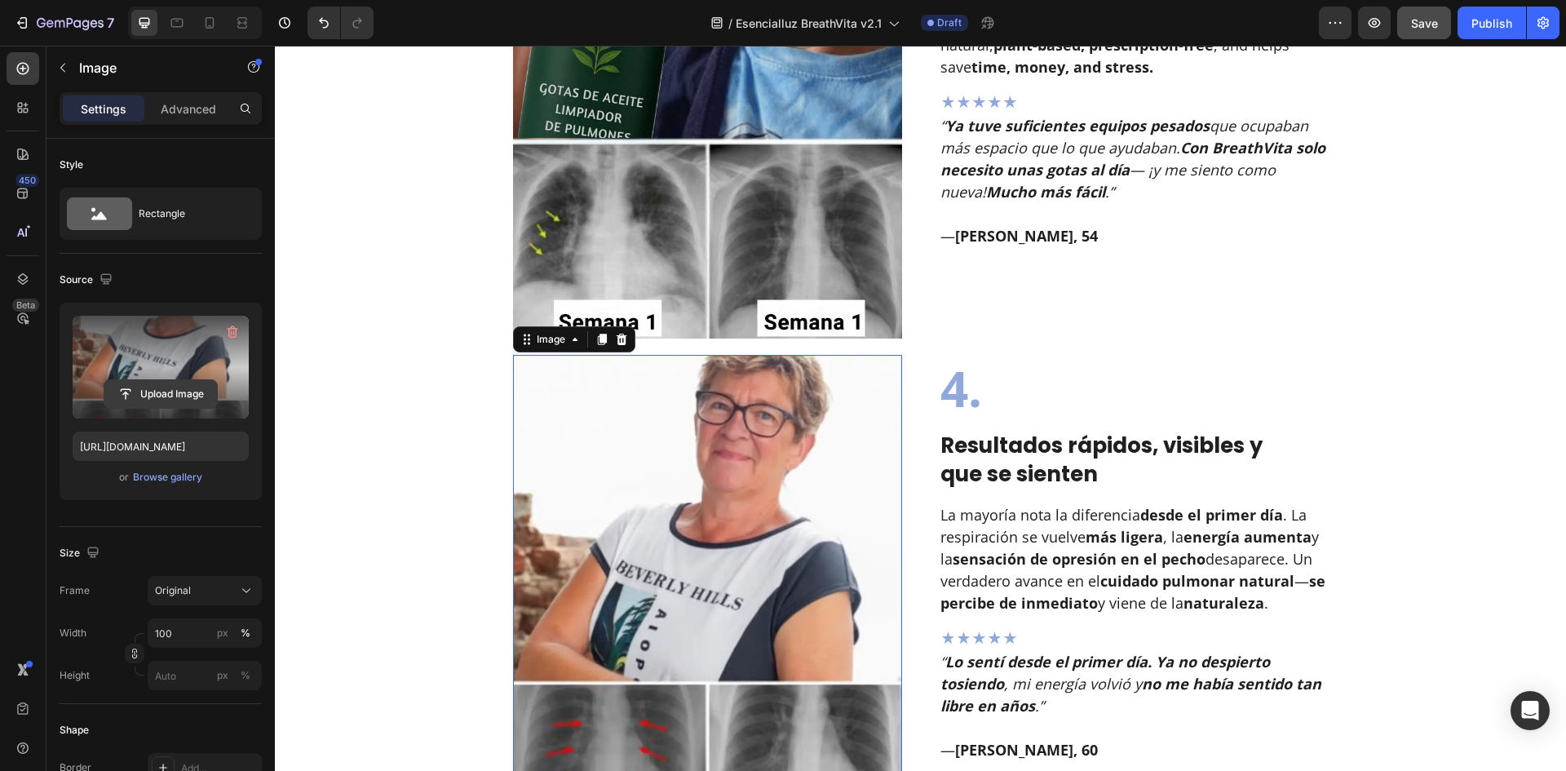
click at [148, 391] on input "file" at bounding box center [160, 394] width 113 height 28
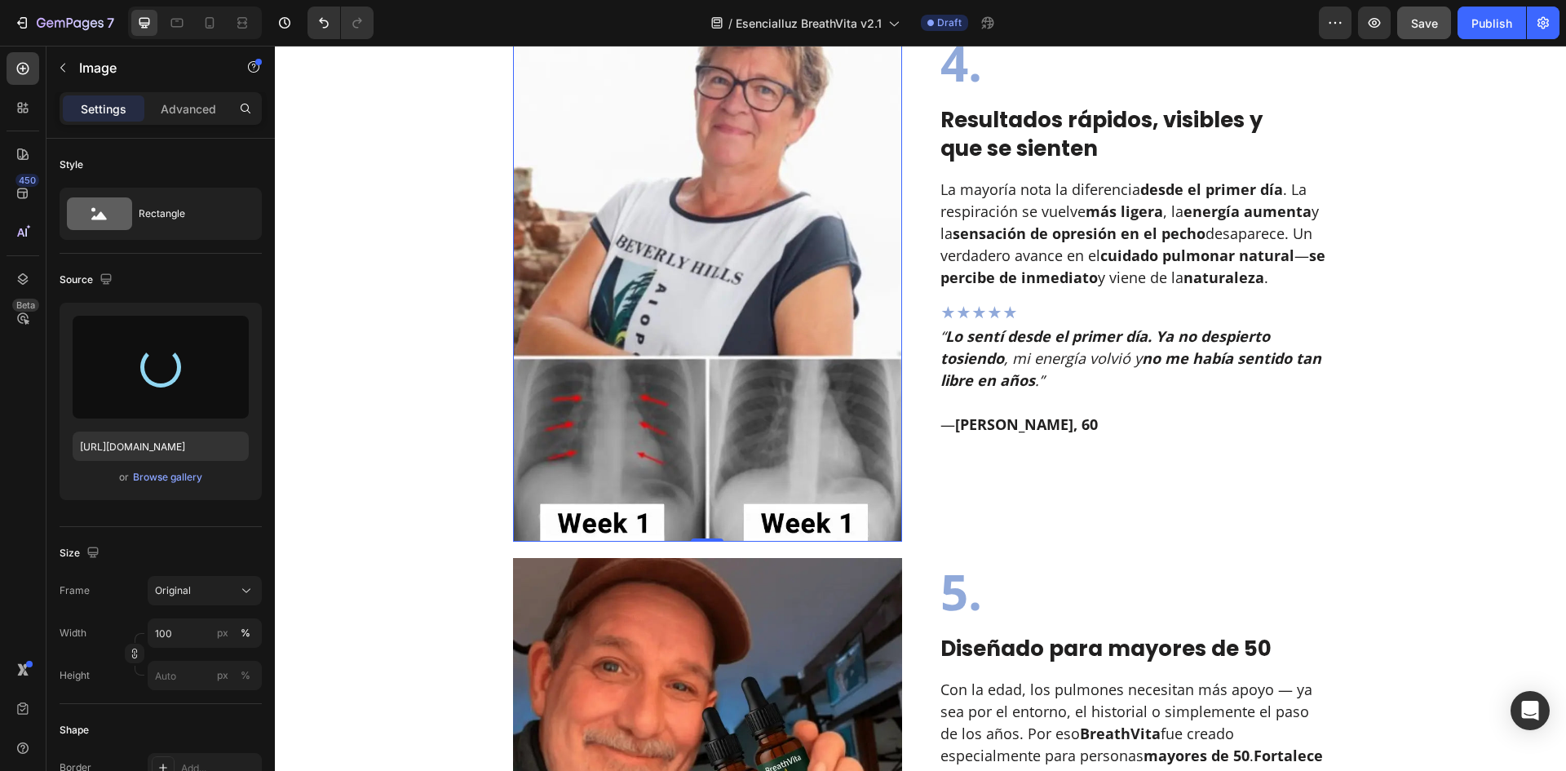
scroll to position [2609, 0]
type input "https://cdn.shopify.com/s/files/1/0657/6783/3683/files/gempages_578032762192134…"
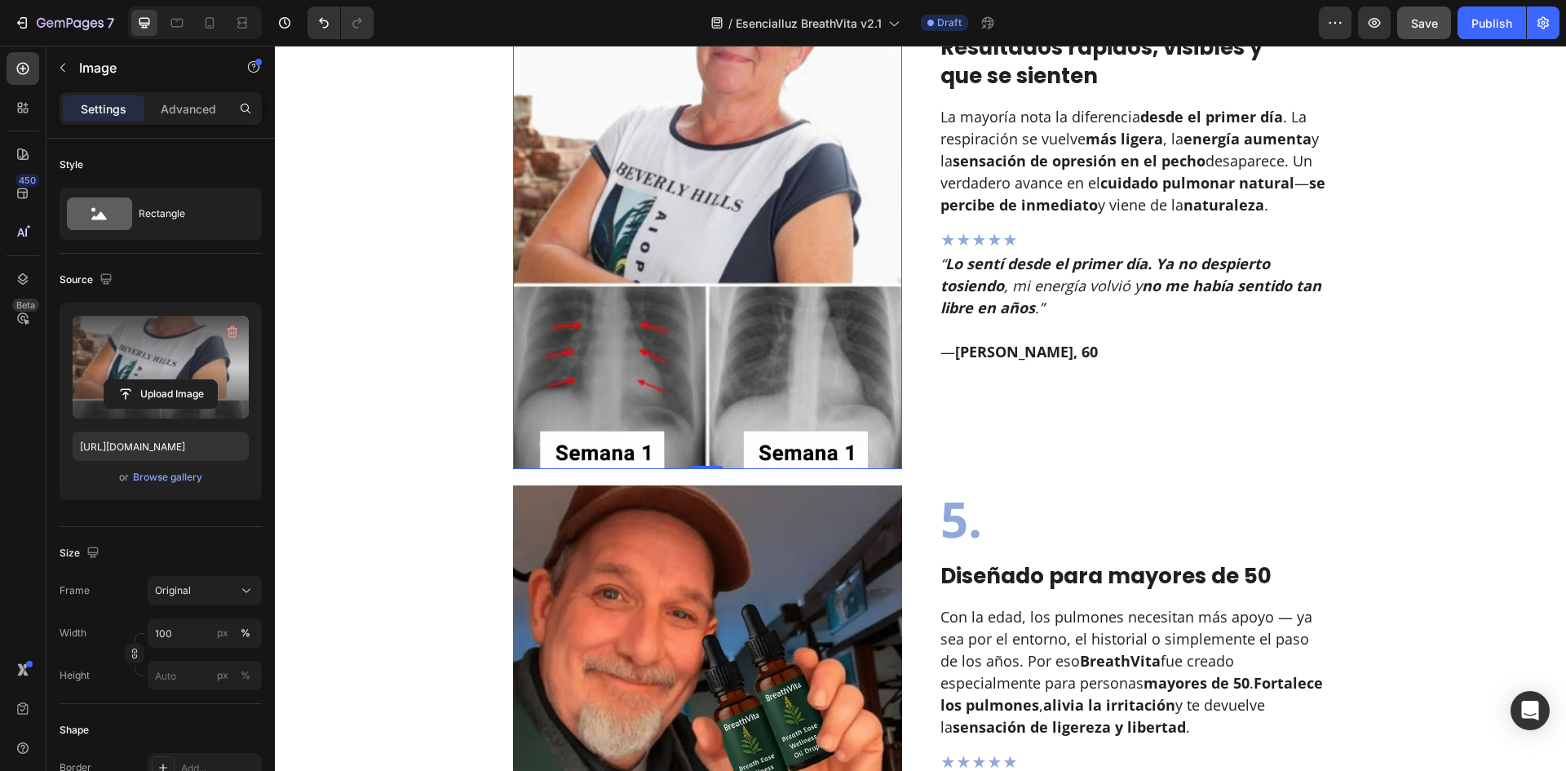
scroll to position [2718, 0]
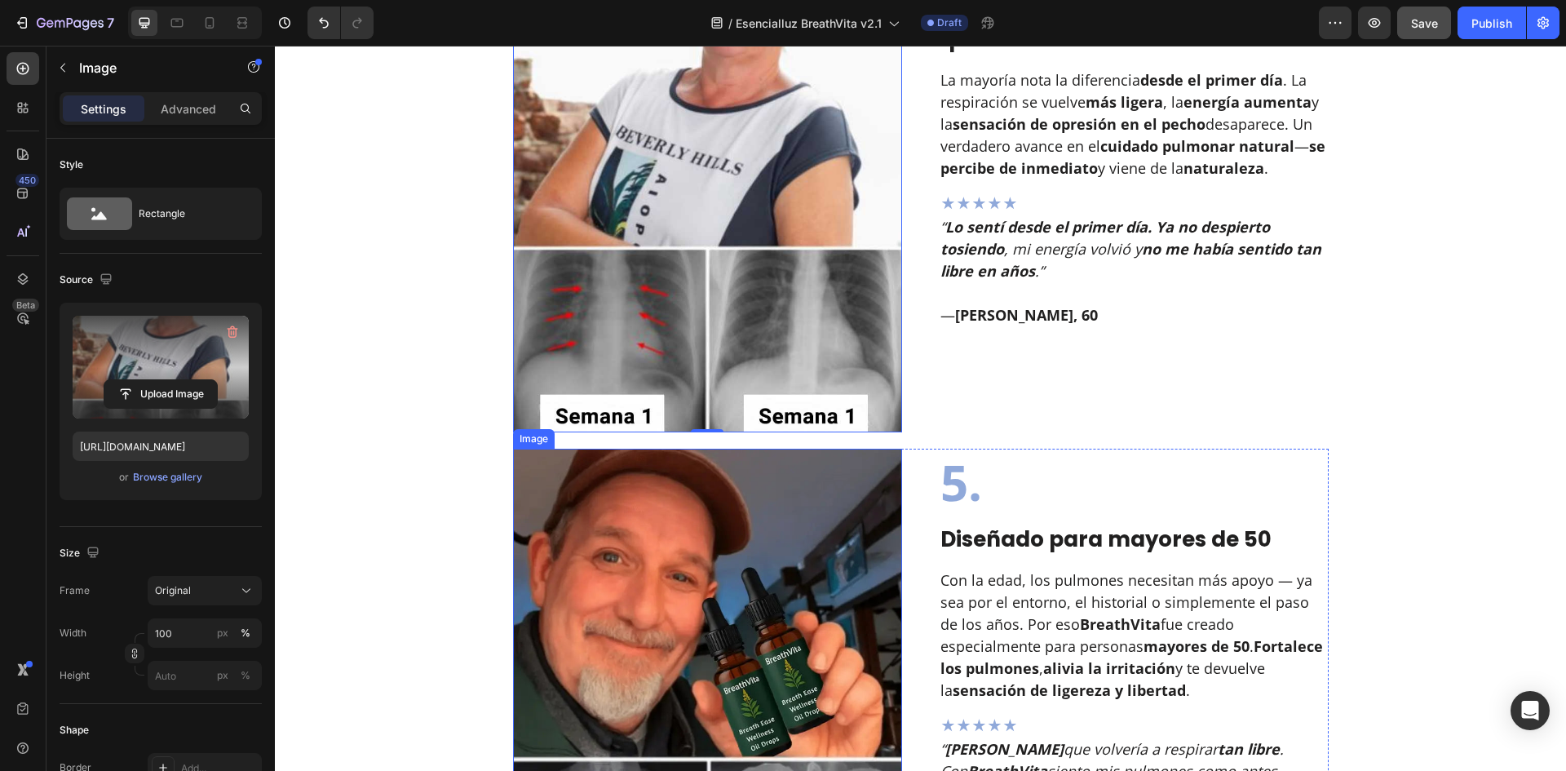
click at [739, 523] on img at bounding box center [708, 705] width 390 height 514
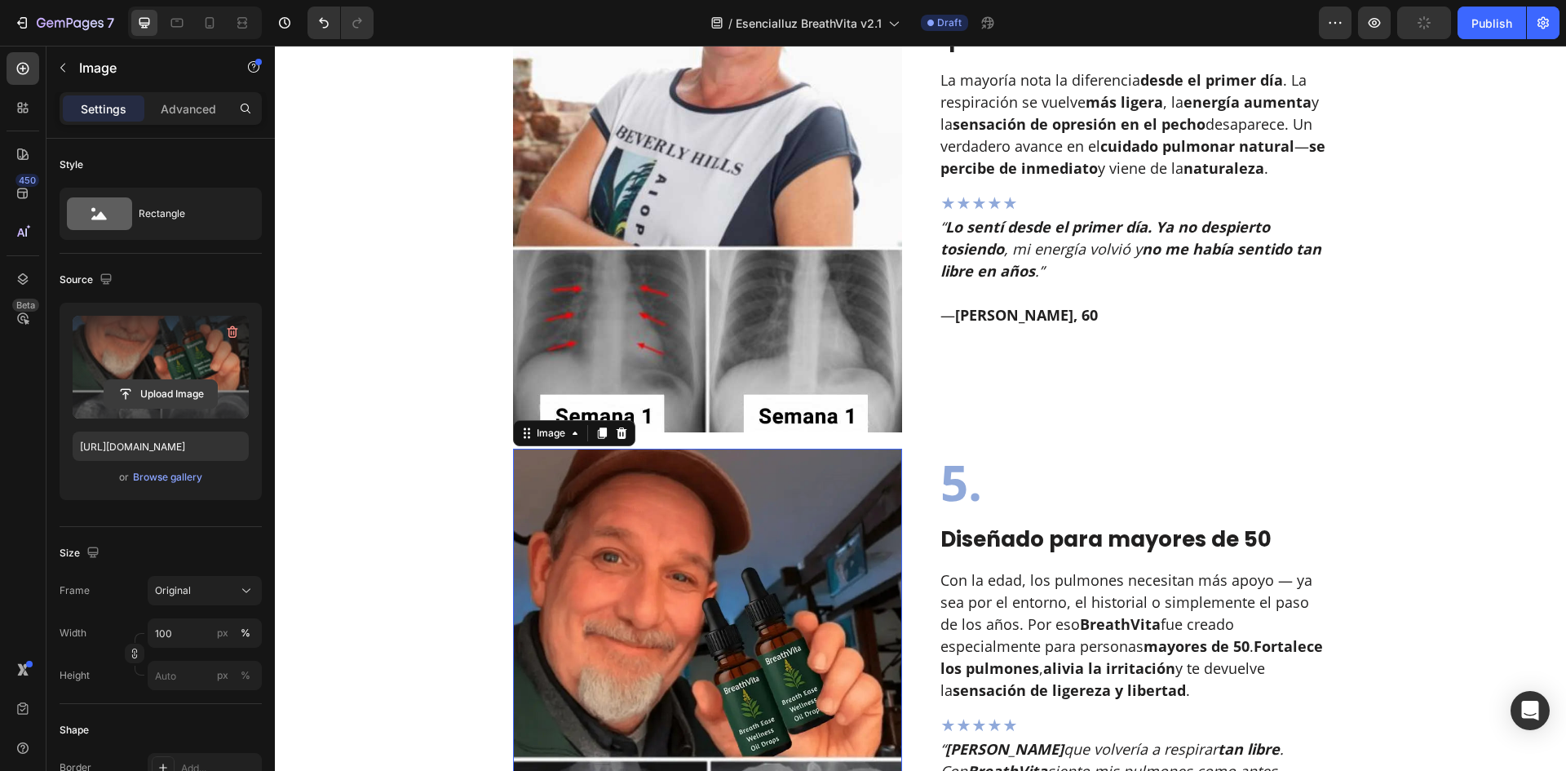
click at [175, 393] on input "file" at bounding box center [160, 394] width 113 height 28
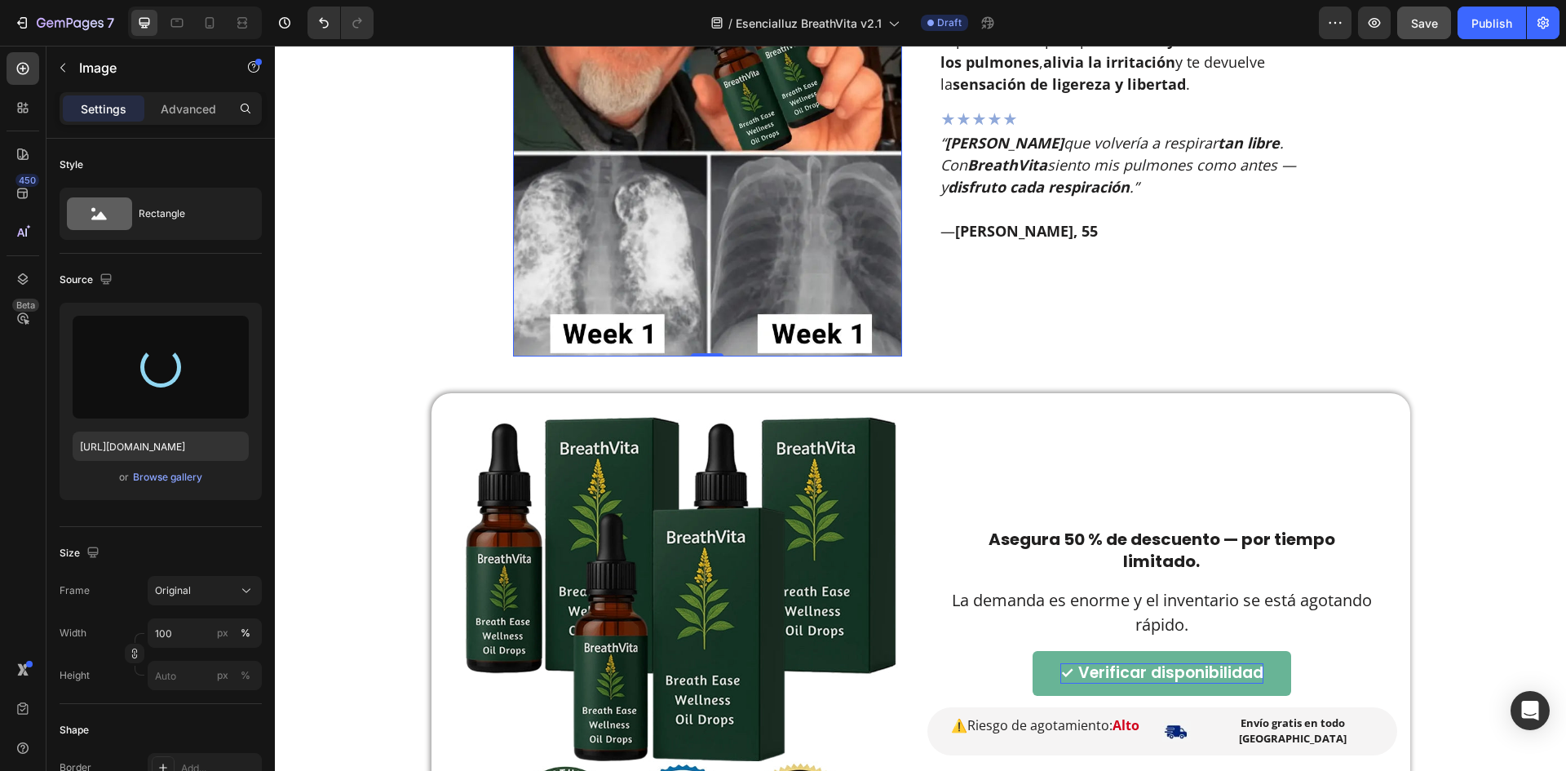
scroll to position [3370, 0]
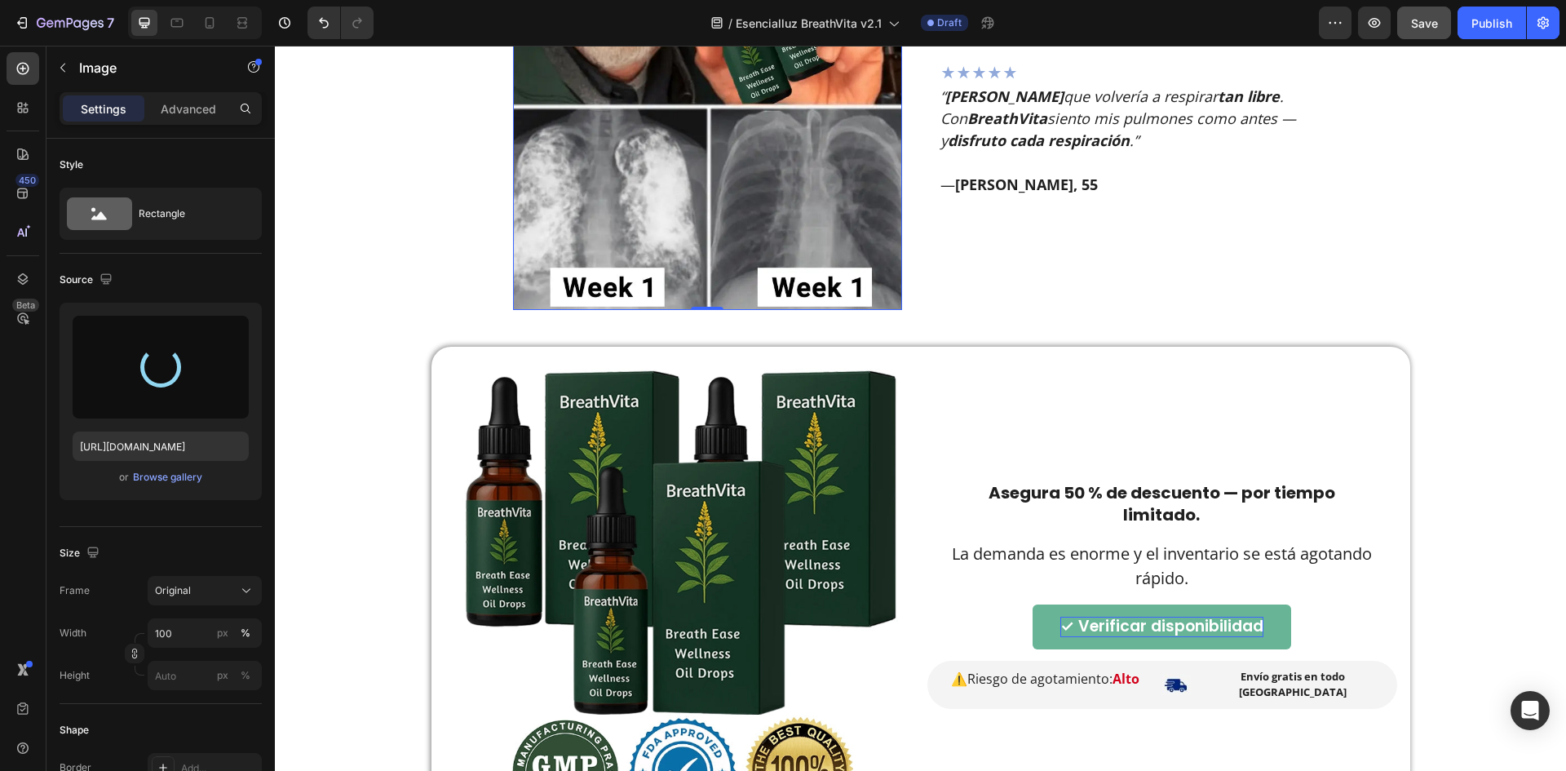
type input "https://cdn.shopify.com/s/files/1/0657/6783/3683/files/gempages_578032762192134…"
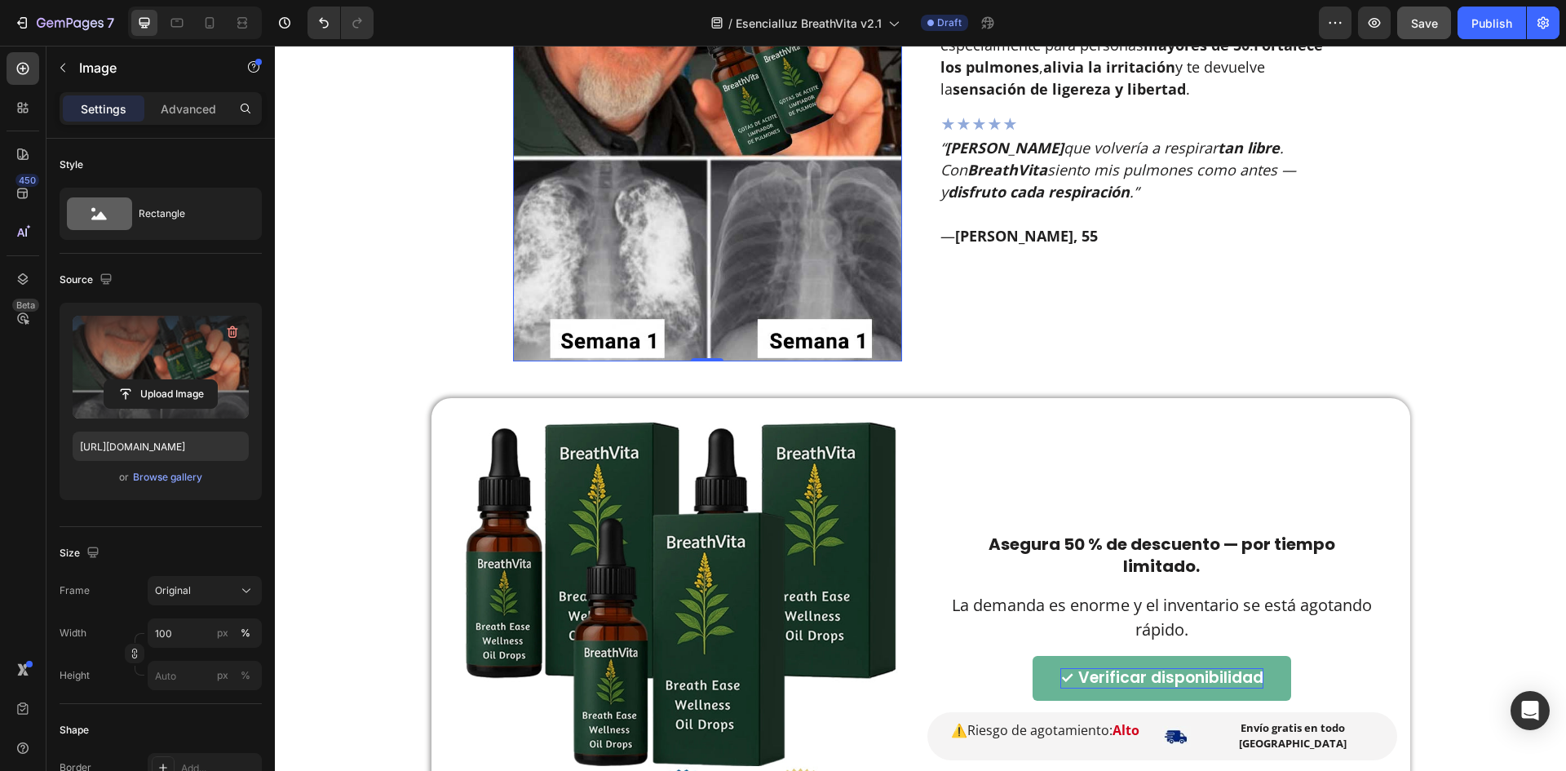
scroll to position [3479, 0]
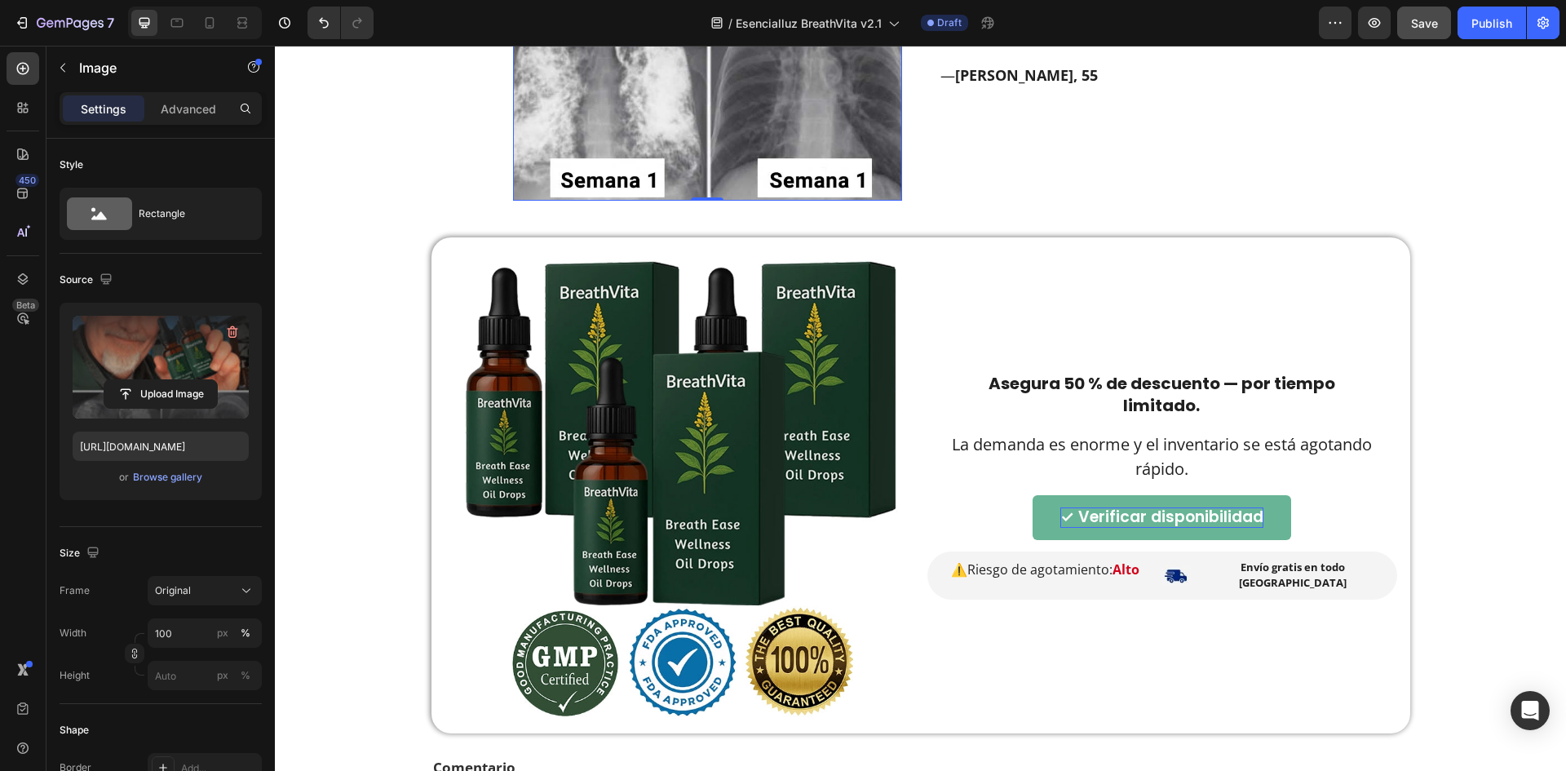
click at [722, 401] on img at bounding box center [679, 485] width 470 height 470
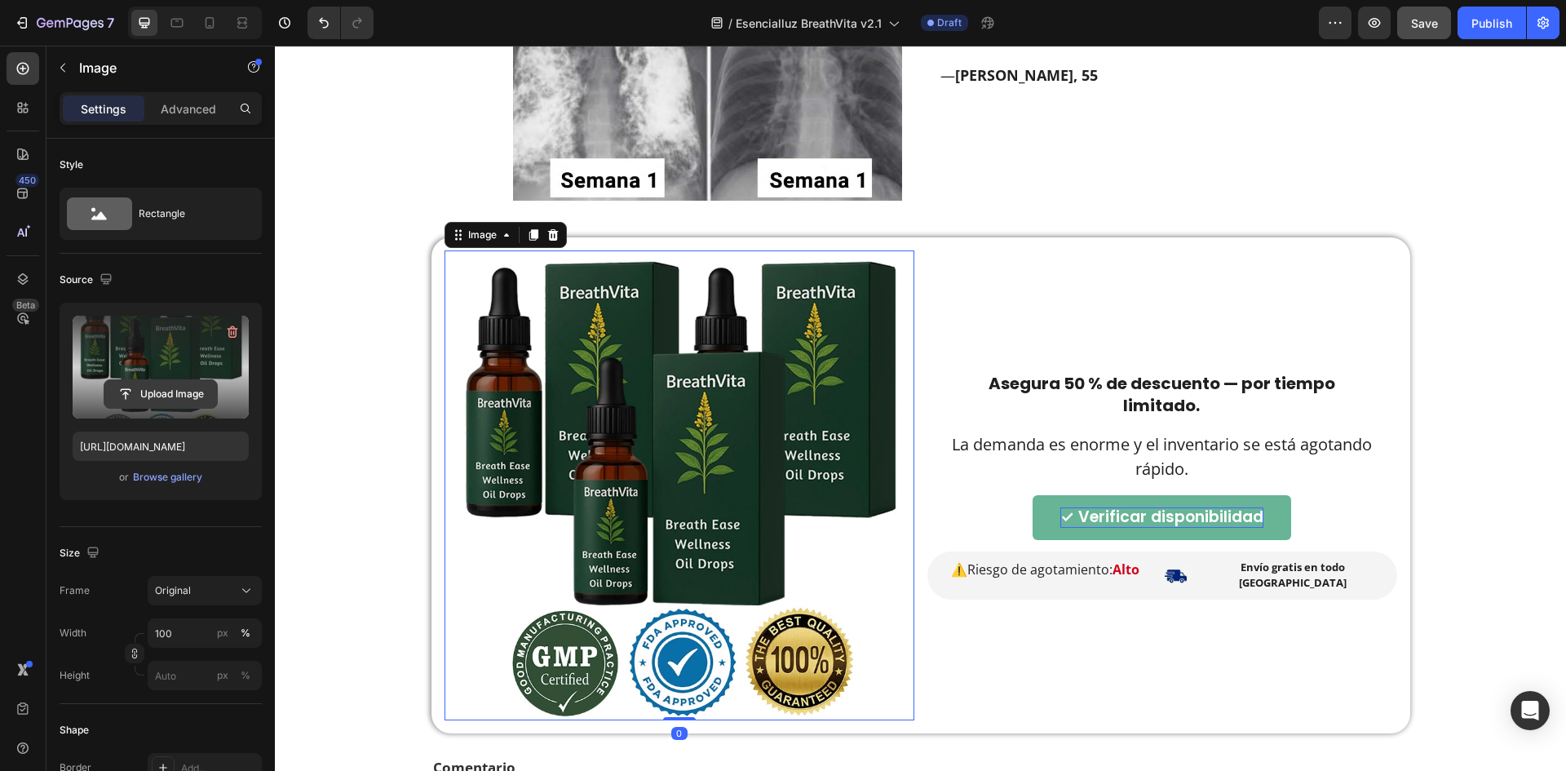
click at [152, 401] on input "file" at bounding box center [160, 394] width 113 height 28
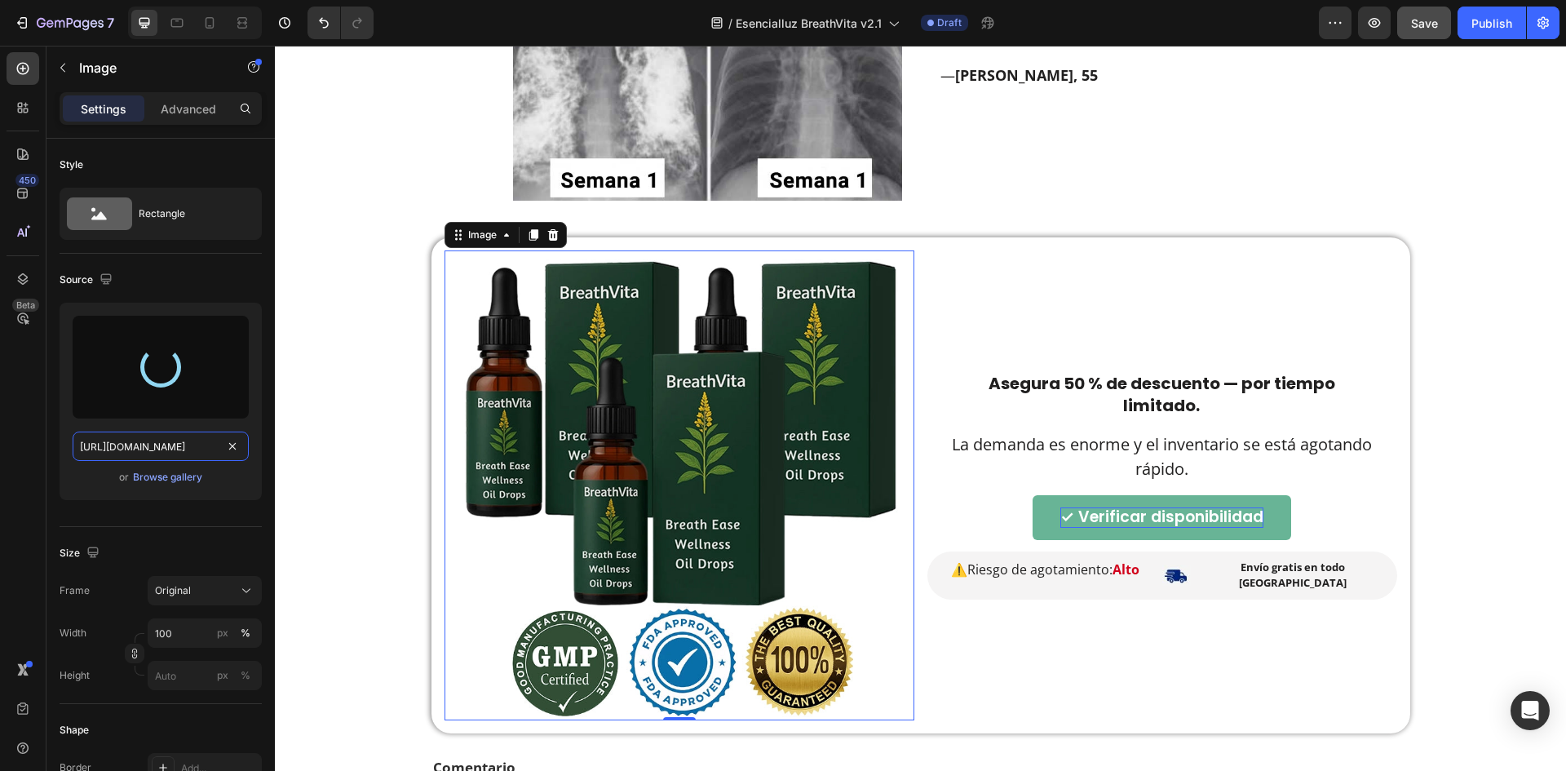
click at [197, 445] on input "https://cdn.shopify.com/s/files/1/0657/6783/3683/files/gempages_578032762192134…" at bounding box center [161, 445] width 176 height 29
type input "https://cdn.shopify.com/s/files/1/0657/6783/3683/files/gempages_578032762192134…"
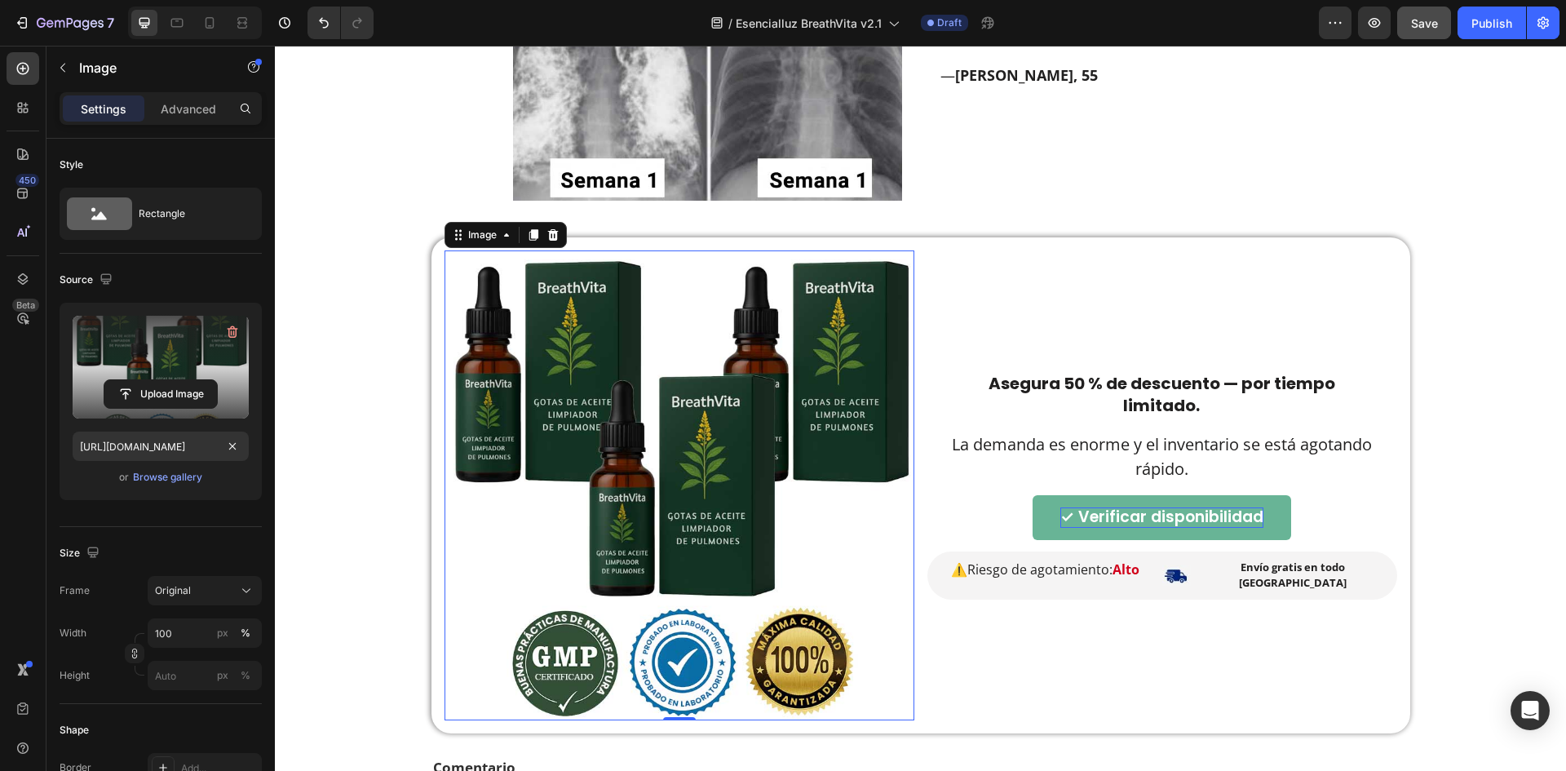
click at [199, 443] on input "https://cdn.shopify.com/s/files/1/0657/6783/3683/files/gempages_578032762192134…" at bounding box center [161, 445] width 176 height 29
click at [168, 22] on div at bounding box center [177, 23] width 26 height 26
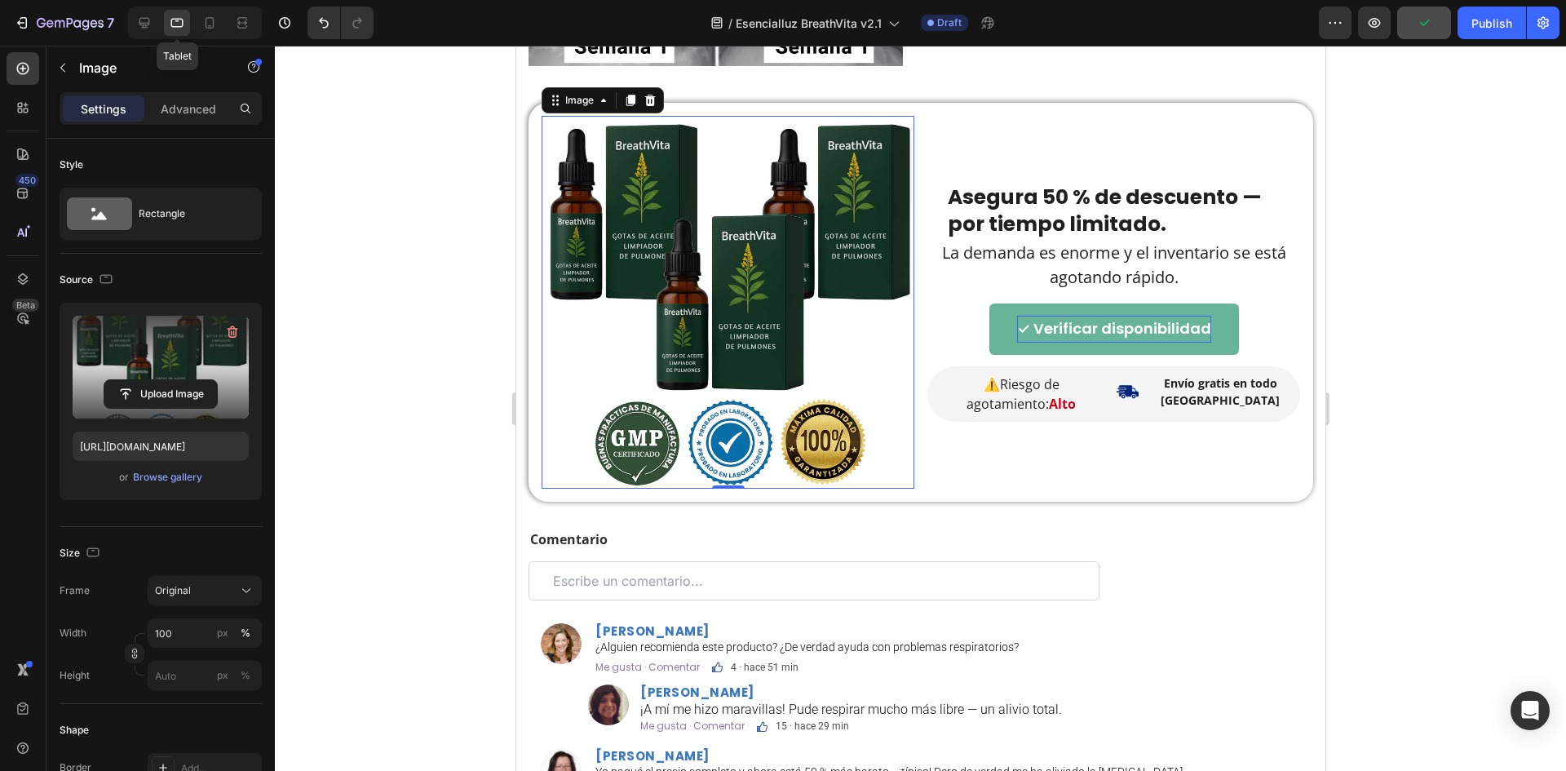
scroll to position [3332, 0]
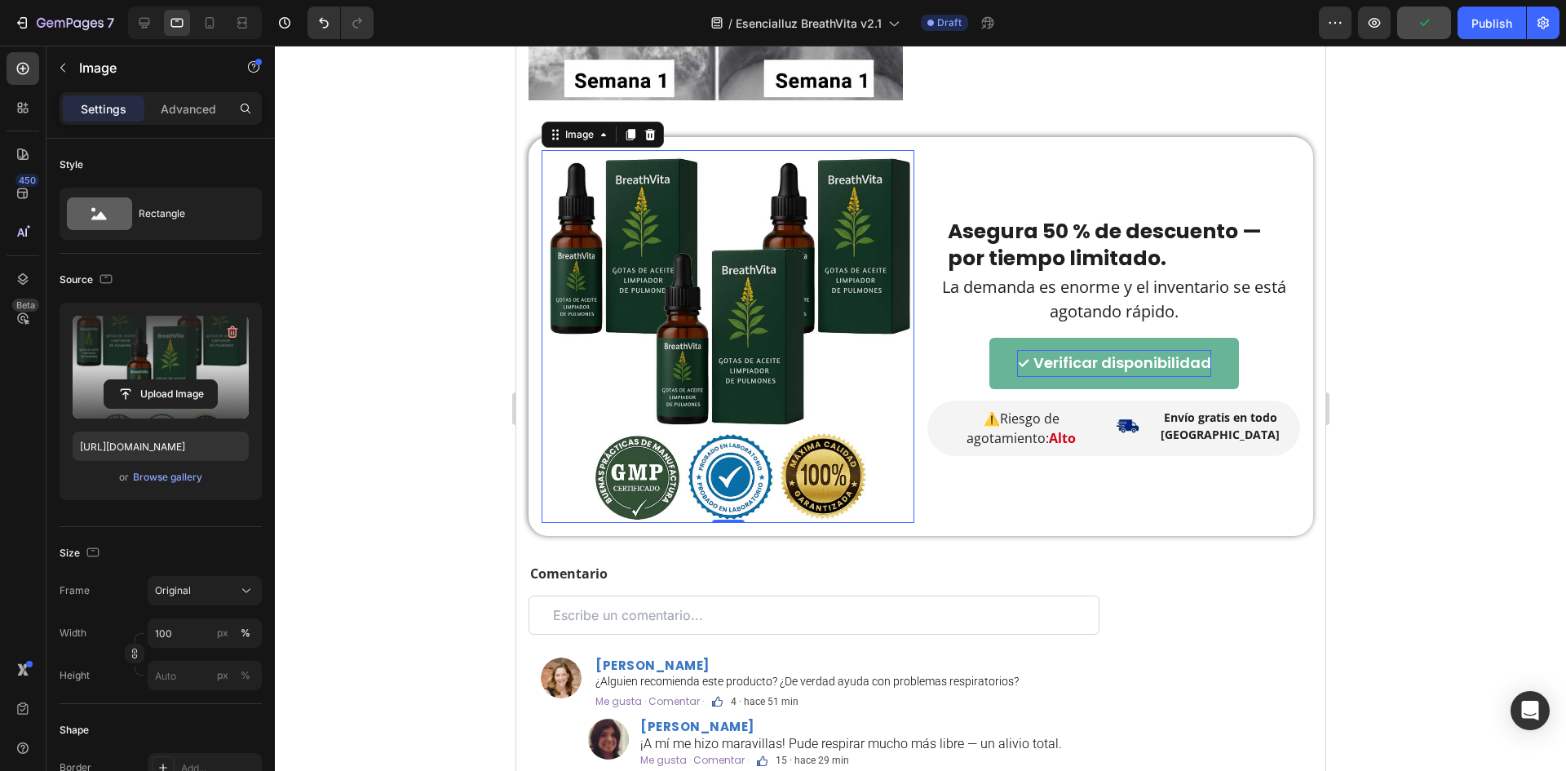
click at [192, 21] on div at bounding box center [195, 23] width 134 height 33
click at [208, 21] on icon at bounding box center [209, 23] width 16 height 16
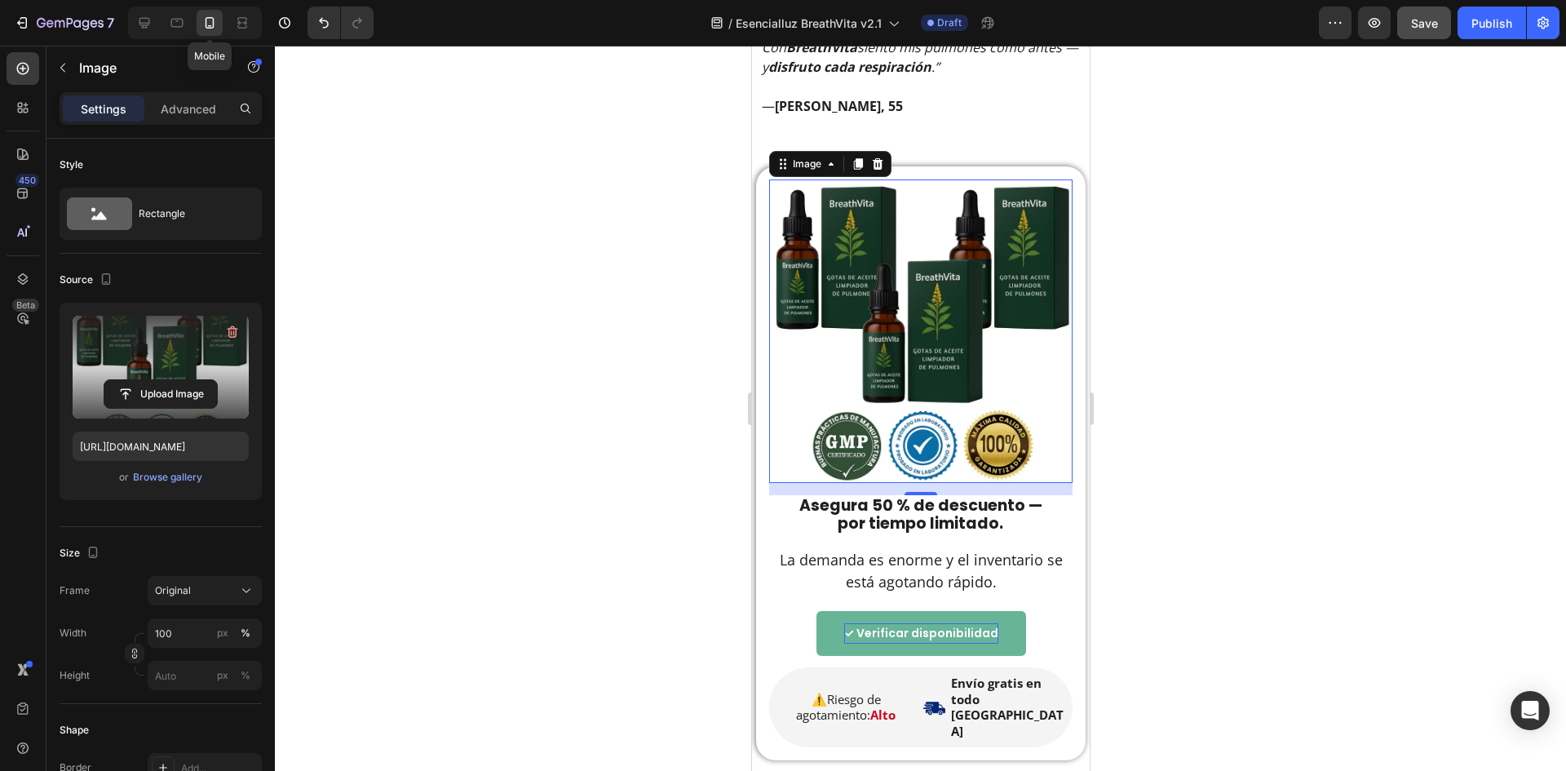
scroll to position [4990, 0]
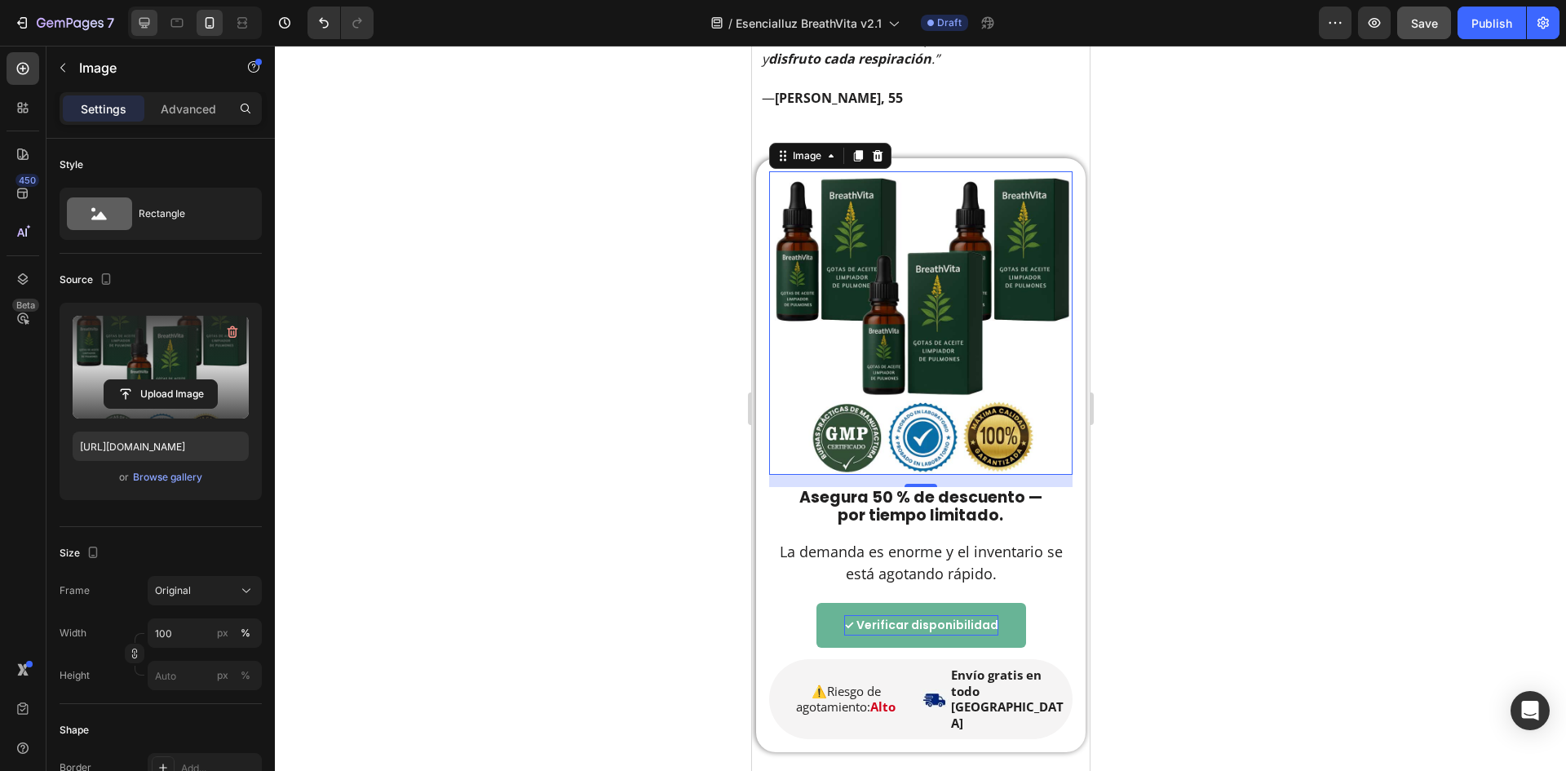
click at [152, 27] on div at bounding box center [144, 23] width 26 height 26
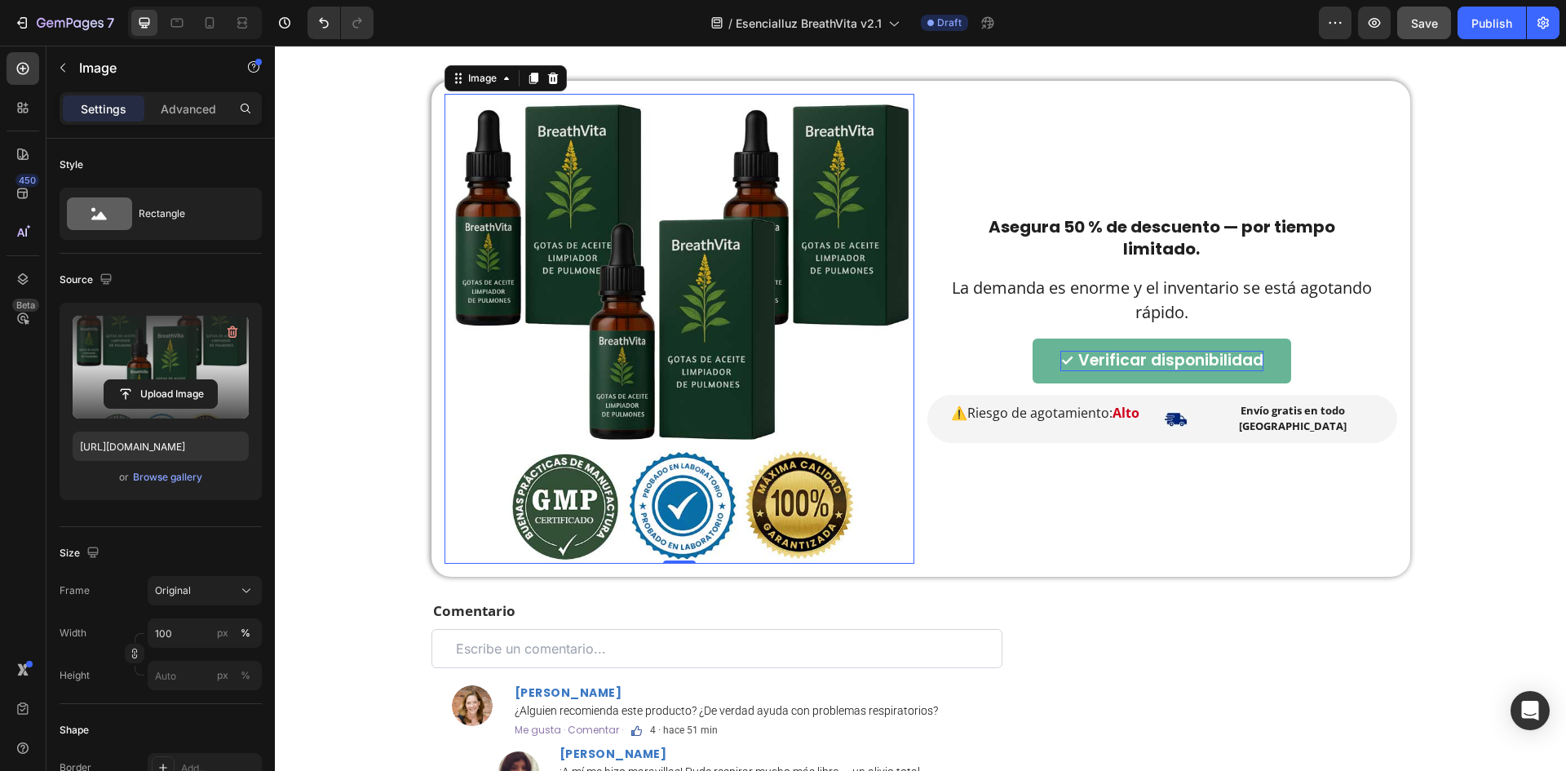
scroll to position [3627, 0]
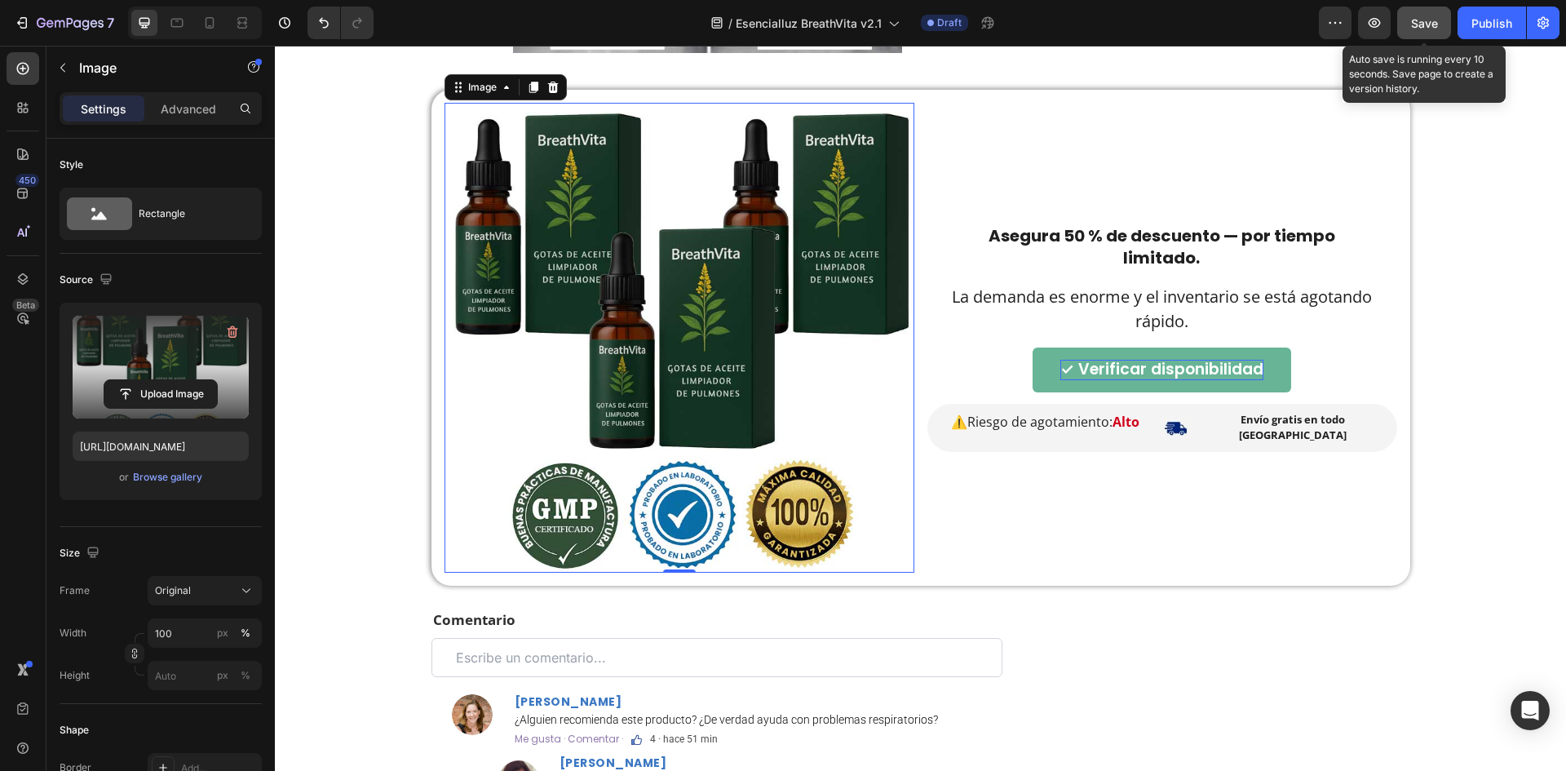
click at [1438, 33] on button "Save" at bounding box center [1424, 23] width 54 height 33
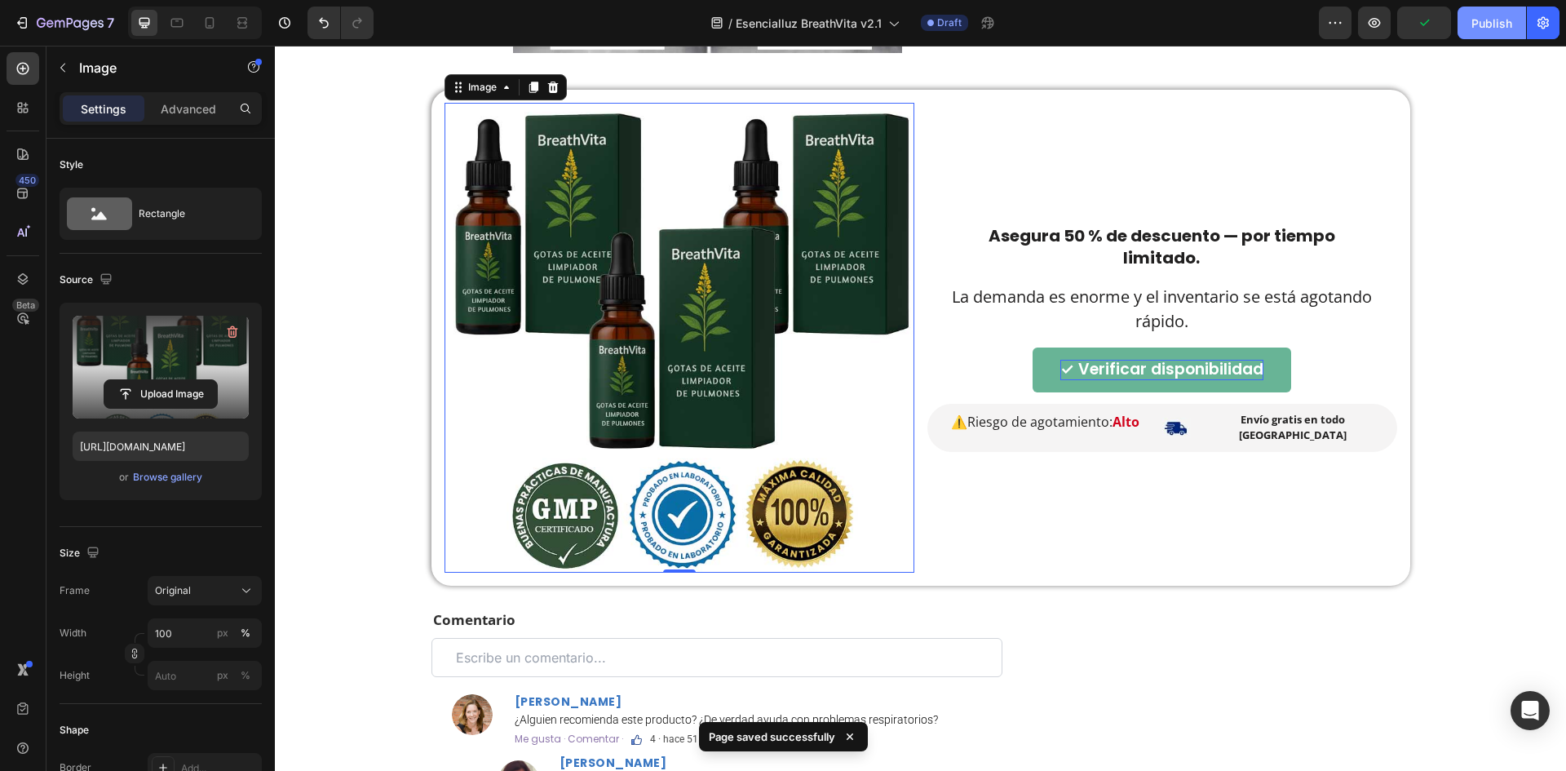
click at [1480, 24] on div "Publish" at bounding box center [1491, 23] width 41 height 17
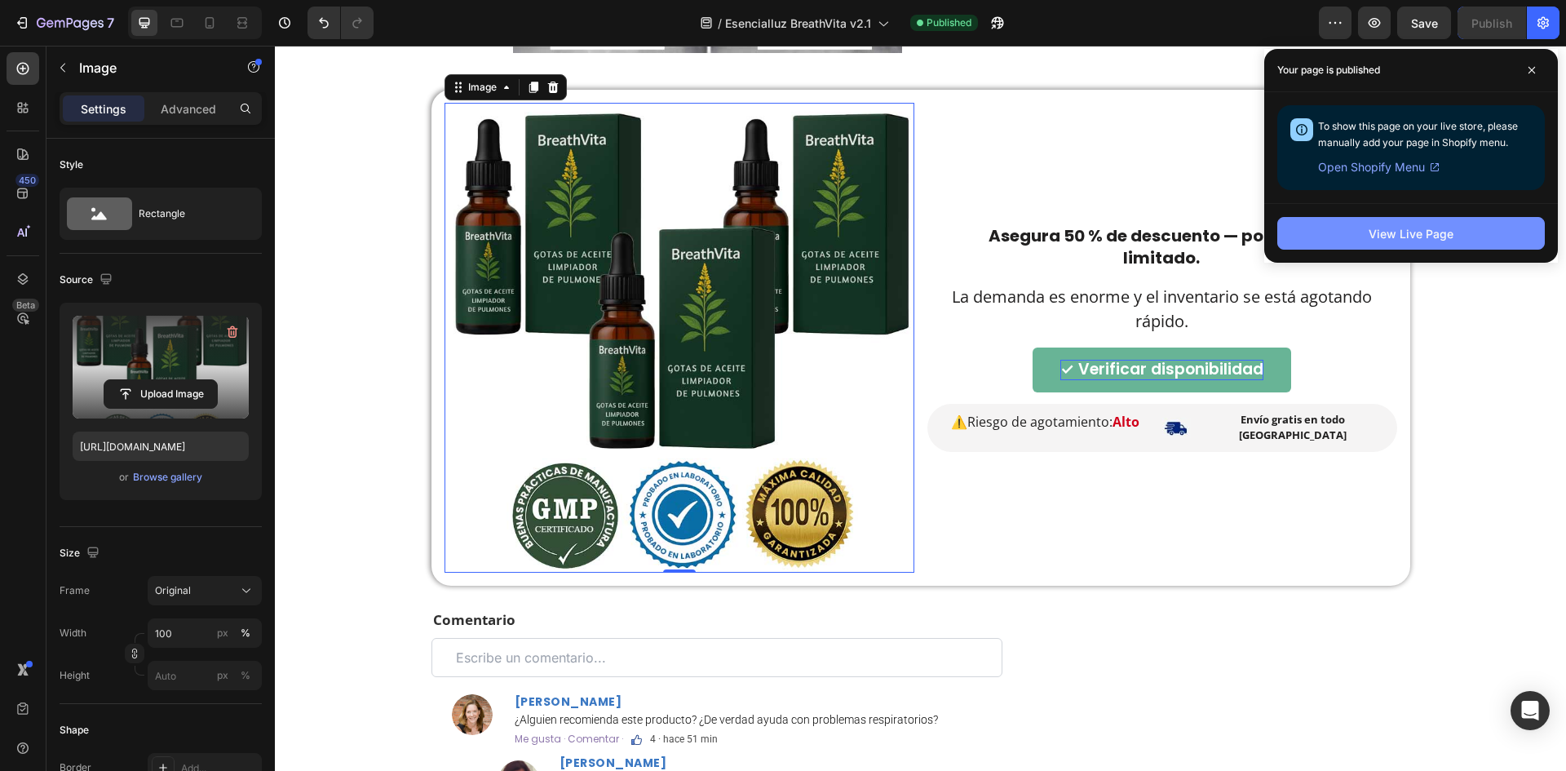
click at [1358, 233] on button "View Live Page" at bounding box center [1410, 233] width 267 height 33
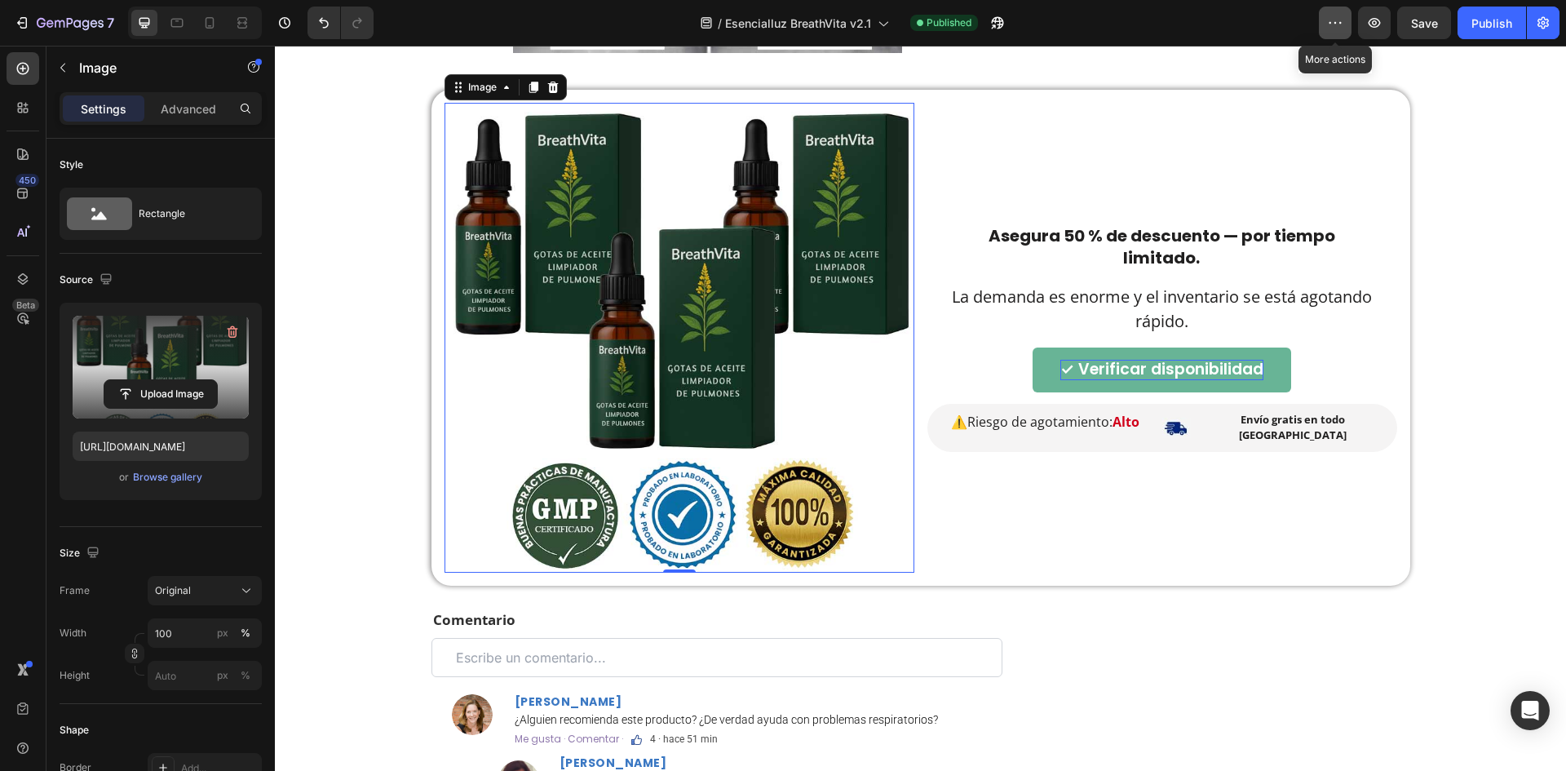
click at [1344, 25] on button "button" at bounding box center [1335, 23] width 33 height 33
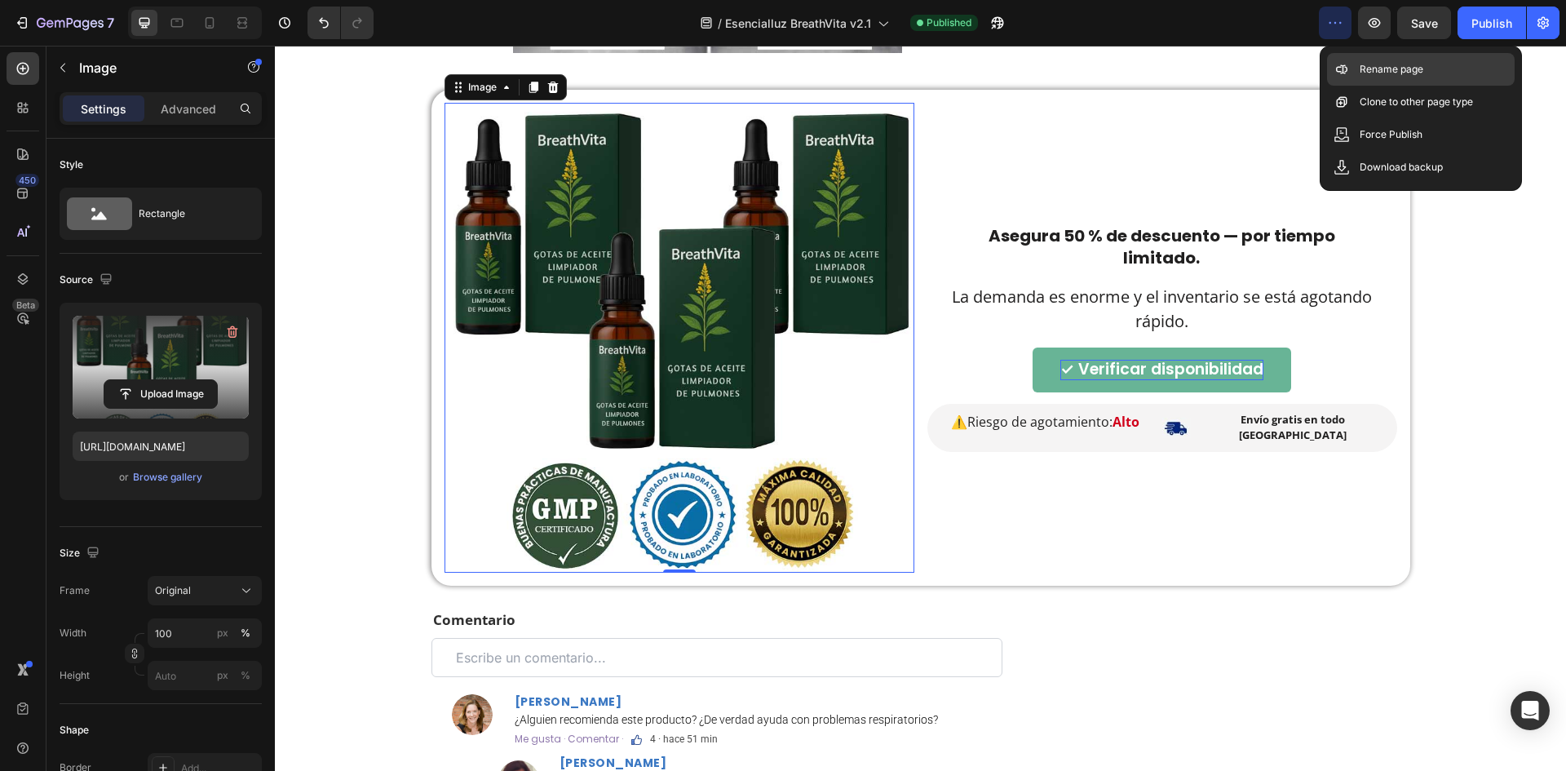
drag, startPoint x: 1378, startPoint y: 75, endPoint x: 1356, endPoint y: 85, distance: 24.1
click at [1378, 74] on p "Rename page" at bounding box center [1391, 69] width 64 height 16
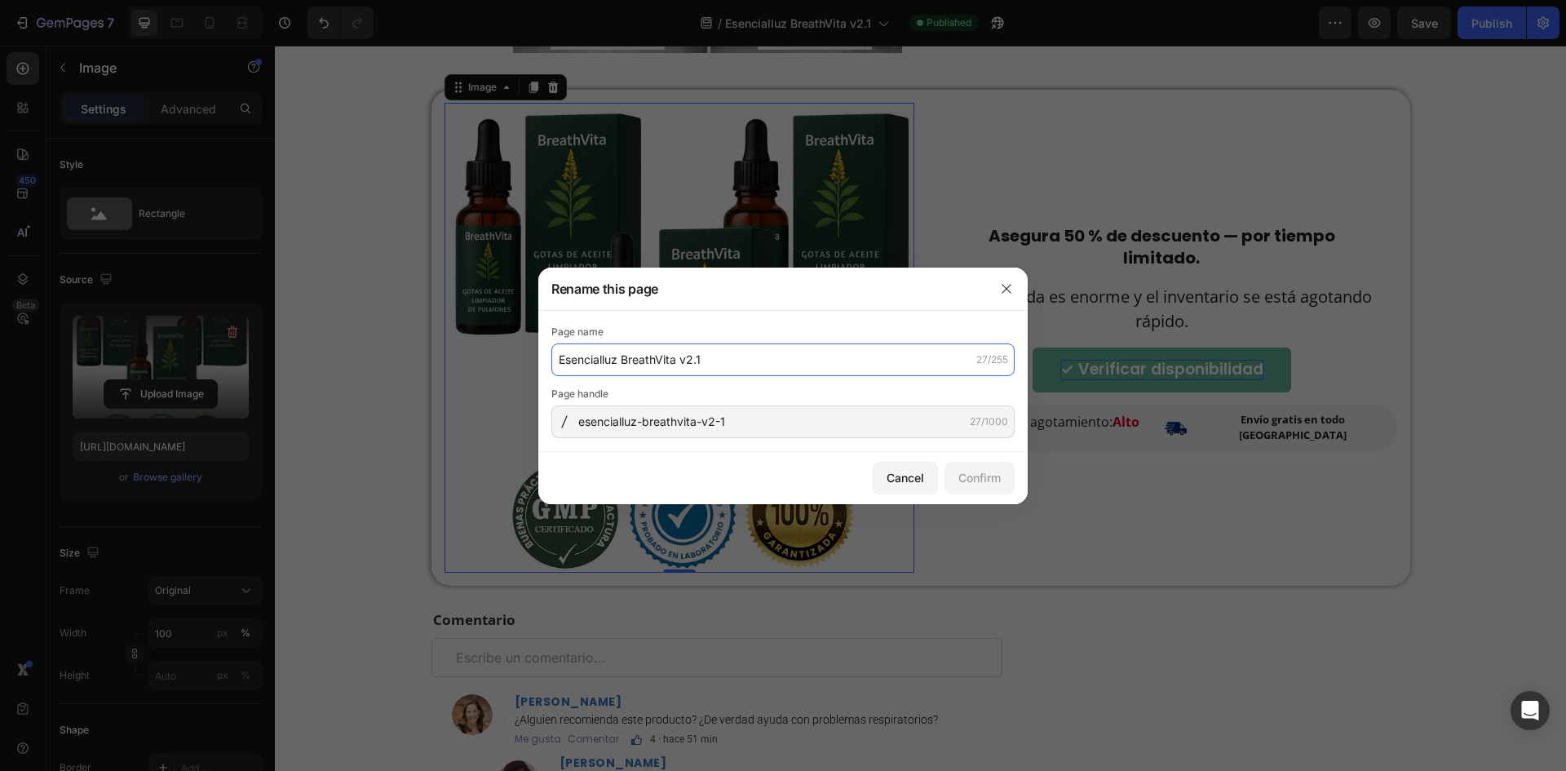
click at [850, 358] on input "Esencialluz BreathVita v2.1" at bounding box center [782, 359] width 463 height 33
paste input "BreathVita — Limpia-pulmones natural para mayores de 50 | 50 % de descuento"
drag, startPoint x: 855, startPoint y: 359, endPoint x: 1001, endPoint y: 342, distance: 147.0
click at [1001, 342] on div "Page name BreathVita — Limpia-pulmones natural para mayores de 50 | 50 % de des…" at bounding box center [782, 350] width 463 height 52
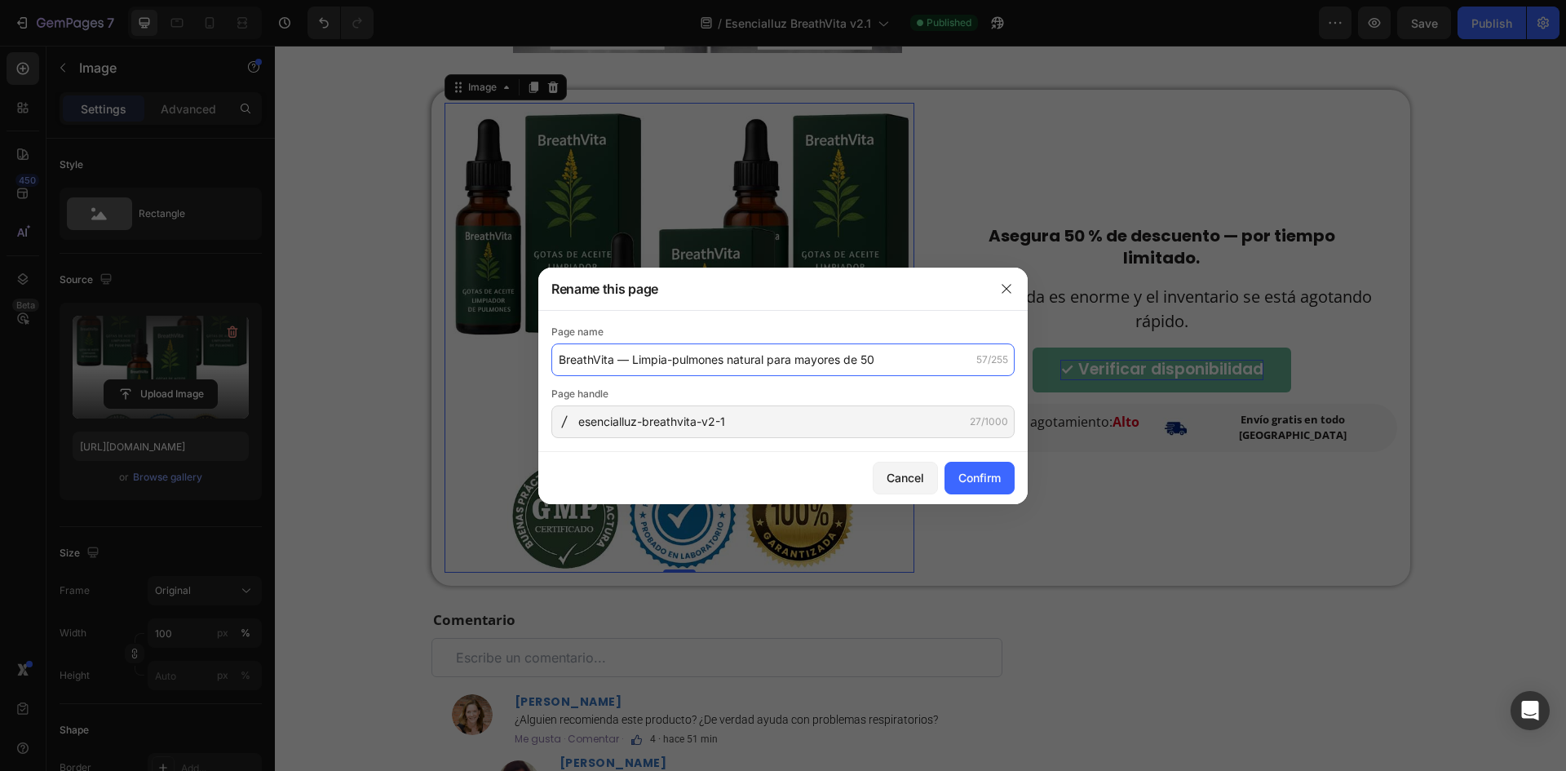
scroll to position [0, 0]
type input "BreathVita — Limpia-pulmones natural para mayores de 50"
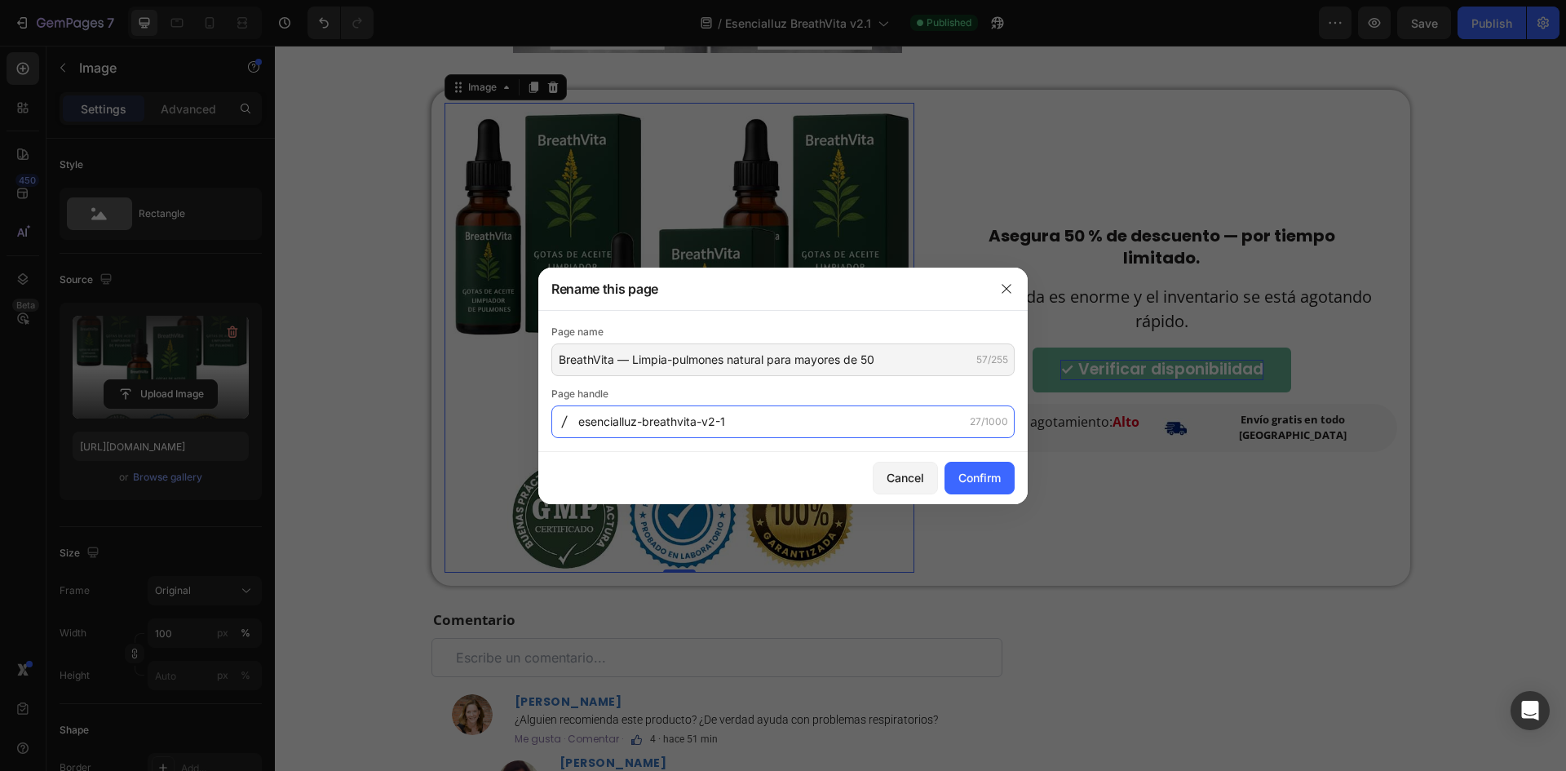
click at [858, 417] on input "esencialluz-breathvita-v2-1" at bounding box center [782, 421] width 463 height 33
paste input "breathvita-limpia-pulmones-mayores-50"
type input "breathvita-limpia-pulmones-mayores-50"
click at [964, 475] on div "Confirm" at bounding box center [979, 477] width 42 height 17
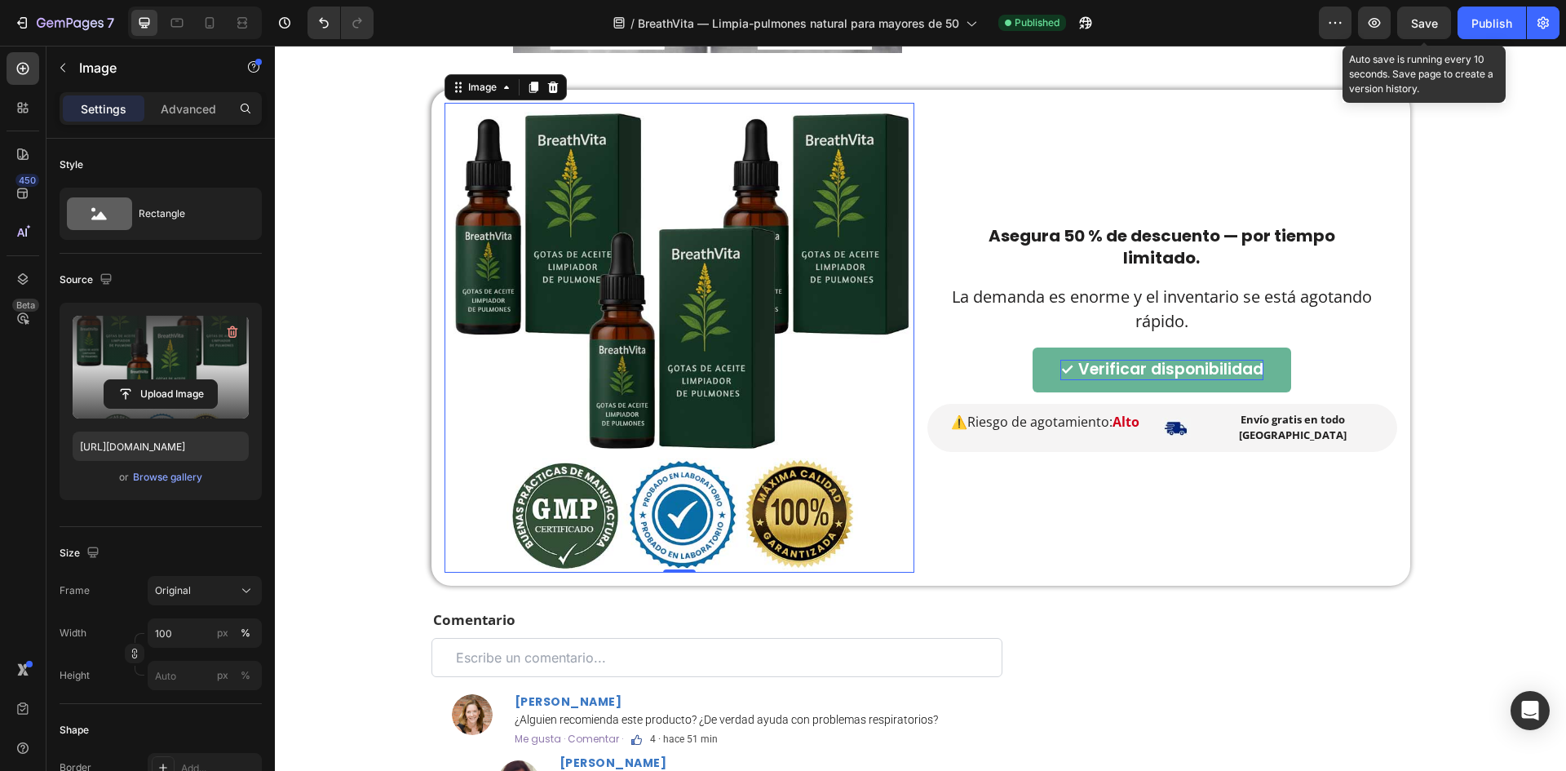
drag, startPoint x: 1411, startPoint y: 22, endPoint x: 1474, endPoint y: 41, distance: 66.3
click at [1416, 21] on span "Save" at bounding box center [1424, 23] width 27 height 14
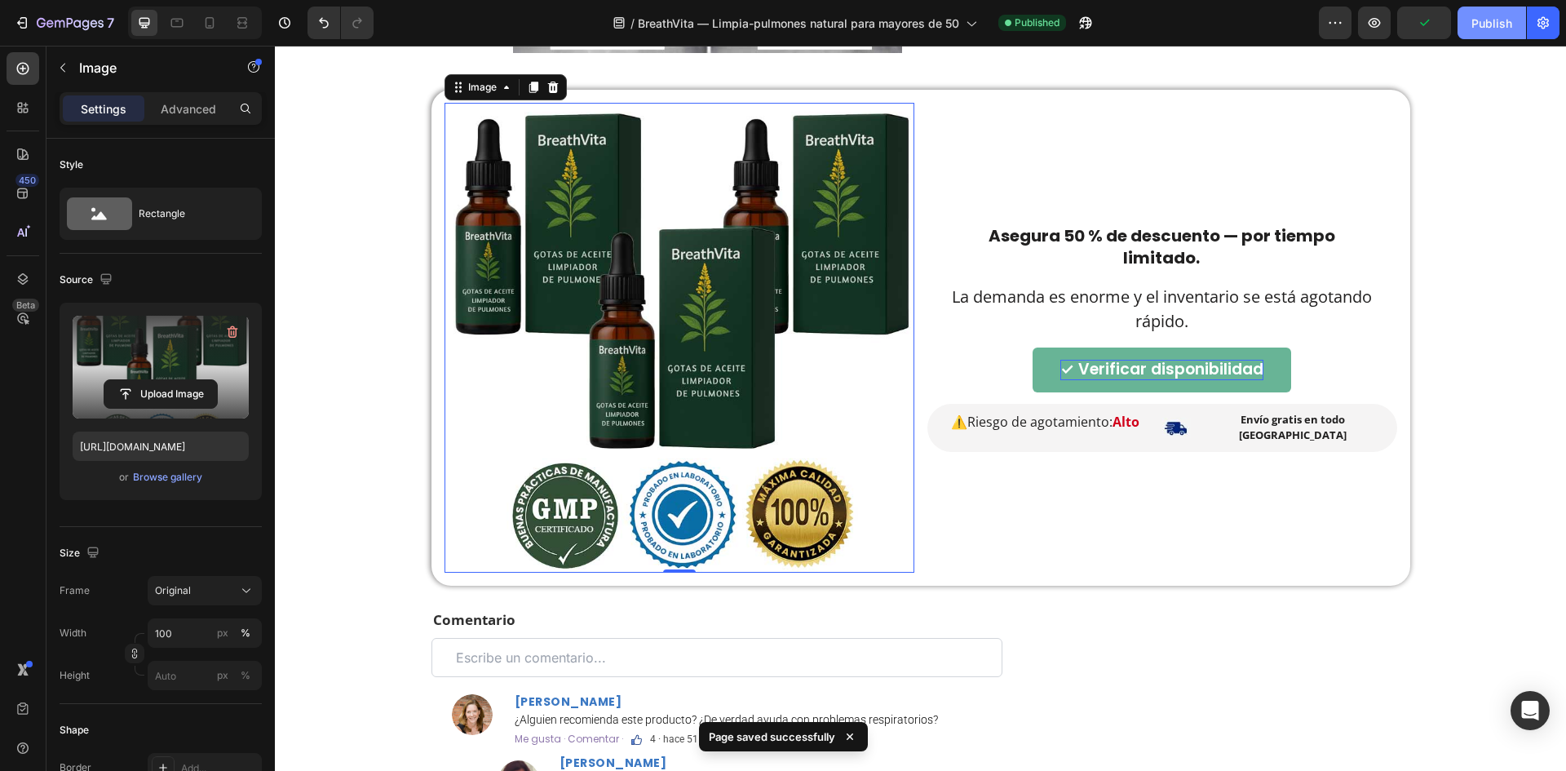
click at [1506, 29] on div "Publish" at bounding box center [1491, 23] width 41 height 17
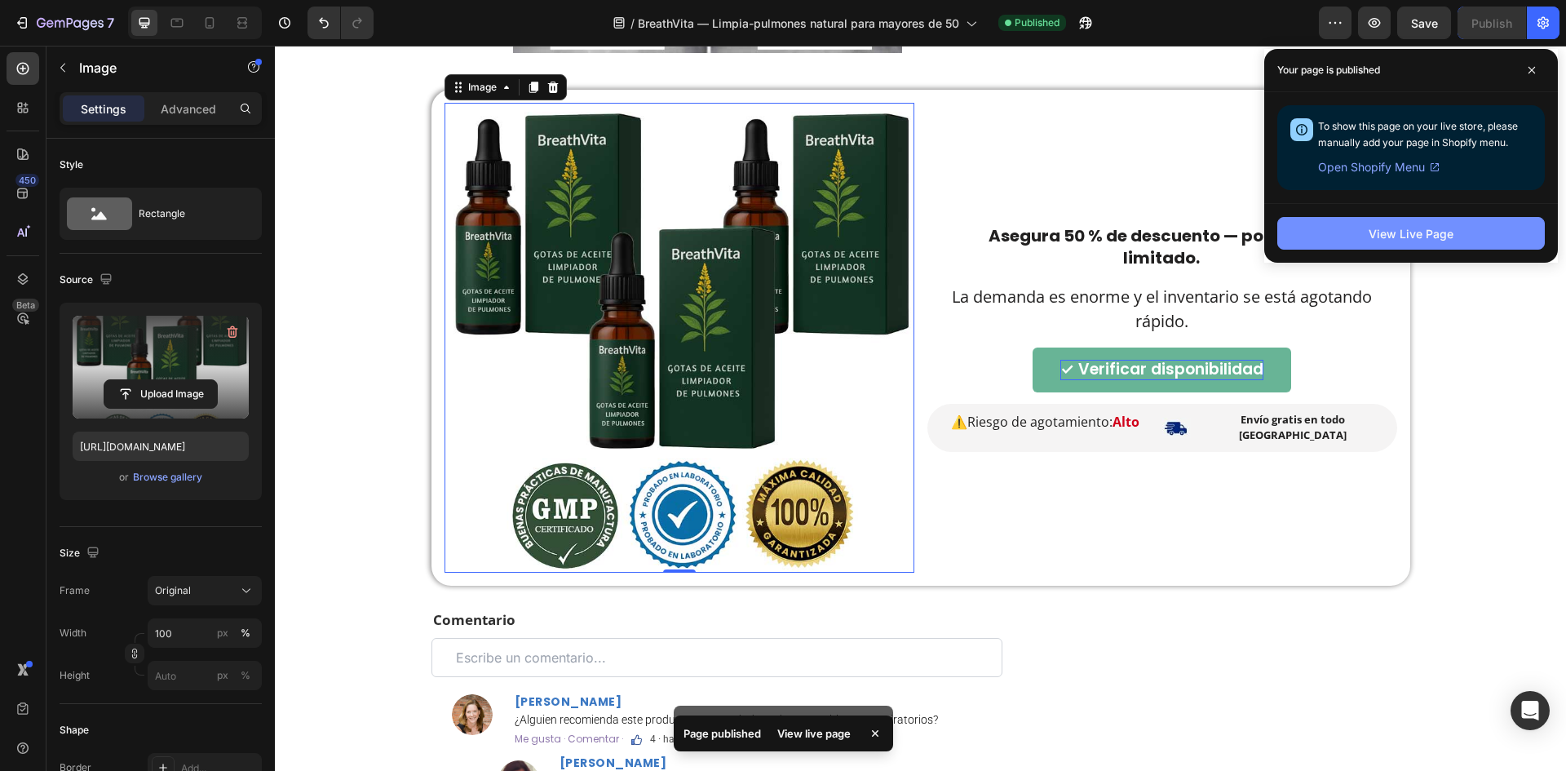
click at [1339, 238] on button "View Live Page" at bounding box center [1410, 233] width 267 height 33
